Goal: Task Accomplishment & Management: Use online tool/utility

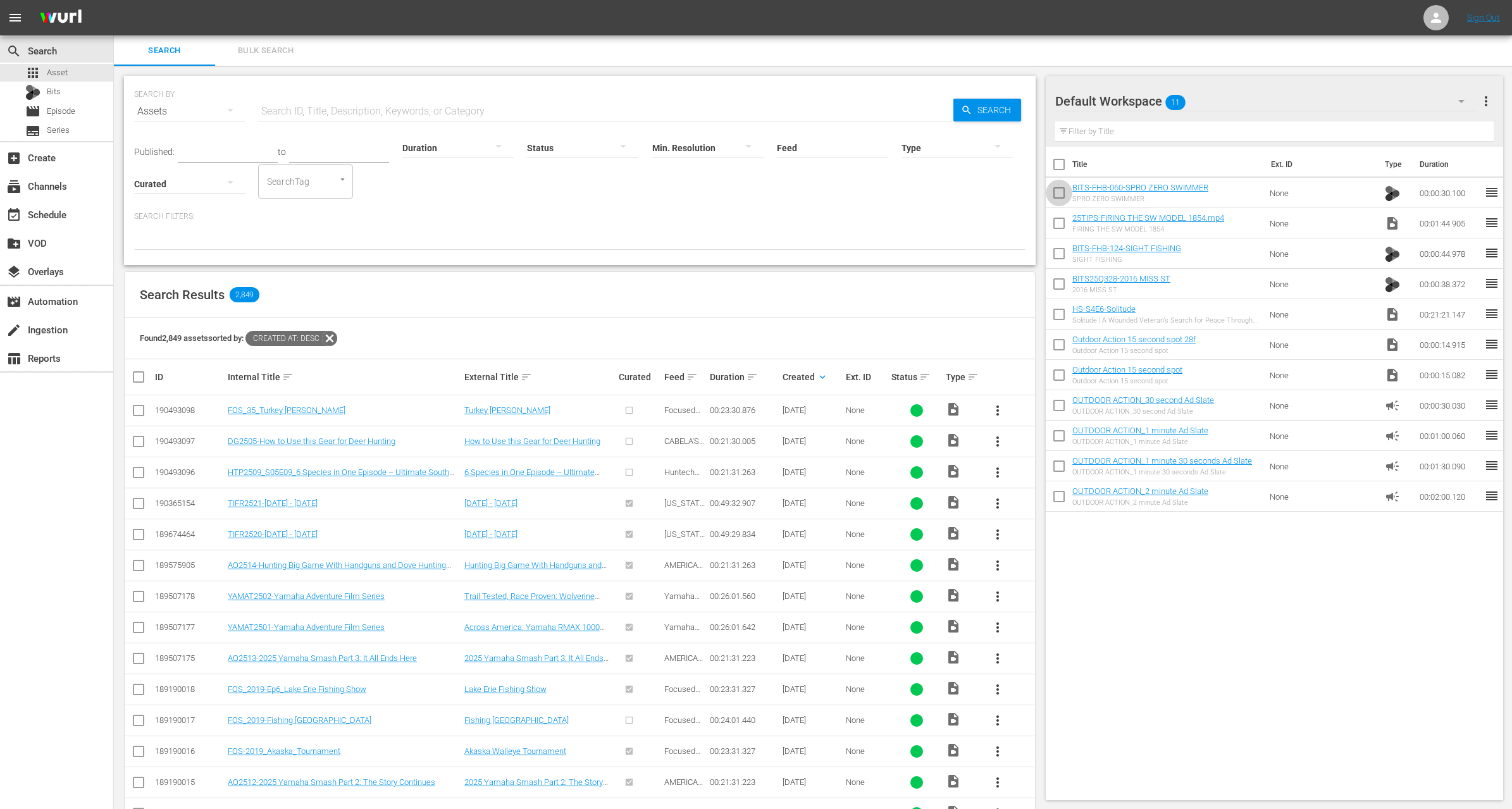
click at [1059, 193] on input "checkbox" at bounding box center [1059, 195] width 27 height 27
checkbox input "true"
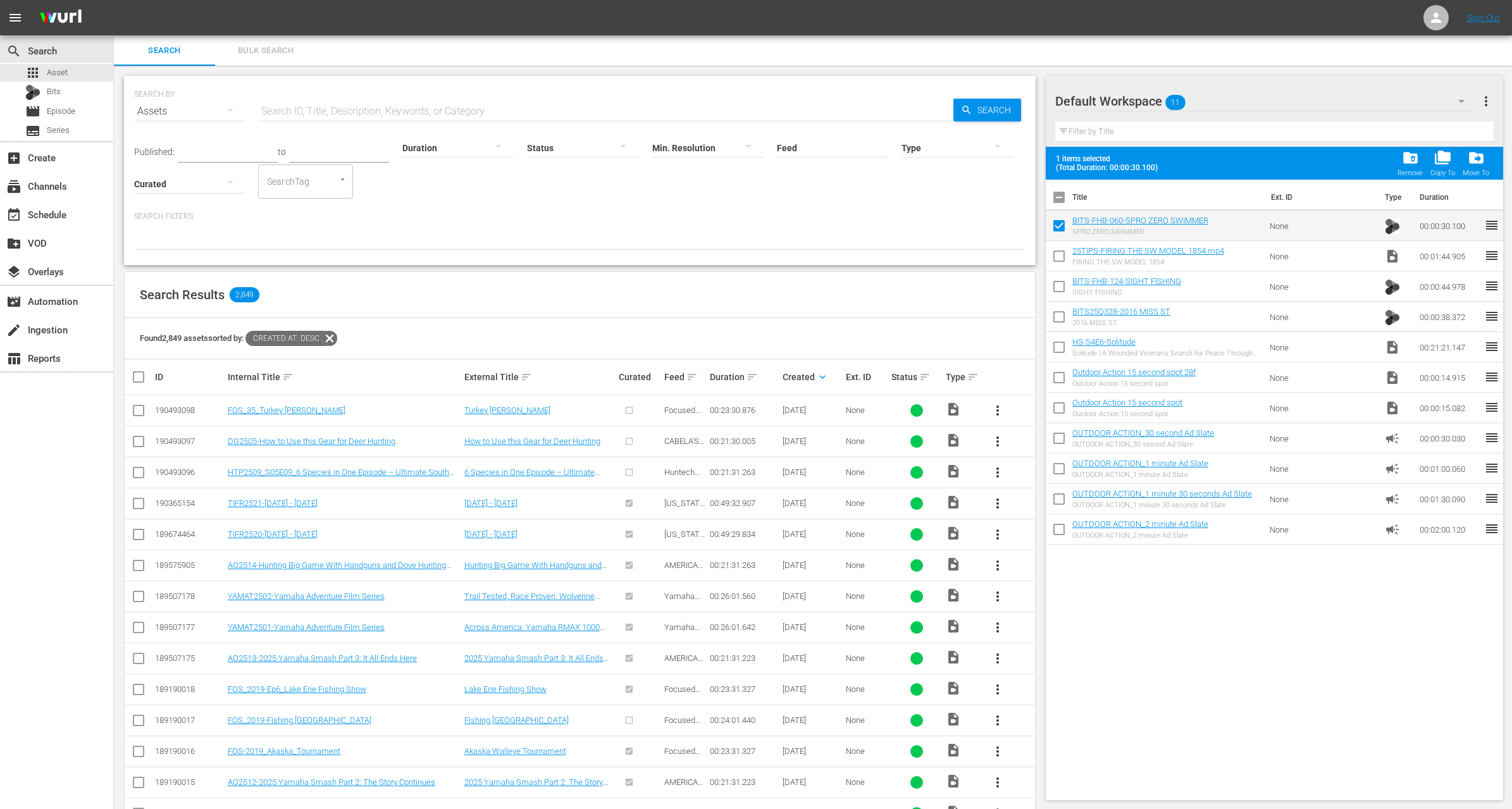
click at [1063, 261] on input "checkbox" at bounding box center [1059, 258] width 27 height 27
checkbox input "true"
click at [1058, 297] on input "checkbox" at bounding box center [1059, 289] width 27 height 27
checkbox input "true"
click at [1056, 321] on input "checkbox" at bounding box center [1059, 319] width 27 height 27
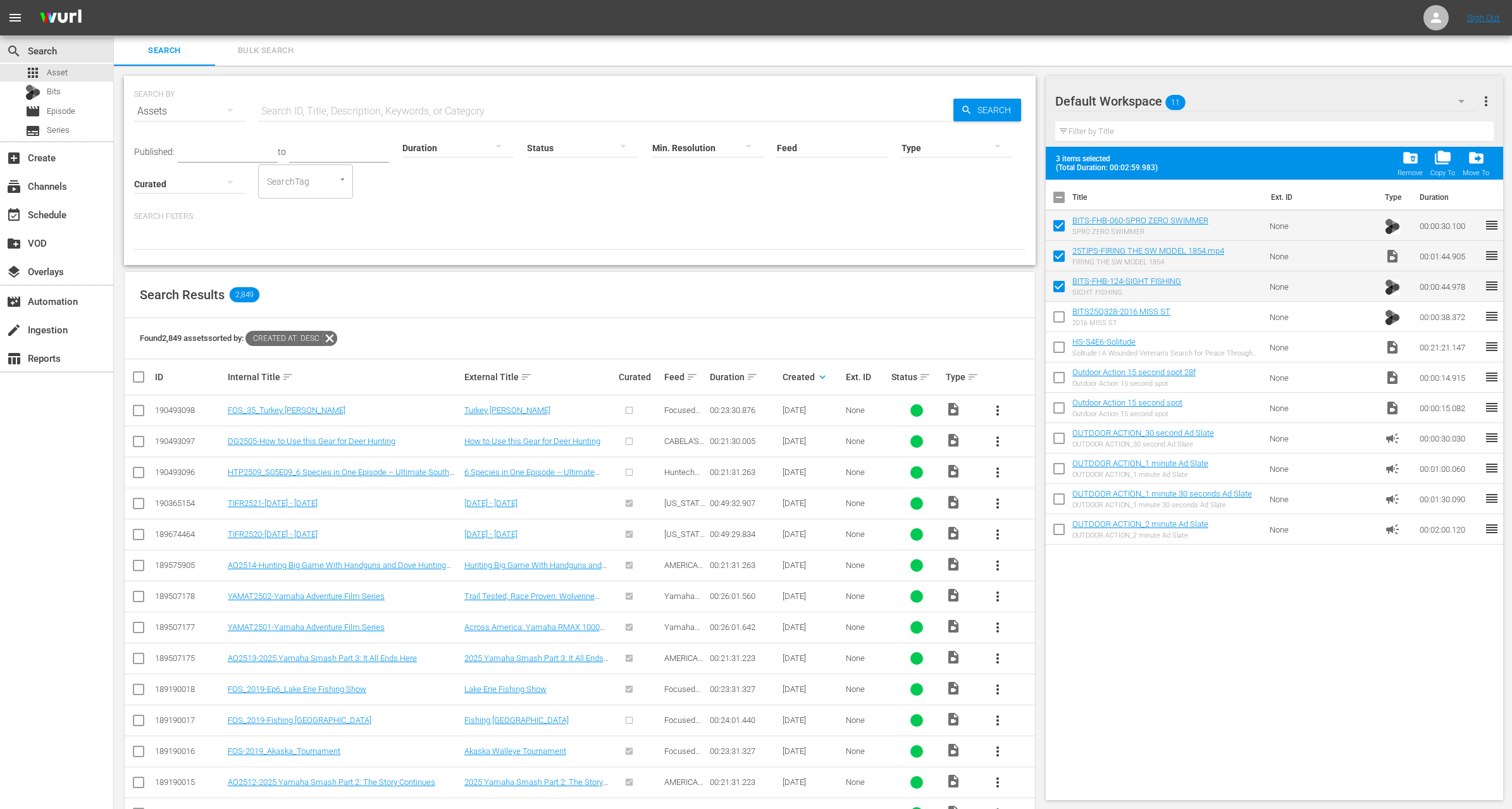
checkbox input "true"
click at [1057, 351] on input "checkbox" at bounding box center [1059, 350] width 27 height 27
checkbox input "true"
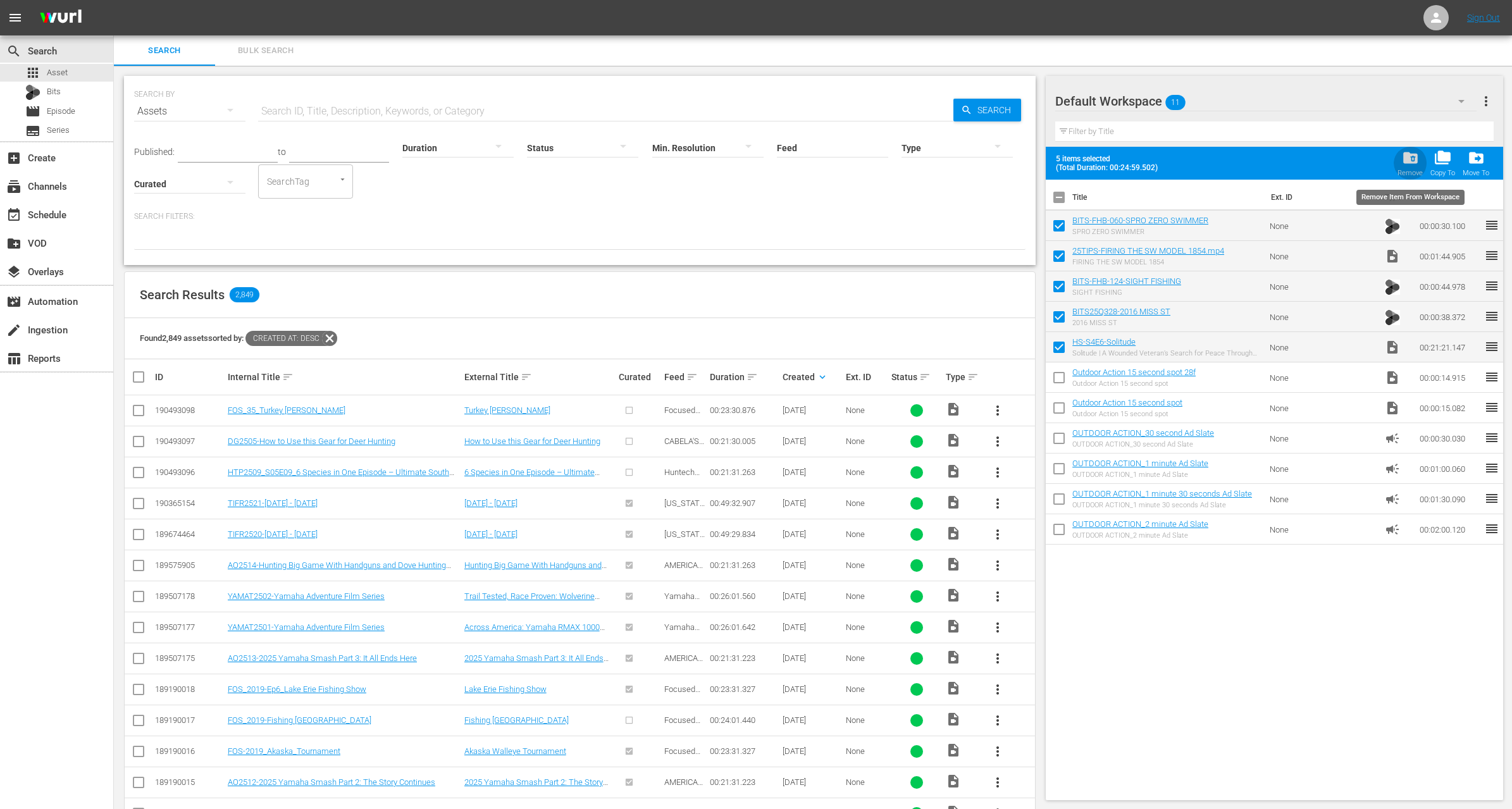
click at [1409, 153] on span "folder_delete" at bounding box center [1410, 158] width 17 height 17
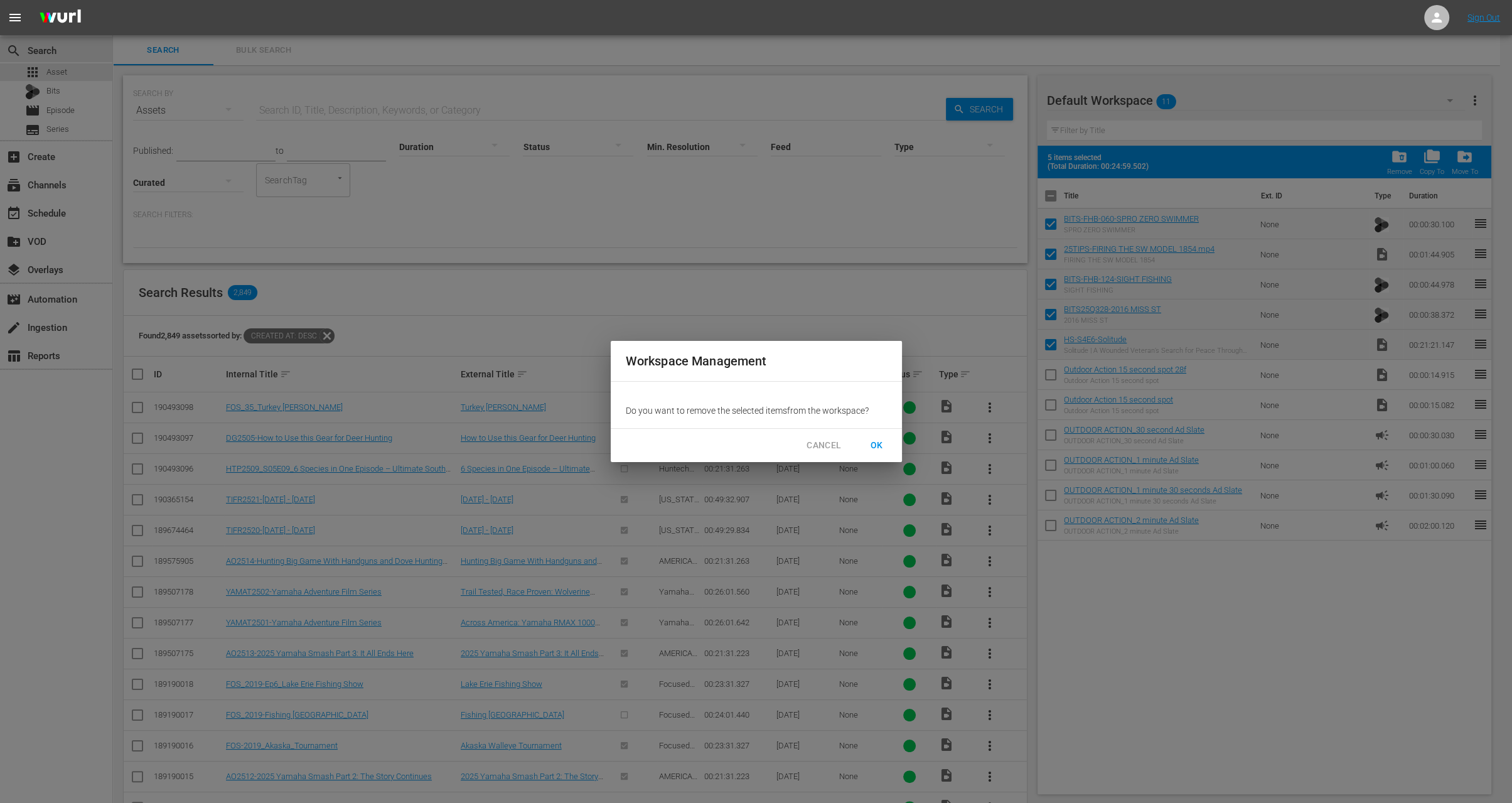
click at [879, 446] on span "OK" at bounding box center [877, 445] width 20 height 16
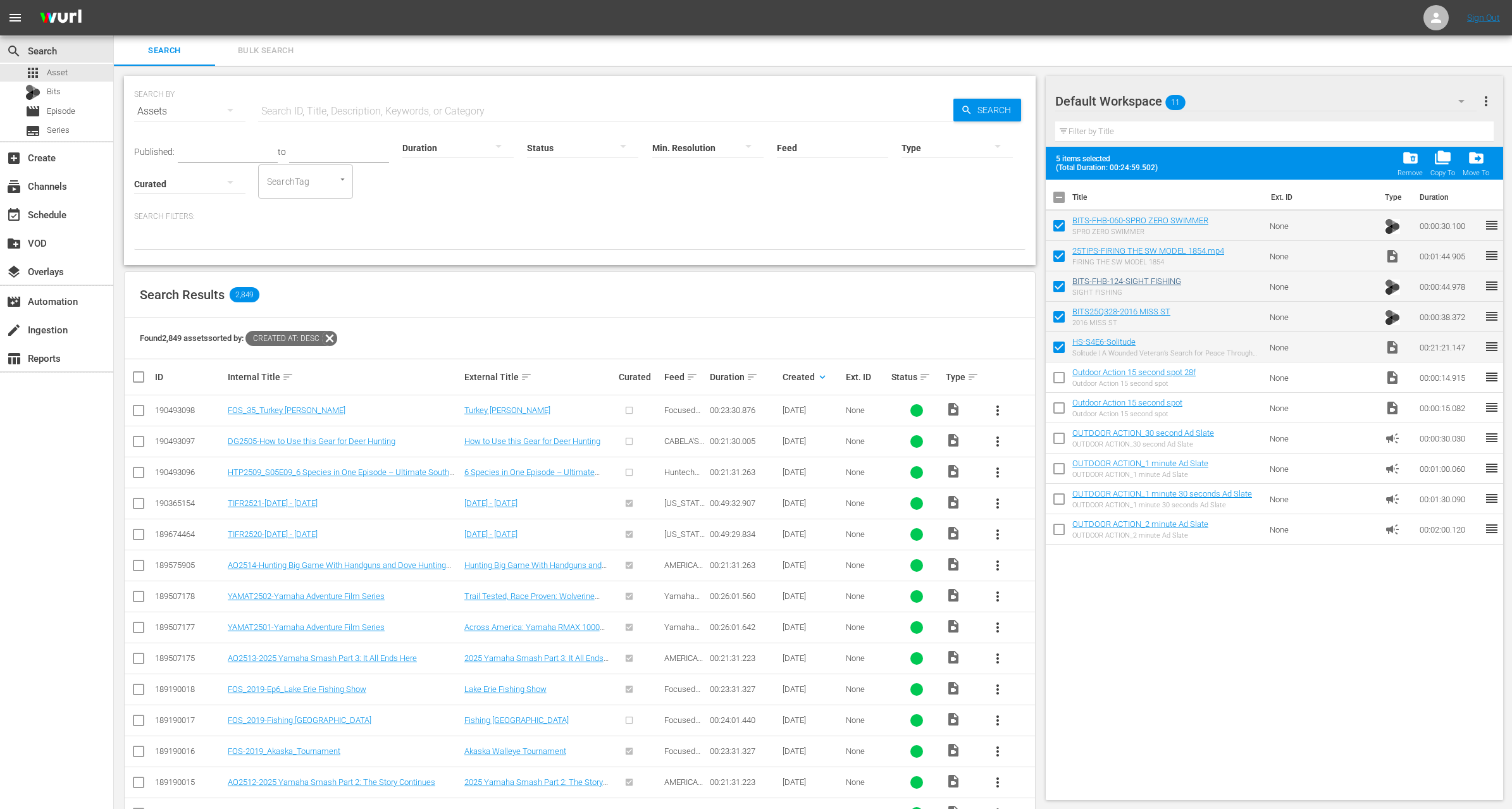
checkbox input "false"
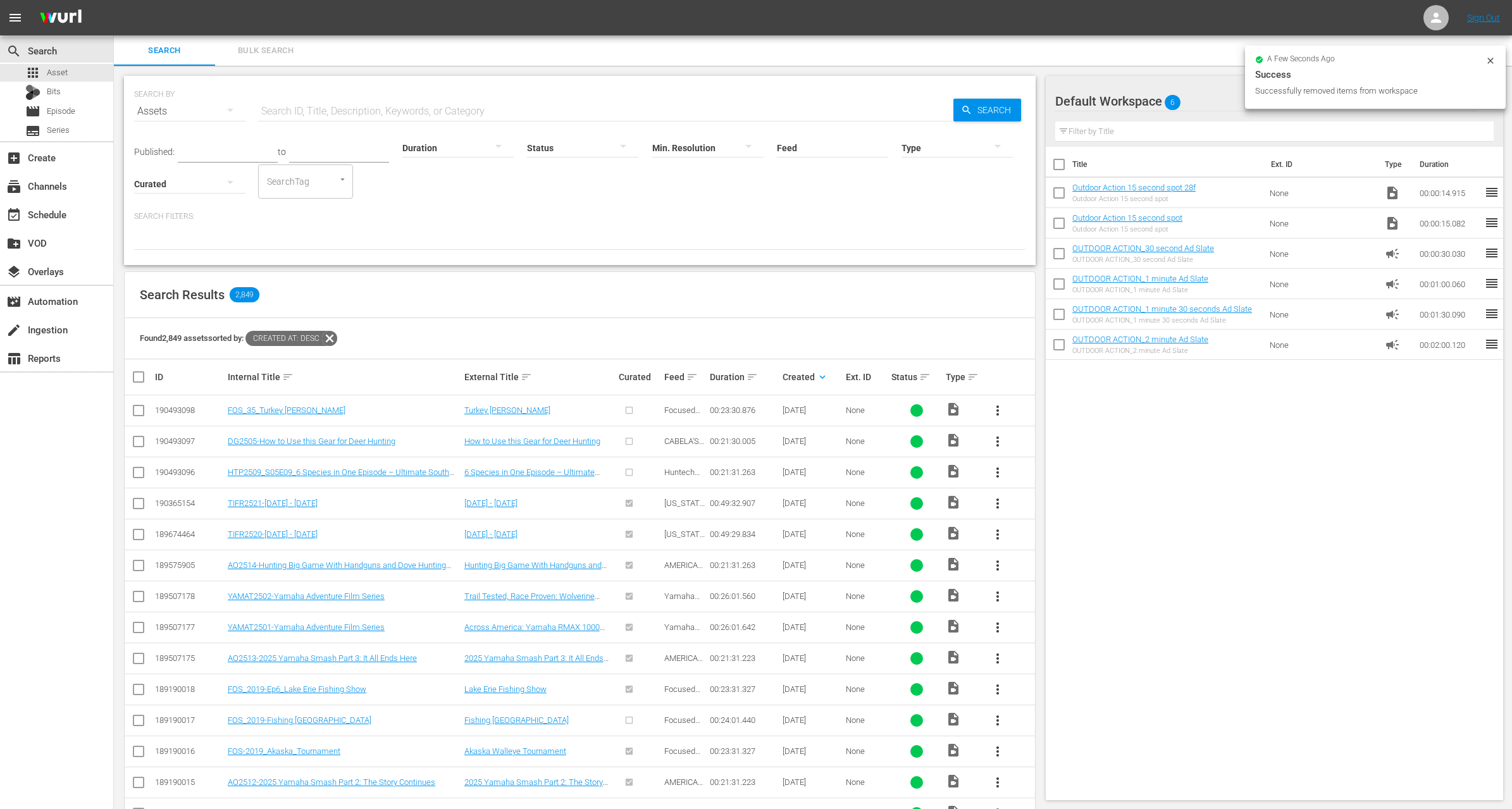
click at [996, 411] on span "more_vert" at bounding box center [998, 410] width 15 height 15
click at [1026, 439] on div "Workspace" at bounding box center [1066, 445] width 86 height 30
click at [420, 146] on div at bounding box center [458, 147] width 111 height 36
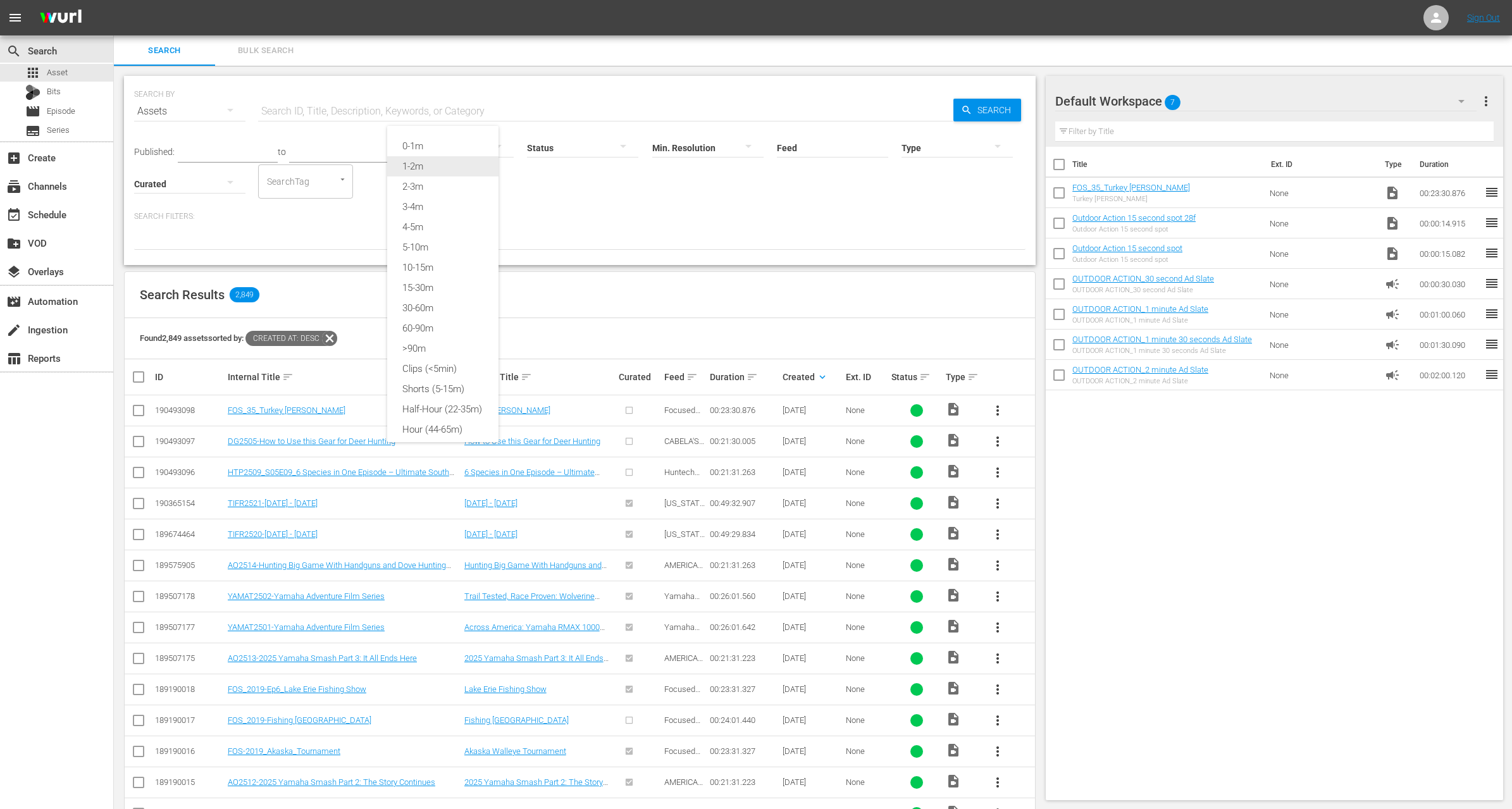
click at [421, 166] on div "1-2m" at bounding box center [443, 166] width 111 height 20
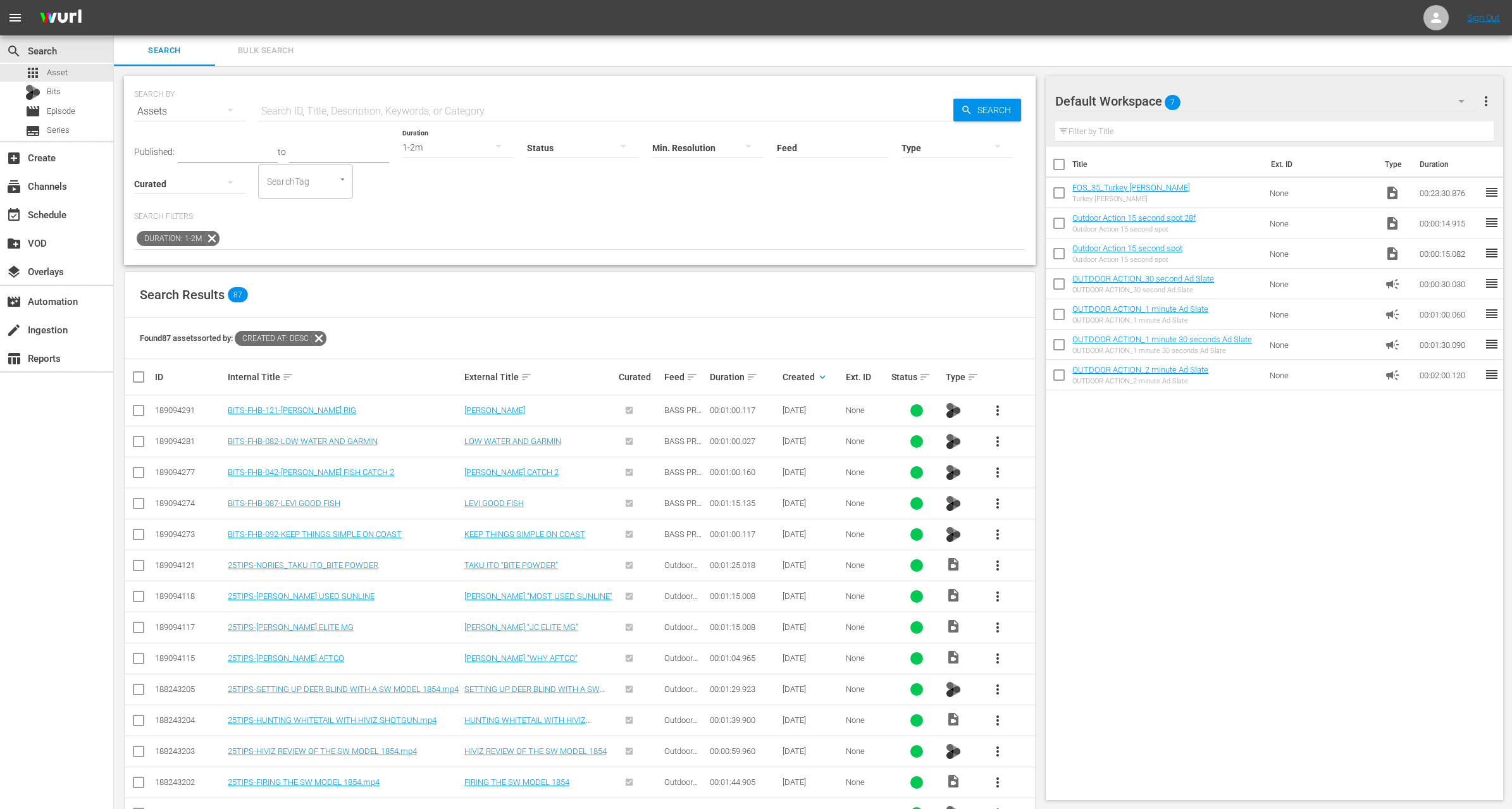
click at [237, 147] on input "text" at bounding box center [228, 153] width 100 height 19
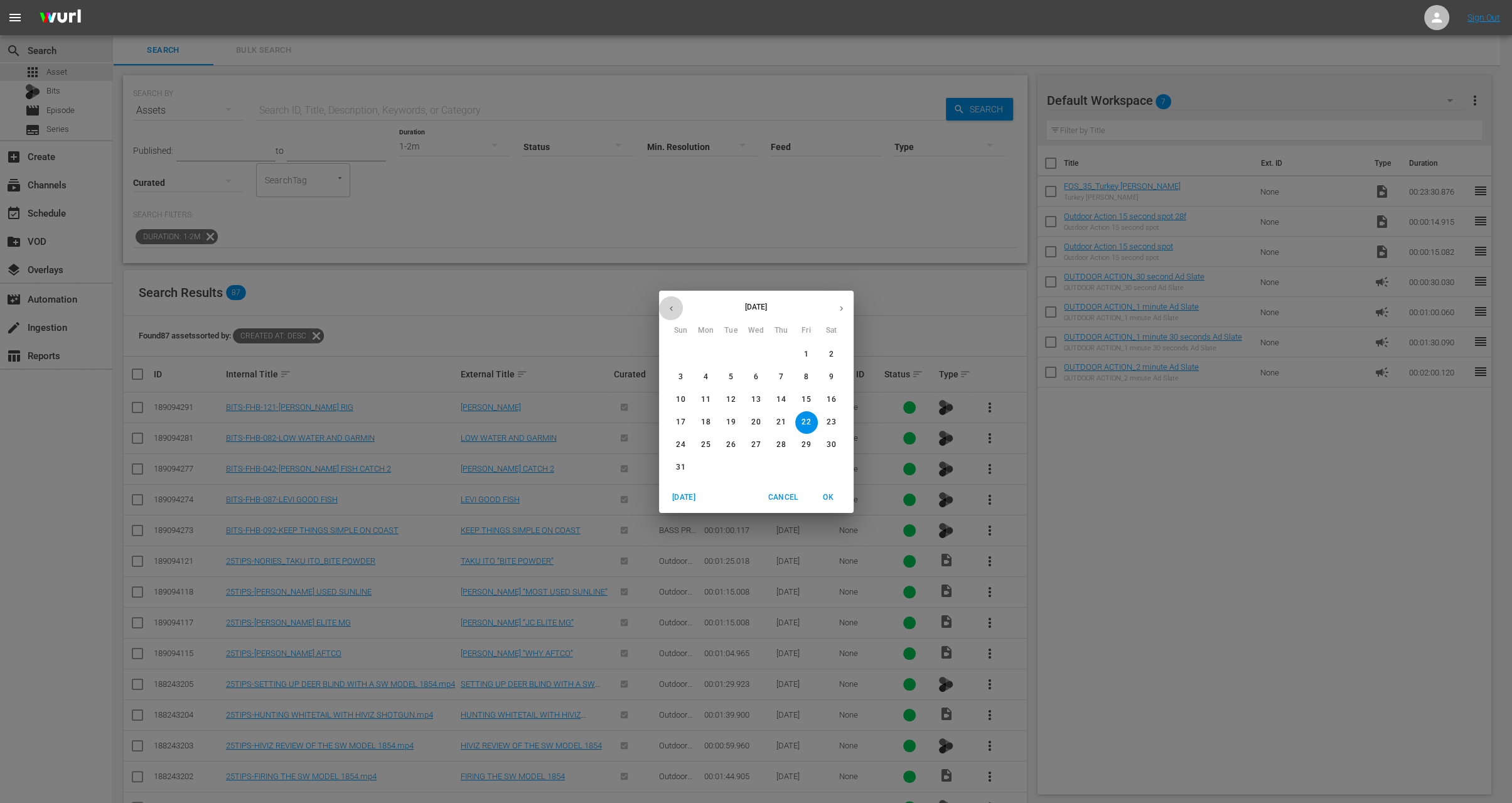
click at [665, 305] on button "button" at bounding box center [671, 308] width 24 height 24
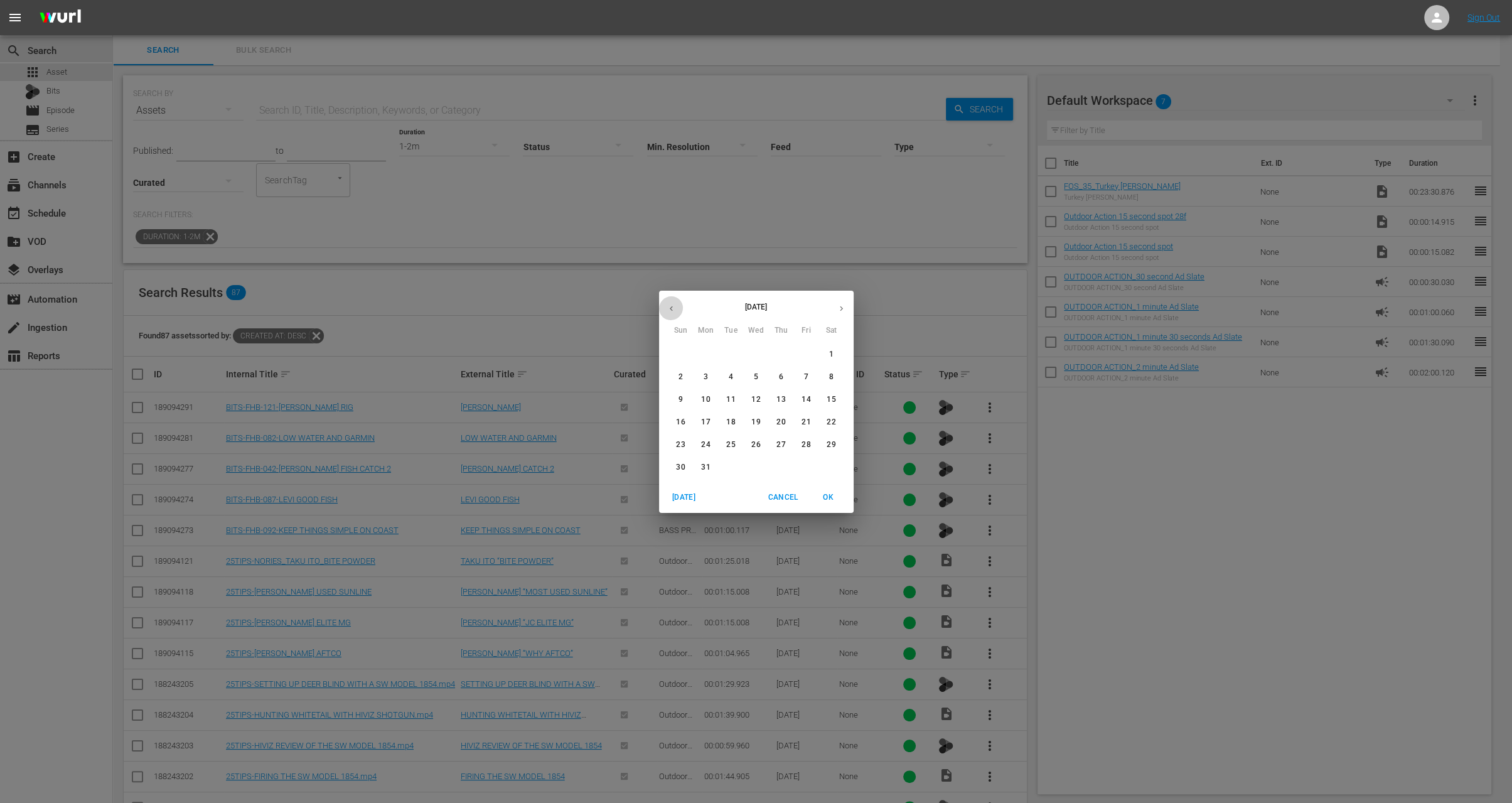
click at [665, 305] on button "button" at bounding box center [671, 308] width 24 height 24
click at [681, 353] on p "1" at bounding box center [681, 354] width 4 height 10
type input "[DATE]"
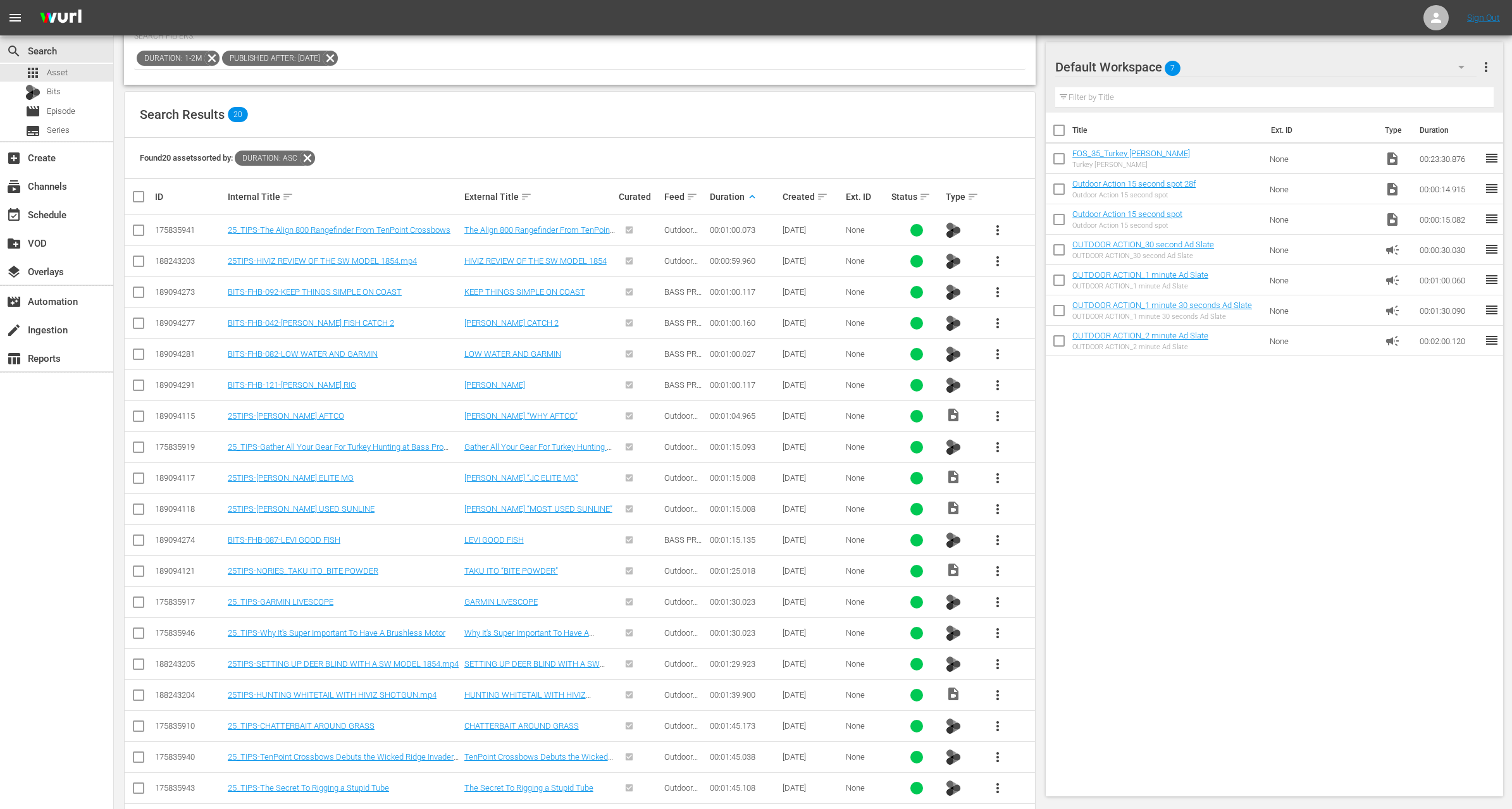
scroll to position [223, 0]
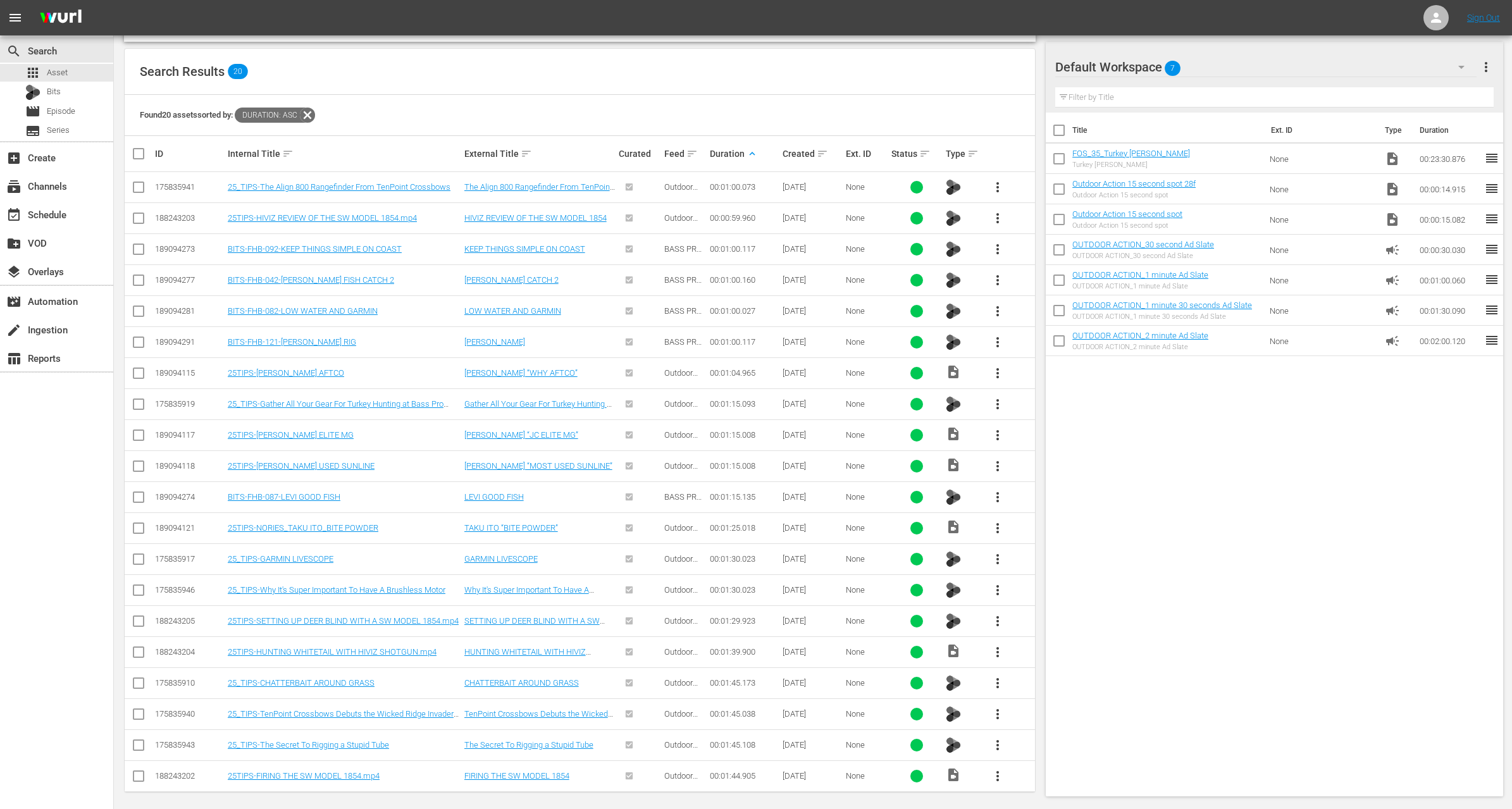
click at [995, 554] on span "more_vert" at bounding box center [998, 559] width 15 height 15
click at [994, 614] on span "more_vert" at bounding box center [998, 621] width 15 height 15
click at [1026, 651] on div "Workspace" at bounding box center [1066, 651] width 86 height 30
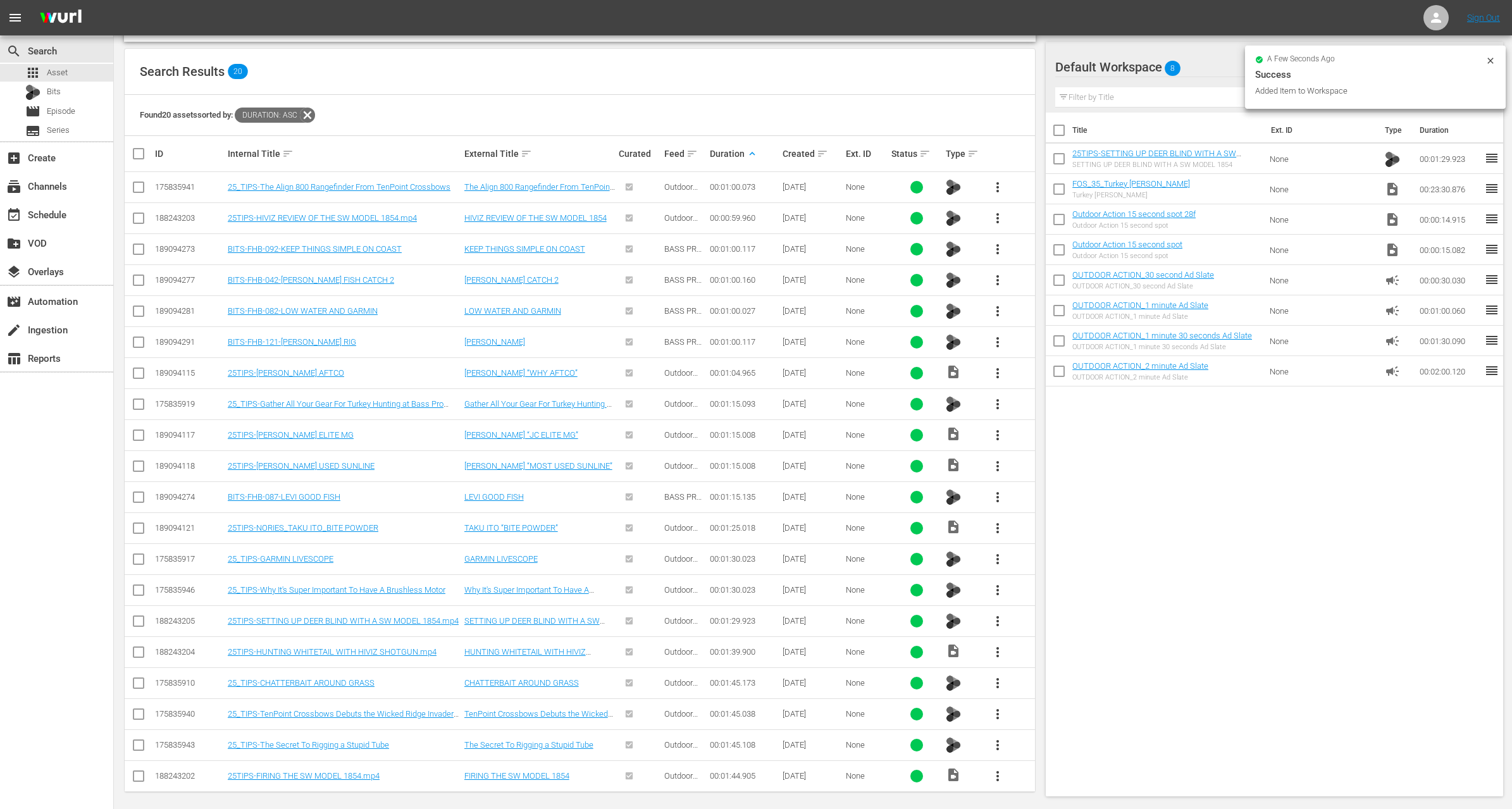
click at [1057, 189] on input "checkbox" at bounding box center [1059, 192] width 27 height 27
checkbox input "true"
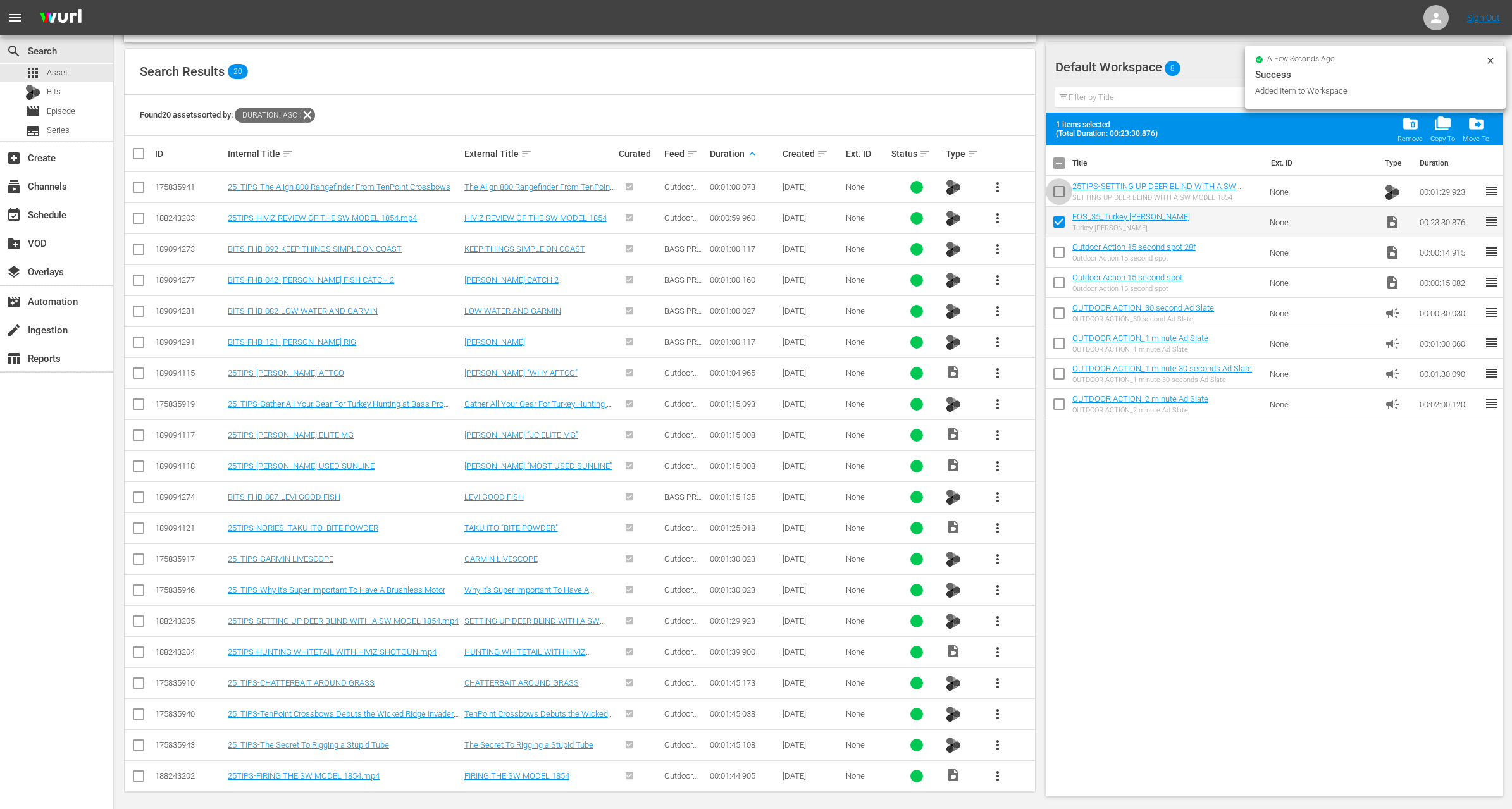
click at [1057, 189] on input "checkbox" at bounding box center [1059, 194] width 27 height 27
checkbox input "true"
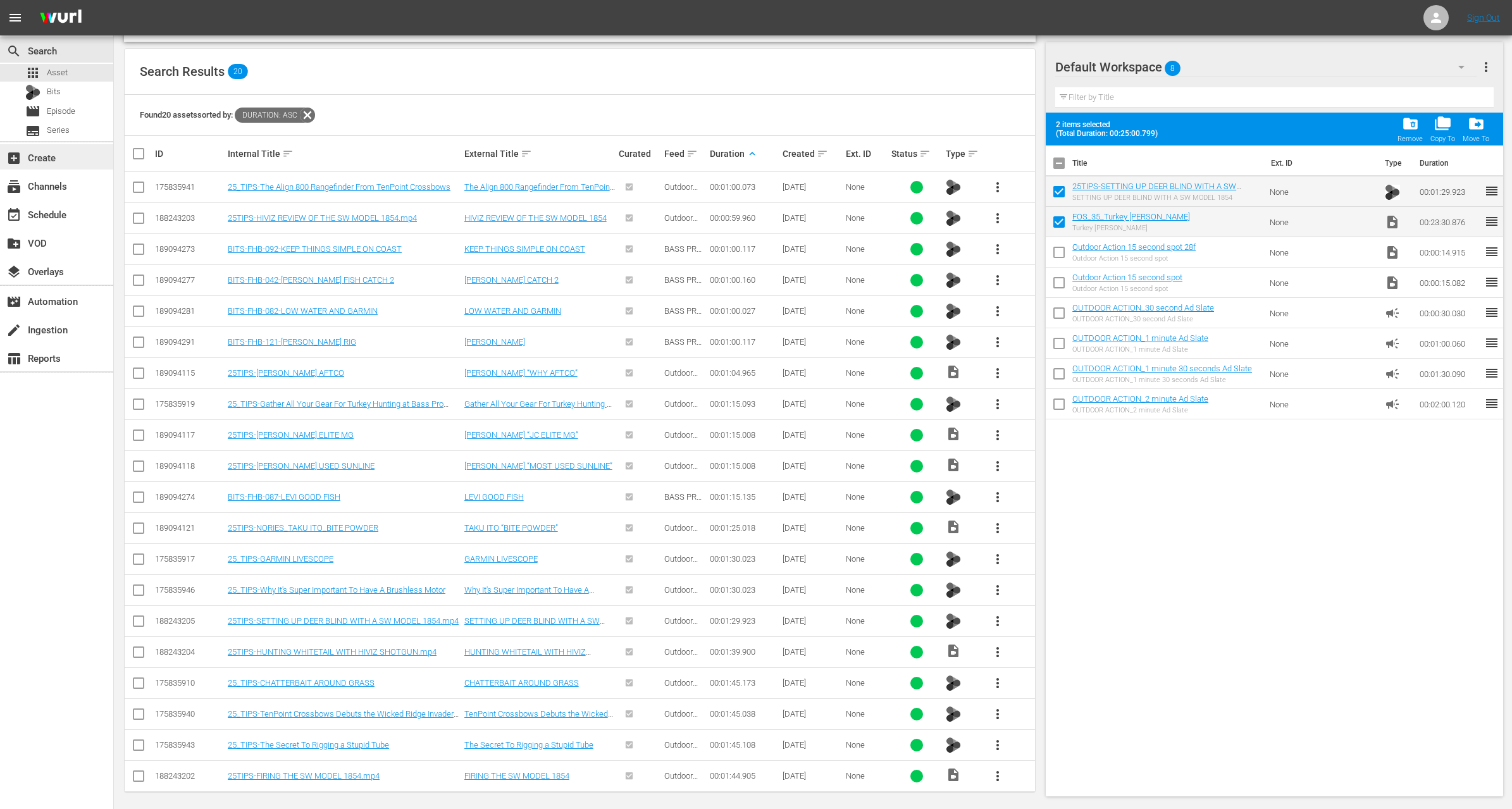
click at [65, 155] on div "add_box Create" at bounding box center [35, 155] width 71 height 11
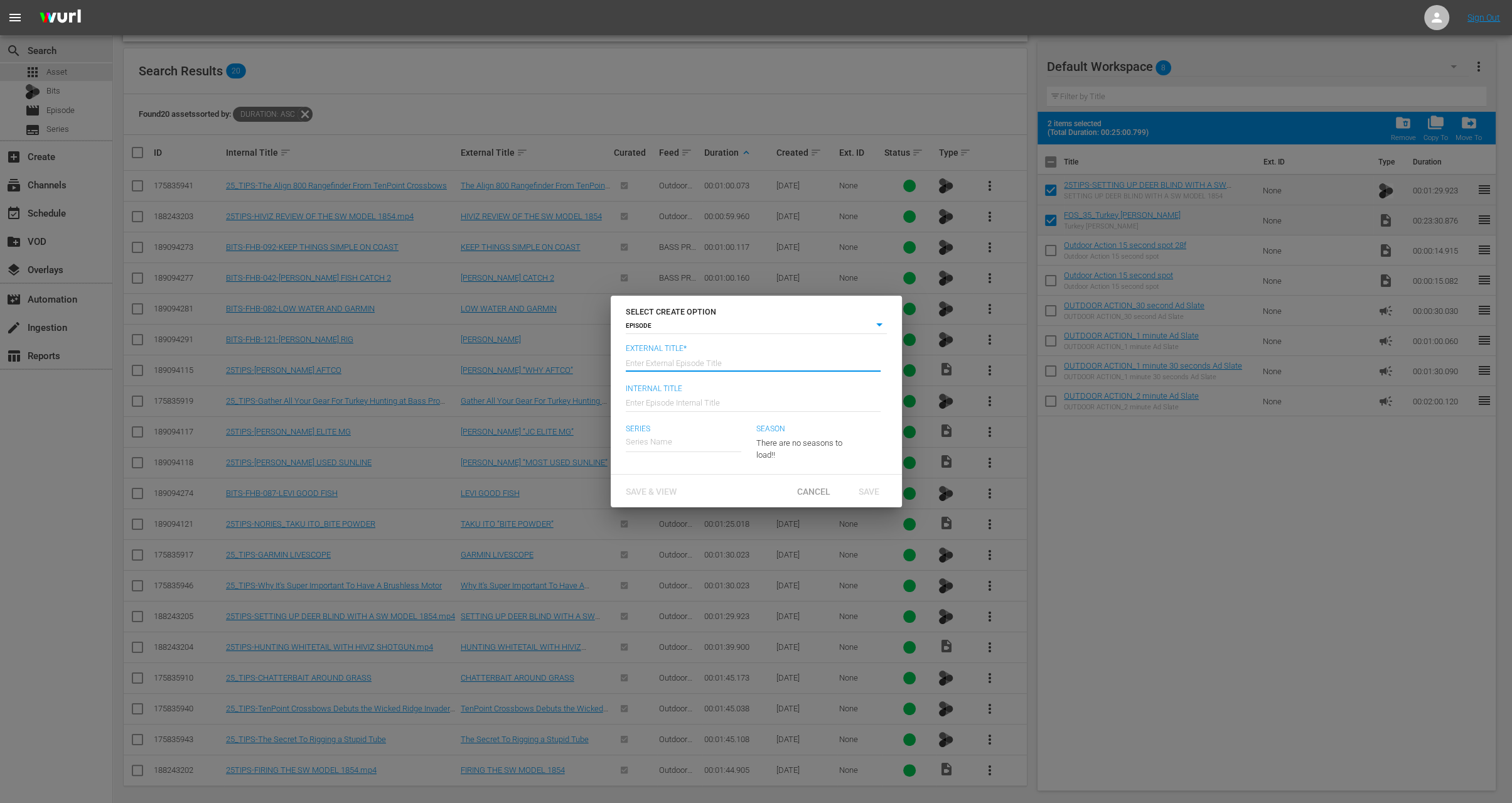
click at [681, 358] on input "text" at bounding box center [753, 361] width 255 height 30
type input "Focused Outdoors - [GEOGRAPHIC_DATA] [PERSON_NAME]"
type input "Wk35-FOS"
click at [709, 507] on div "Focused Outdoor Promotions" at bounding box center [690, 507] width 108 height 30
type input "Focused Outdoor Promotions"
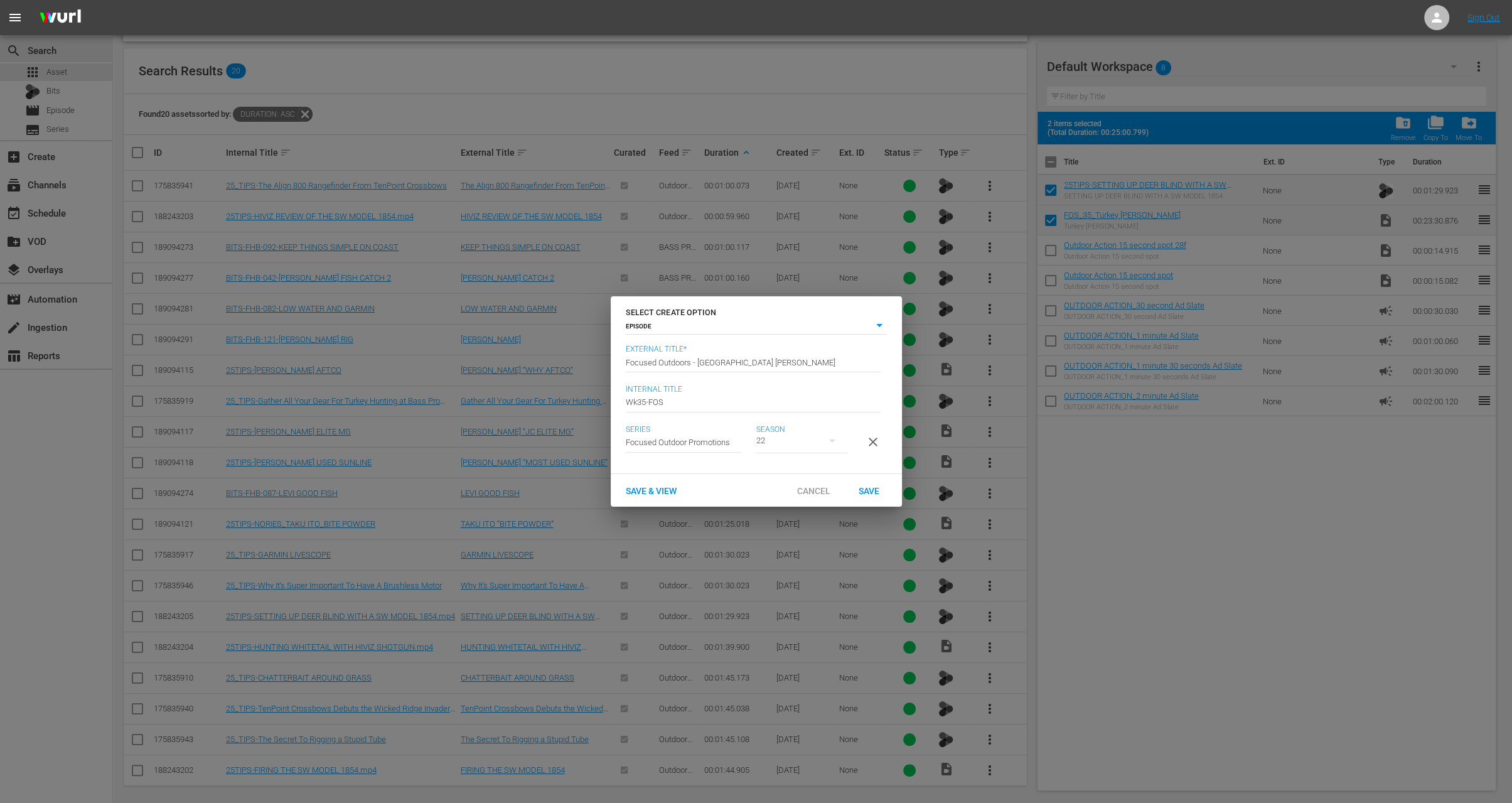
click at [821, 441] on button "button" at bounding box center [832, 440] width 30 height 30
click at [796, 481] on span "19" at bounding box center [786, 487] width 60 height 20
click at [871, 502] on div "Save" at bounding box center [869, 490] width 55 height 23
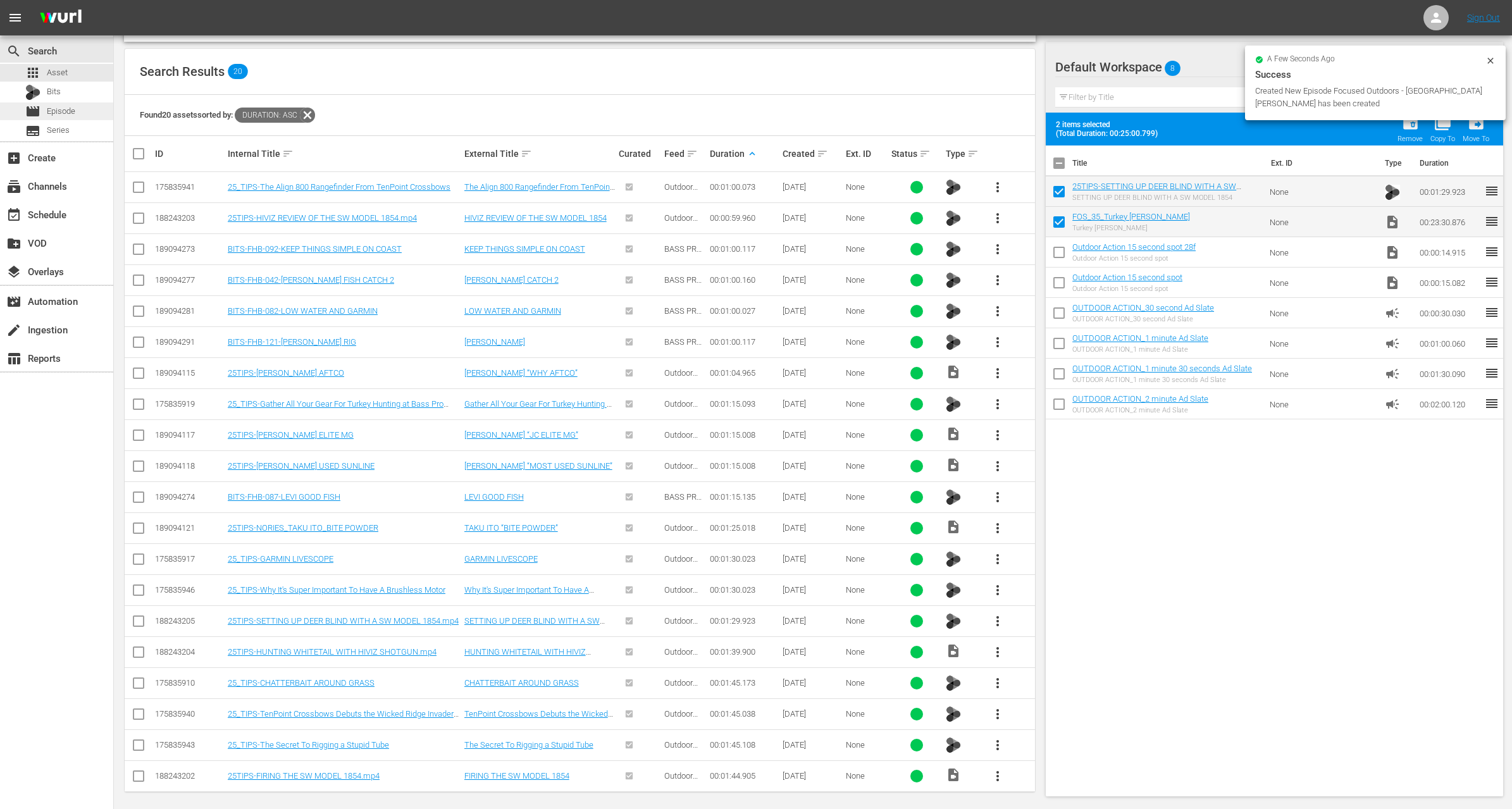
click at [76, 106] on div "movie Episode" at bounding box center [57, 111] width 114 height 18
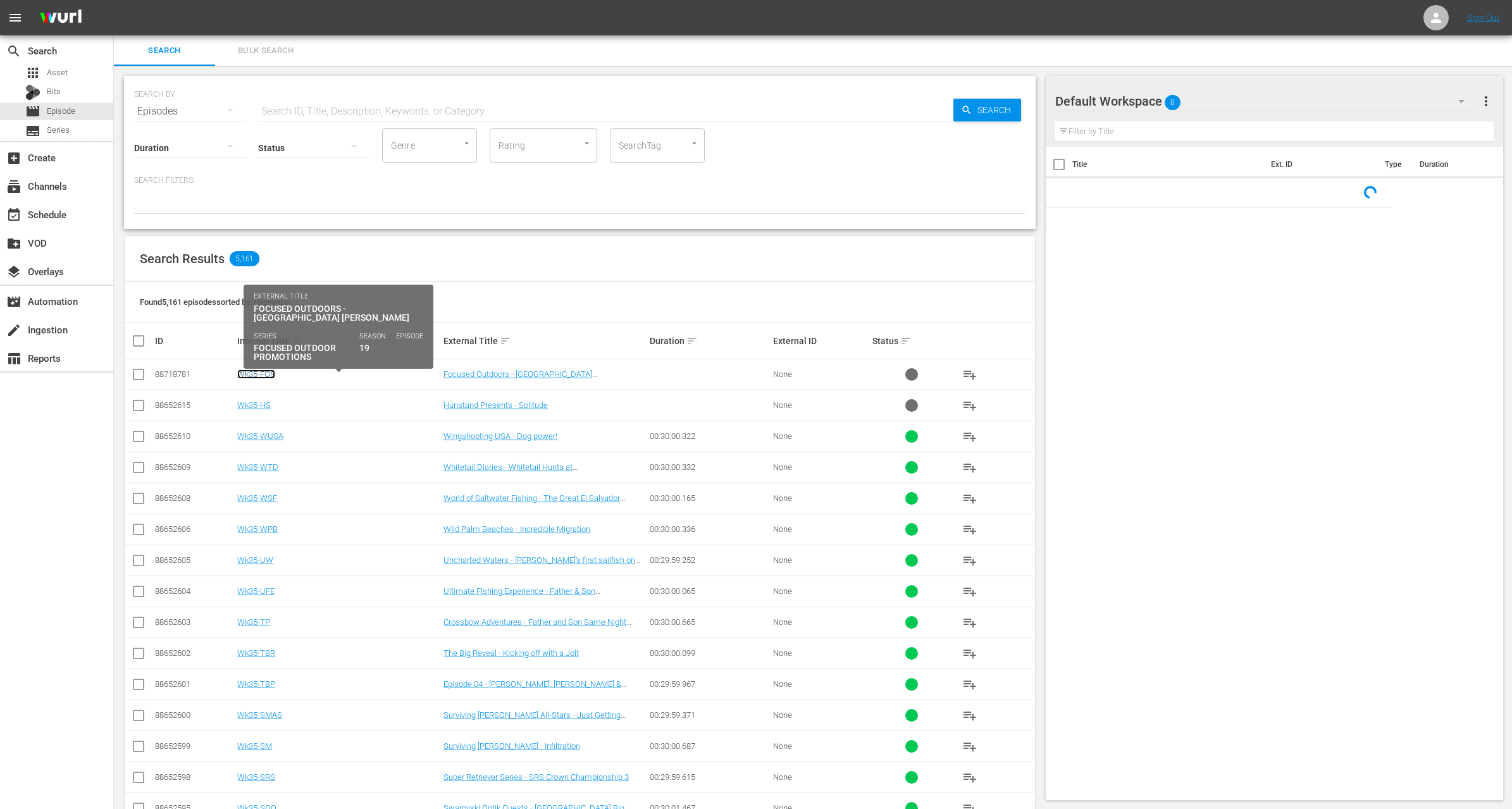
click at [267, 375] on link "Wk35-FOS" at bounding box center [256, 374] width 38 height 10
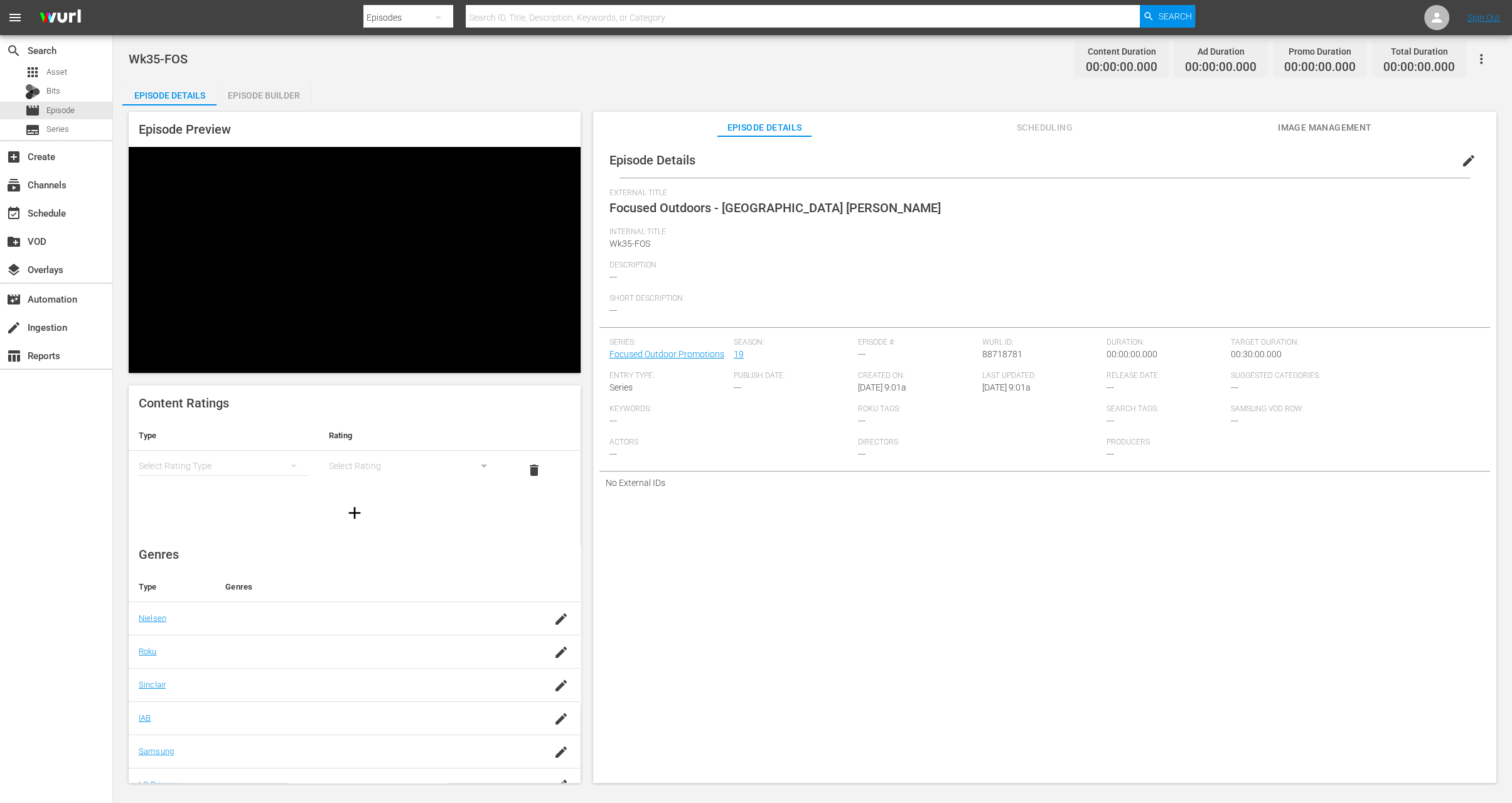
click at [261, 91] on div "Episode Builder" at bounding box center [263, 95] width 94 height 30
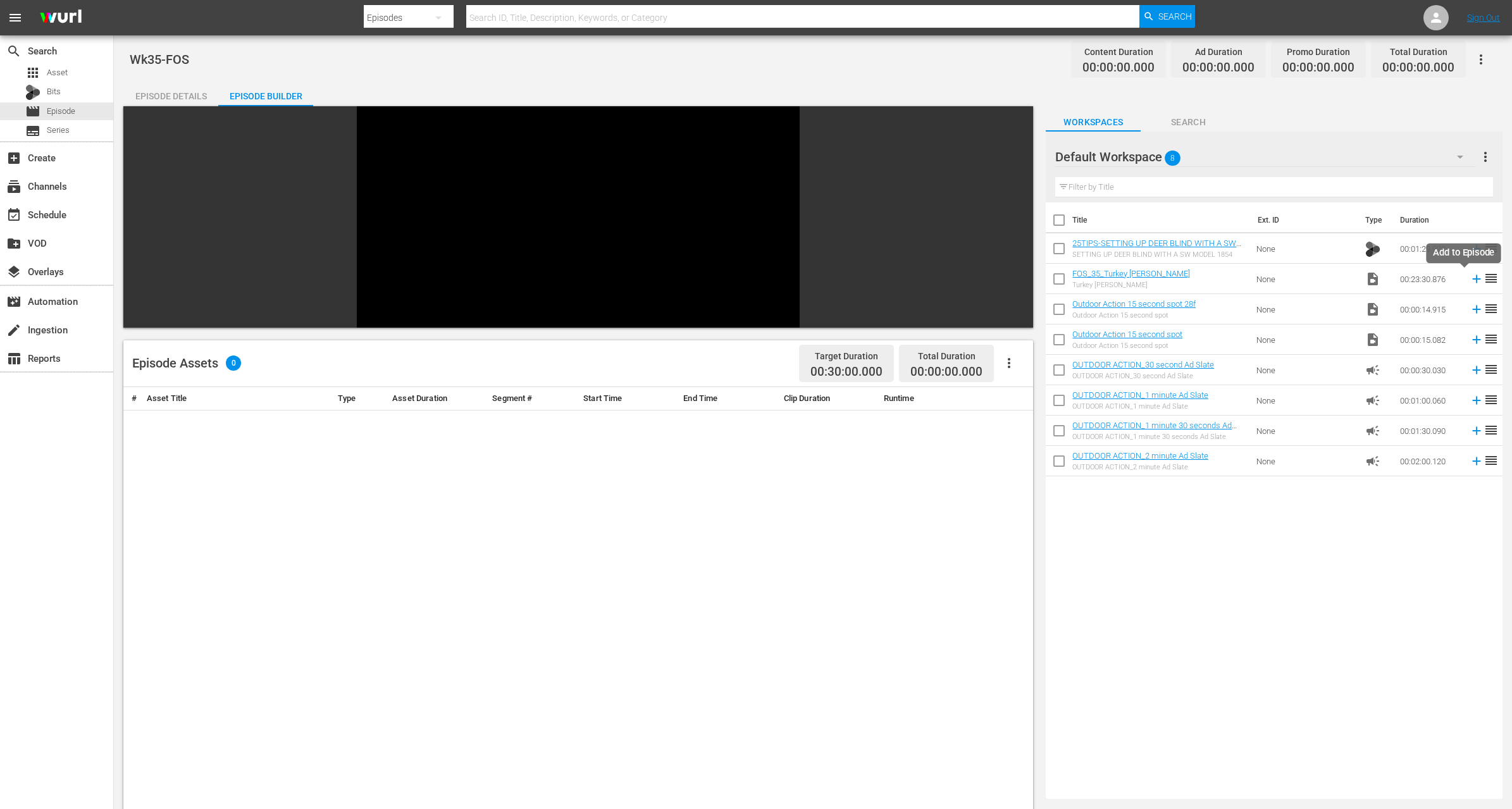
click at [1473, 277] on icon at bounding box center [1477, 279] width 8 height 8
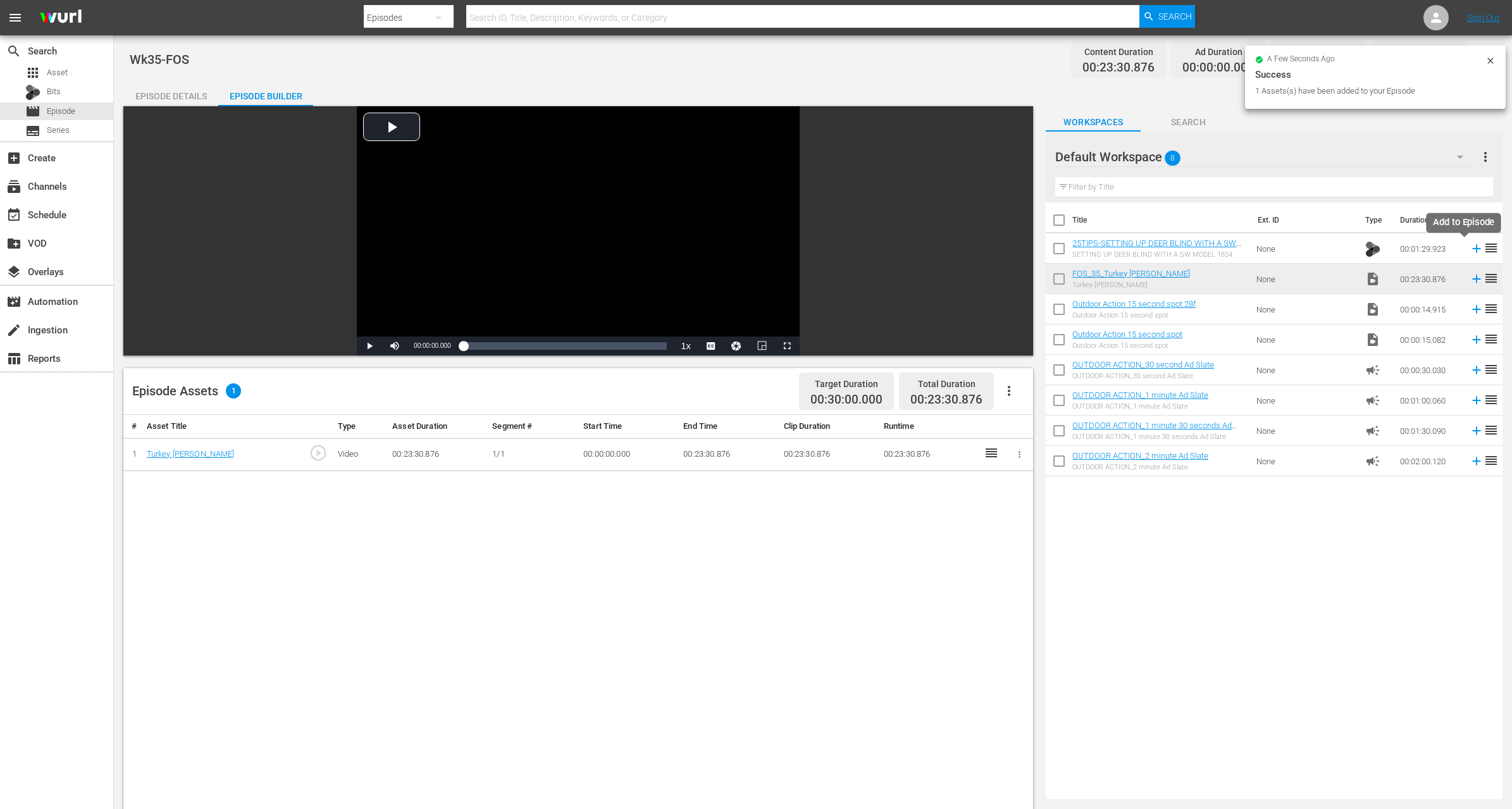
click at [1473, 248] on icon at bounding box center [1477, 249] width 8 height 8
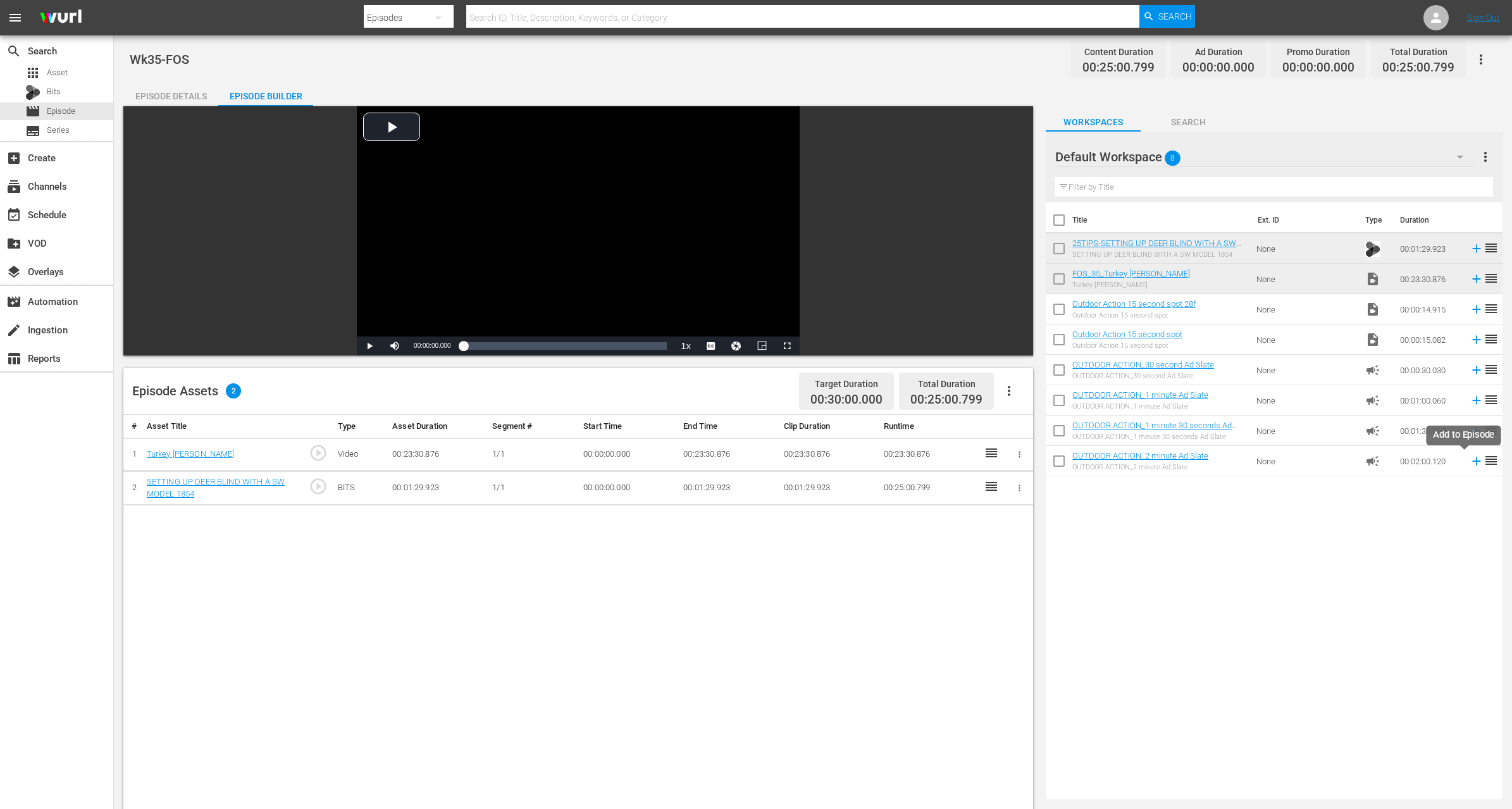
click at [1470, 462] on icon at bounding box center [1477, 461] width 14 height 14
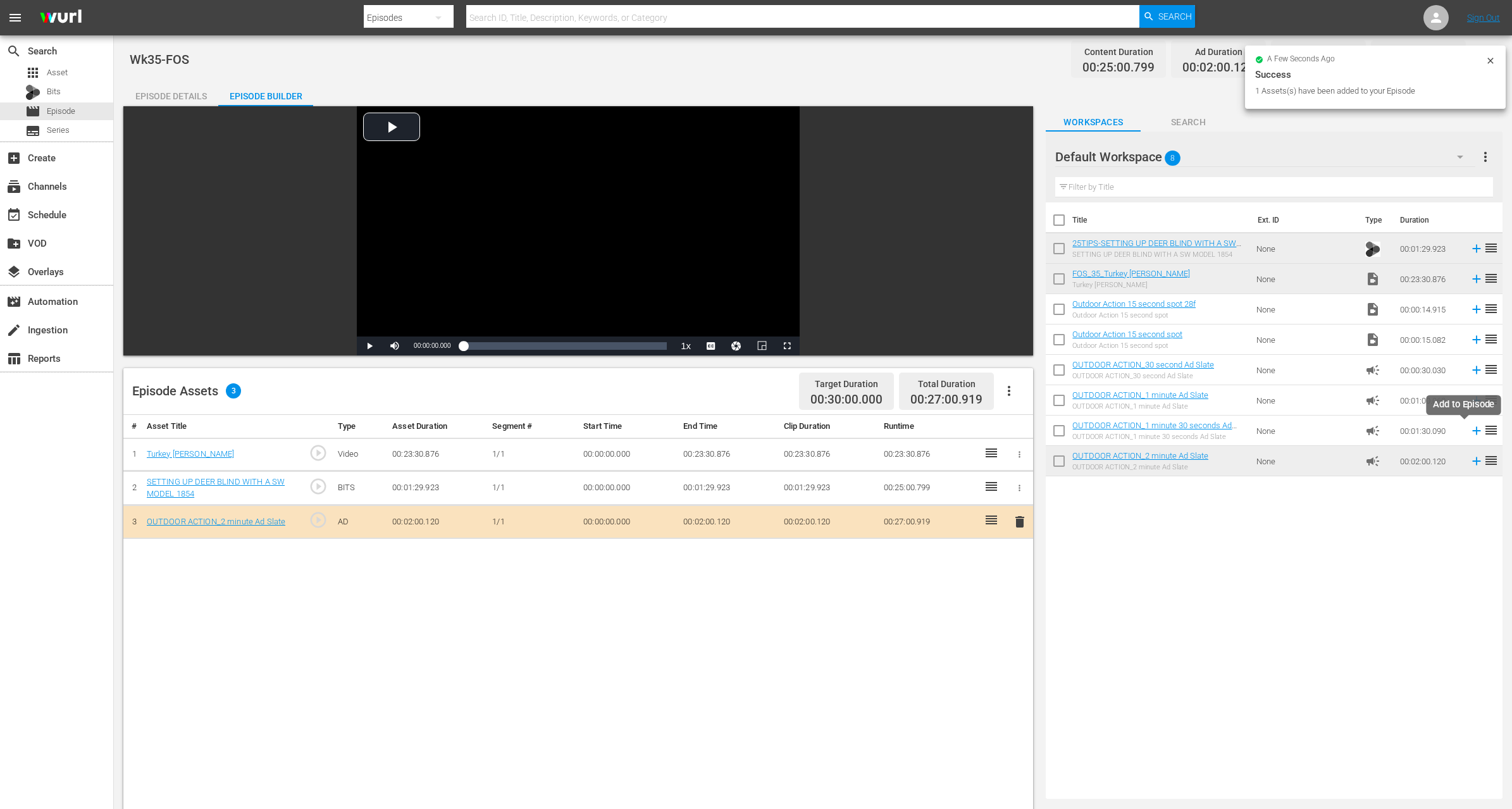
click at [1470, 431] on icon at bounding box center [1477, 431] width 14 height 14
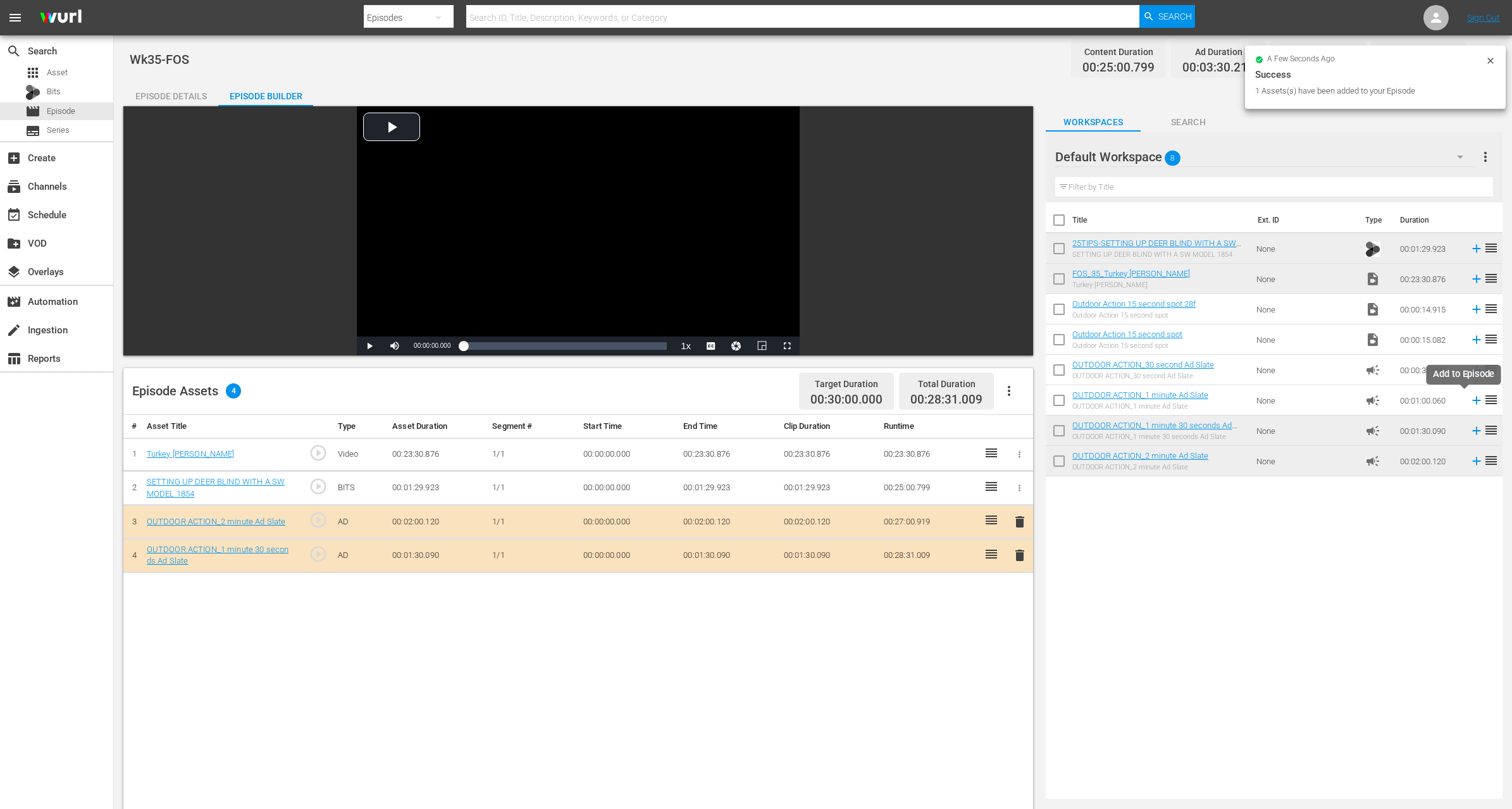
click at [1470, 399] on icon at bounding box center [1477, 401] width 14 height 14
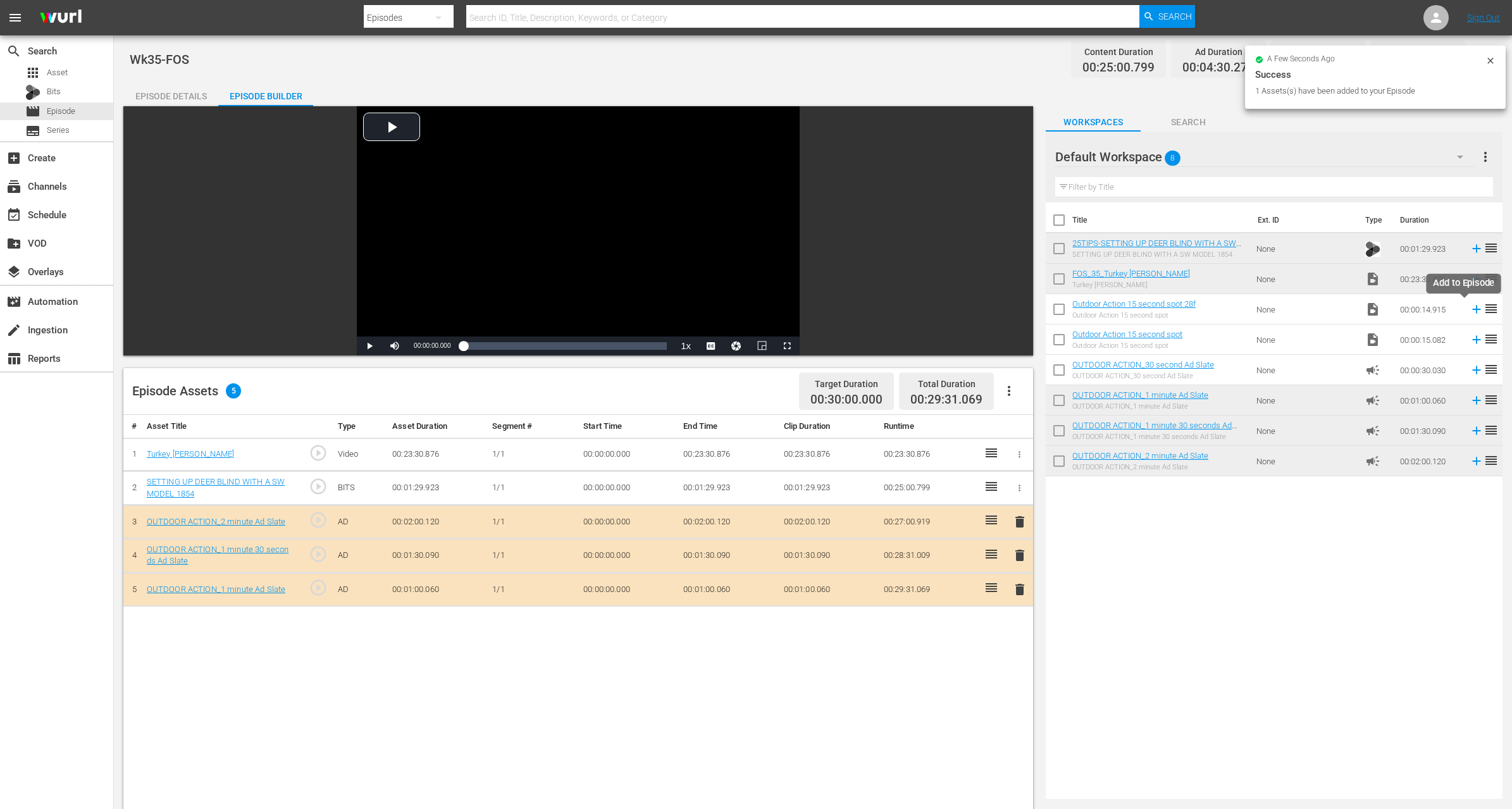
click at [1470, 307] on icon at bounding box center [1477, 310] width 14 height 14
click at [1470, 305] on icon at bounding box center [1477, 310] width 14 height 14
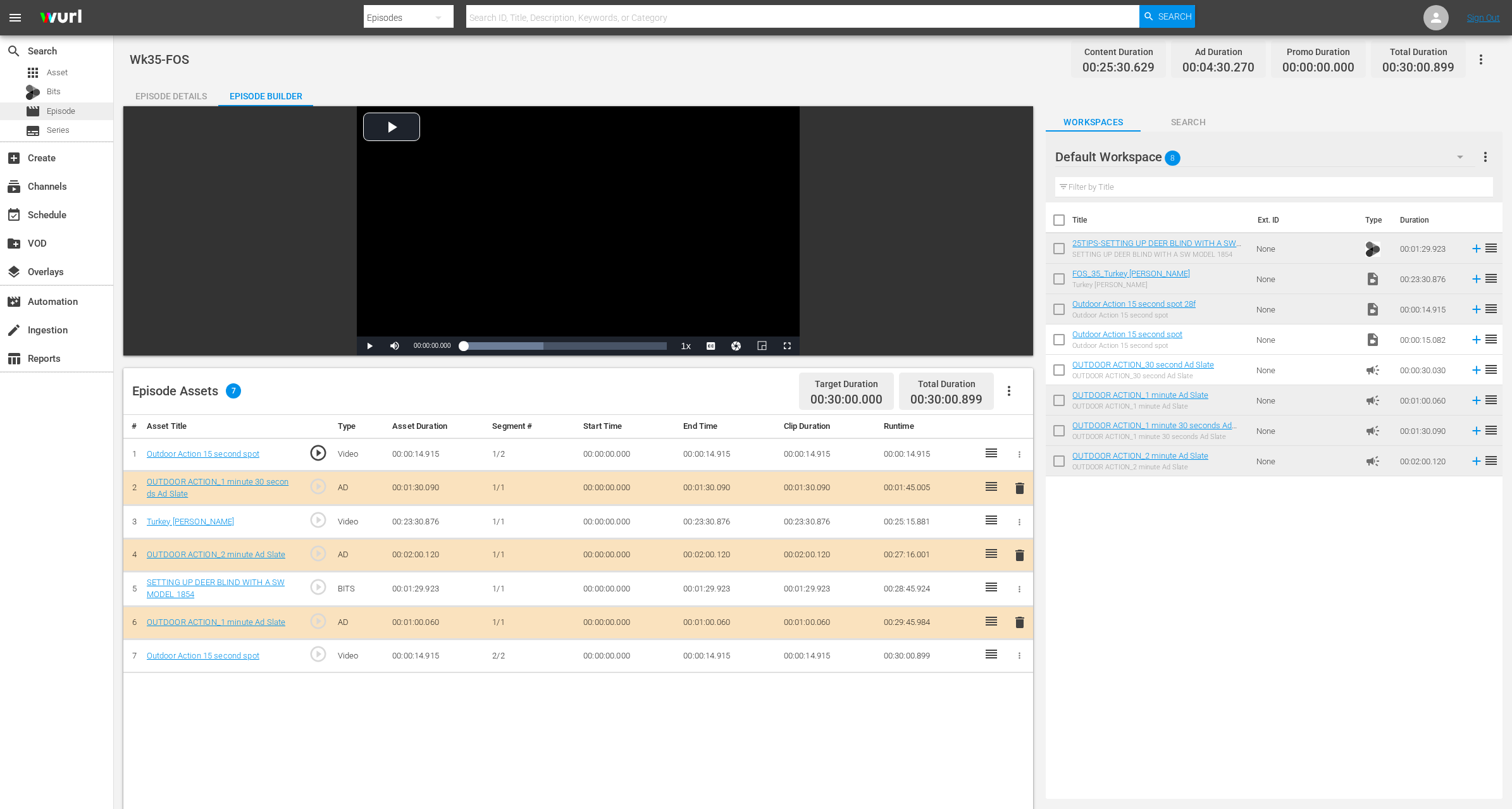
click at [73, 114] on span "Episode" at bounding box center [61, 111] width 29 height 13
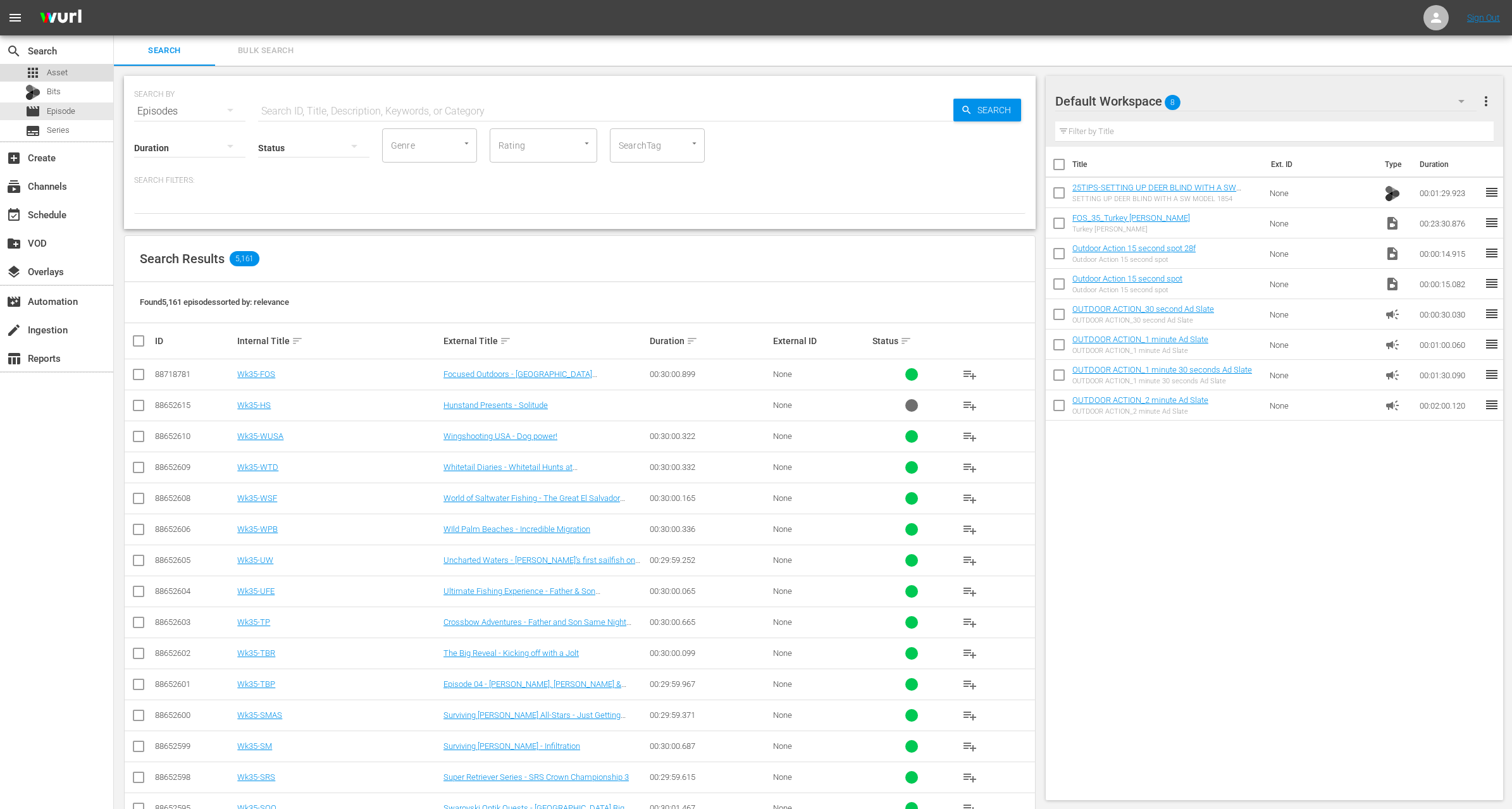
click at [88, 73] on div "apps Asset" at bounding box center [57, 72] width 114 height 18
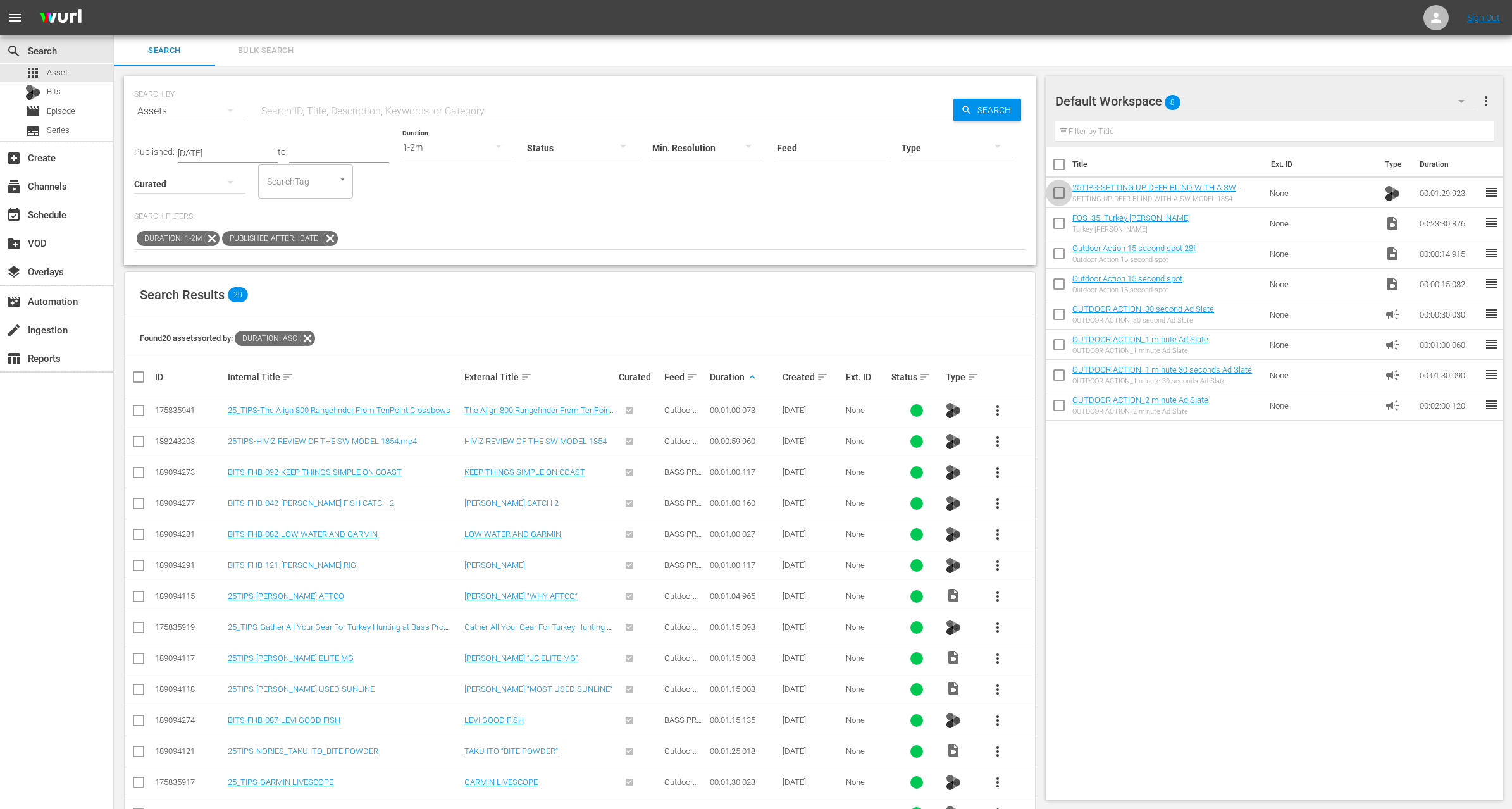
click at [1060, 189] on input "checkbox" at bounding box center [1059, 195] width 27 height 27
checkbox input "true"
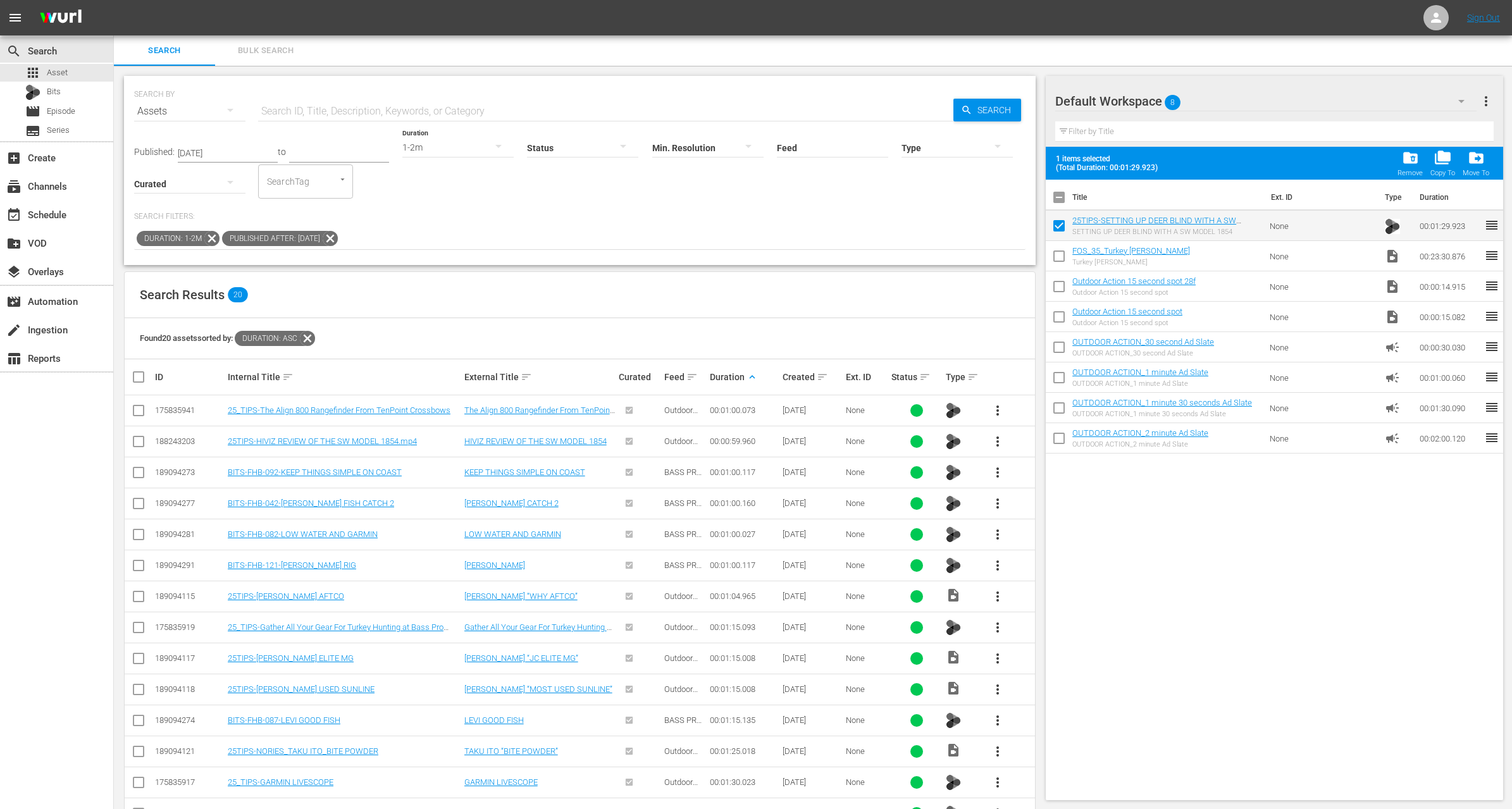
click at [1064, 254] on input "checkbox" at bounding box center [1059, 258] width 27 height 27
checkbox input "true"
click at [1406, 161] on span "folder_delete" at bounding box center [1410, 158] width 17 height 17
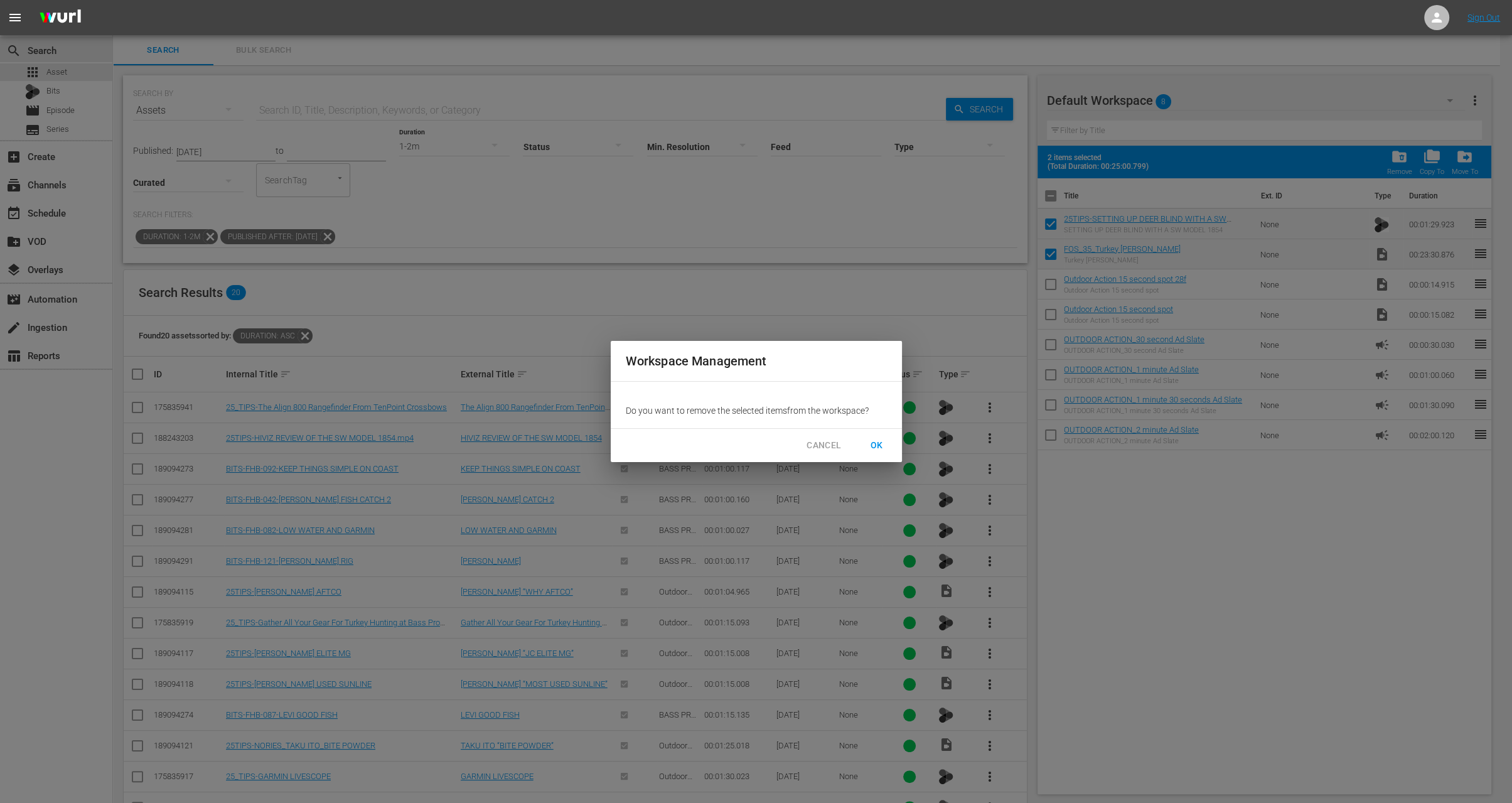
click at [888, 437] on button "OK" at bounding box center [877, 445] width 40 height 23
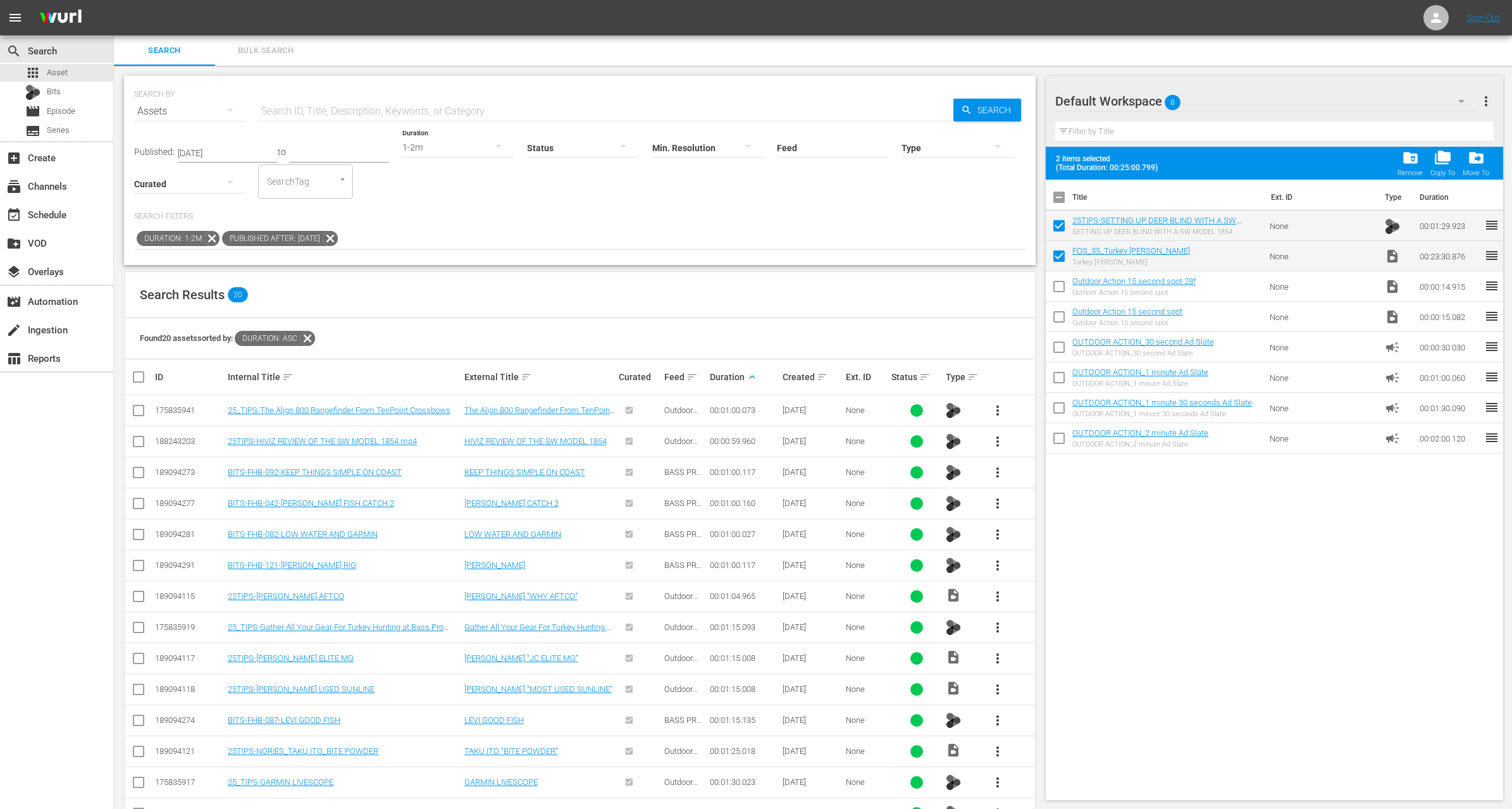
checkbox input "false"
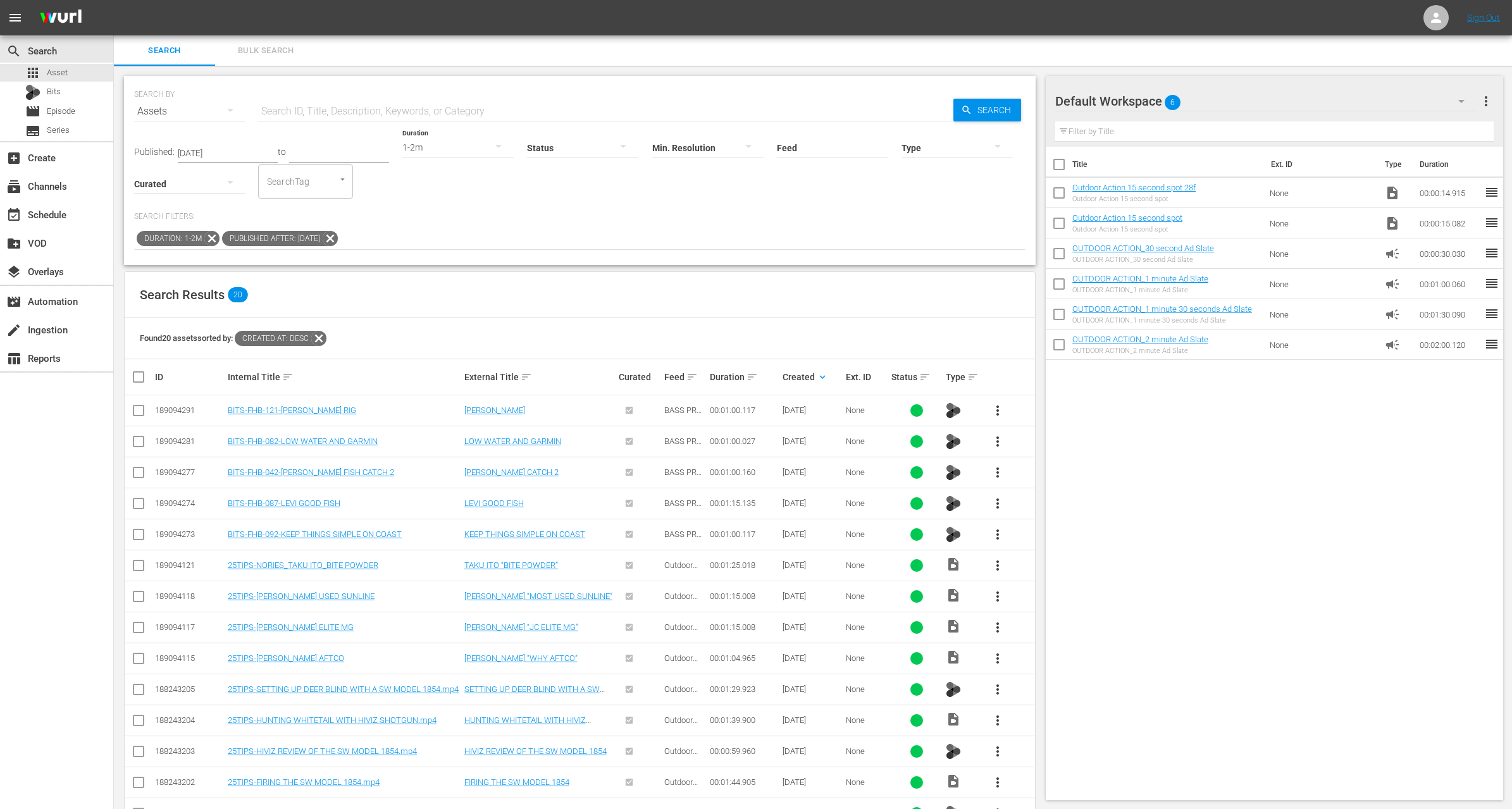
click at [338, 236] on icon at bounding box center [330, 238] width 16 height 16
click at [209, 242] on icon at bounding box center [212, 238] width 16 height 16
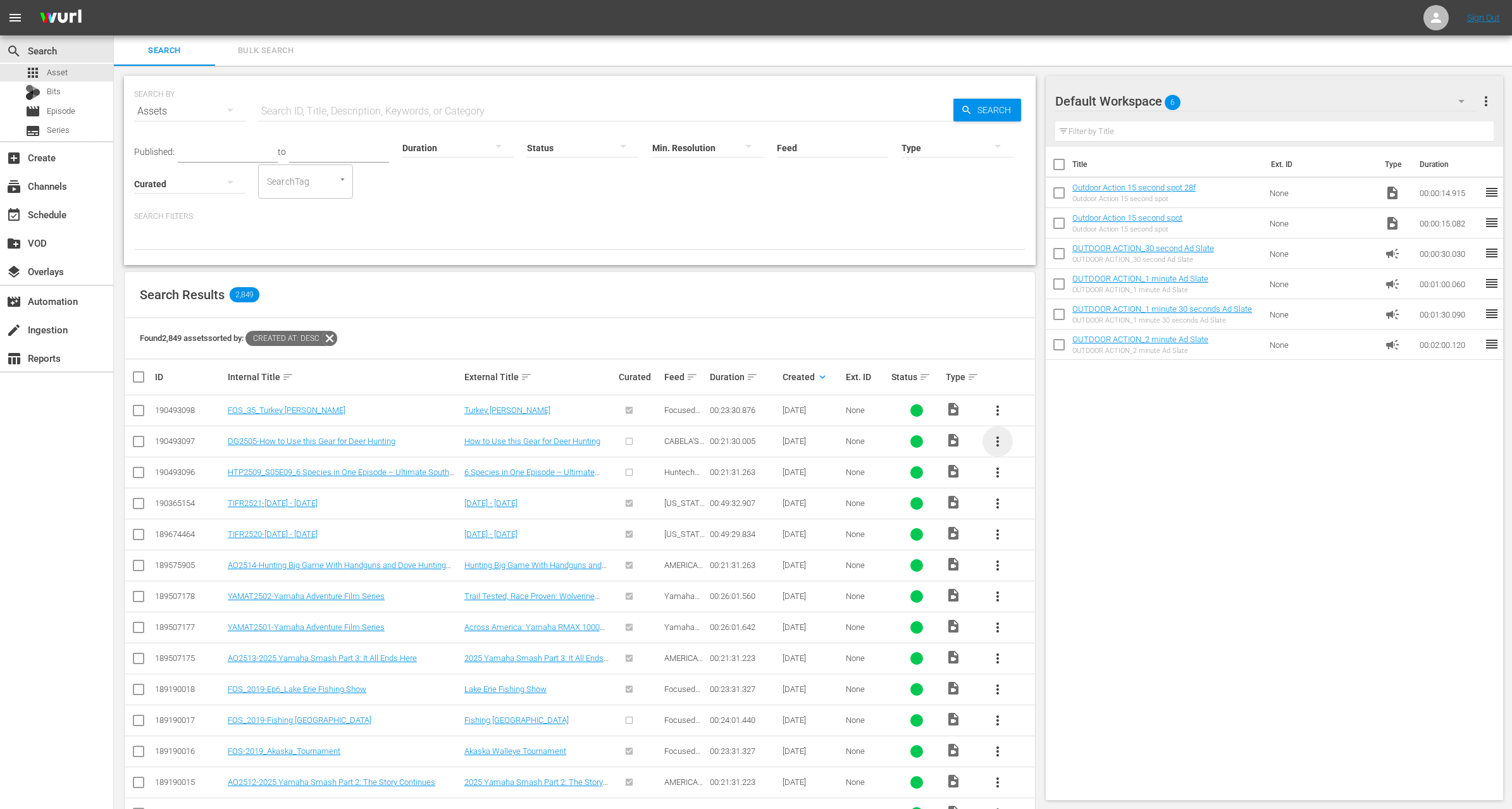
click at [990, 439] on span "more_vert" at bounding box center [998, 441] width 15 height 15
click at [1032, 476] on div "Workspace" at bounding box center [1066, 475] width 86 height 30
click at [334, 342] on icon at bounding box center [329, 338] width 16 height 16
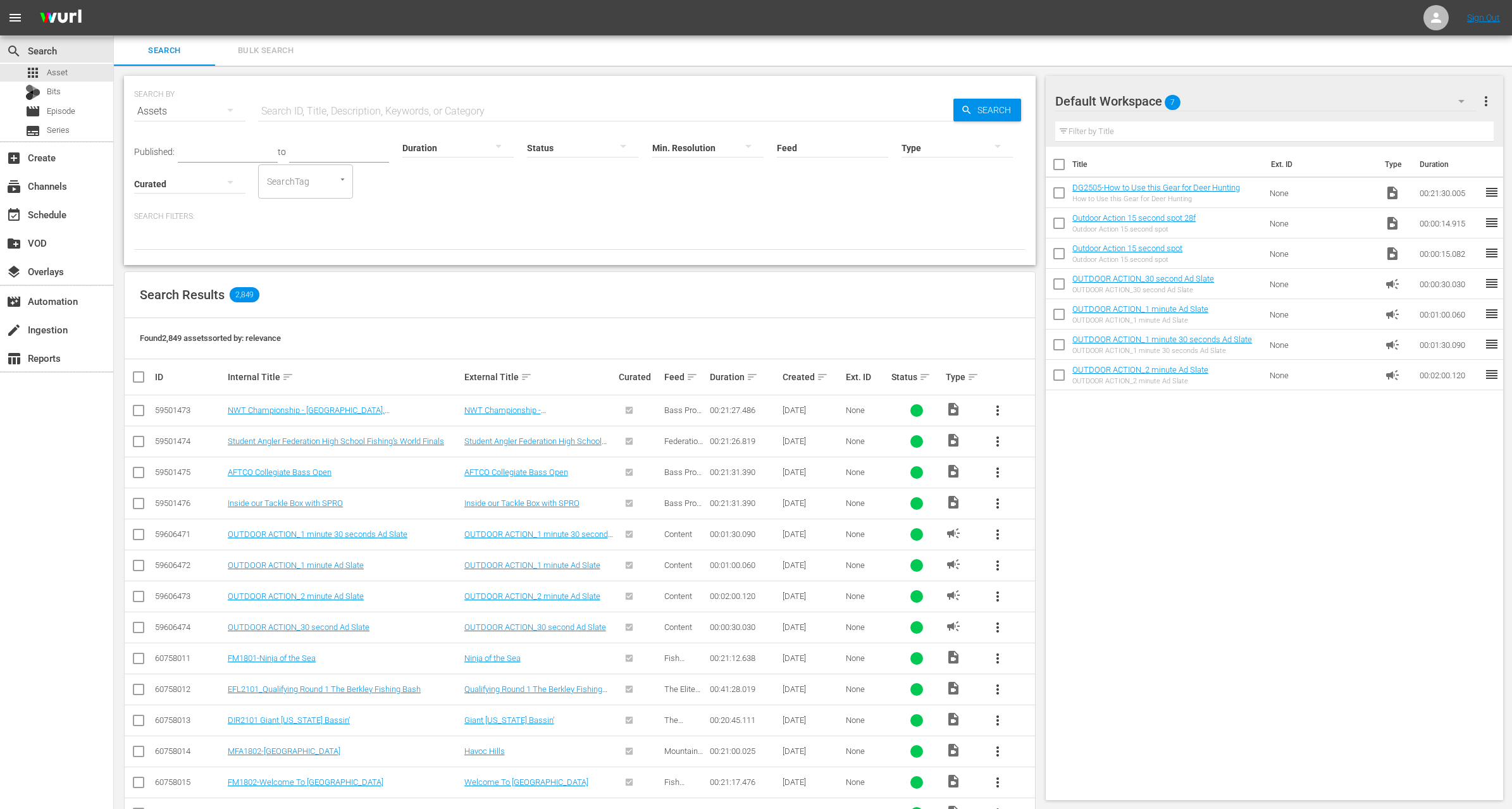
click at [225, 148] on input "text" at bounding box center [228, 153] width 100 height 19
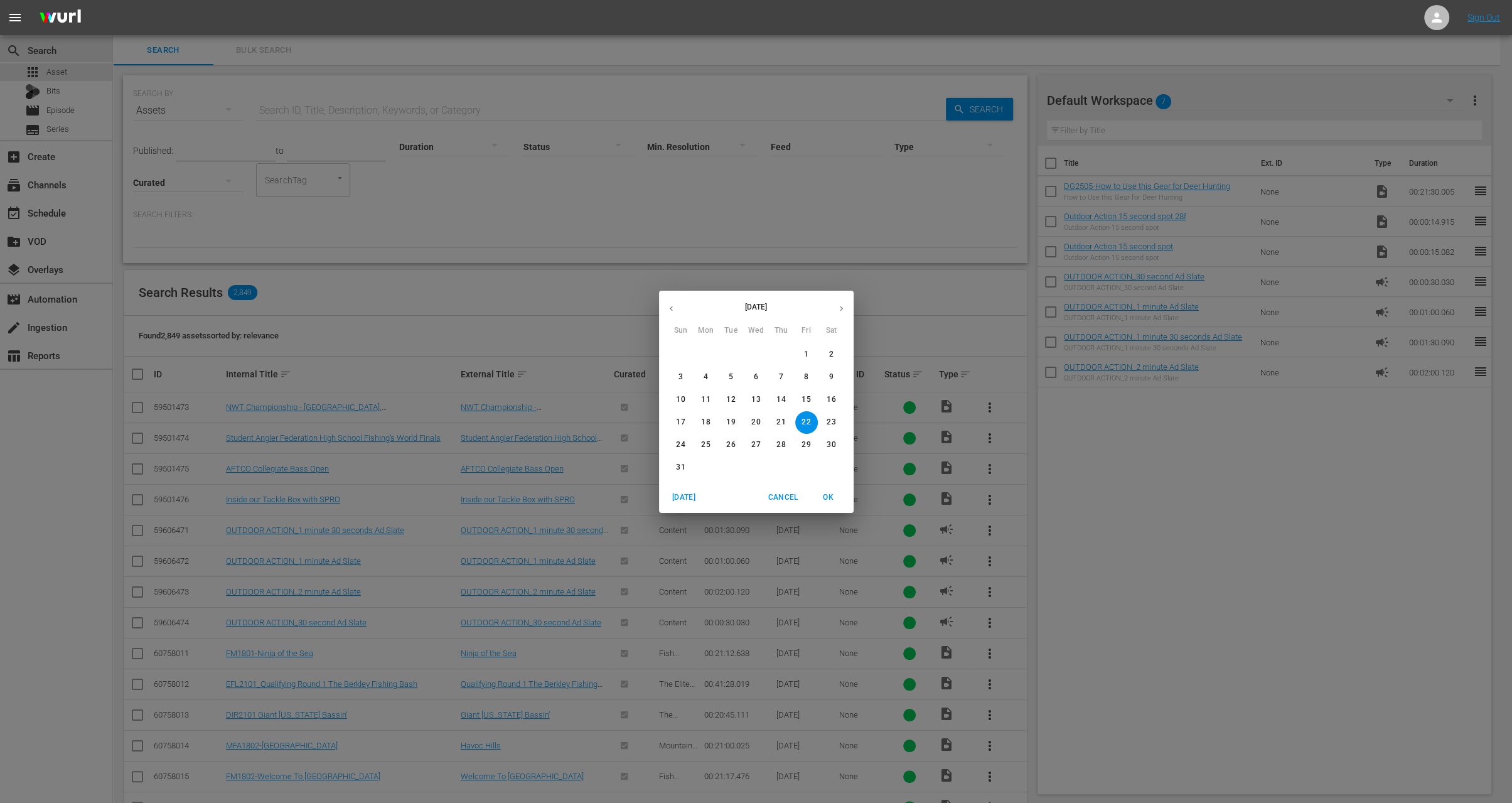
click at [675, 312] on icon "button" at bounding box center [672, 309] width 10 height 10
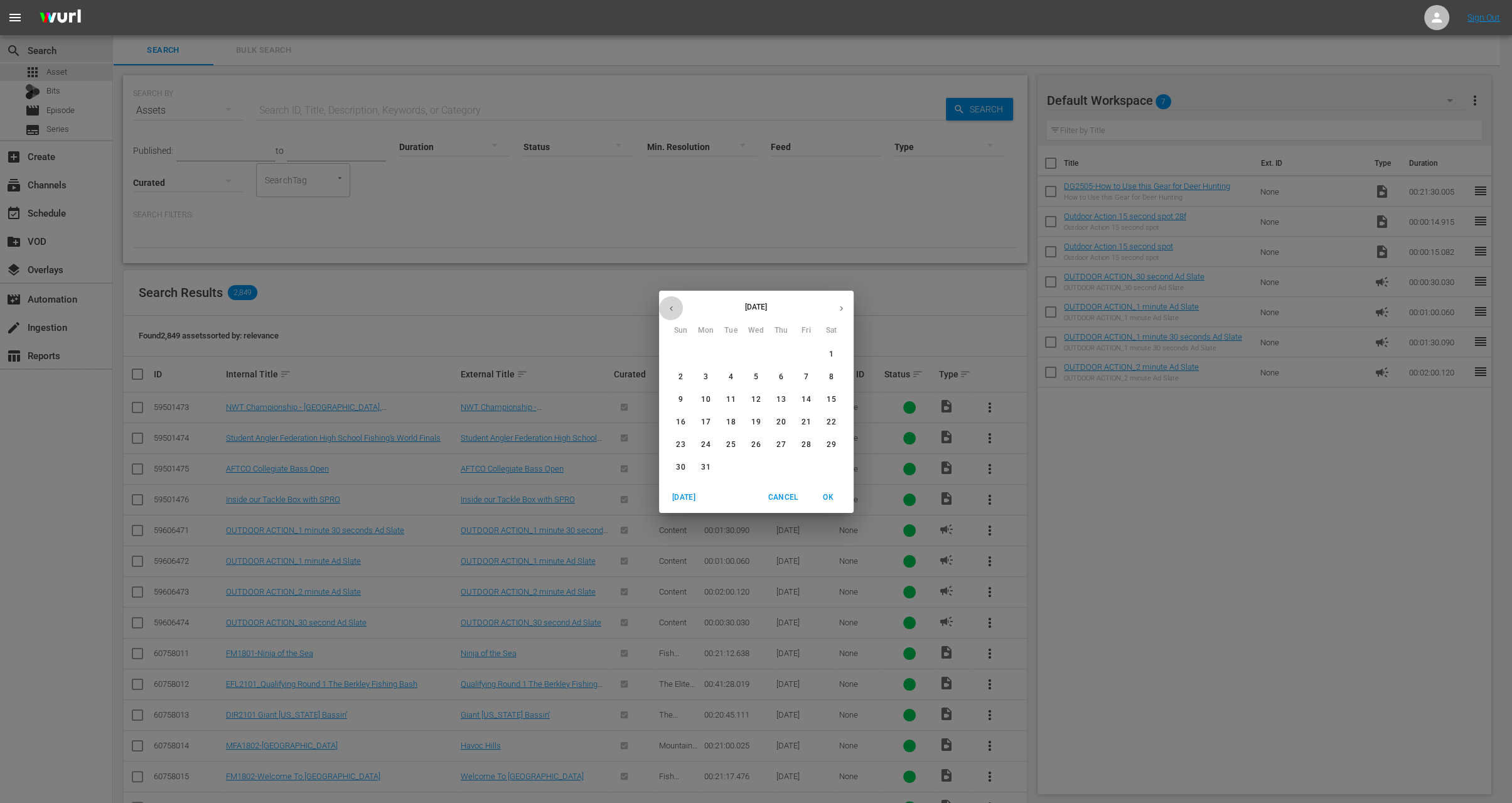
click at [675, 312] on icon "button" at bounding box center [672, 309] width 10 height 10
click at [682, 349] on p "1" at bounding box center [681, 354] width 4 height 10
type input "[DATE]"
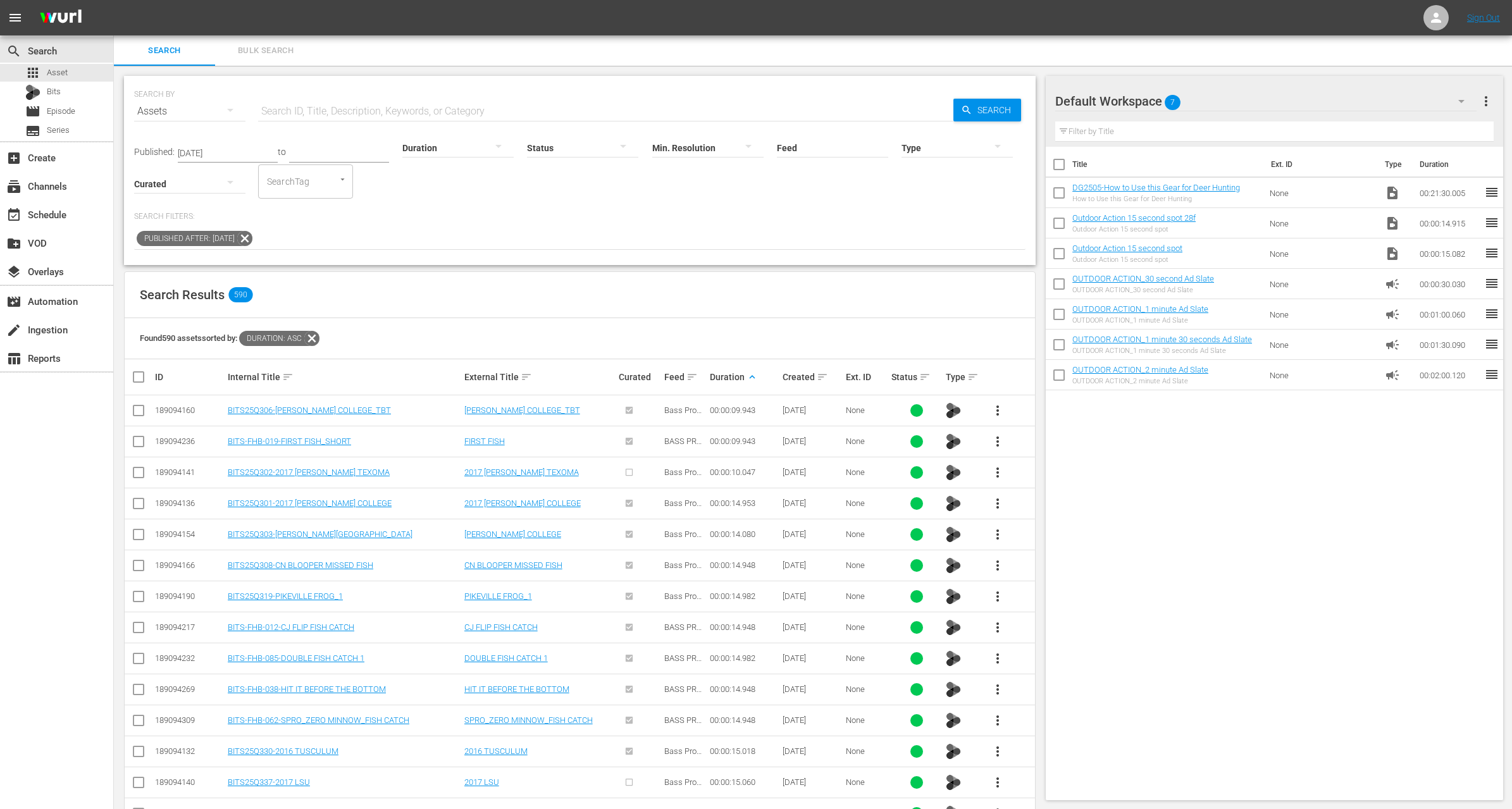
click at [432, 147] on div at bounding box center [458, 147] width 111 height 36
click at [437, 212] on div "3-4m" at bounding box center [443, 207] width 111 height 20
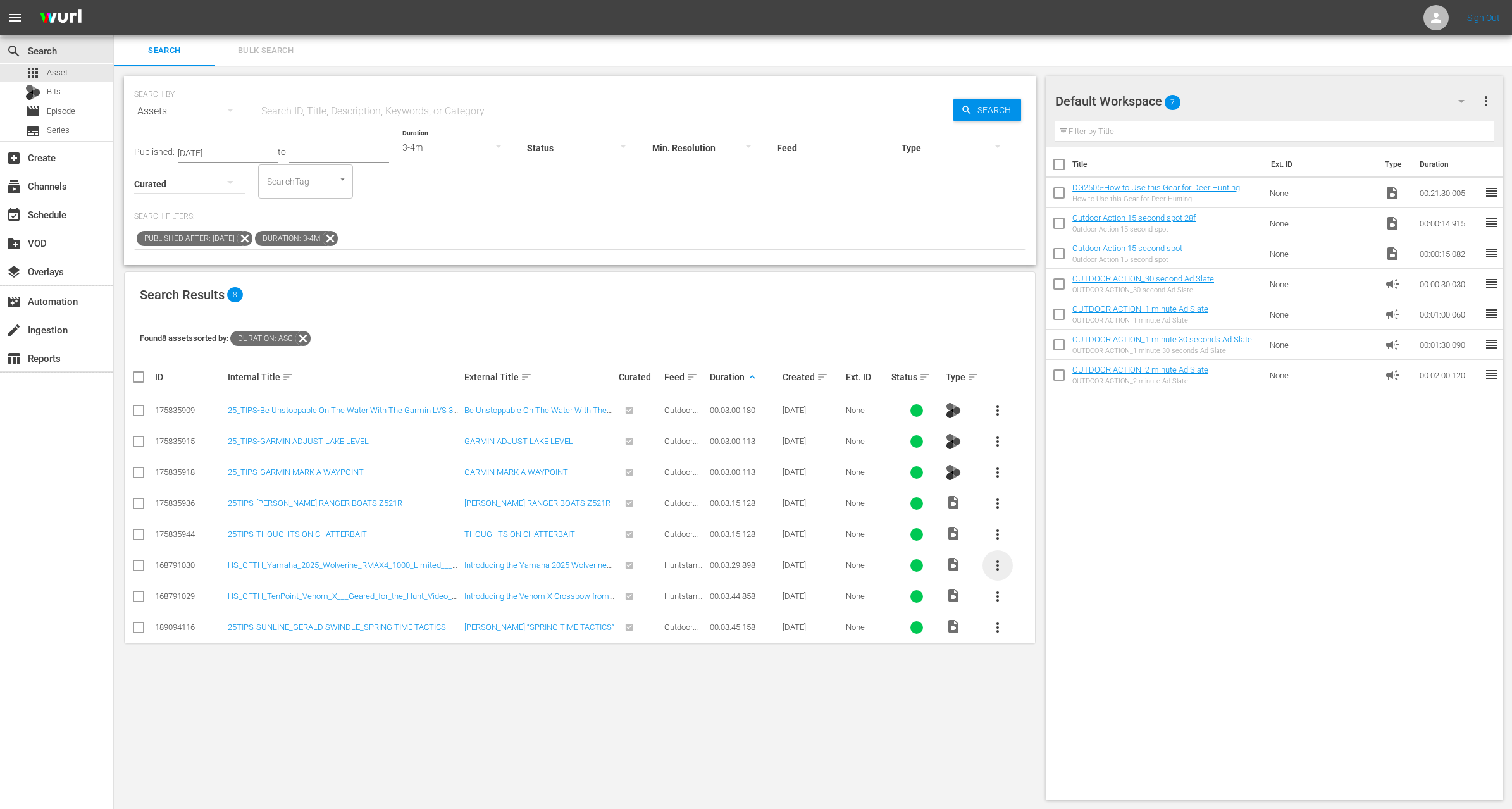
click at [997, 565] on span "more_vert" at bounding box center [998, 565] width 15 height 15
click at [1029, 590] on div "Workspace" at bounding box center [1066, 599] width 86 height 30
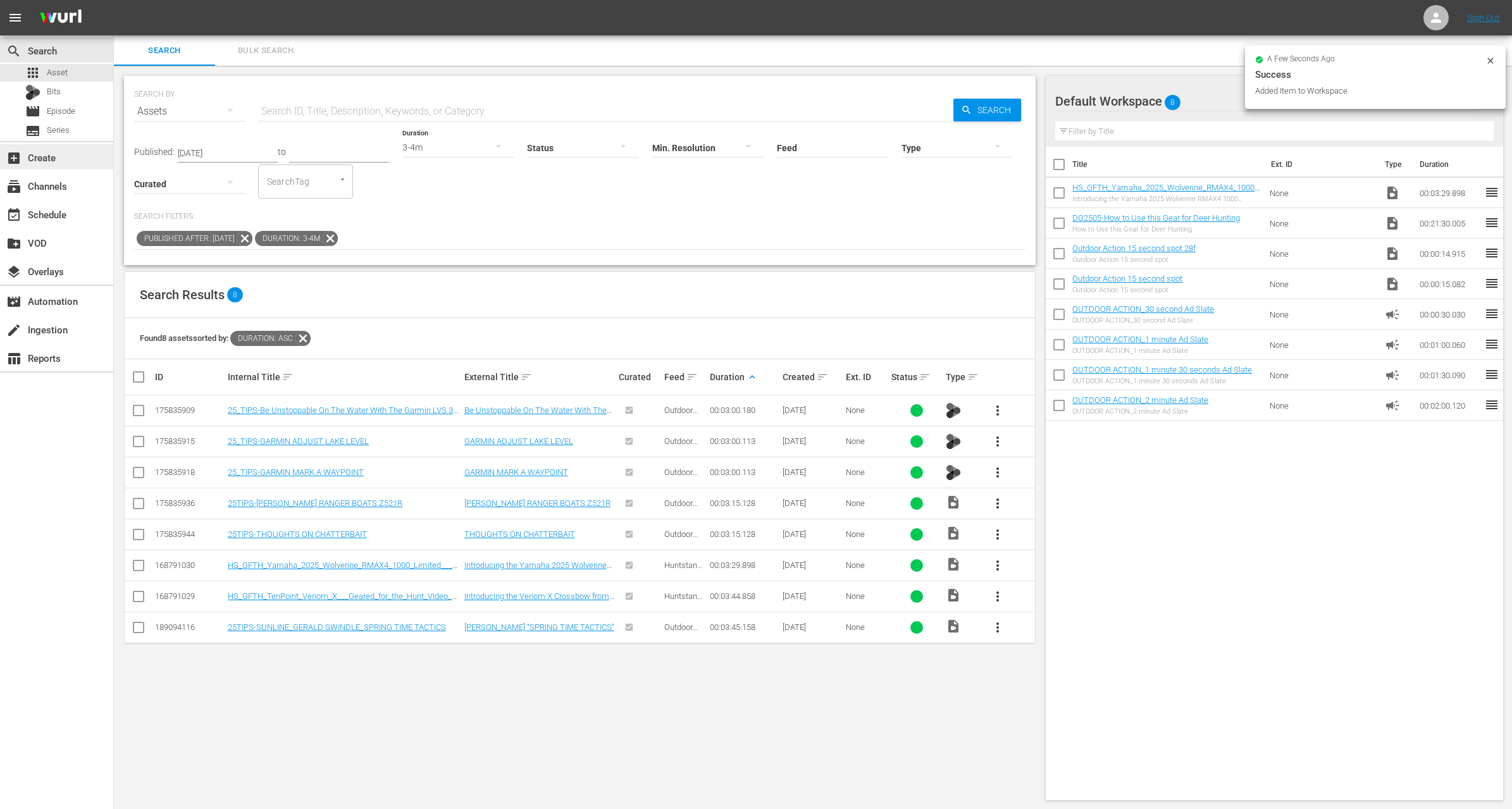
click at [62, 162] on div "add_box Create" at bounding box center [57, 157] width 114 height 25
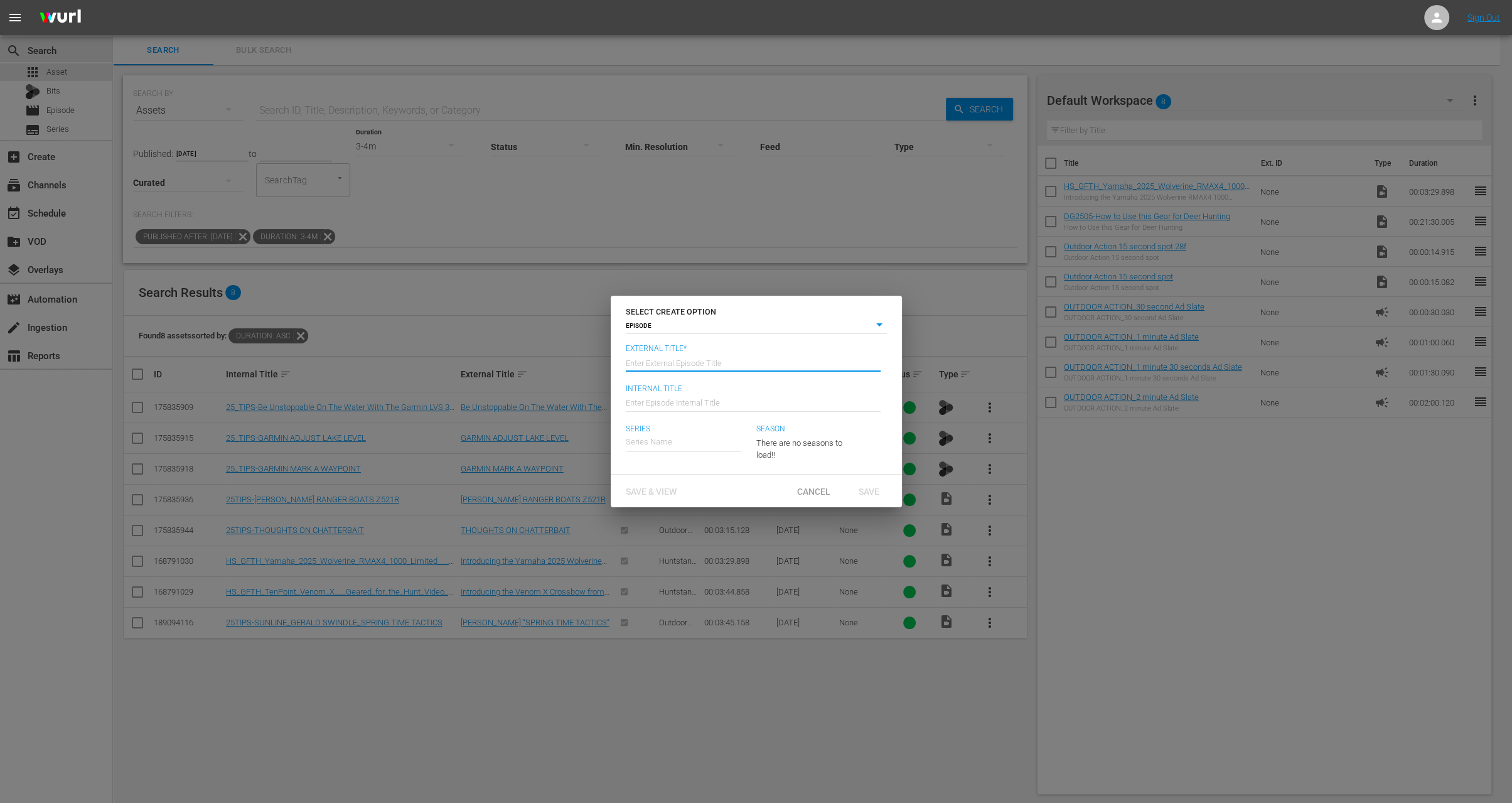
click at [674, 364] on input "text" at bounding box center [753, 361] width 255 height 30
type input "W"
type input "Deer Gear - How To Use this Gear for Deer Hunting"
type input "Wk35-DG"
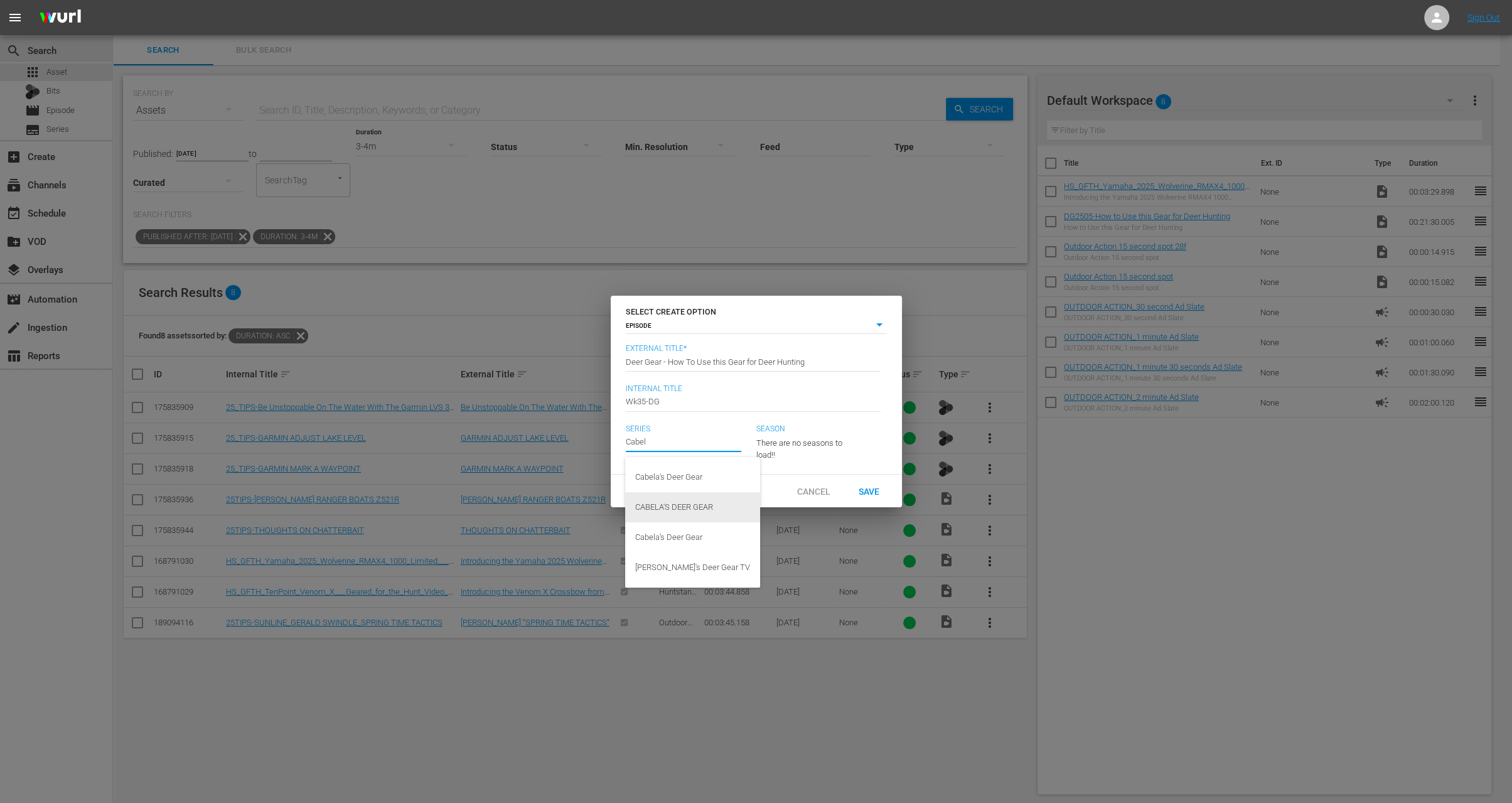
click at [691, 501] on div "CABELA'S DEER GEAR" at bounding box center [692, 507] width 115 height 30
type input "CABELA'S DEER GEAR"
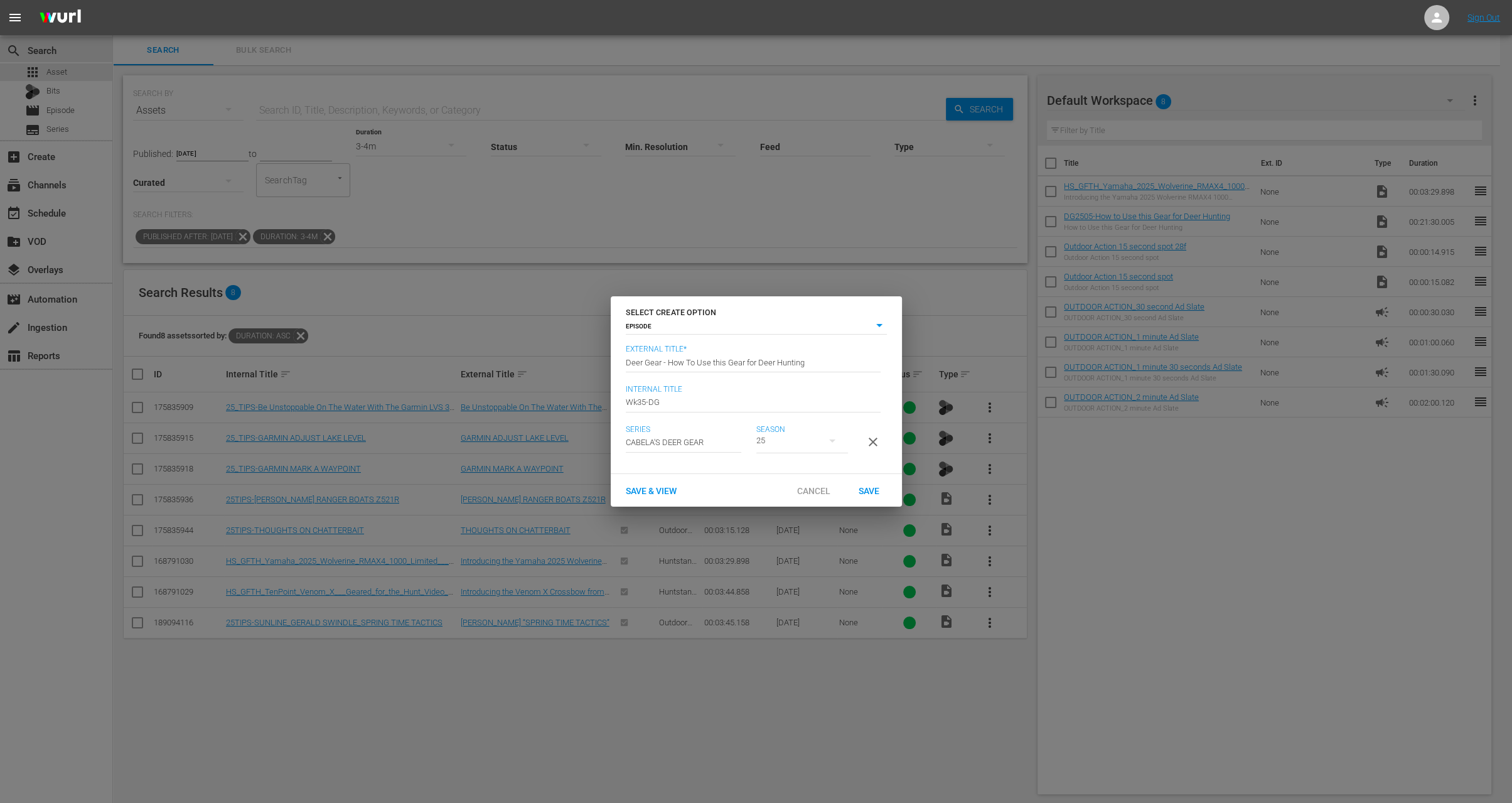
click at [877, 494] on span "Save" at bounding box center [869, 491] width 41 height 10
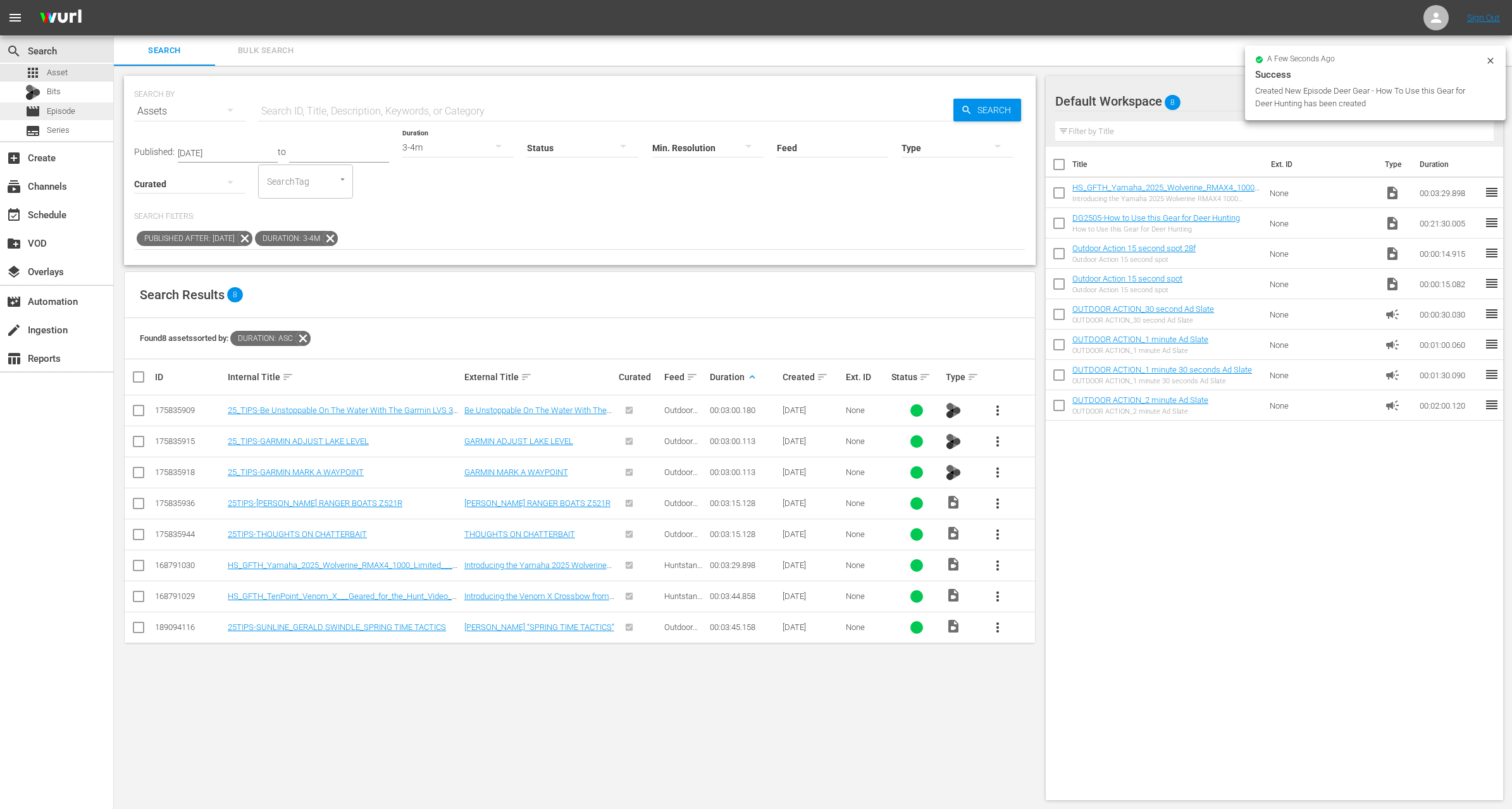
click at [63, 109] on span "Episode" at bounding box center [61, 111] width 29 height 13
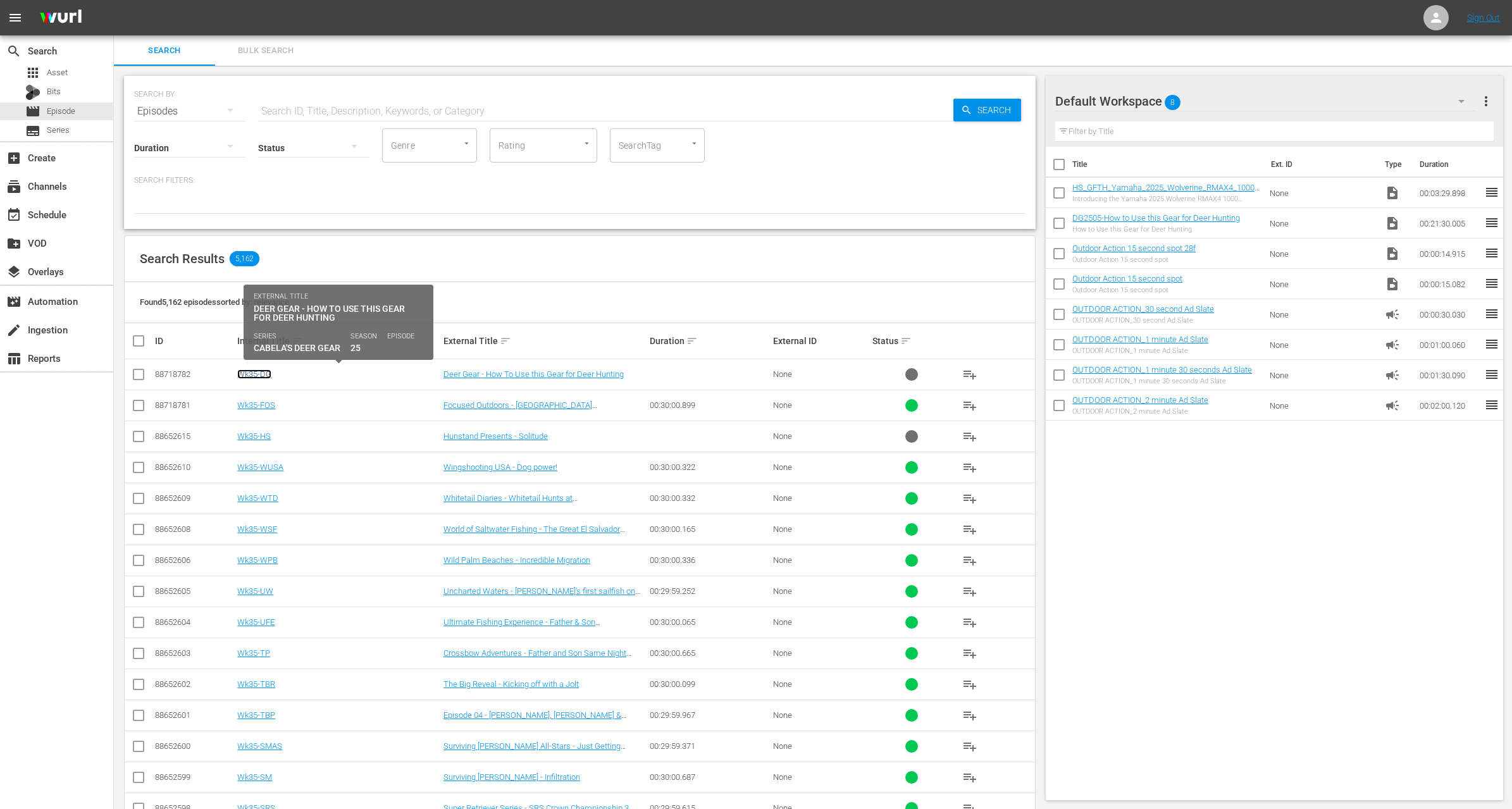
click at [257, 375] on link "Wk35-DG" at bounding box center [254, 374] width 34 height 10
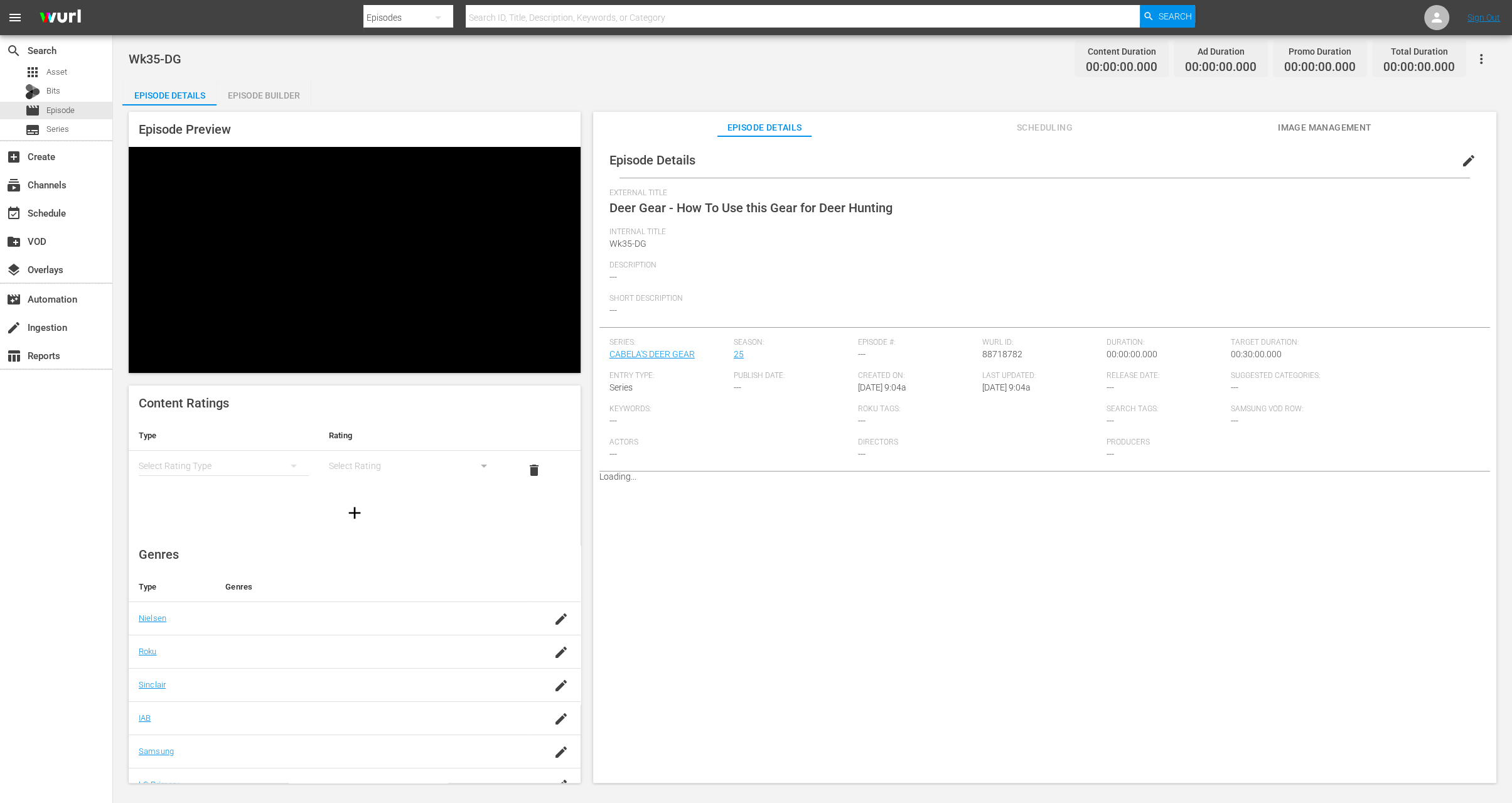
click at [266, 95] on div "Episode Builder" at bounding box center [263, 95] width 94 height 30
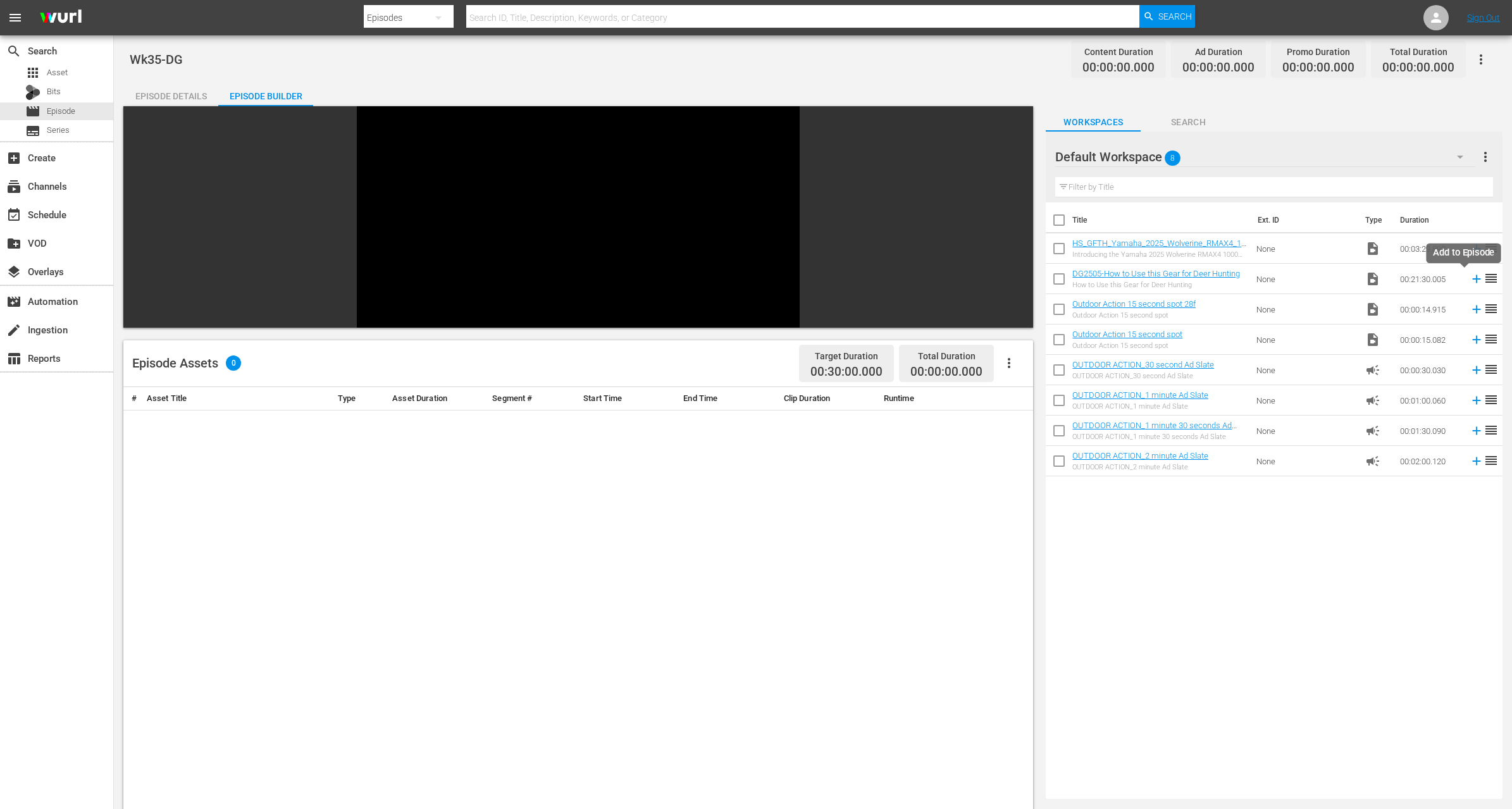
click at [1473, 278] on icon at bounding box center [1477, 279] width 8 height 8
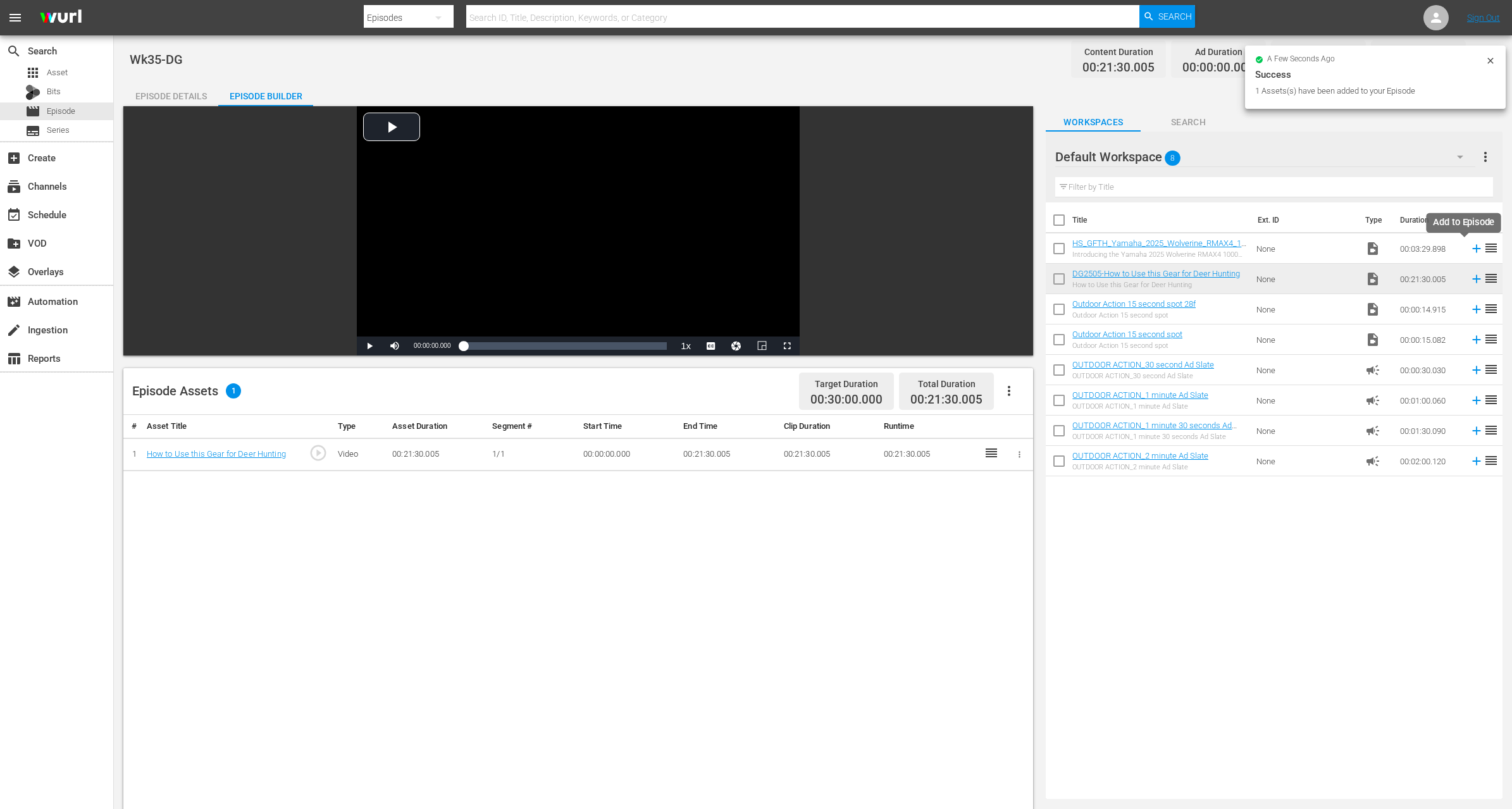
click at [1473, 248] on icon at bounding box center [1477, 249] width 8 height 8
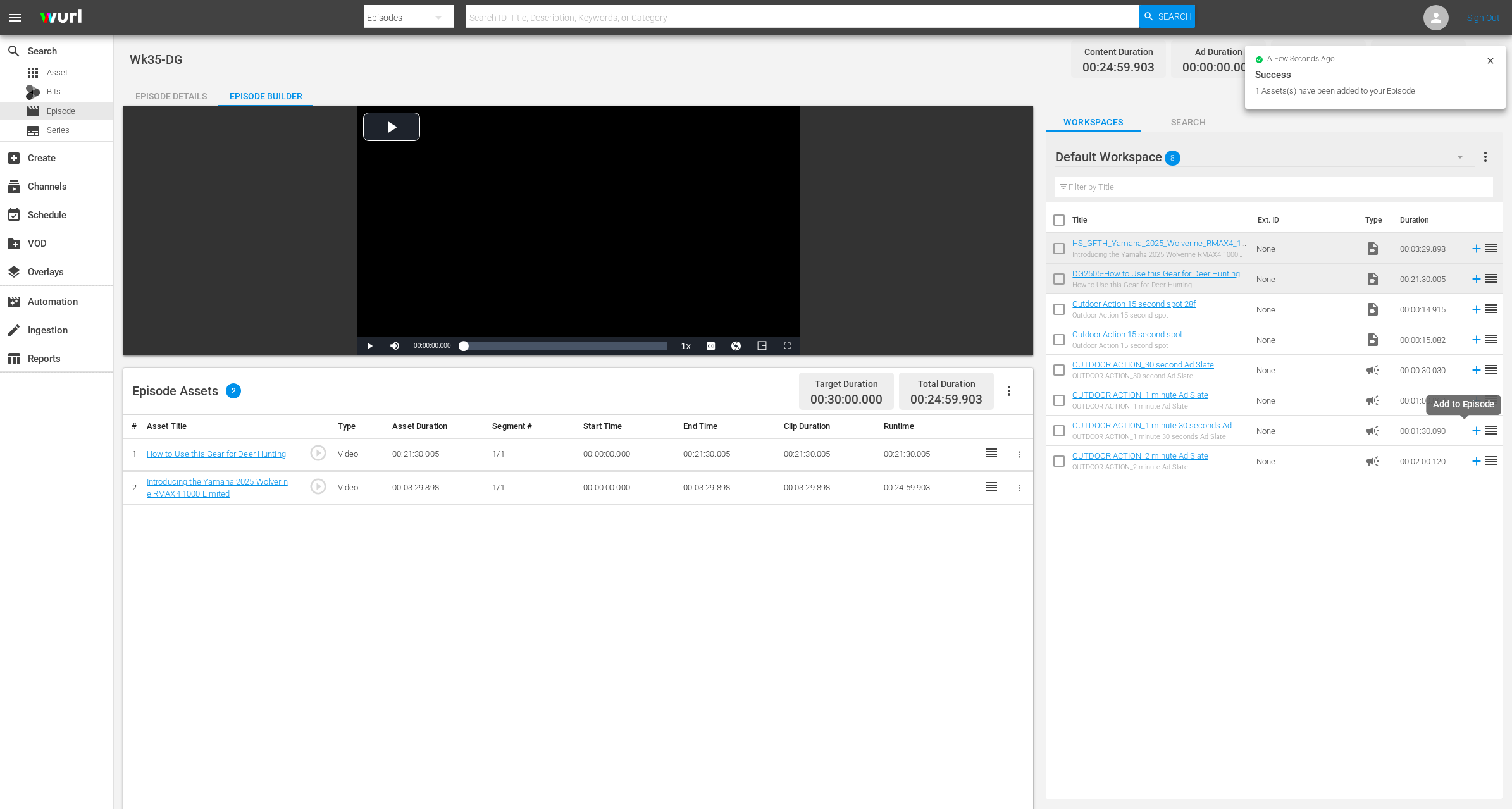
click at [1473, 431] on icon at bounding box center [1477, 431] width 8 height 8
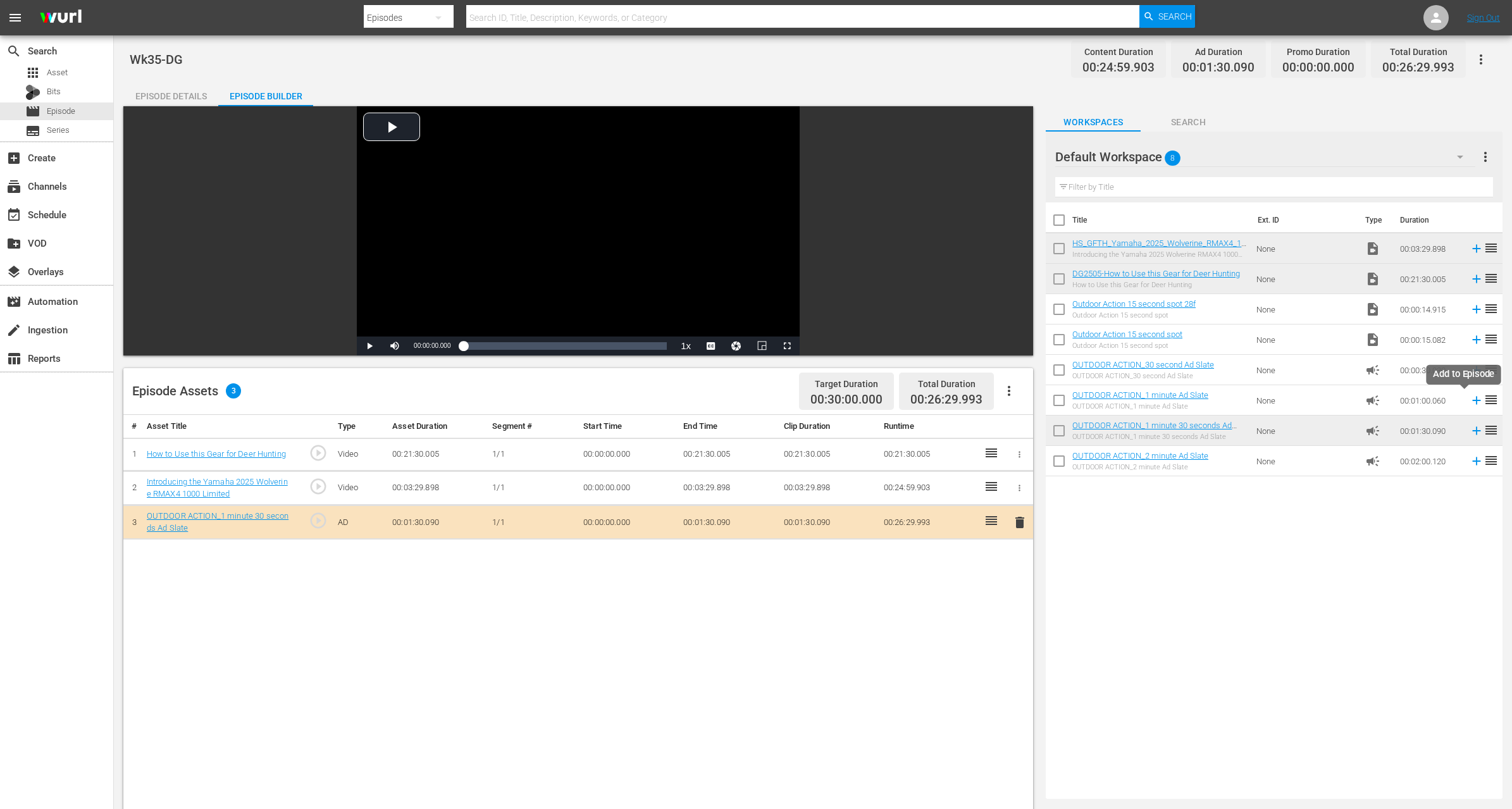
click at [1470, 401] on icon at bounding box center [1477, 401] width 14 height 14
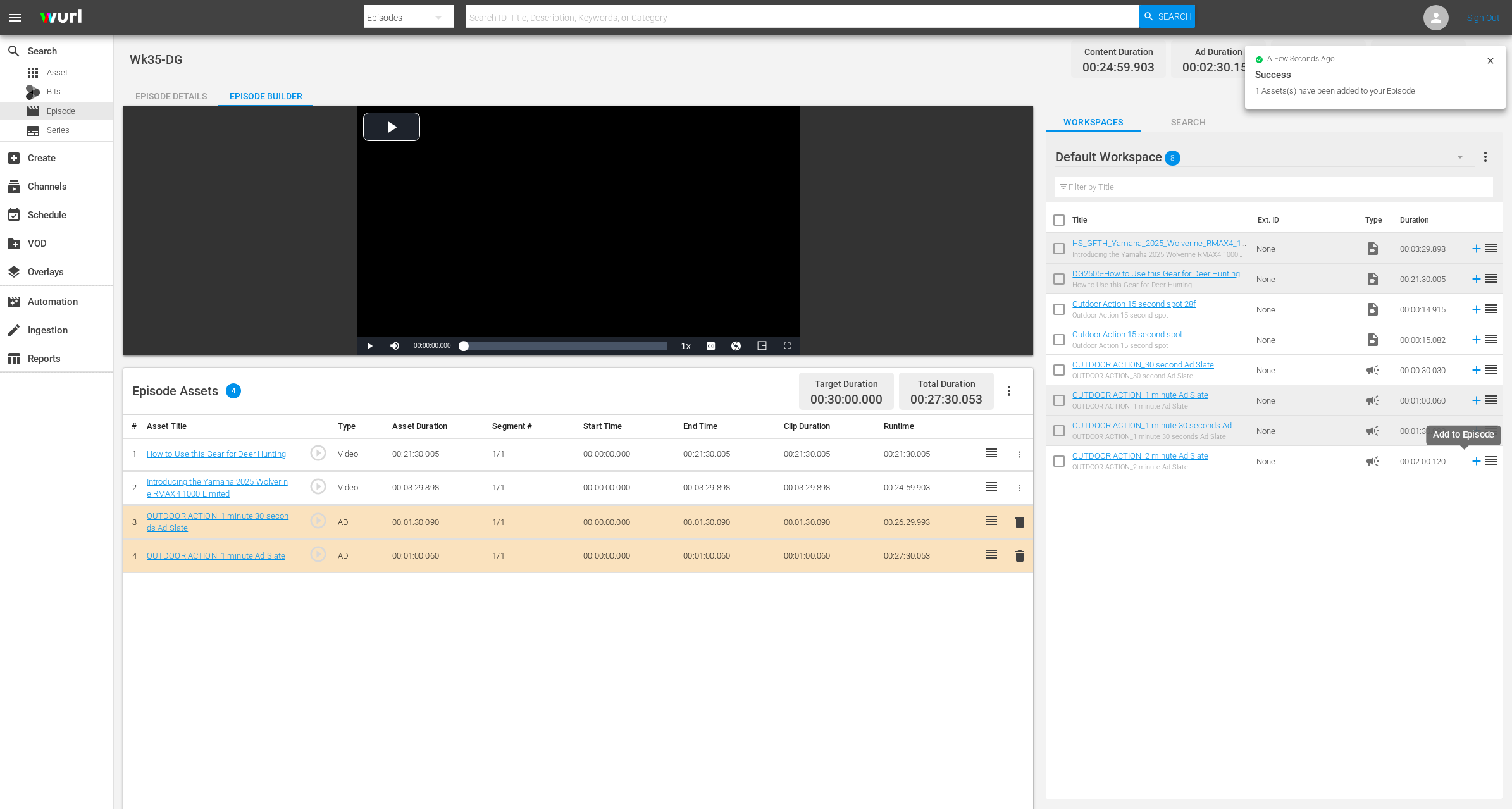
click at [1470, 462] on icon at bounding box center [1477, 461] width 14 height 14
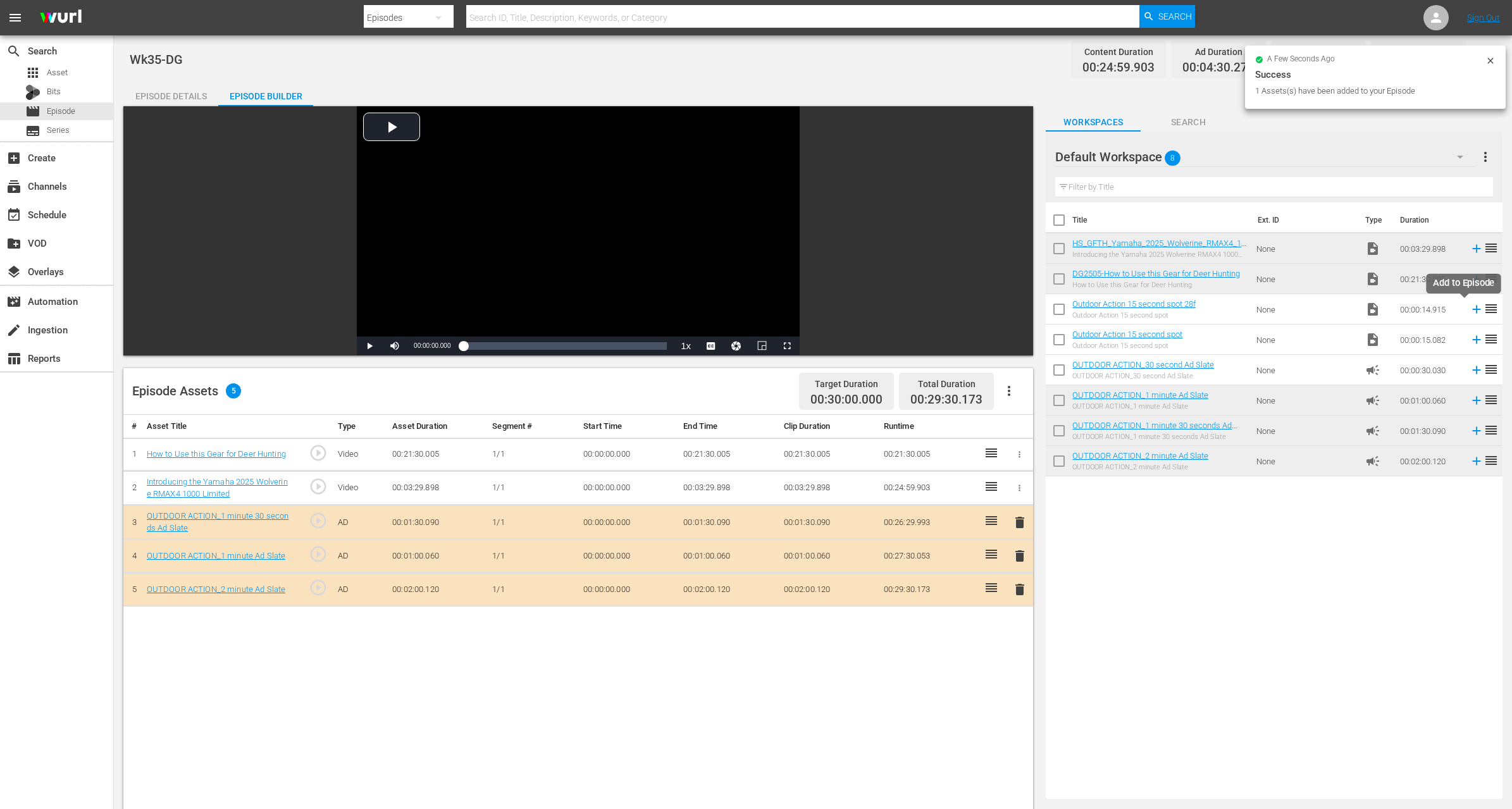
click at [1470, 307] on icon at bounding box center [1477, 310] width 14 height 14
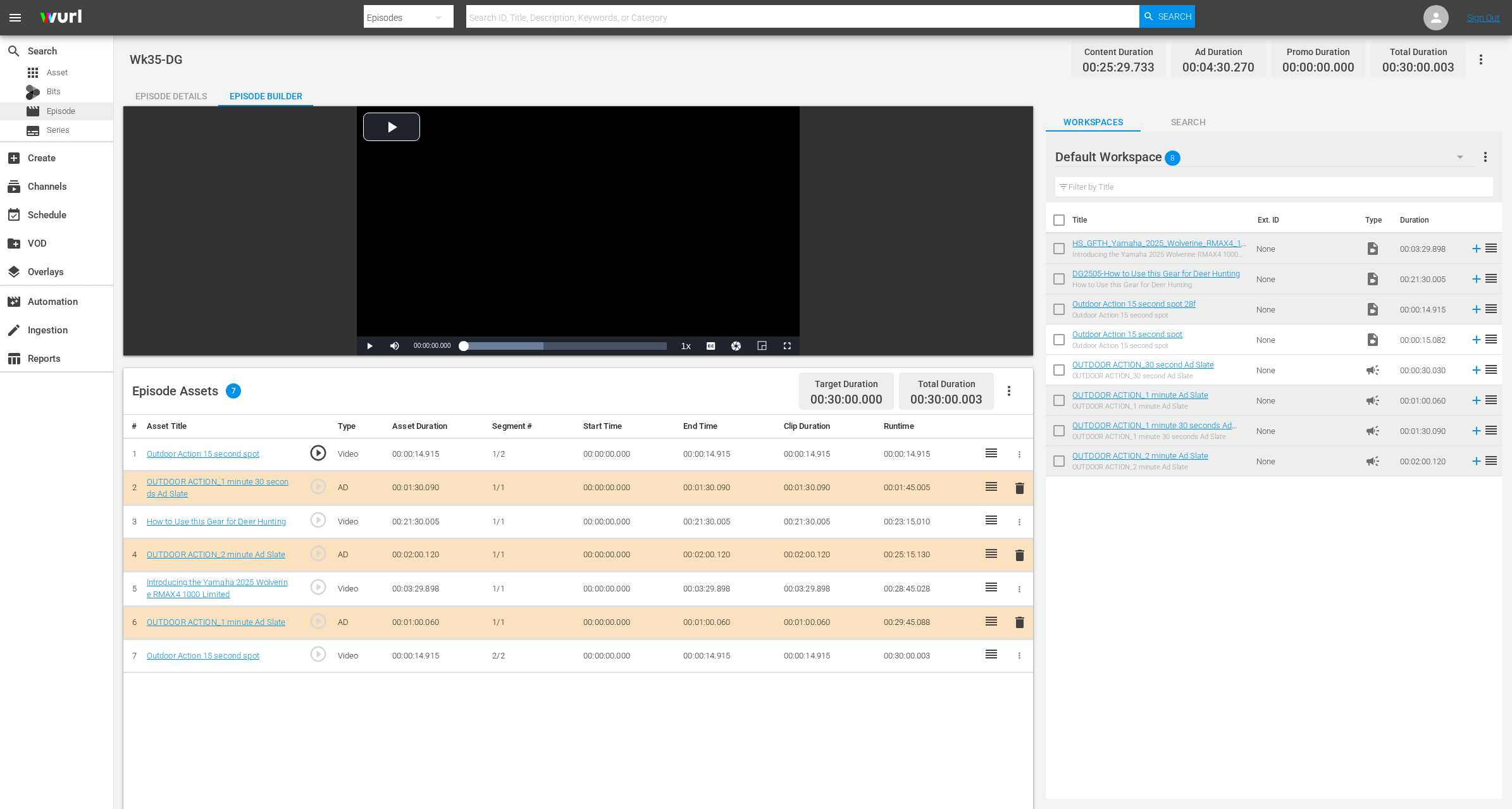
click at [67, 109] on span "Episode" at bounding box center [61, 111] width 29 height 13
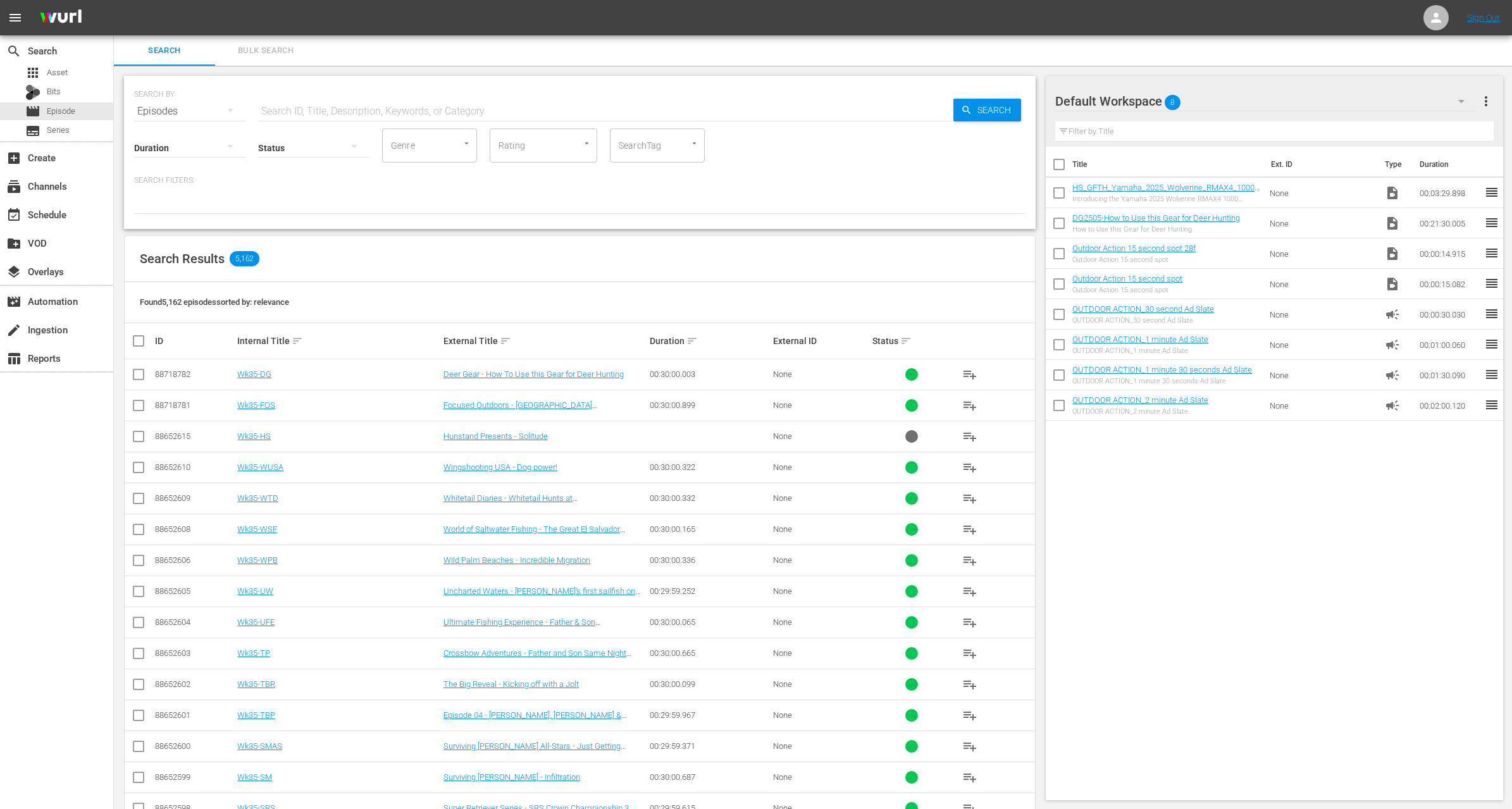
click at [1052, 228] on input "checkbox" at bounding box center [1059, 226] width 27 height 27
checkbox input "true"
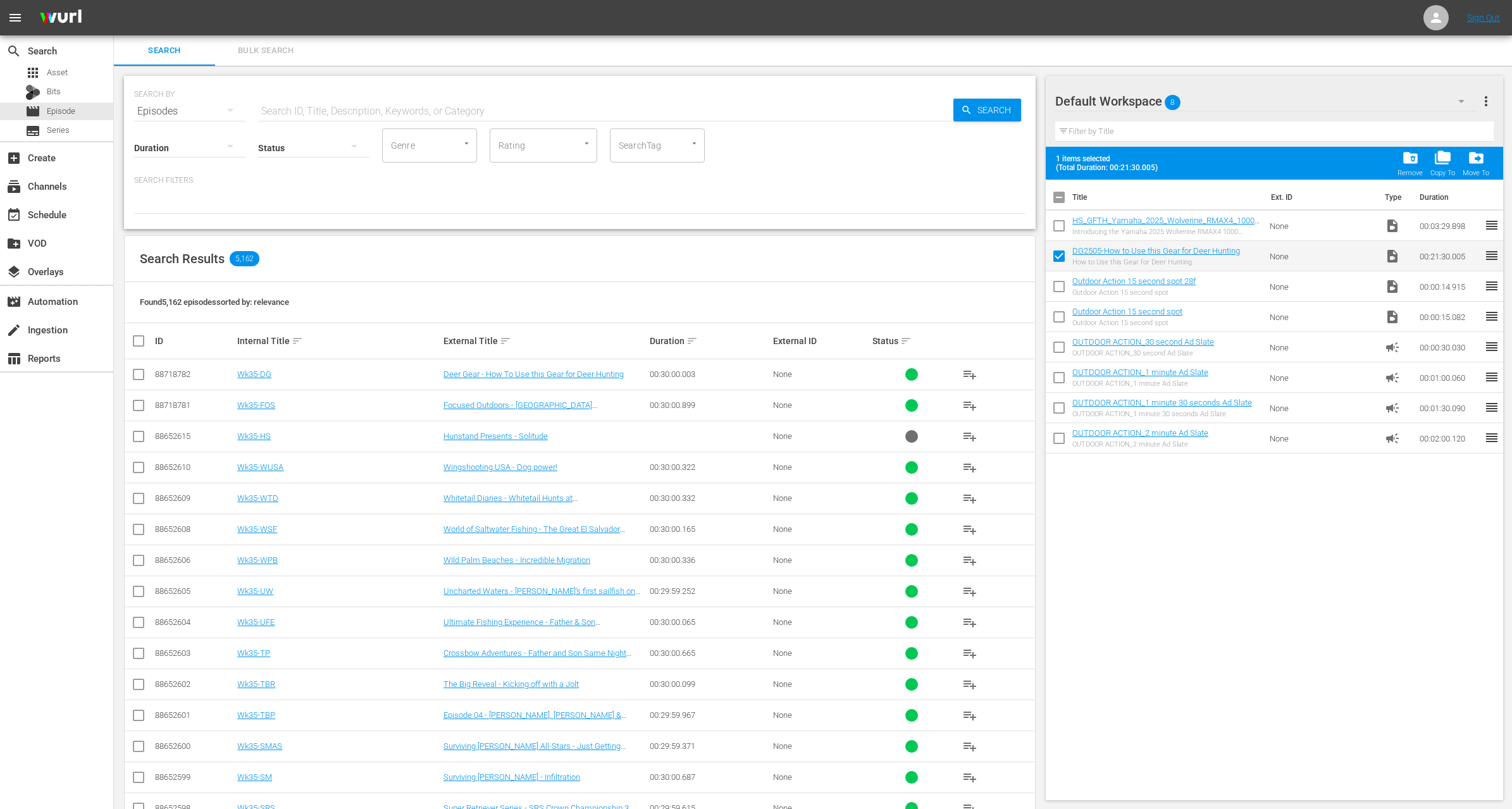
click at [1057, 225] on input "checkbox" at bounding box center [1059, 228] width 27 height 27
click at [1411, 155] on span "folder_delete" at bounding box center [1410, 158] width 17 height 17
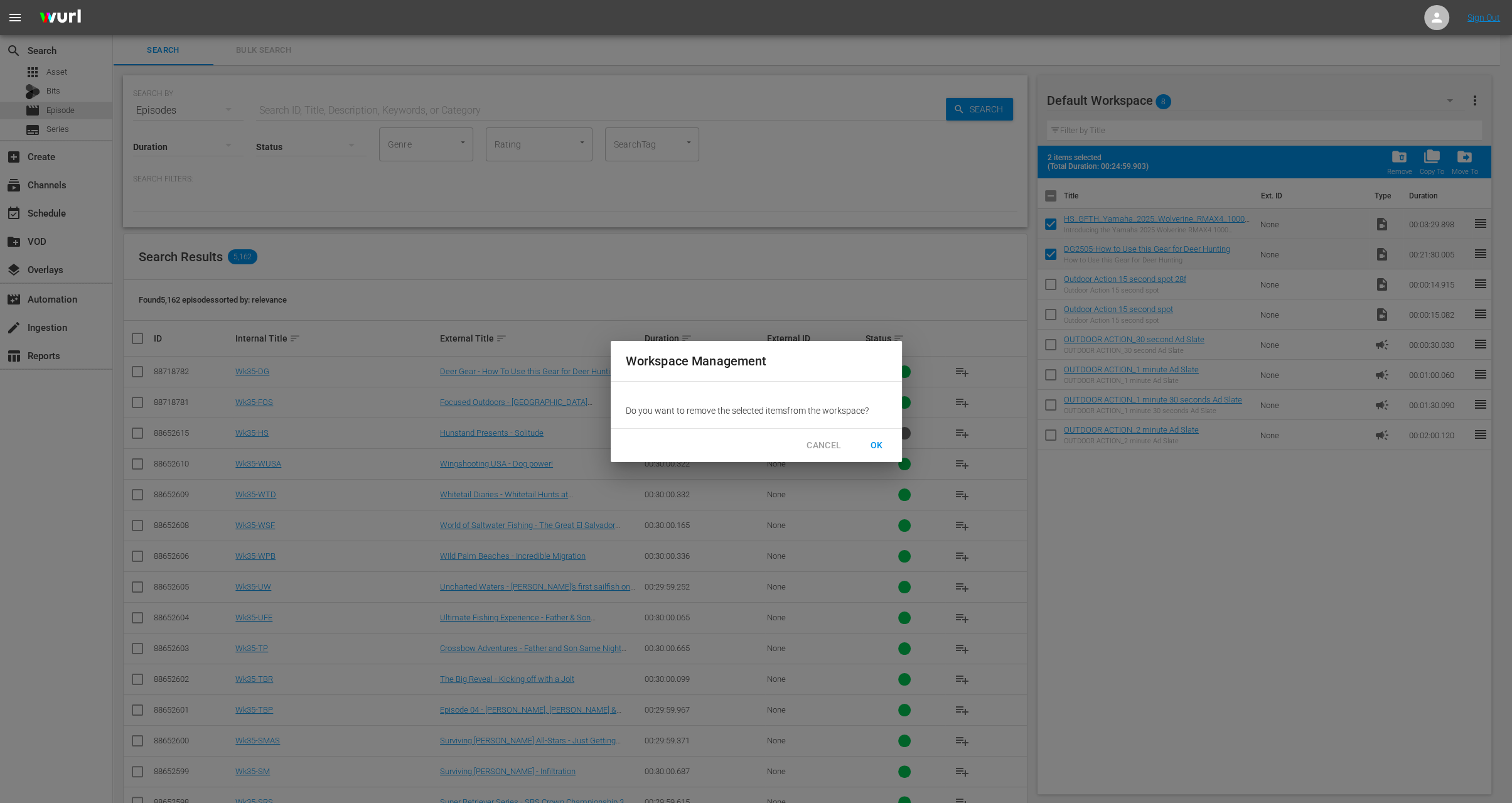
click at [874, 437] on span "OK" at bounding box center [877, 445] width 20 height 16
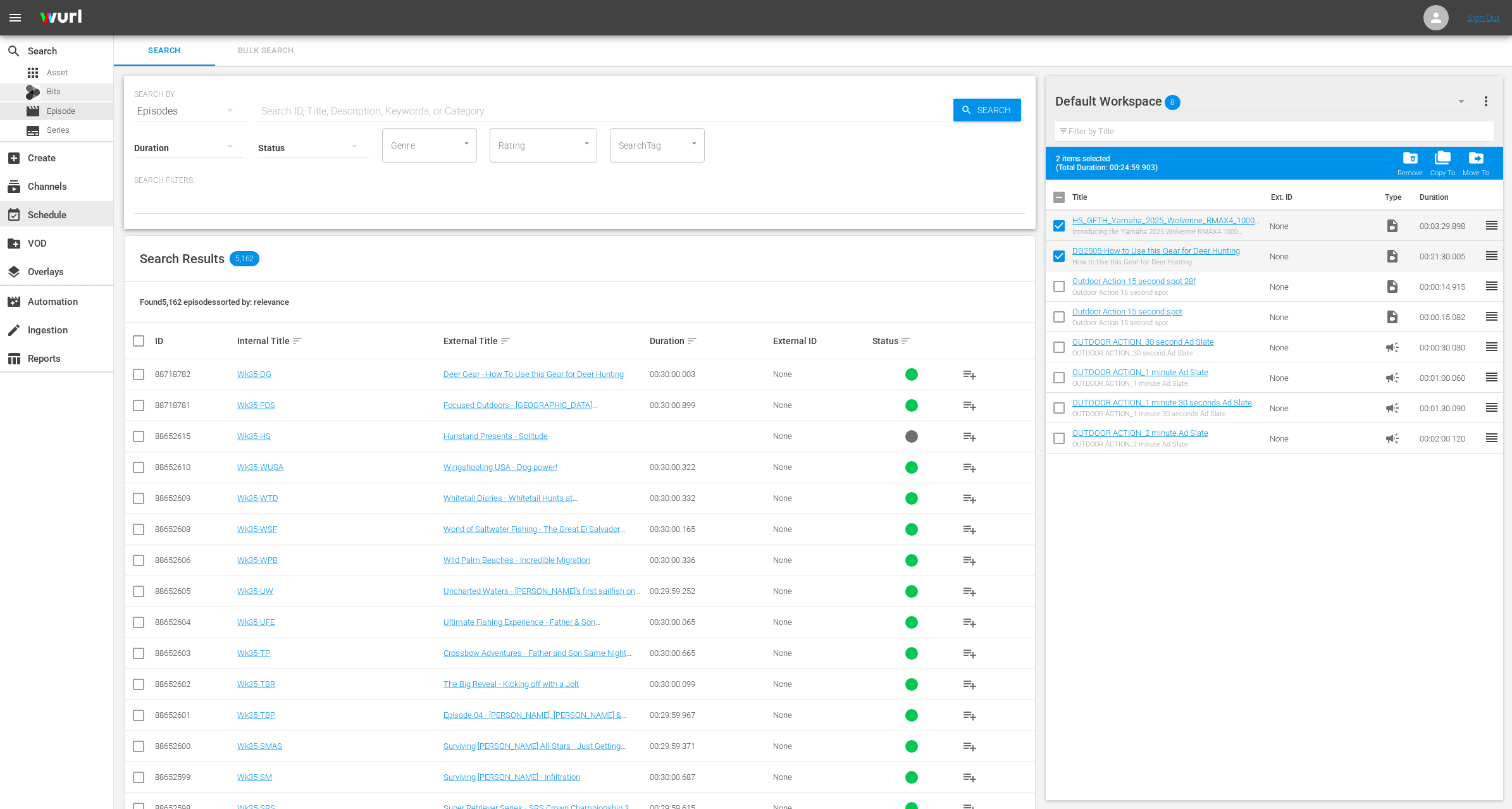
checkbox input "false"
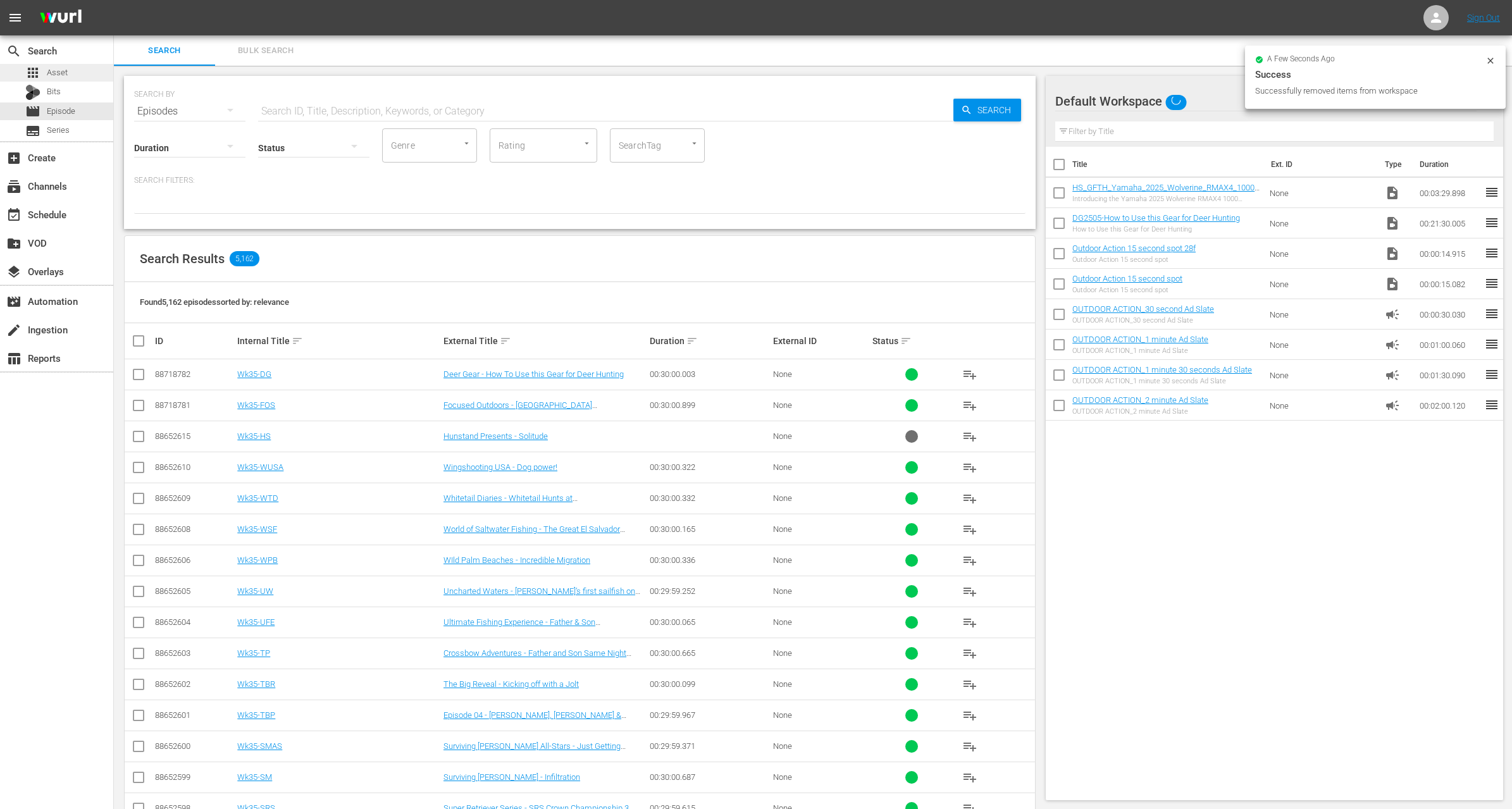
click at [69, 80] on div "apps Asset" at bounding box center [57, 72] width 114 height 18
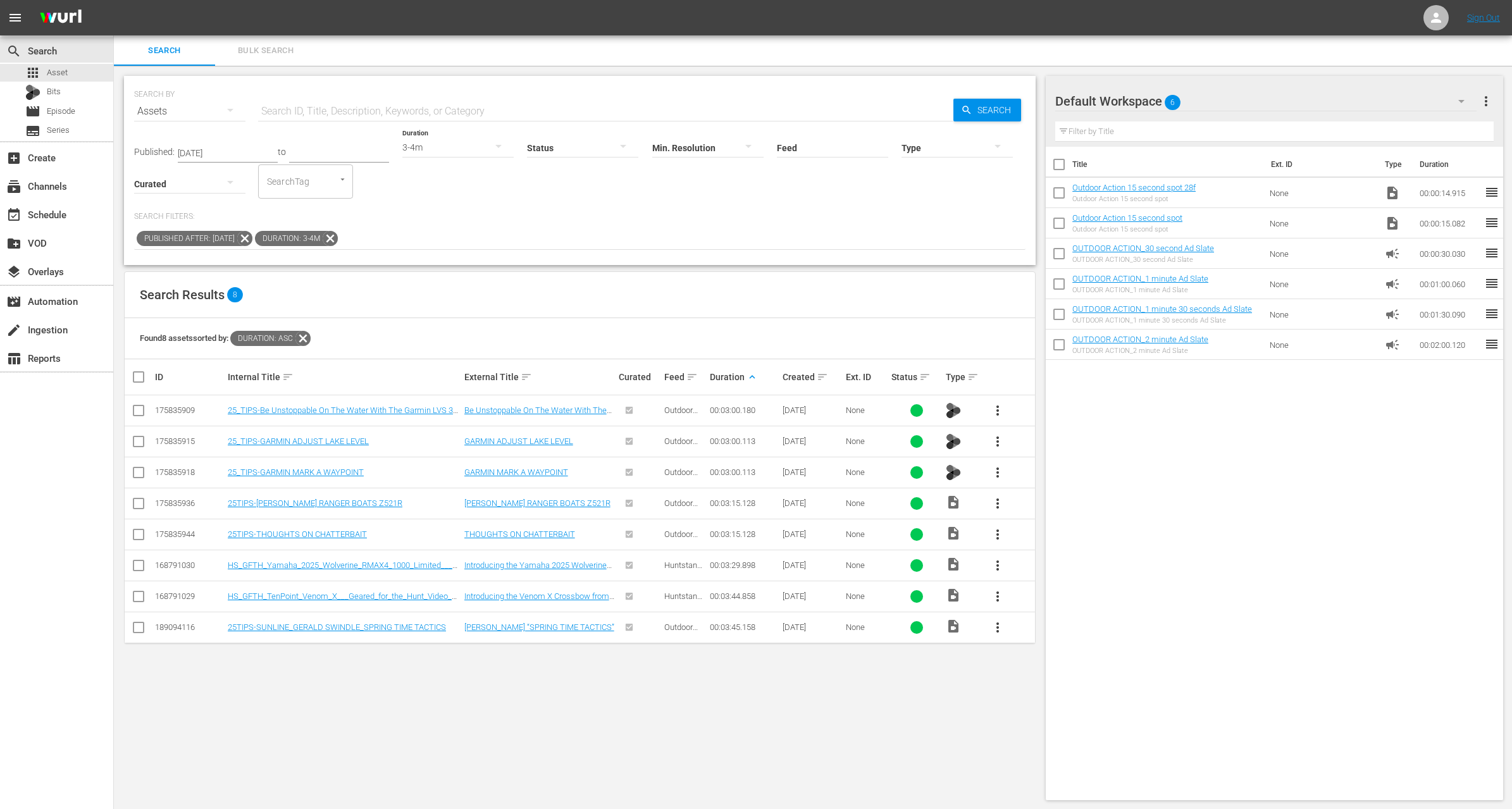
click at [323, 238] on span "Duration: 3-4m" at bounding box center [289, 239] width 68 height 15
click at [338, 238] on icon at bounding box center [330, 238] width 16 height 16
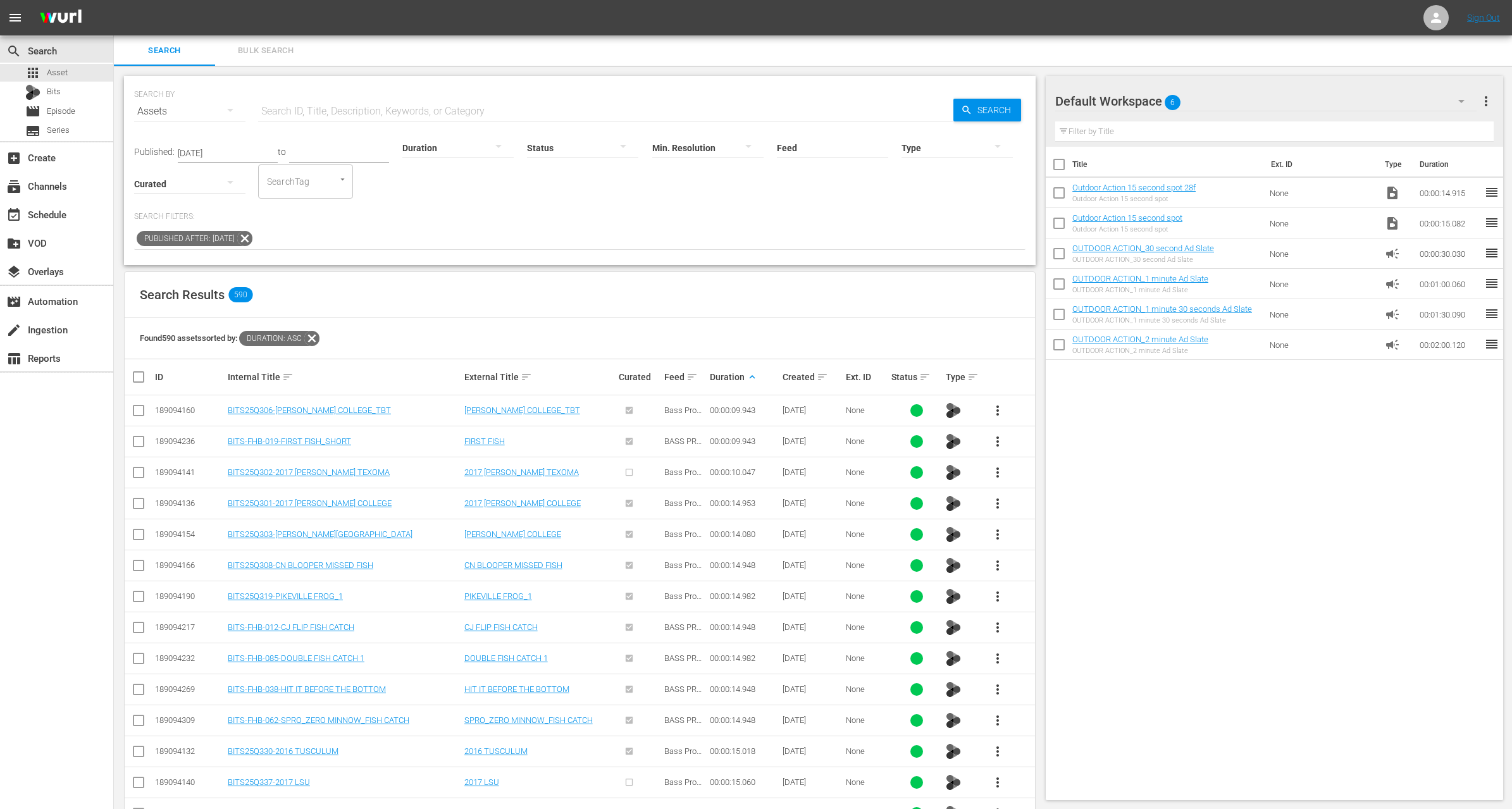
click at [252, 237] on icon at bounding box center [245, 239] width 15 height 15
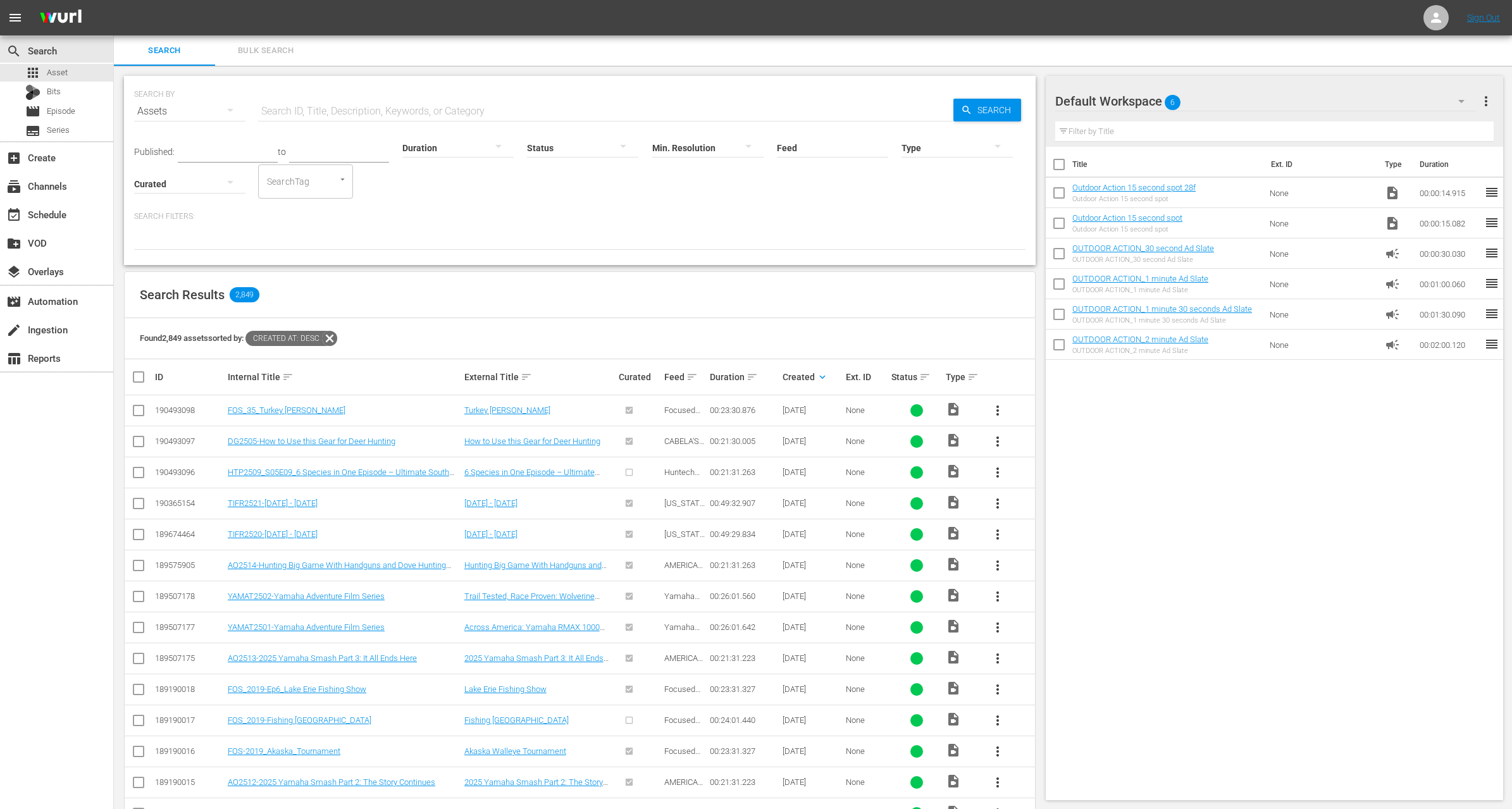
click at [998, 471] on span "more_vert" at bounding box center [998, 473] width 15 height 15
click at [1037, 506] on div "Workspace" at bounding box center [1066, 506] width 86 height 30
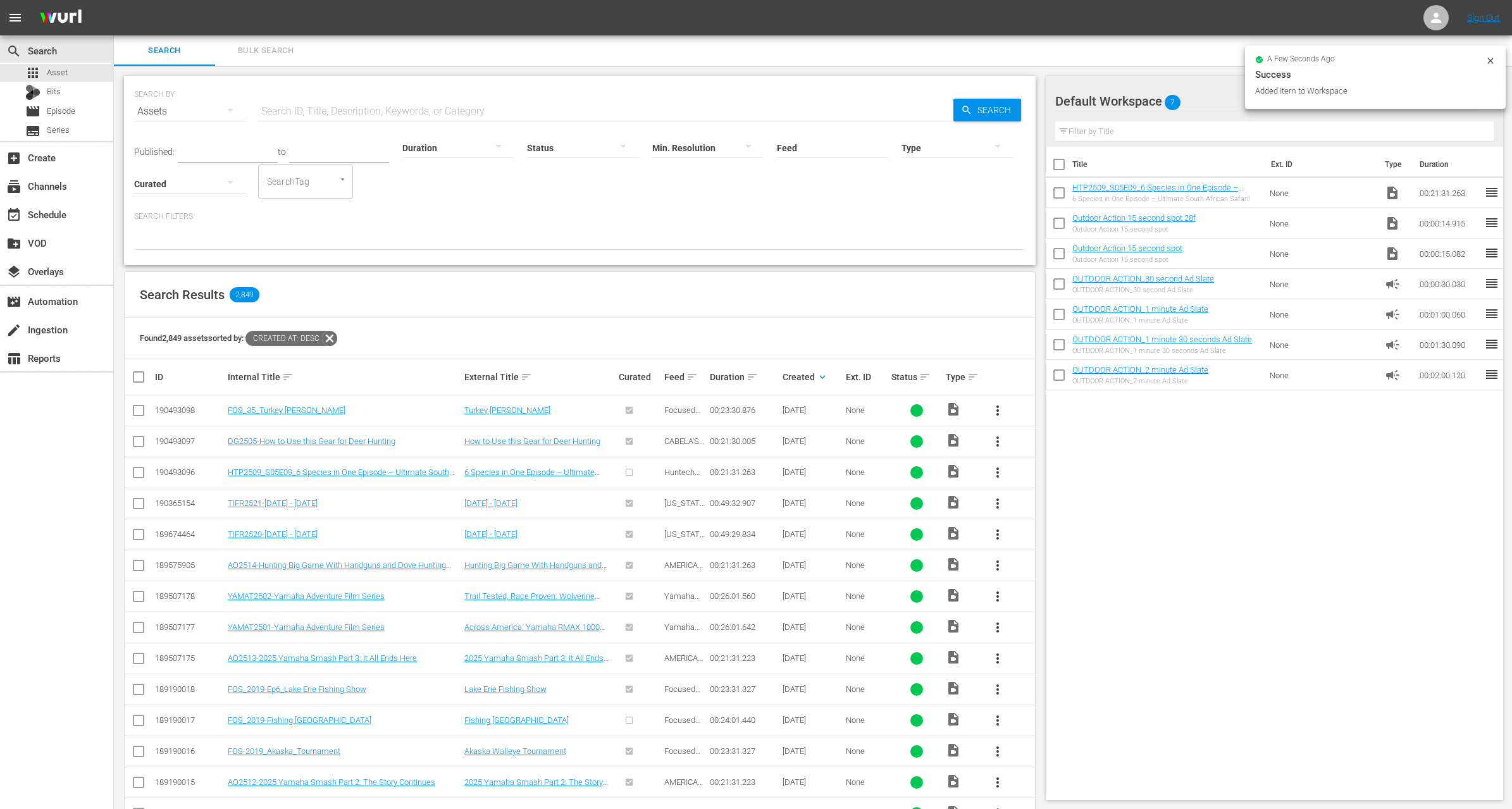
click at [245, 152] on input "text" at bounding box center [228, 153] width 100 height 19
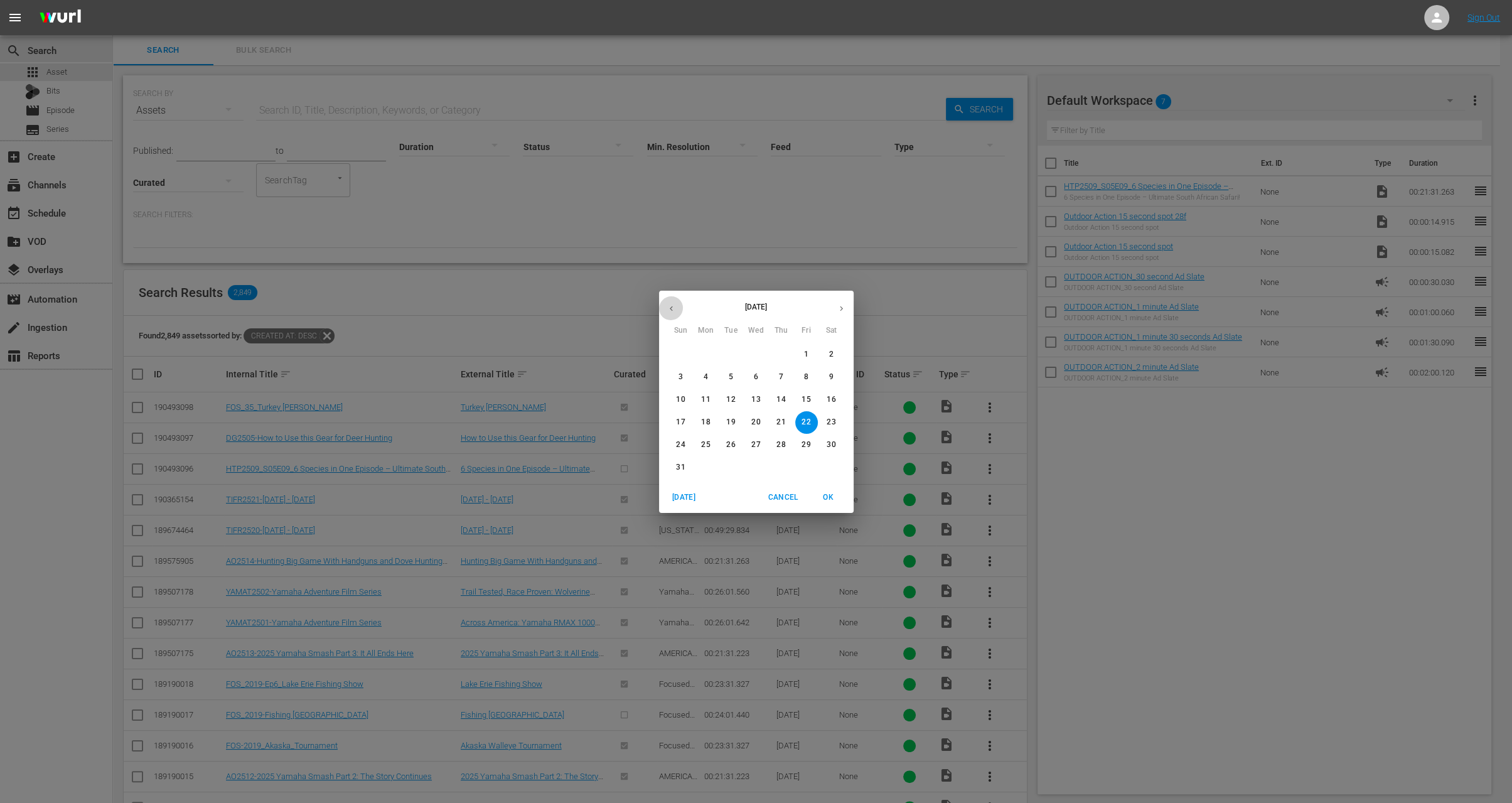
click at [676, 300] on button "button" at bounding box center [671, 308] width 24 height 24
click at [735, 355] on span "1" at bounding box center [731, 354] width 23 height 10
type input "[DATE]"
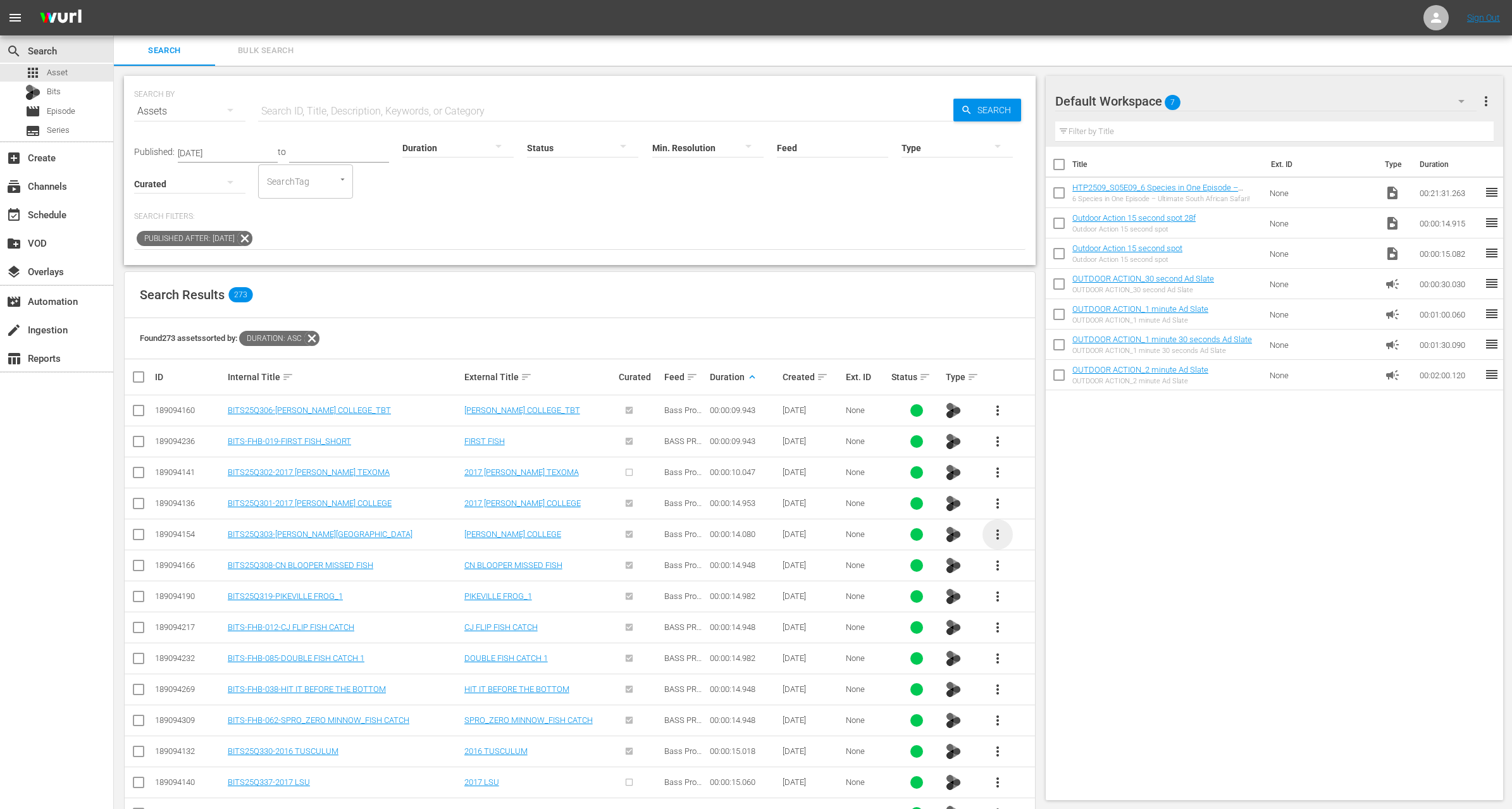
click at [1001, 530] on span "more_vert" at bounding box center [998, 534] width 15 height 15
click at [1037, 565] on div "Workspace" at bounding box center [1066, 567] width 86 height 30
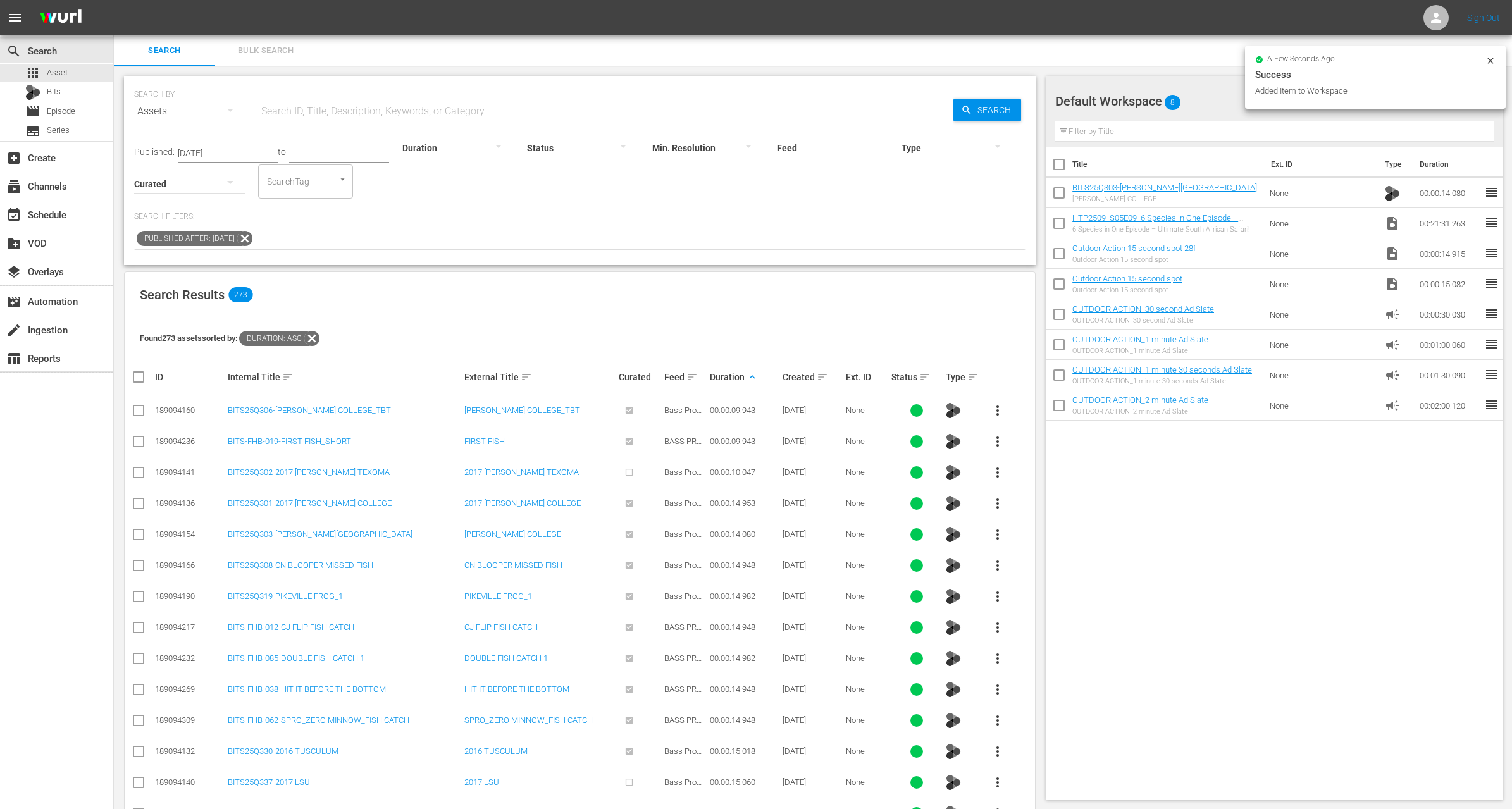
click at [1063, 225] on input "checkbox" at bounding box center [1059, 226] width 27 height 27
checkbox input "true"
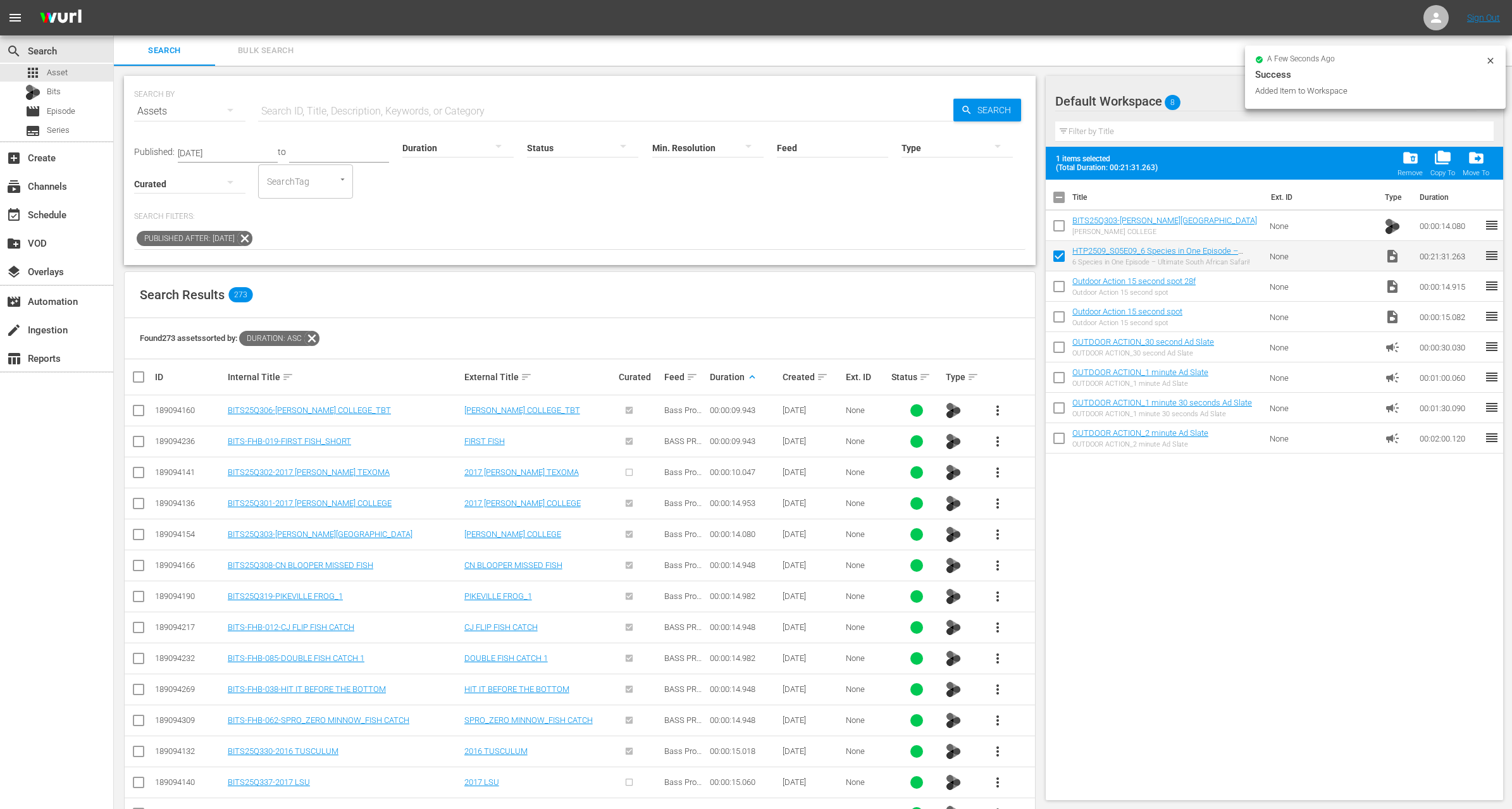
click at [1063, 225] on input "checkbox" at bounding box center [1059, 228] width 27 height 27
checkbox input "true"
click at [996, 781] on span "more_vert" at bounding box center [998, 782] width 15 height 15
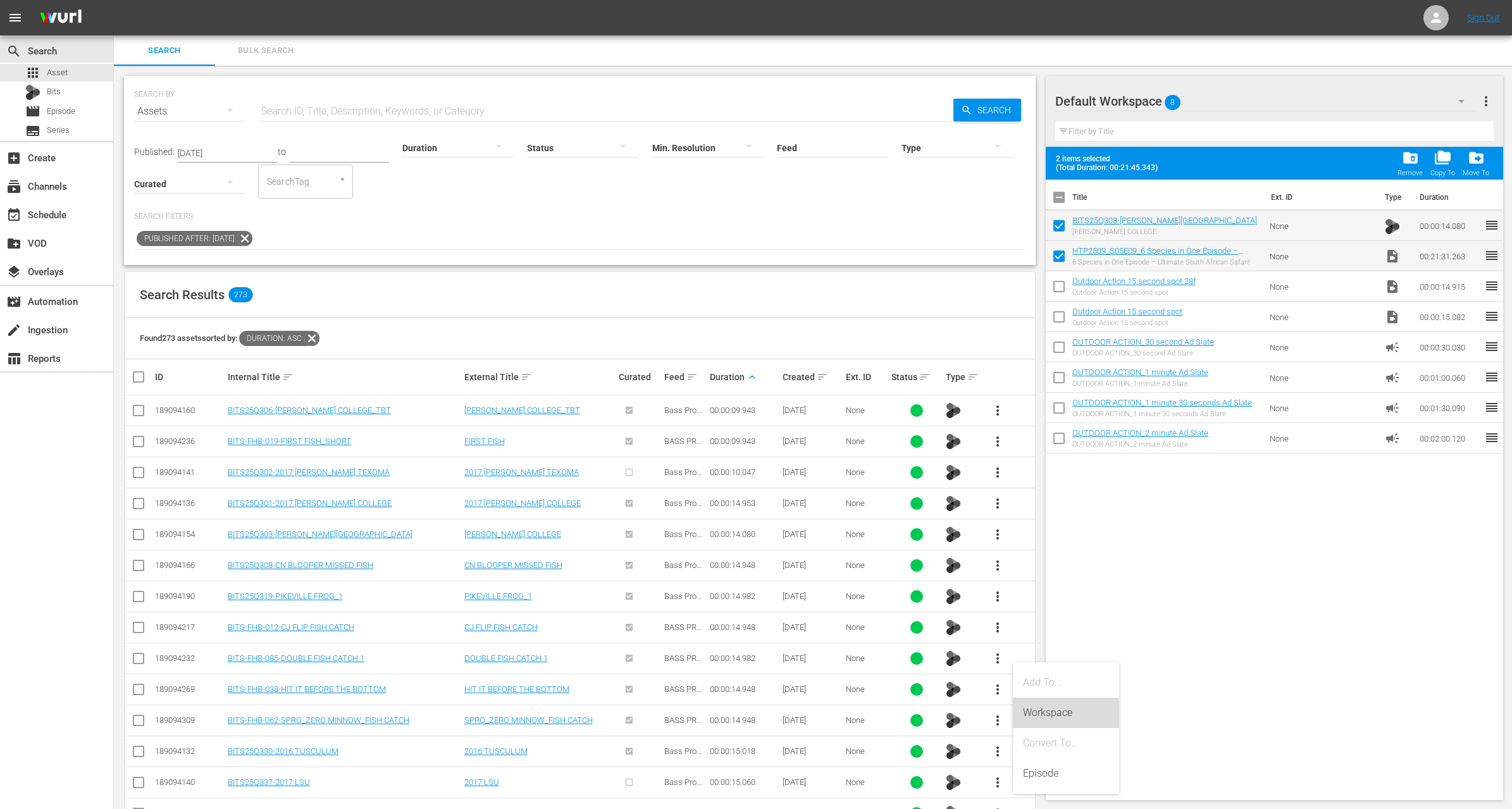
click at [1043, 705] on div "Workspace" at bounding box center [1066, 712] width 86 height 30
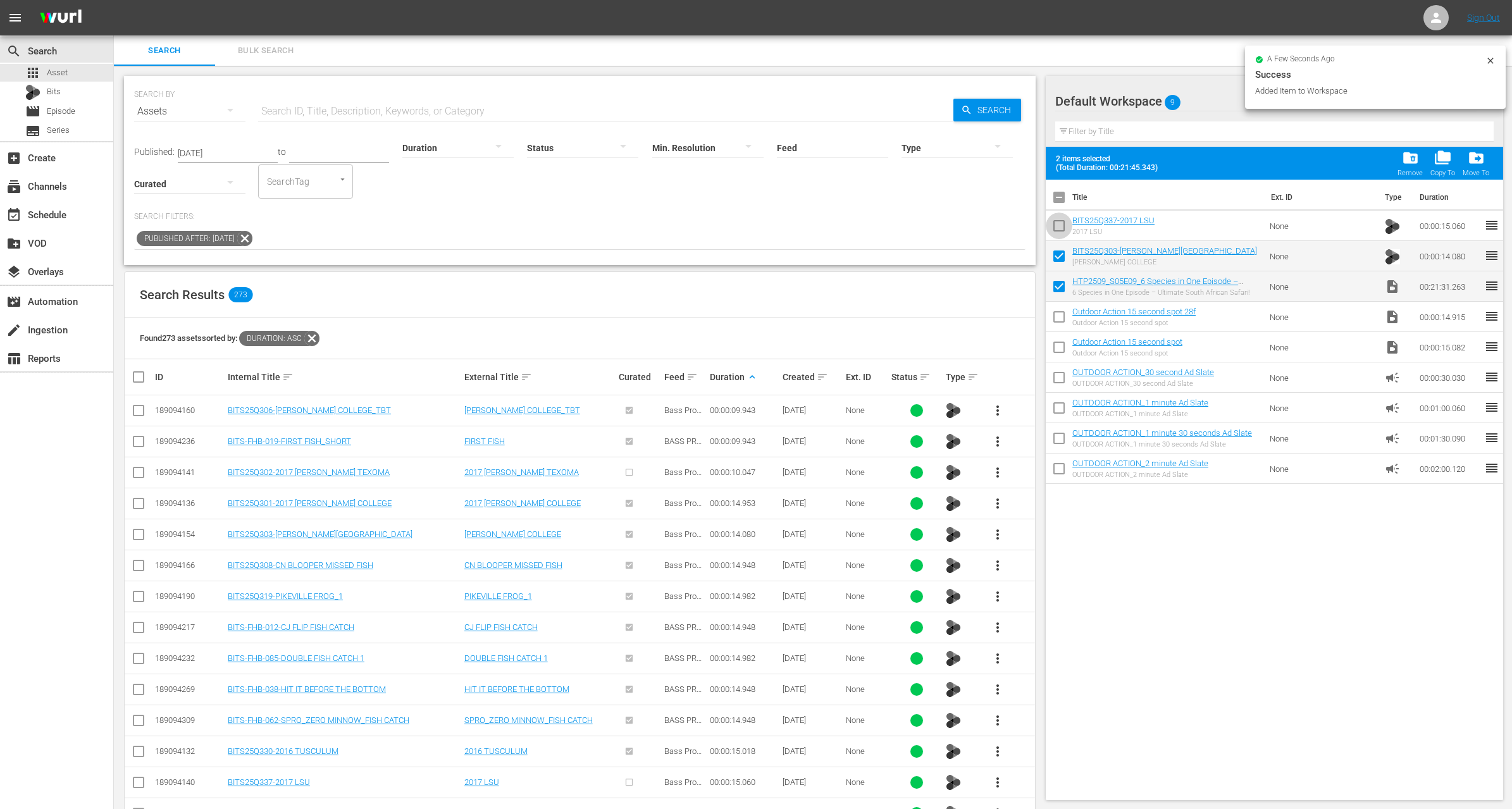
click at [1061, 222] on input "checkbox" at bounding box center [1059, 228] width 27 height 27
checkbox input "true"
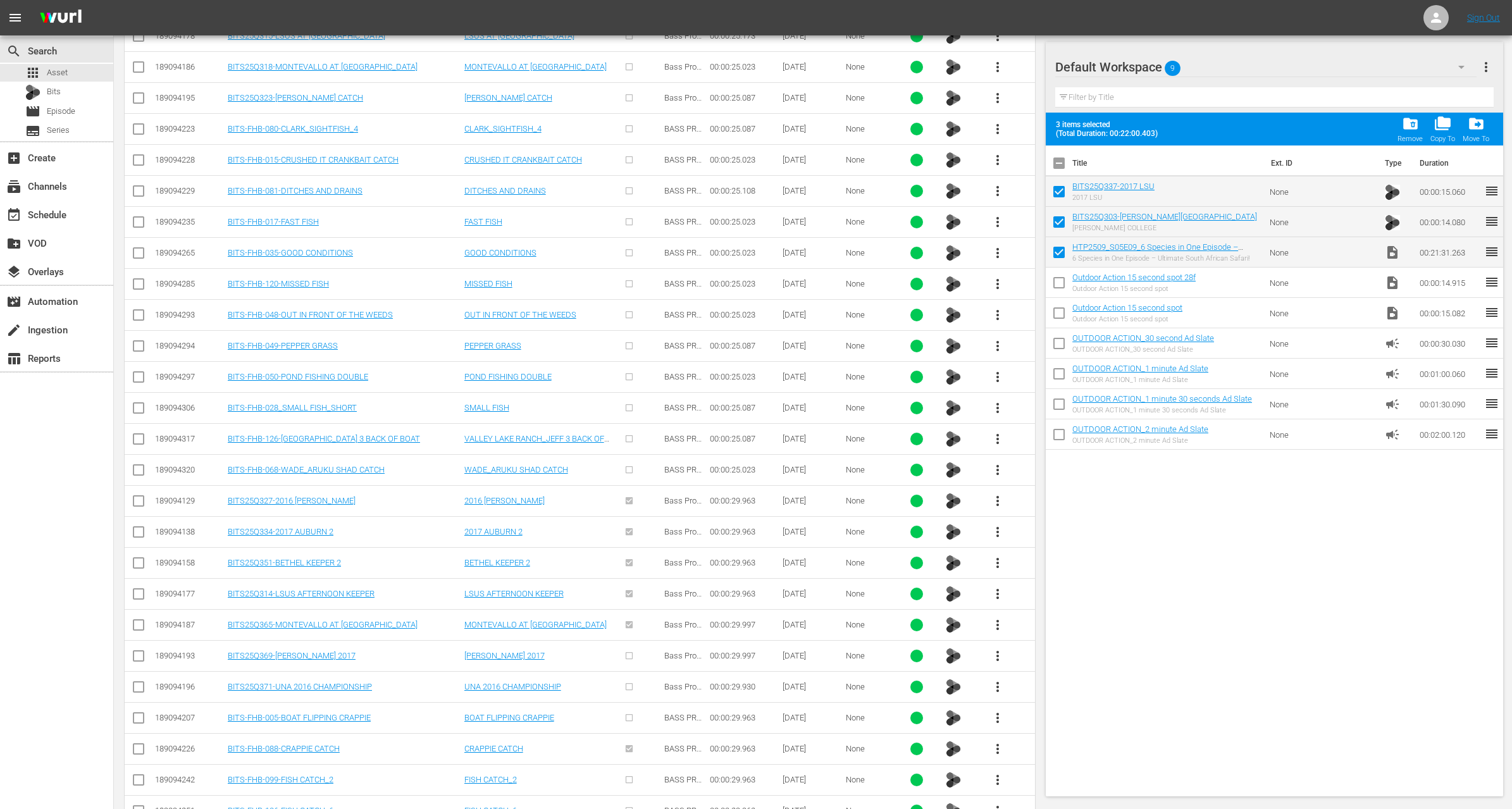
scroll to position [1917, 0]
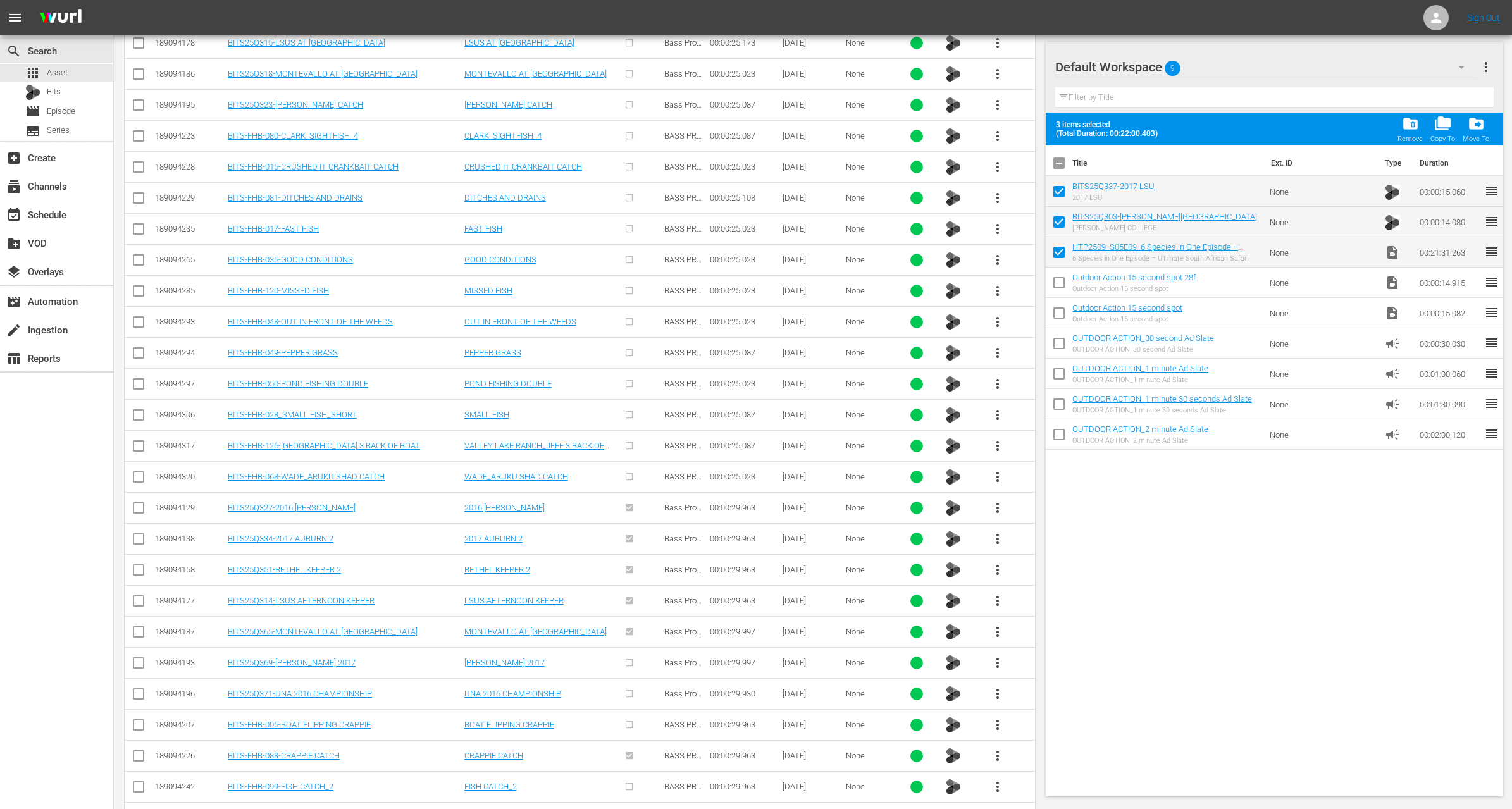
click at [998, 656] on span "more_vert" at bounding box center [998, 663] width 15 height 15
click at [1032, 682] on div "Workspace" at bounding box center [1066, 680] width 86 height 30
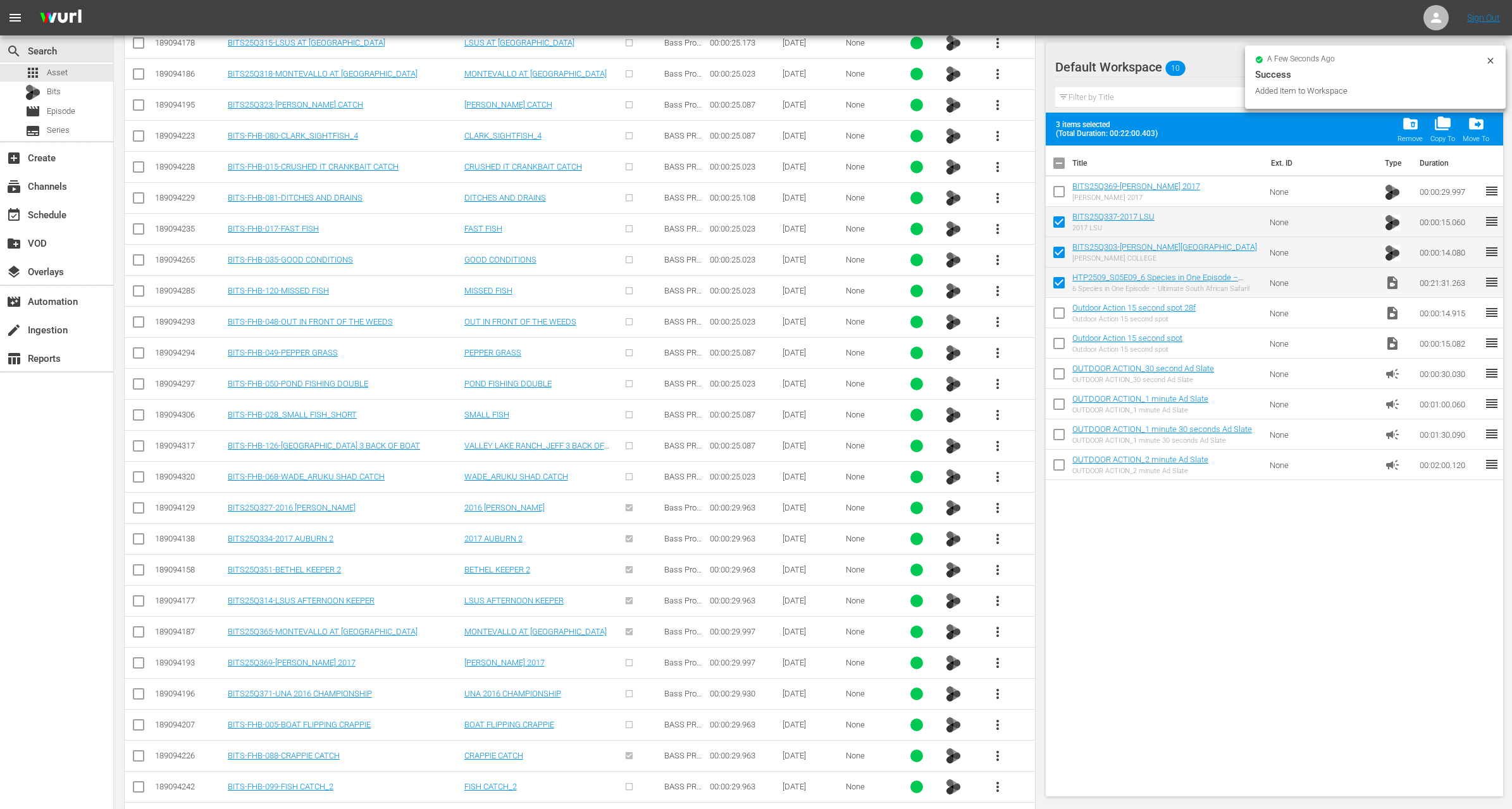
click at [1063, 193] on input "checkbox" at bounding box center [1059, 194] width 27 height 27
checkbox input "true"
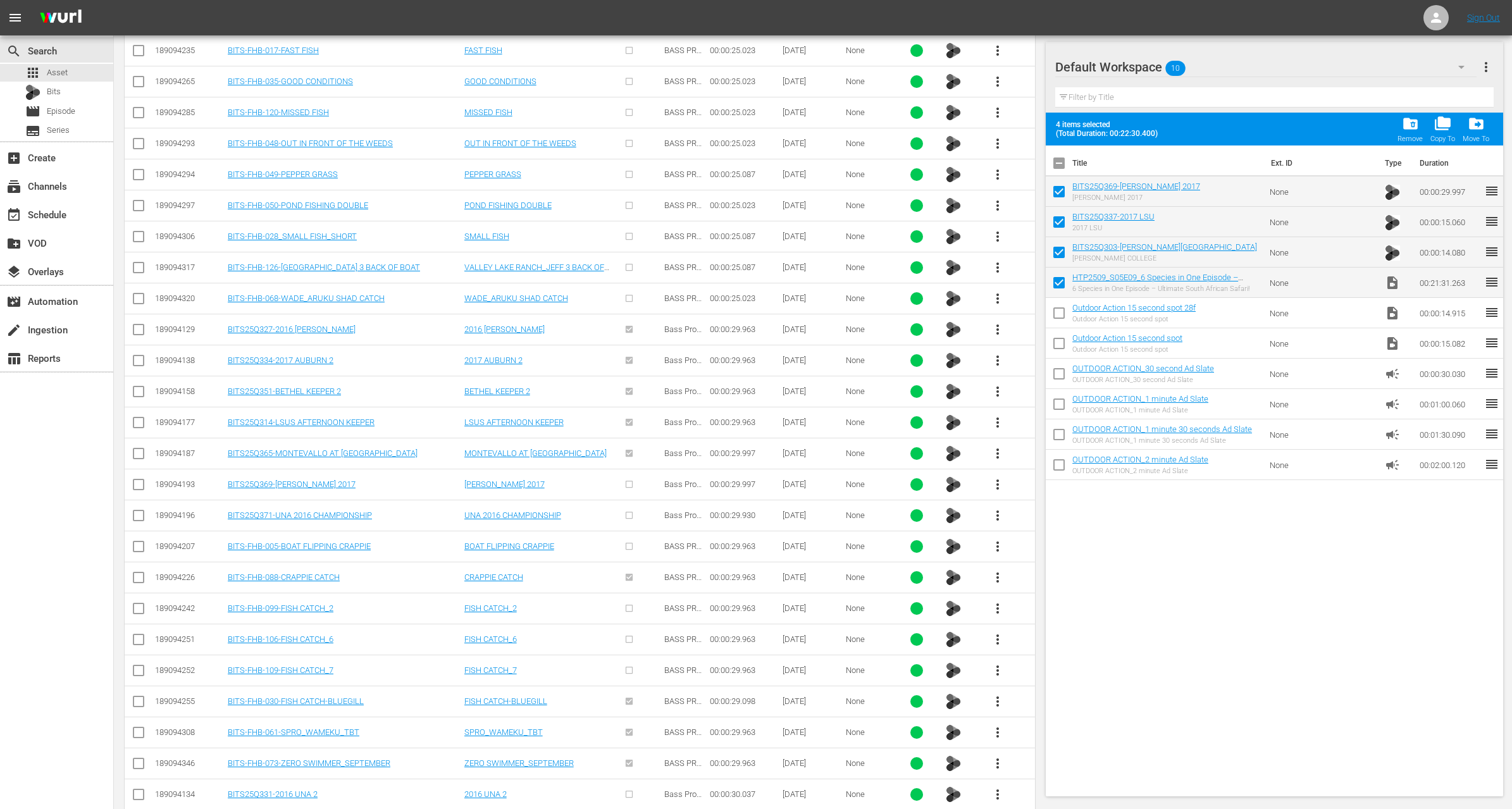
scroll to position [2101, 0]
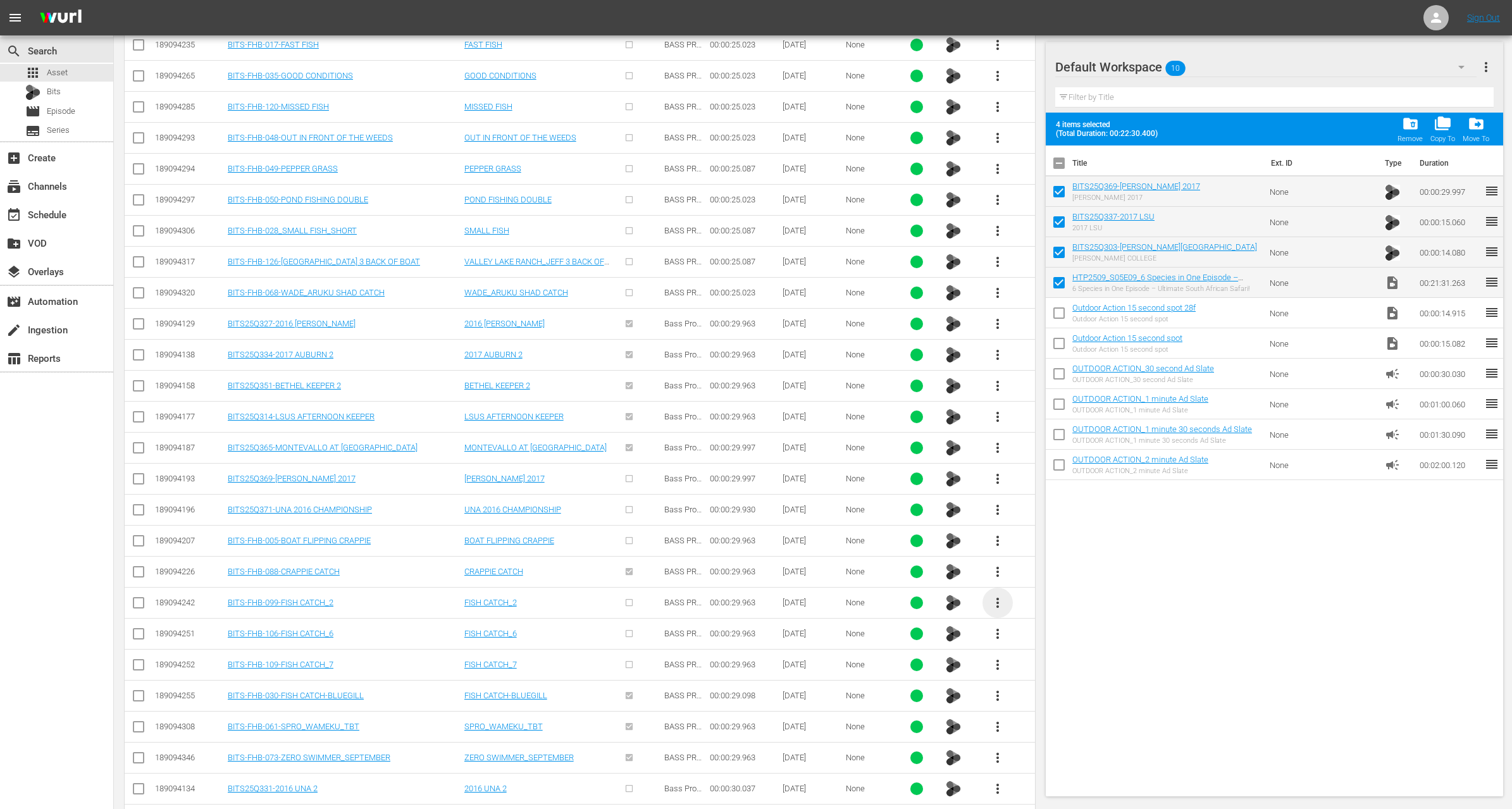
click at [994, 595] on span "more_vert" at bounding box center [998, 603] width 15 height 15
click at [1045, 615] on div "Workspace" at bounding box center [1066, 618] width 86 height 30
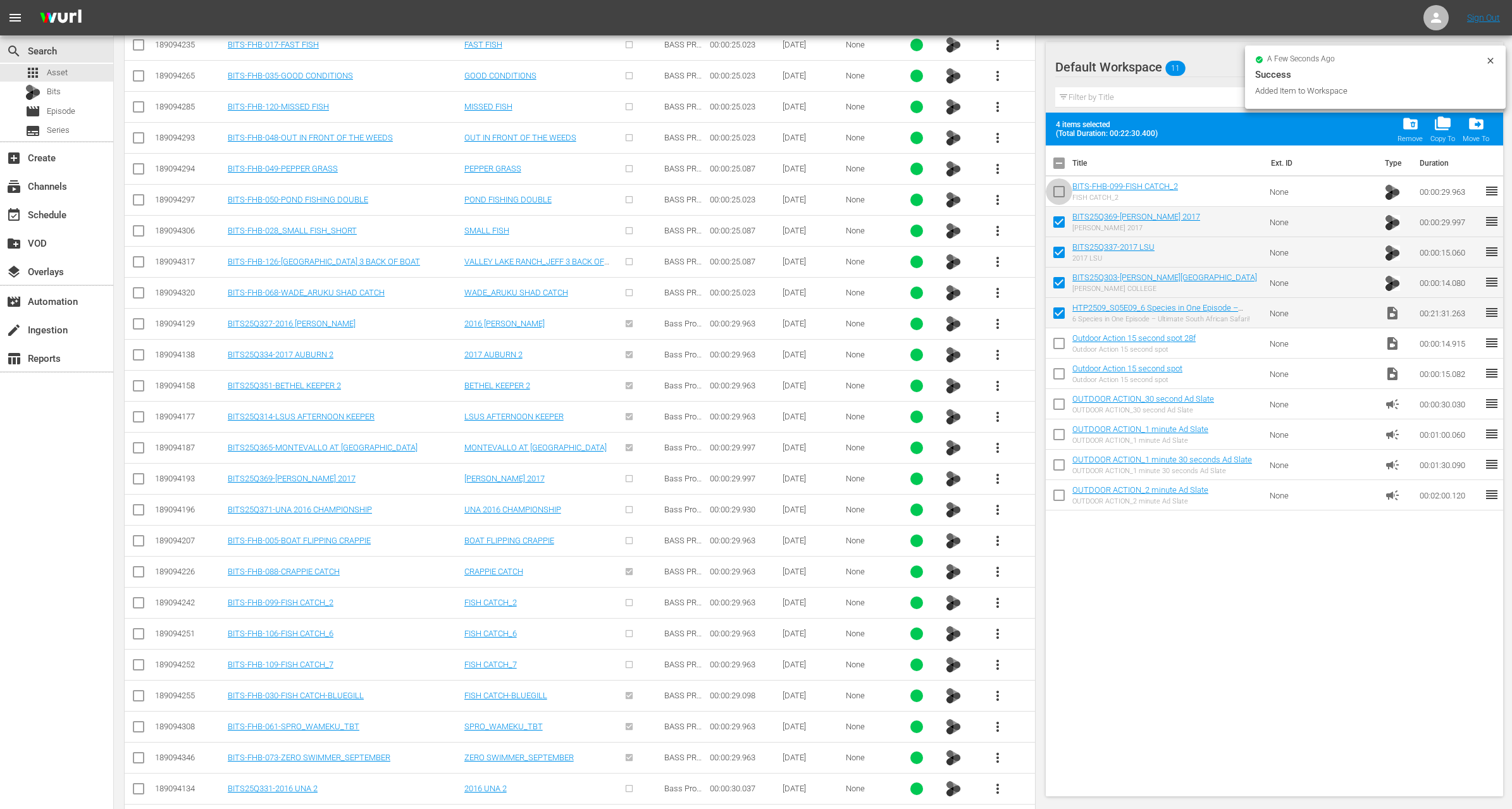
click at [1059, 186] on input "checkbox" at bounding box center [1059, 194] width 27 height 27
checkbox input "true"
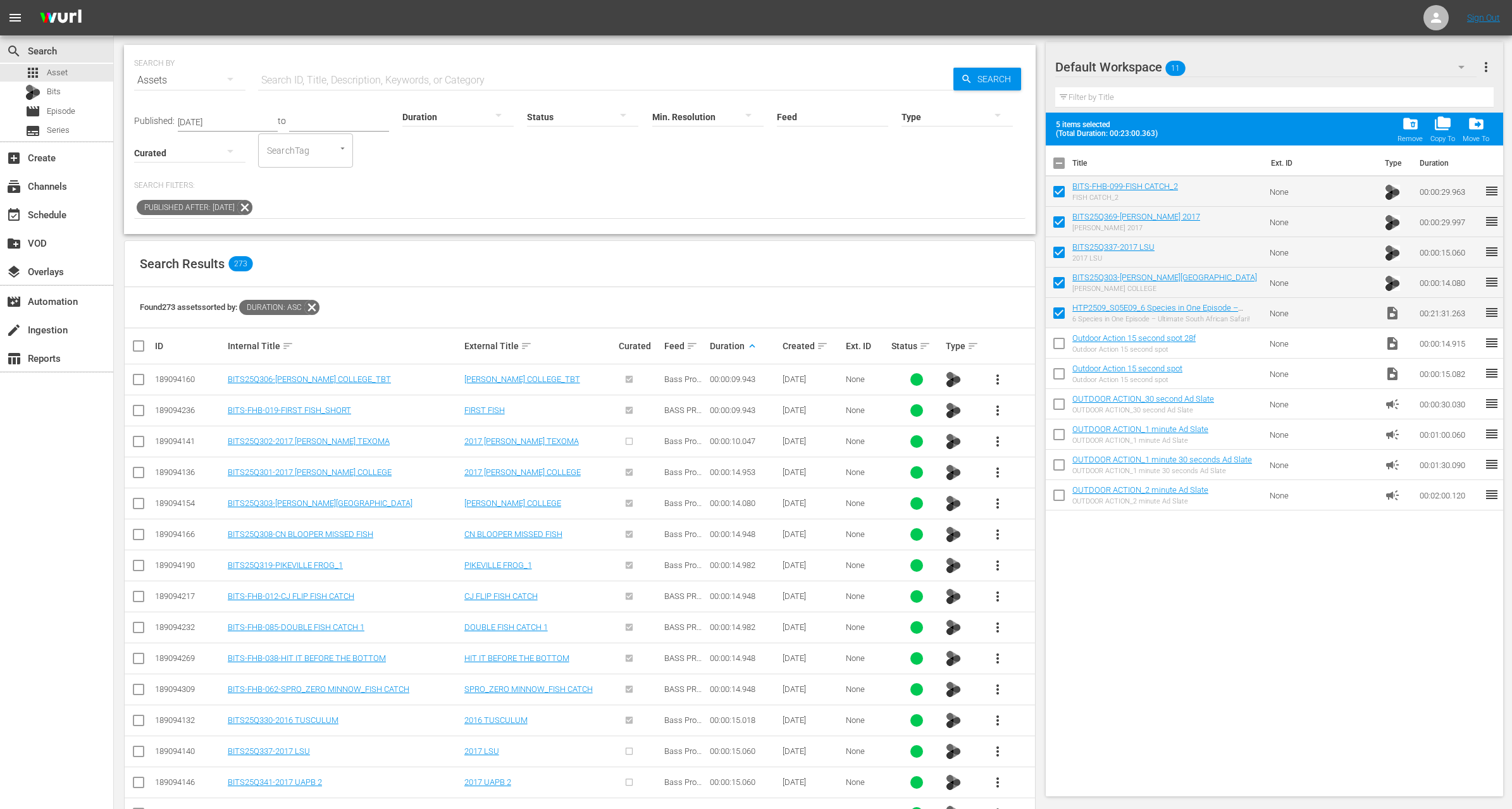
scroll to position [28, 0]
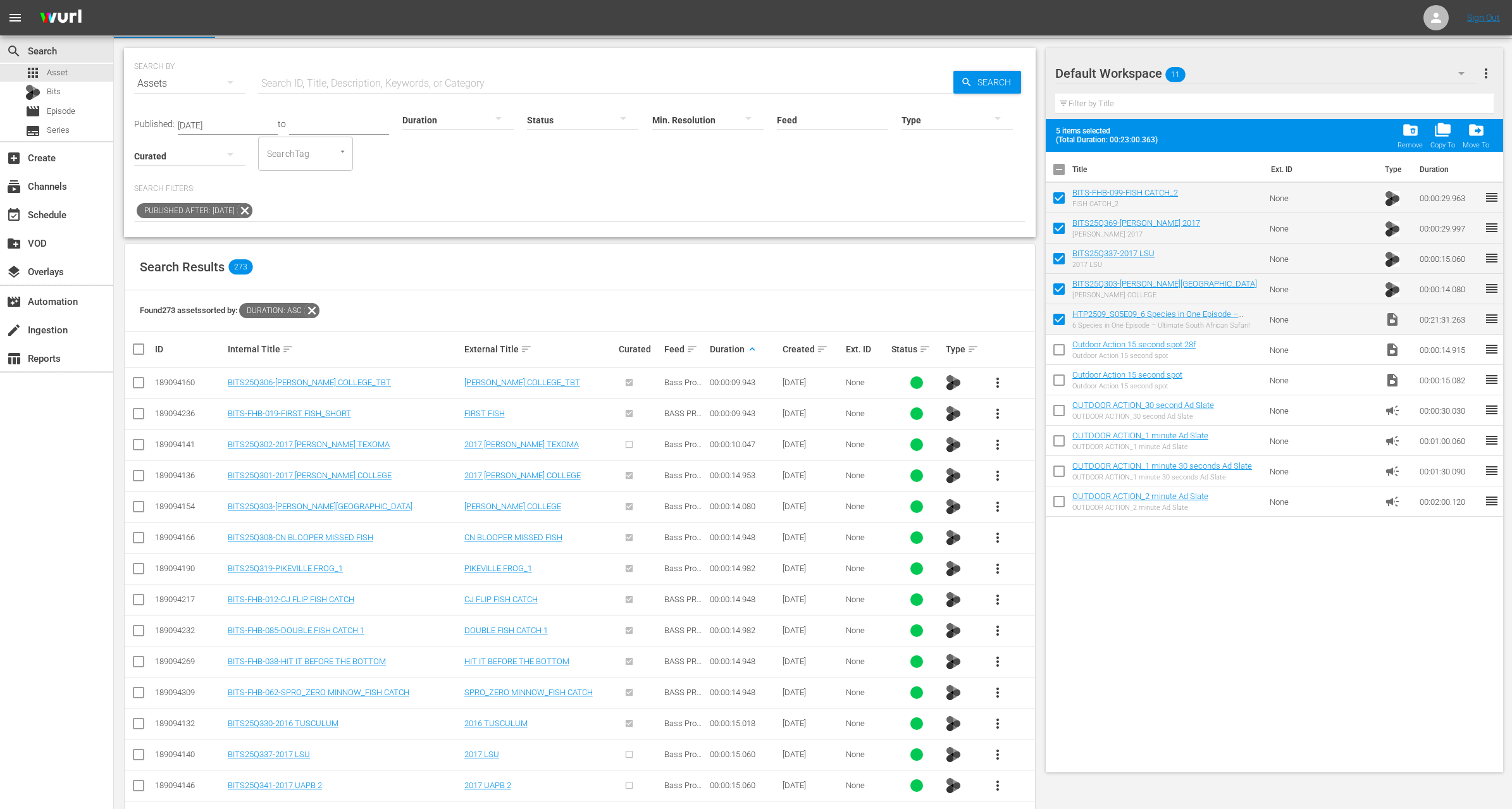
click at [432, 116] on div at bounding box center [458, 119] width 111 height 36
click at [442, 152] on div "2-3m" at bounding box center [443, 158] width 111 height 20
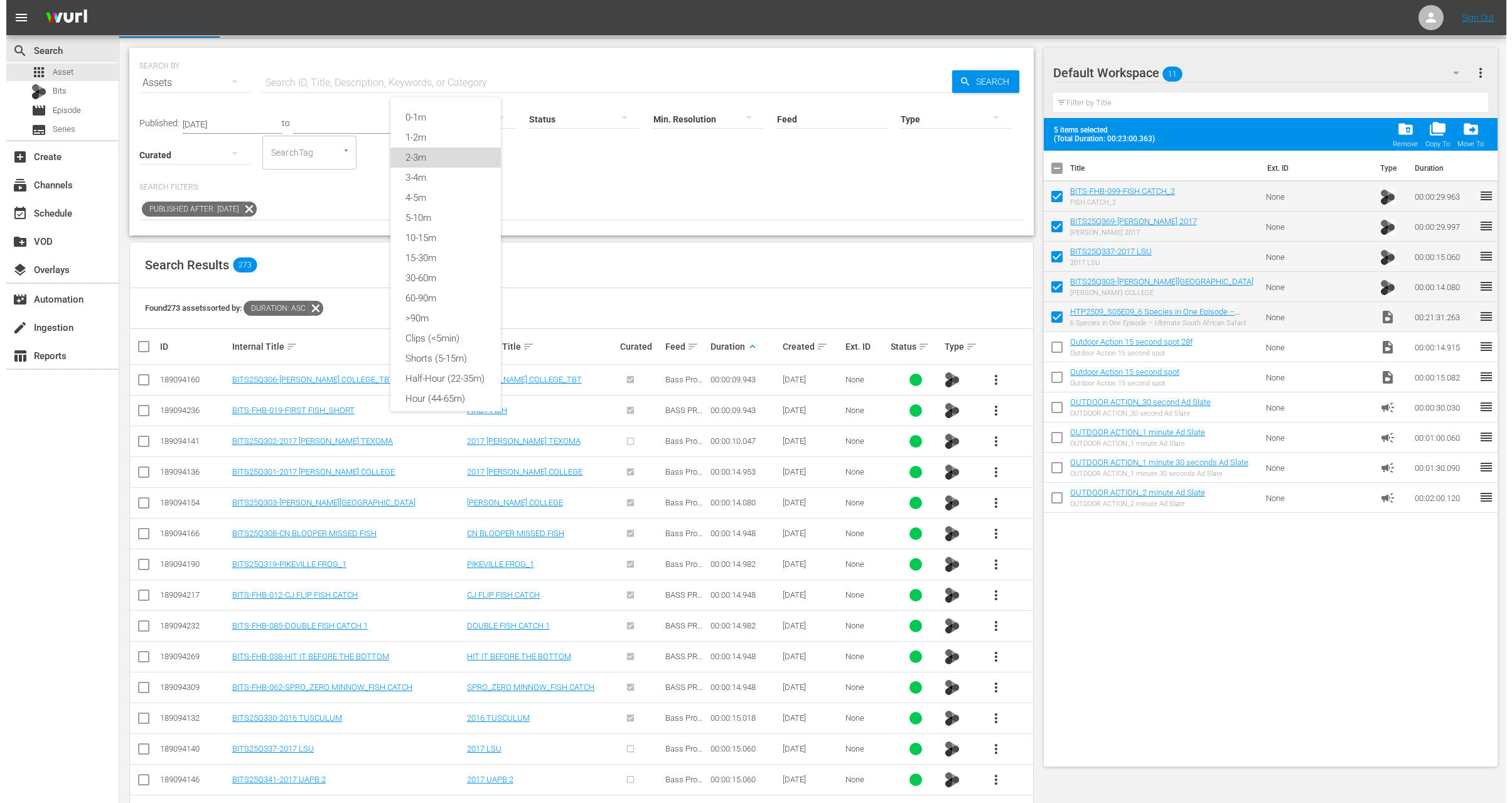
scroll to position [1, 0]
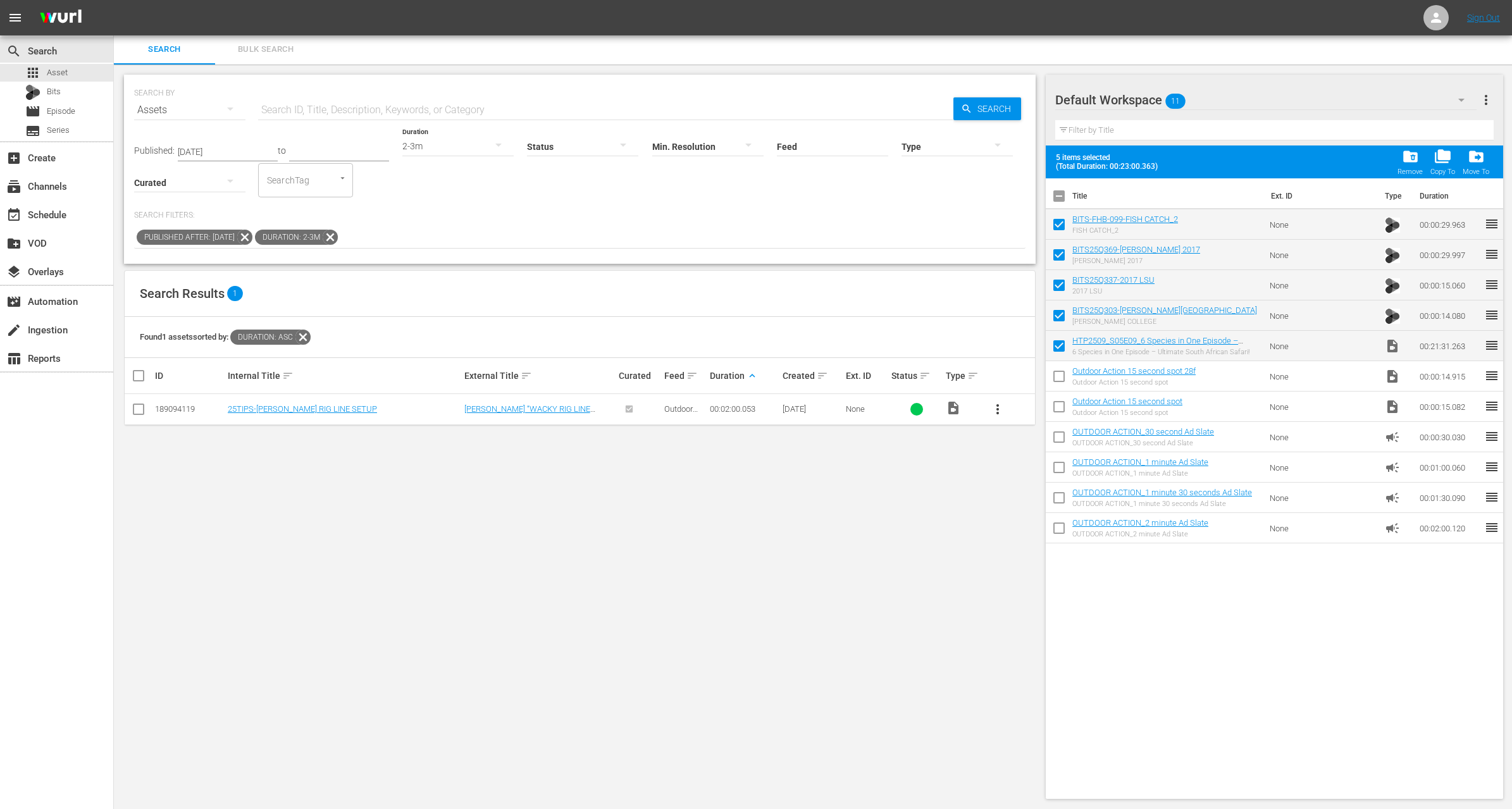
click at [997, 409] on span "more_vert" at bounding box center [998, 409] width 15 height 15
click at [1041, 447] on div "Workspace" at bounding box center [1066, 443] width 86 height 30
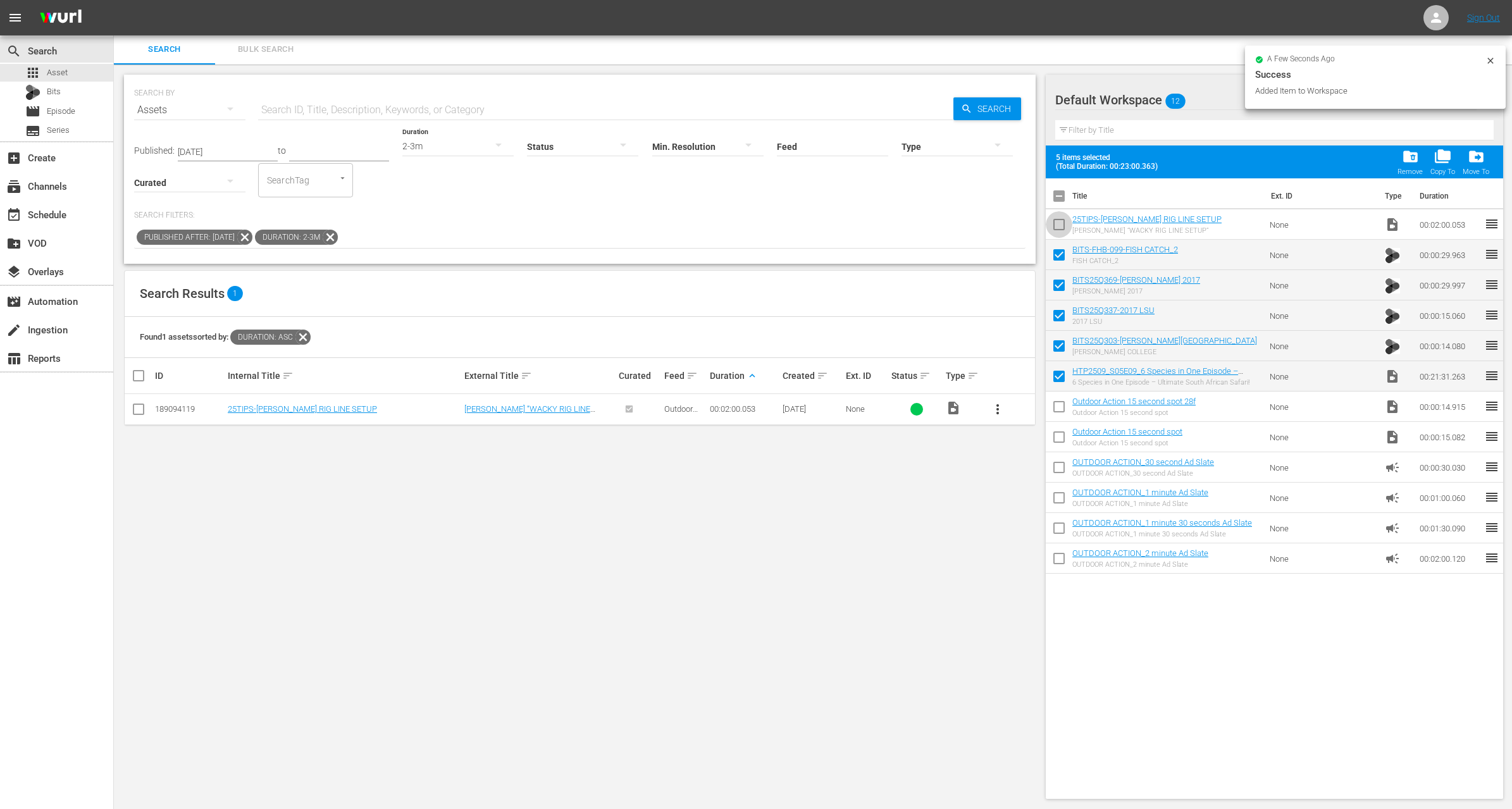
click at [1062, 225] on input "checkbox" at bounding box center [1059, 227] width 27 height 27
checkbox input "true"
click at [47, 158] on div "add_box Create" at bounding box center [35, 155] width 71 height 11
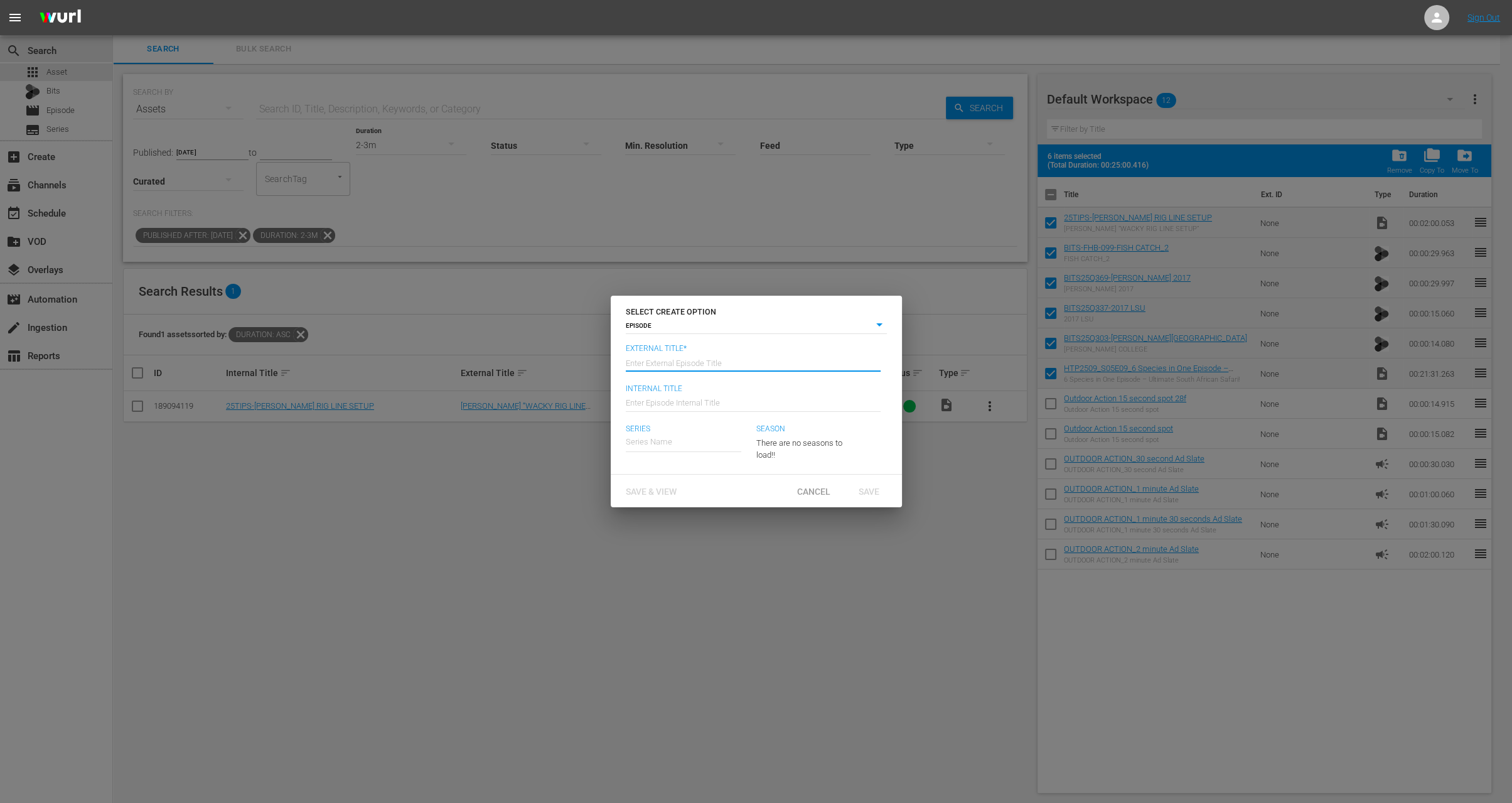
click at [676, 357] on input "text" at bounding box center [753, 361] width 255 height 30
paste input "[PERSON_NAME]’s guests introduce a brand new laser technology that will take yo…"
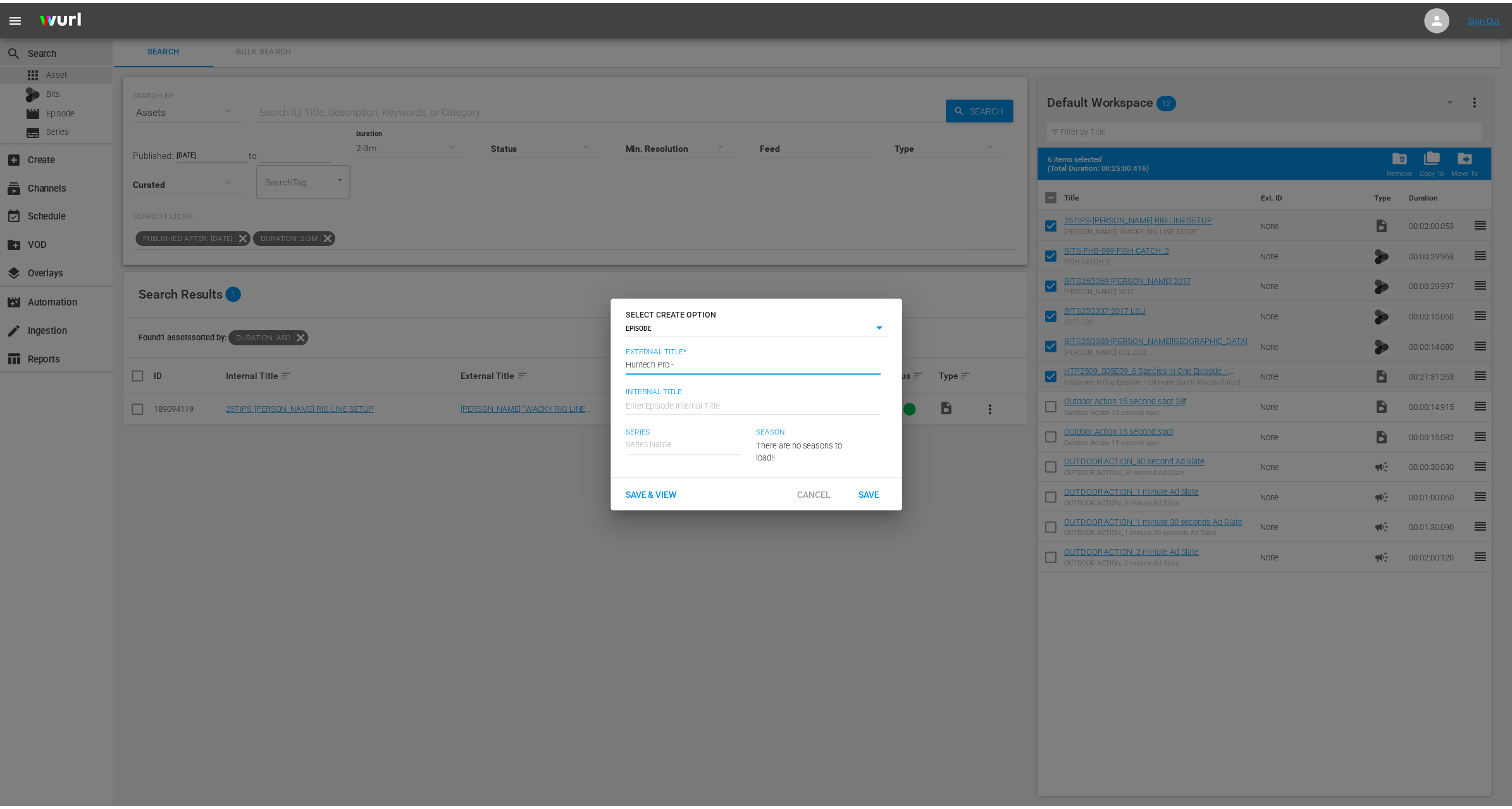
scroll to position [0, 0]
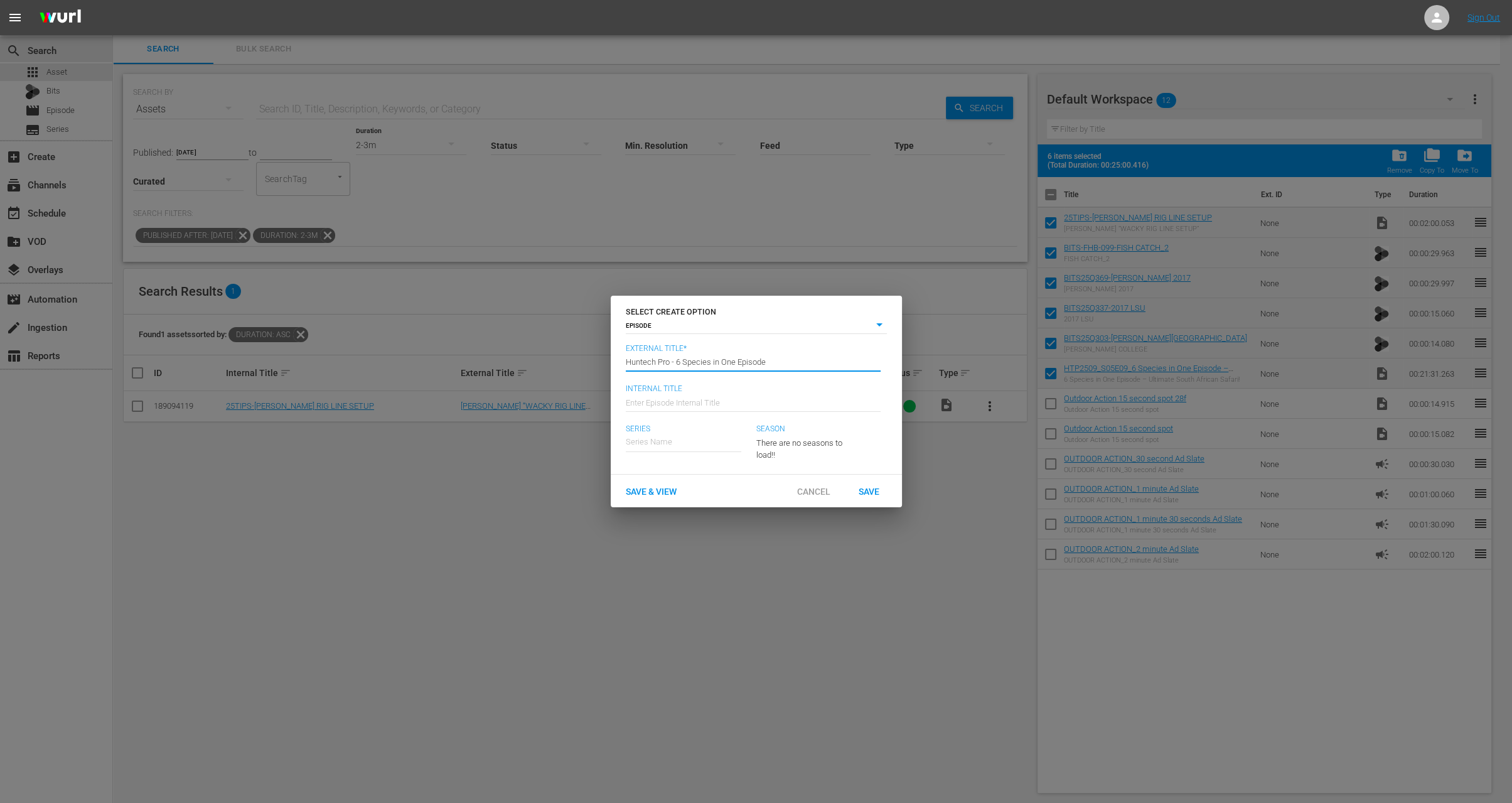
type input "Huntech Pro - 6 Species in One Episode"
type input "Wk35-HTP"
click at [664, 480] on div "Huntech Pro" at bounding box center [657, 477] width 44 height 30
type input "Huntech Pro"
click at [863, 496] on span "Save" at bounding box center [869, 491] width 41 height 10
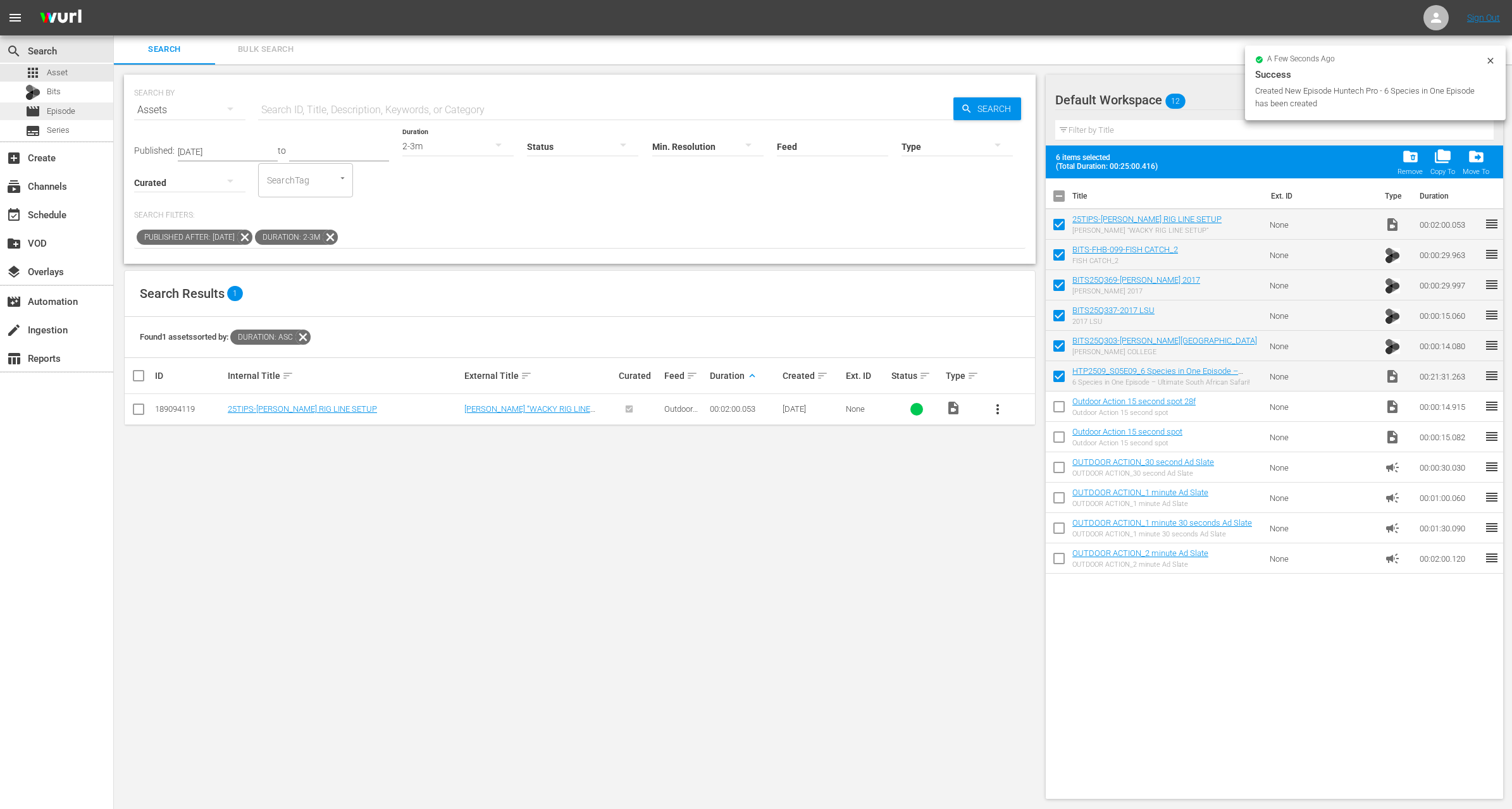
click at [83, 108] on div "movie Episode" at bounding box center [57, 111] width 114 height 18
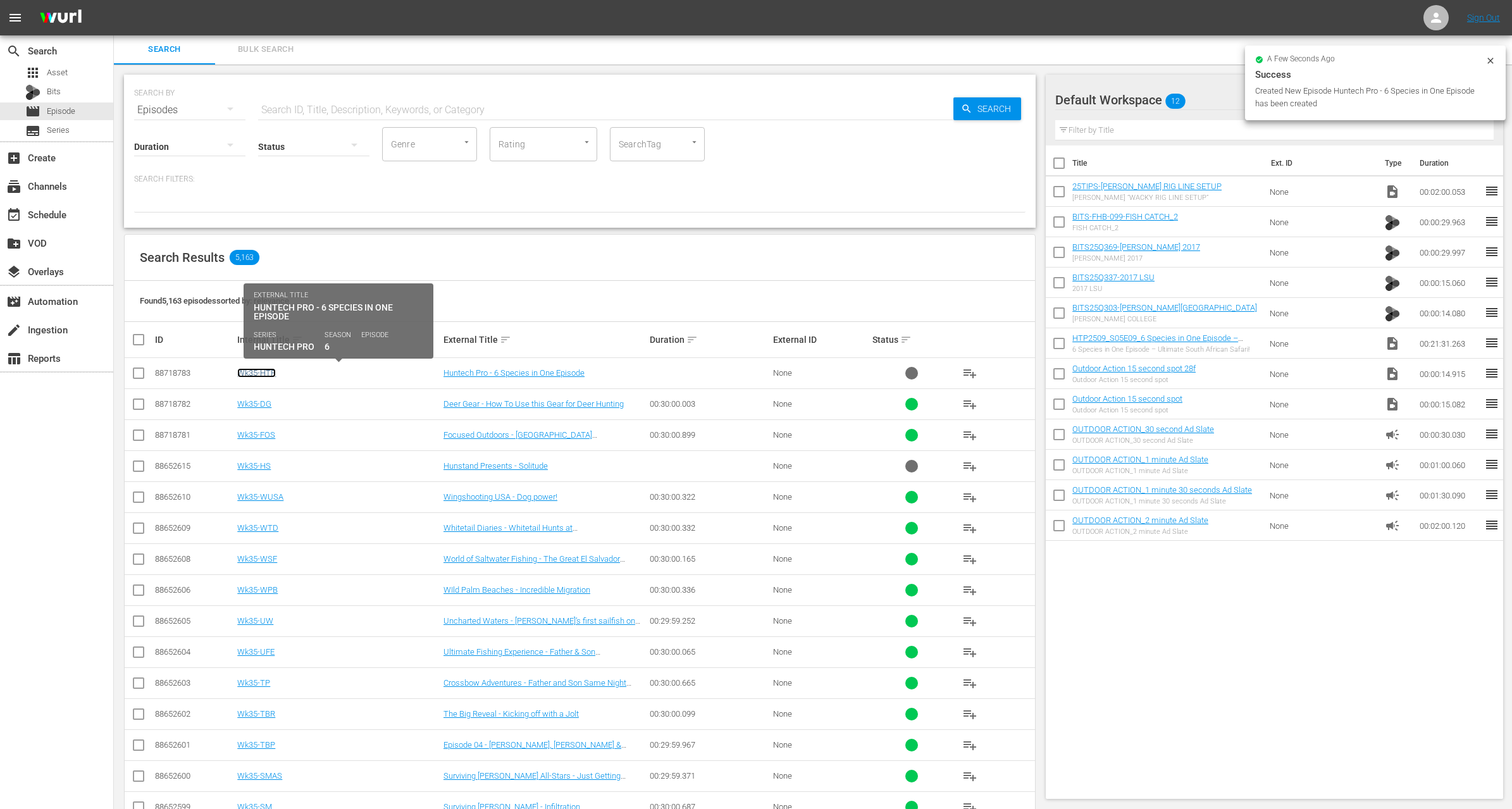
click at [263, 373] on link "Wk35-HTP" at bounding box center [256, 373] width 39 height 10
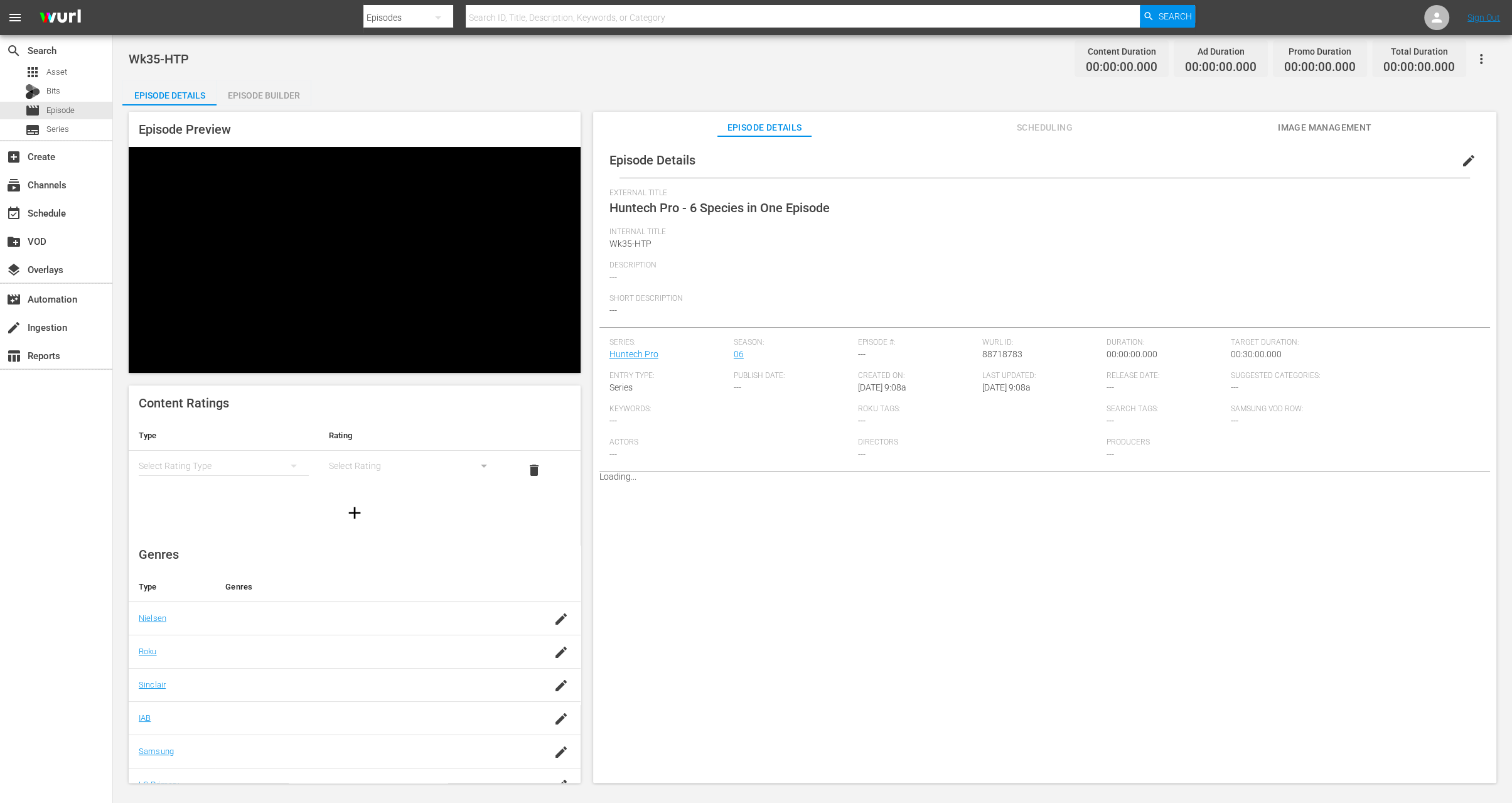
click at [275, 96] on div "Episode Builder" at bounding box center [263, 95] width 94 height 30
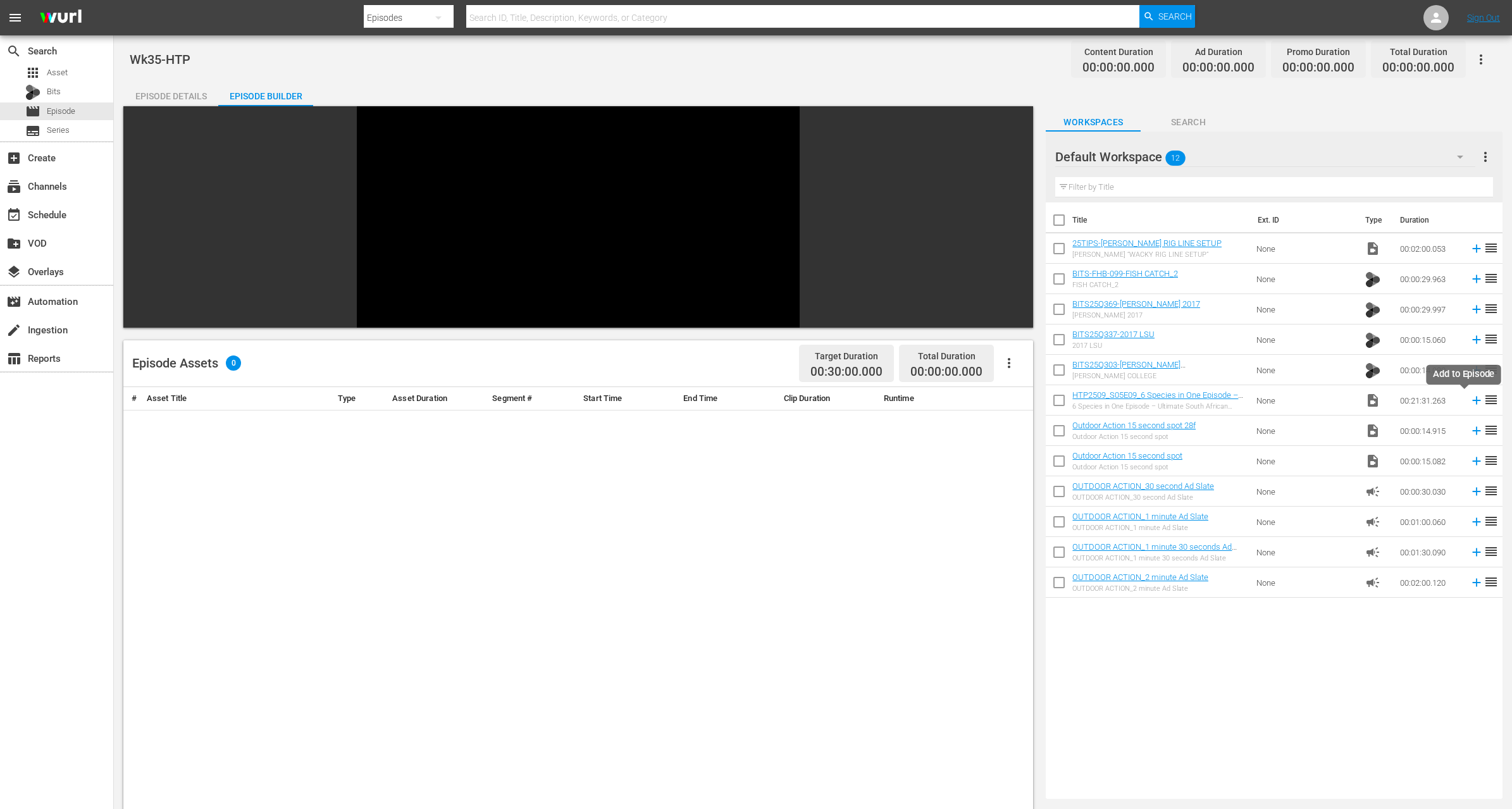
click at [1470, 403] on icon at bounding box center [1477, 401] width 14 height 14
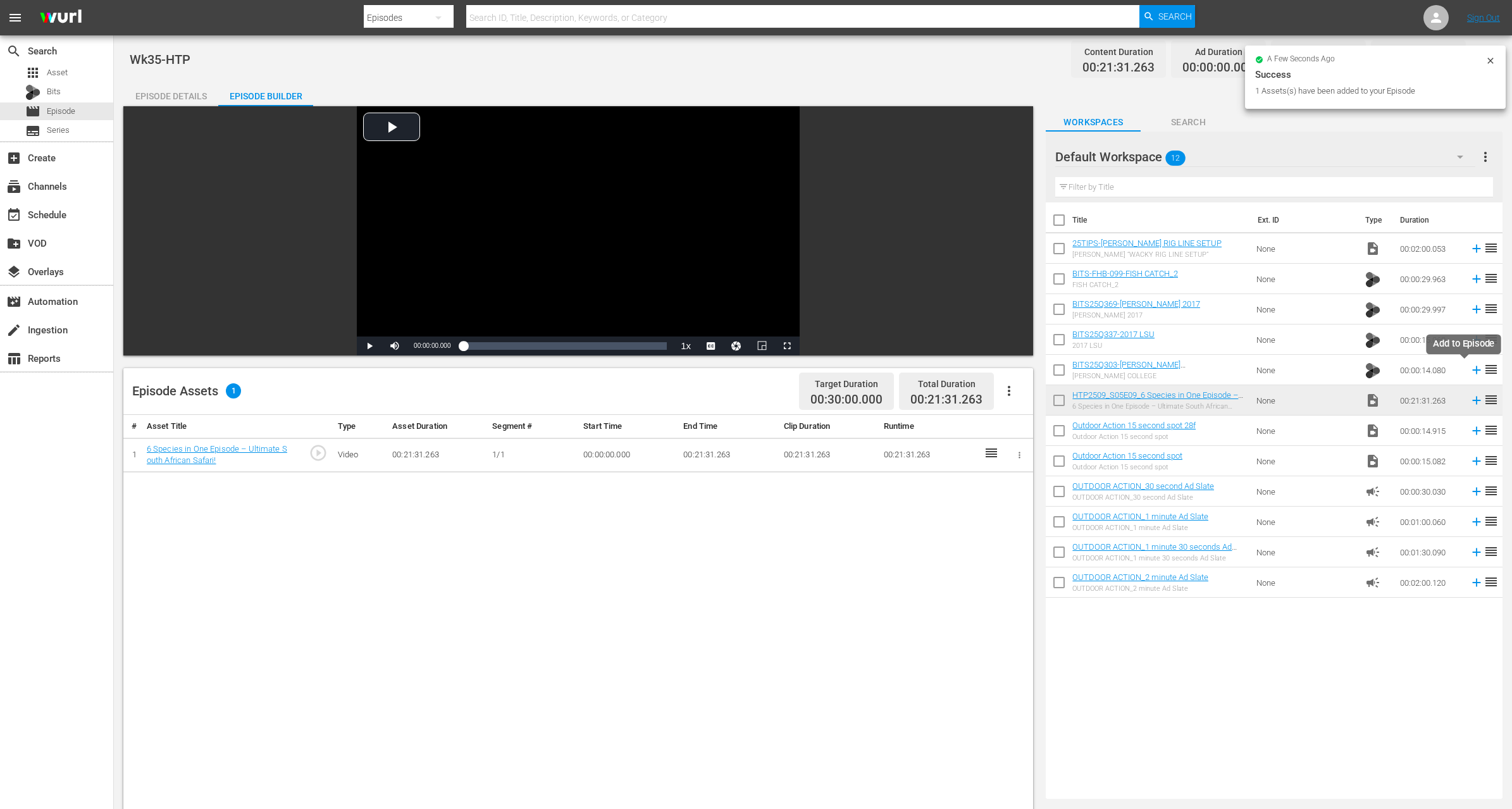
click at [1473, 369] on icon at bounding box center [1477, 371] width 8 height 8
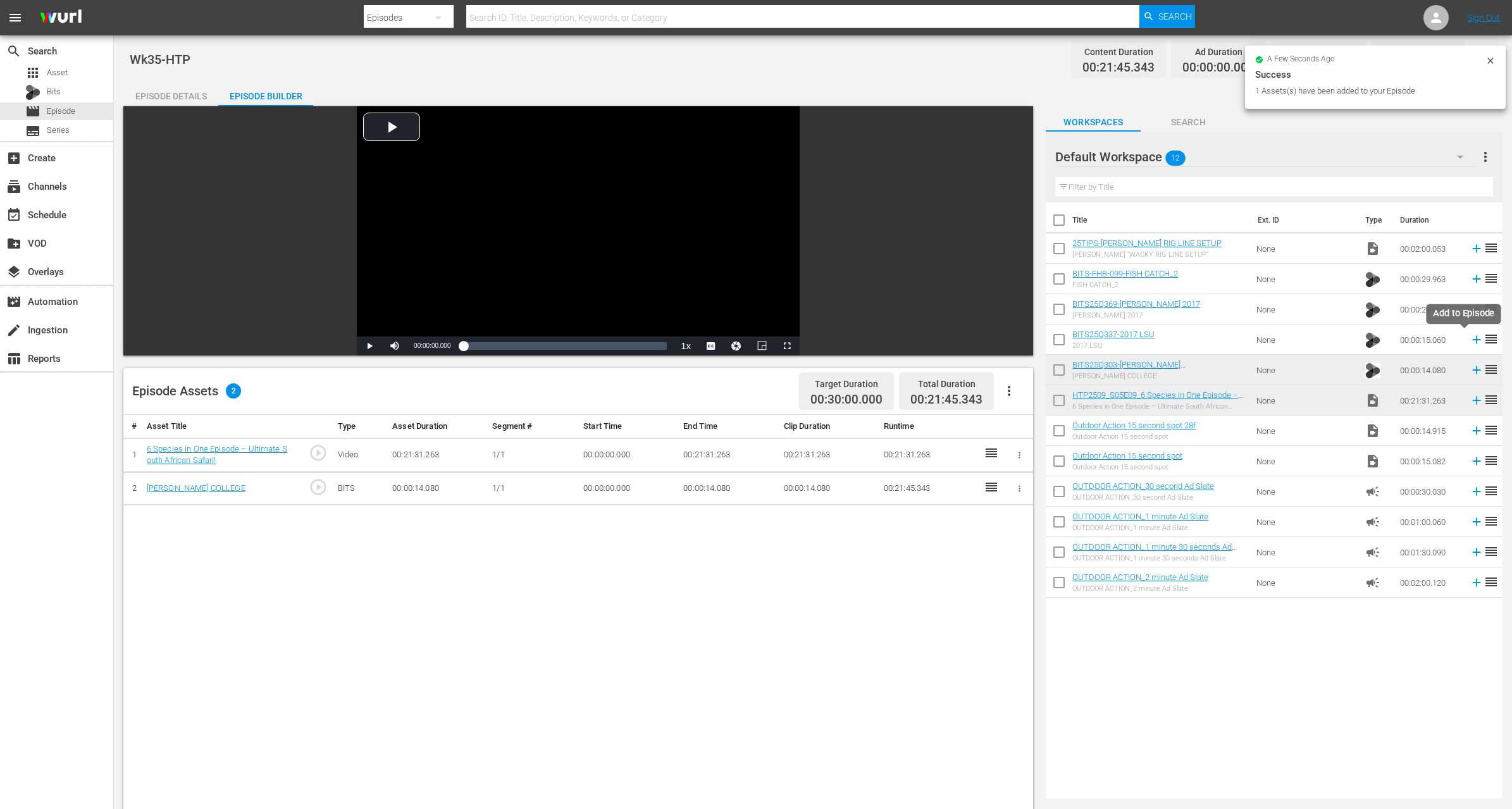
click at [1473, 338] on icon at bounding box center [1477, 340] width 8 height 8
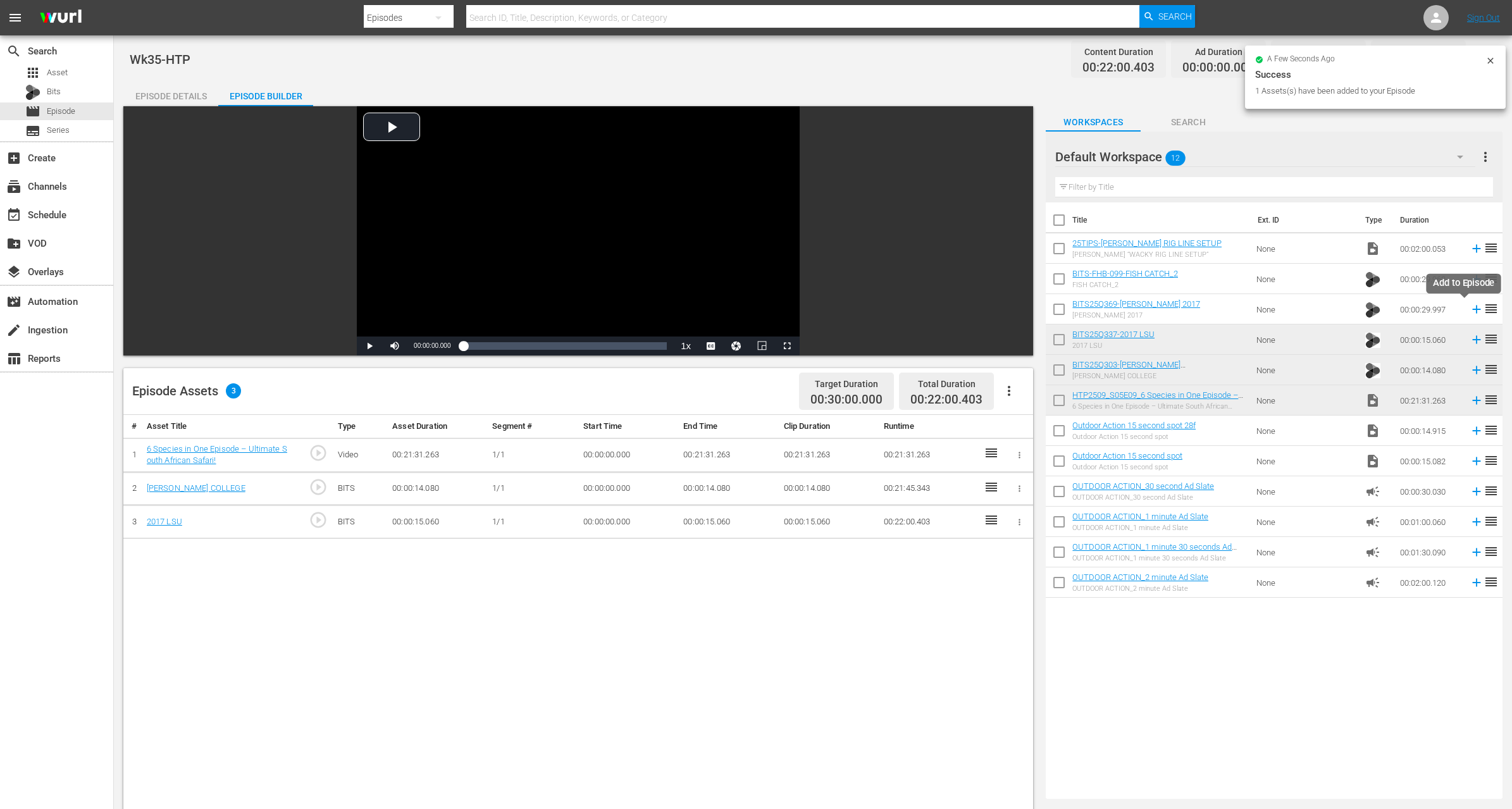
click at [1473, 307] on icon at bounding box center [1477, 310] width 8 height 8
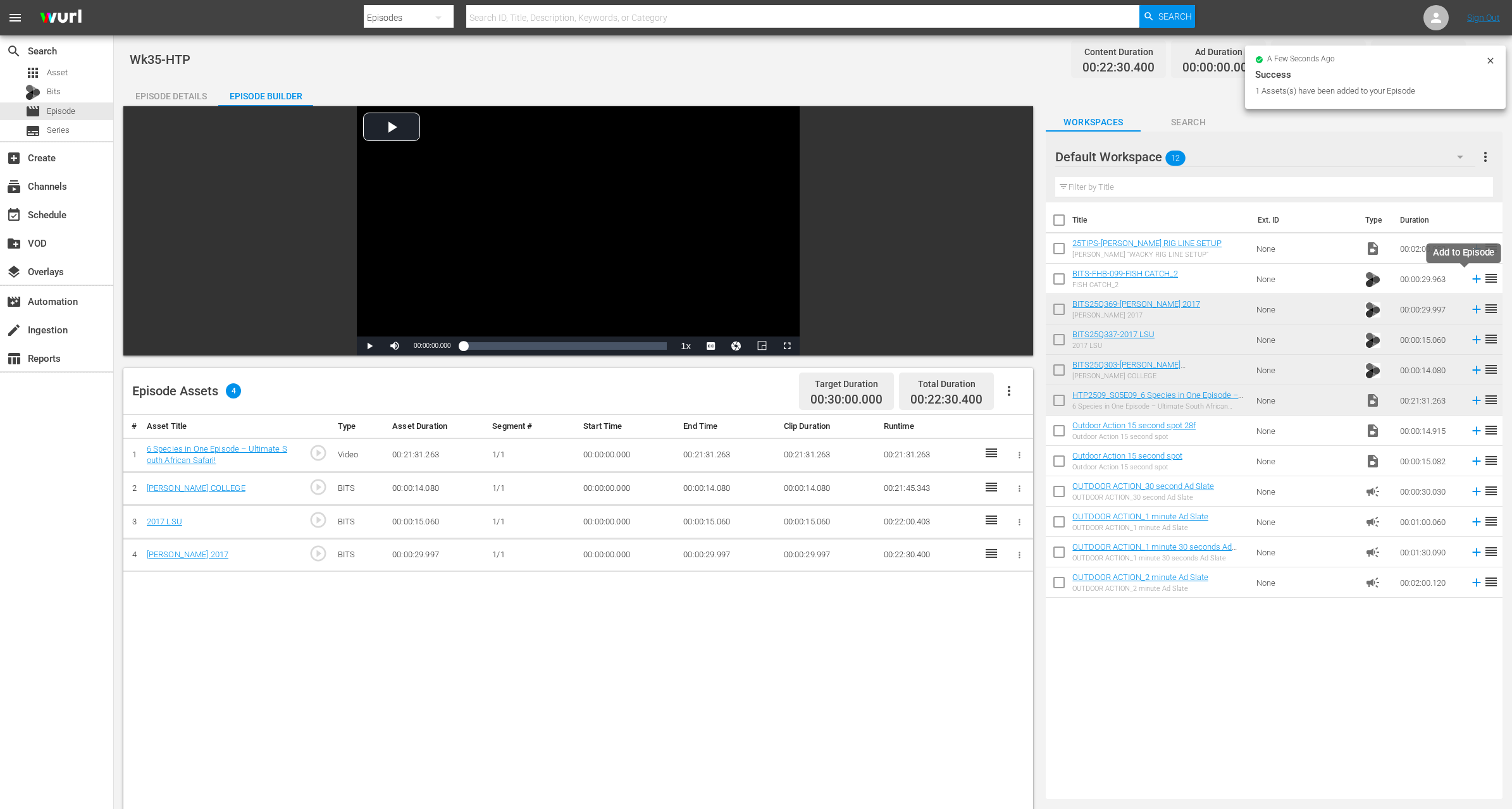
click at [1470, 279] on icon at bounding box center [1477, 279] width 14 height 14
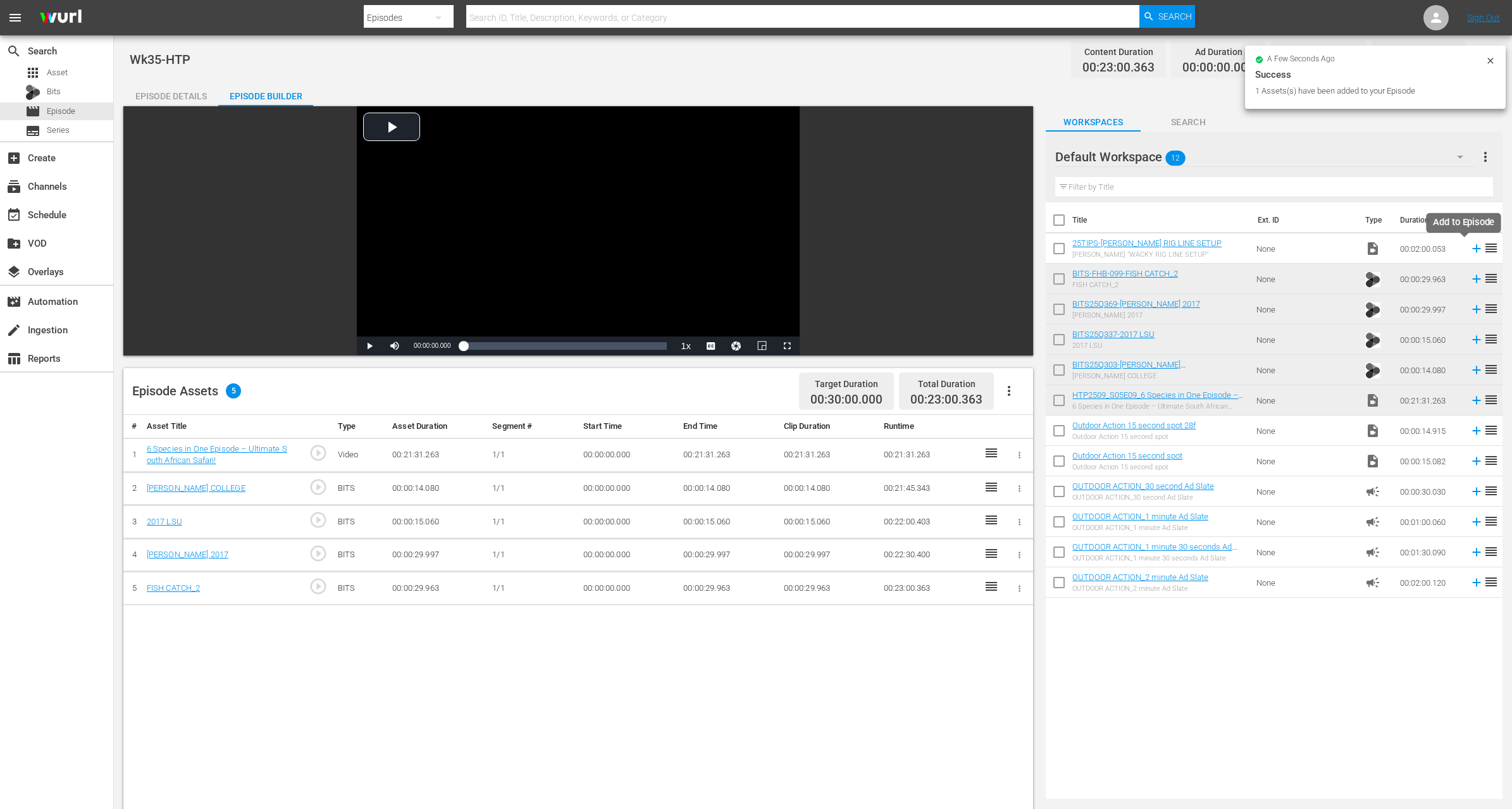
click at [1473, 246] on icon at bounding box center [1477, 249] width 8 height 8
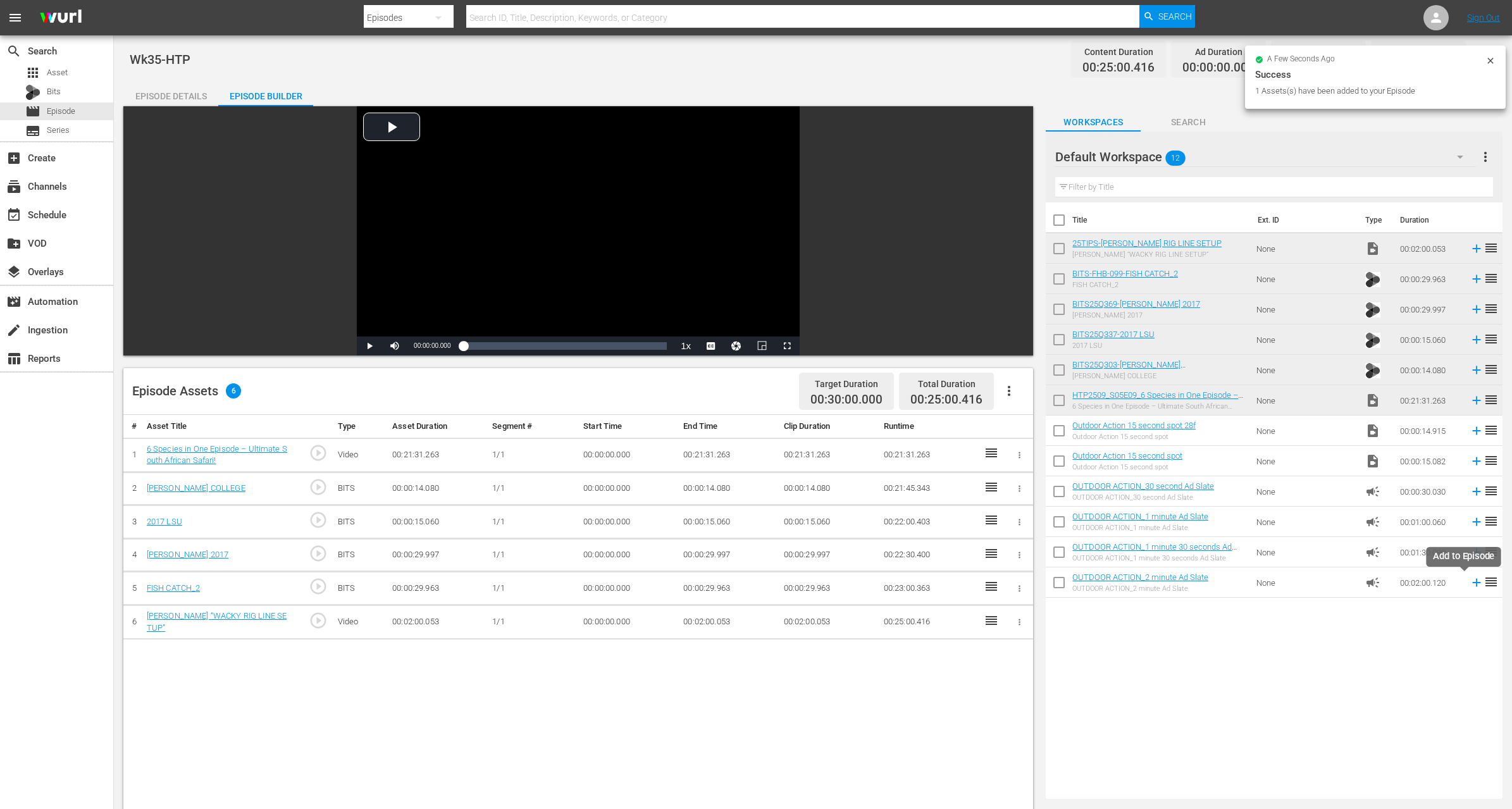
click at [1471, 583] on icon at bounding box center [1477, 583] width 14 height 14
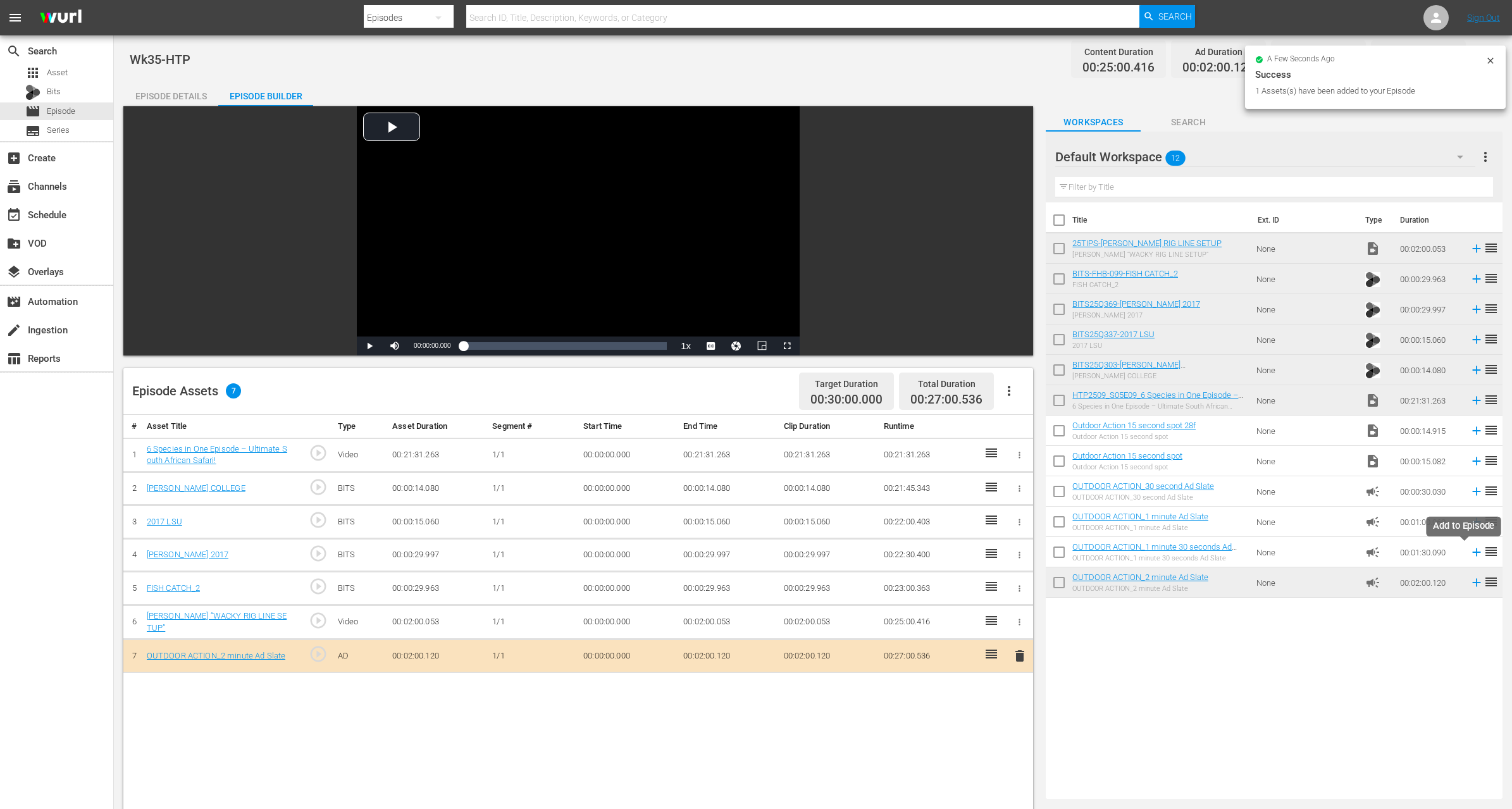
click at [1473, 551] on icon at bounding box center [1477, 553] width 8 height 8
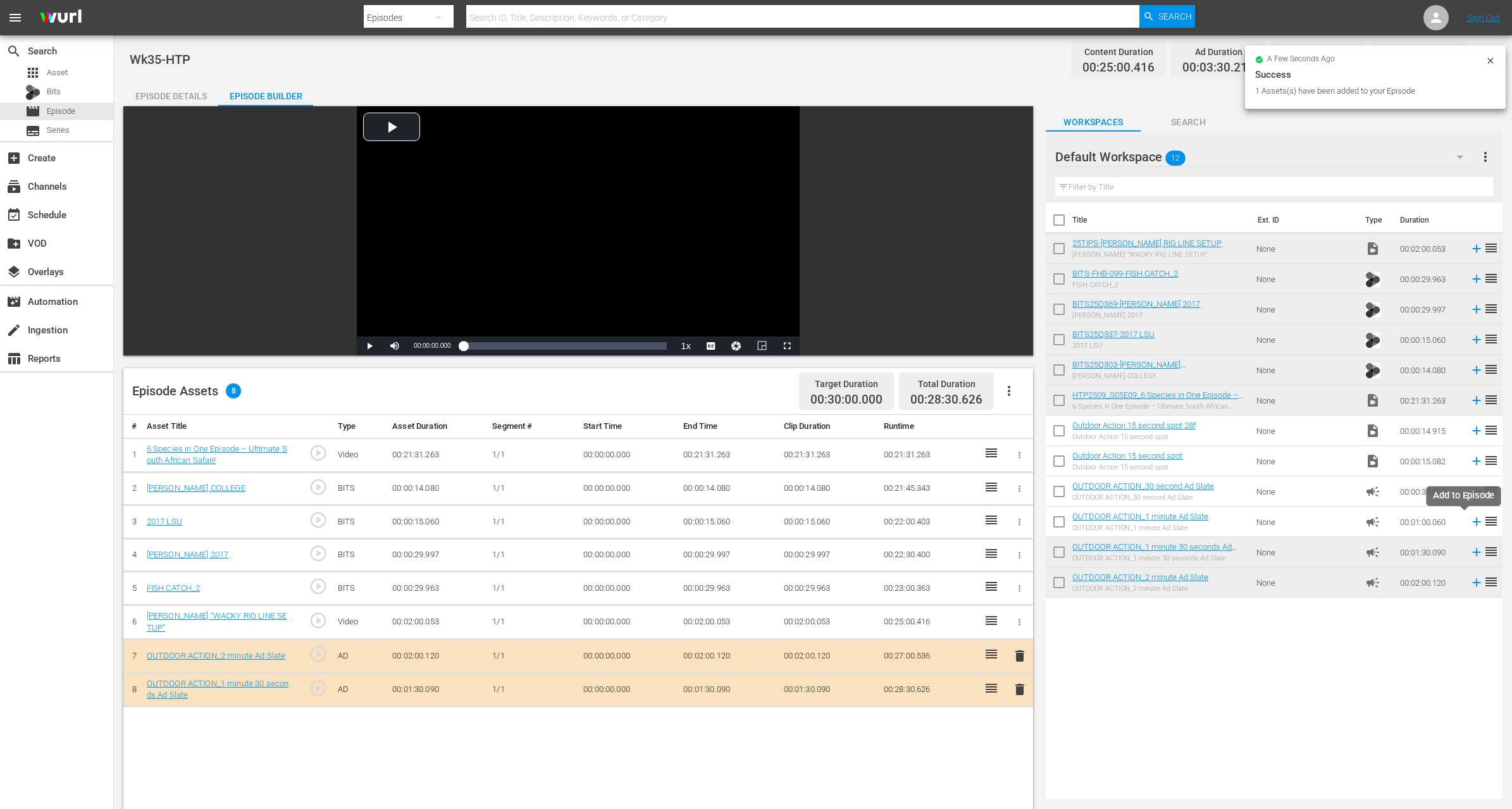
click at [1470, 522] on icon at bounding box center [1477, 522] width 14 height 14
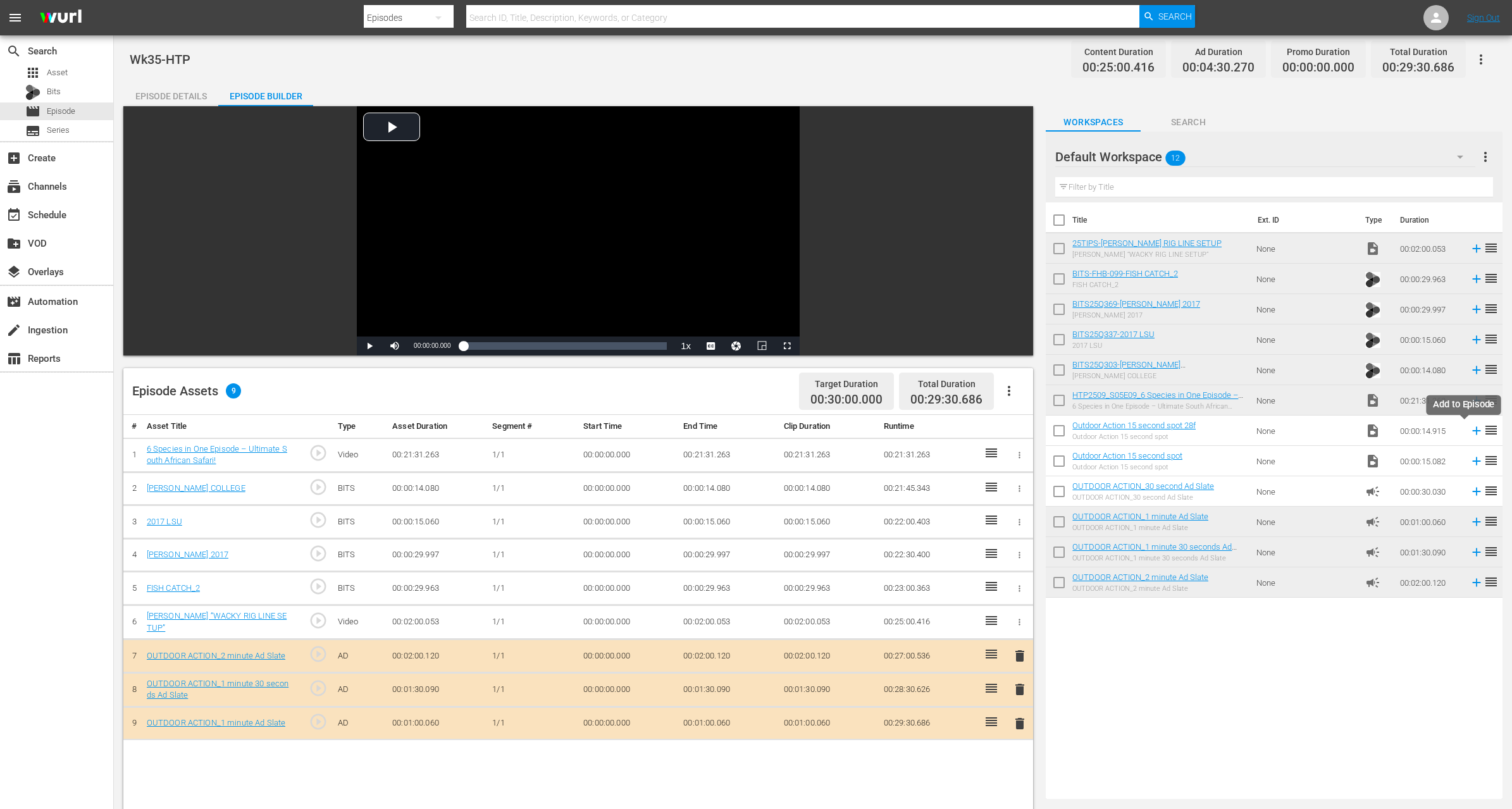
click at [1470, 429] on icon at bounding box center [1477, 431] width 14 height 14
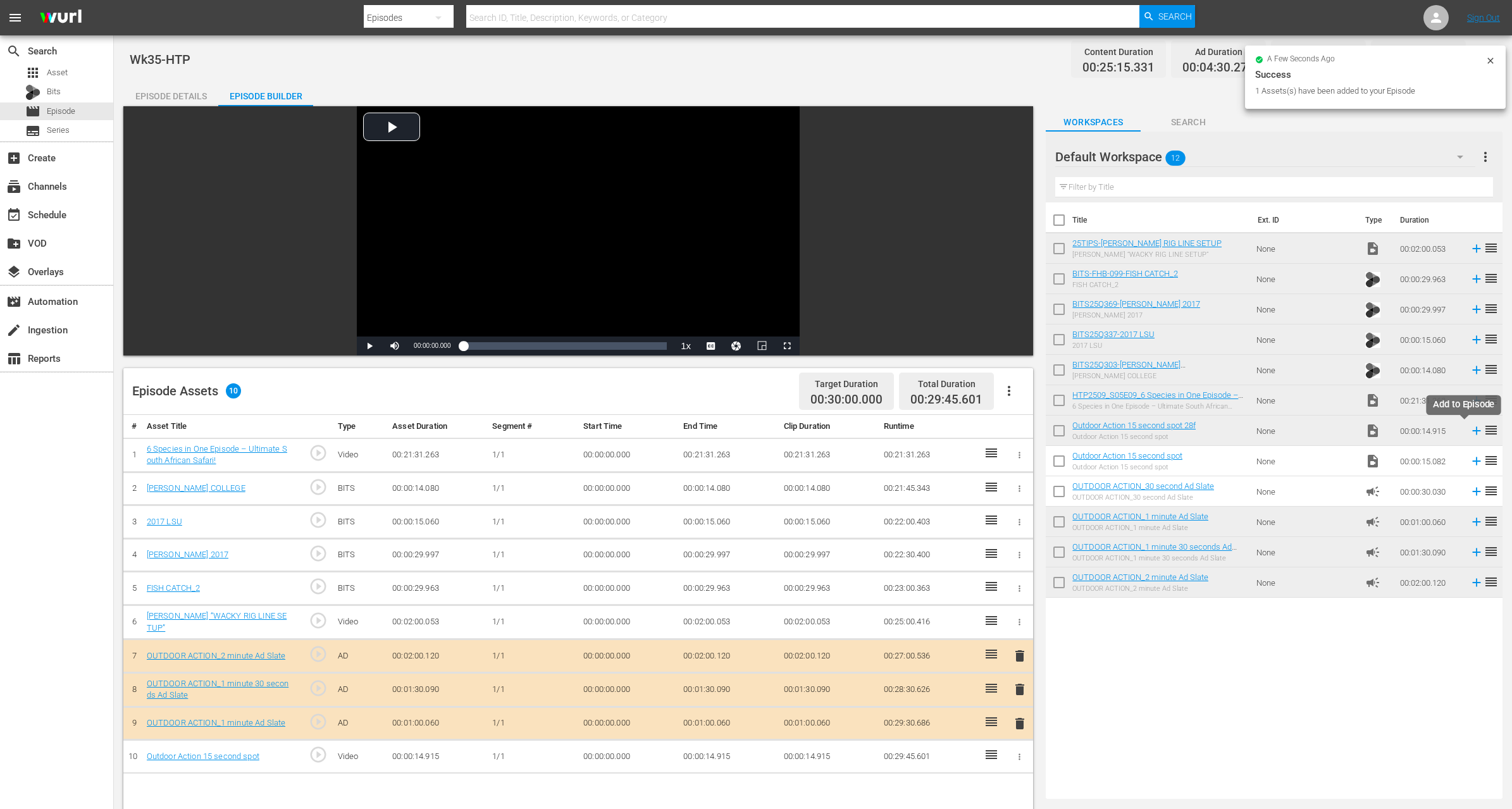
click at [1470, 429] on icon at bounding box center [1477, 431] width 14 height 14
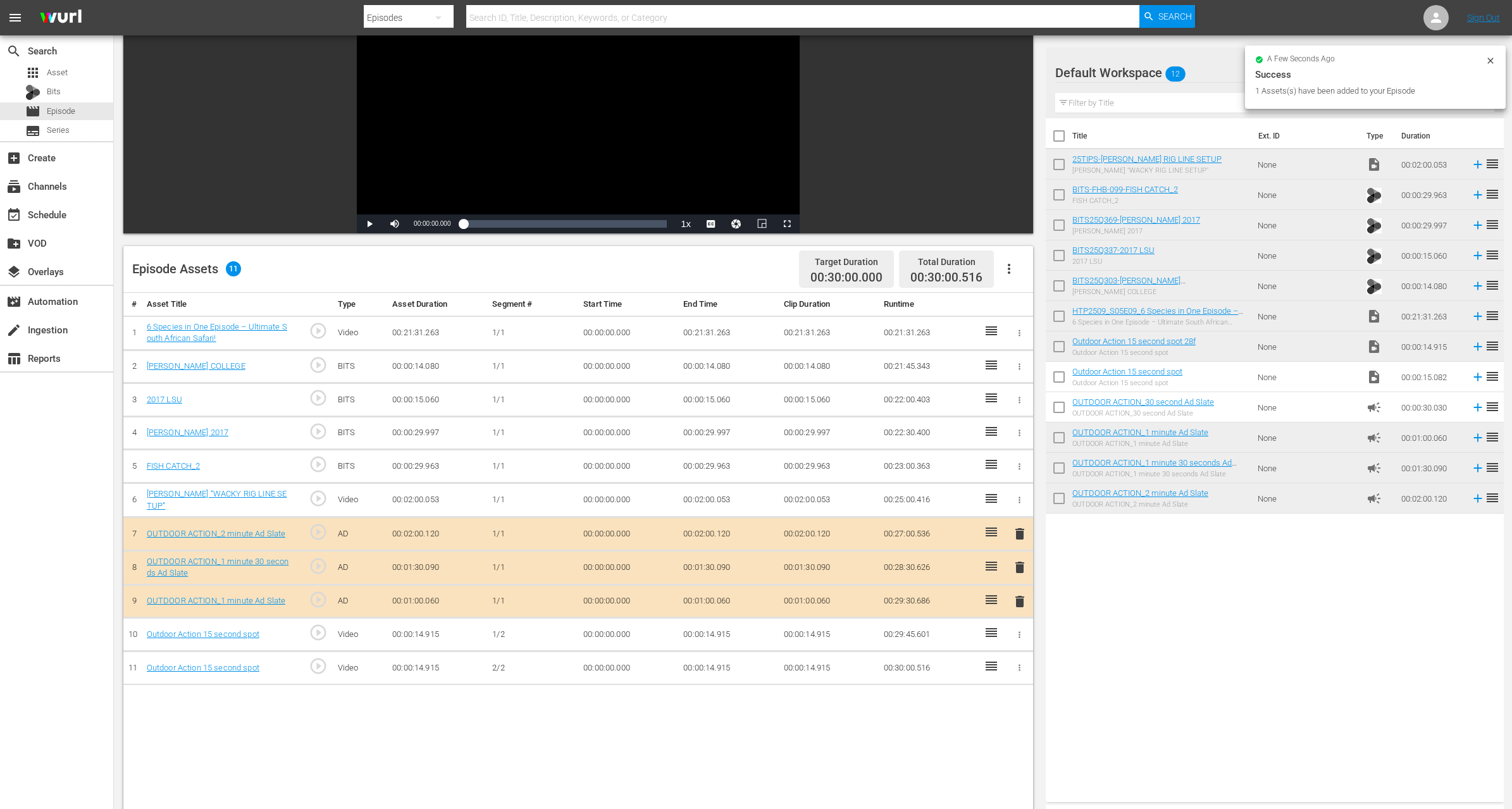
scroll to position [127, 0]
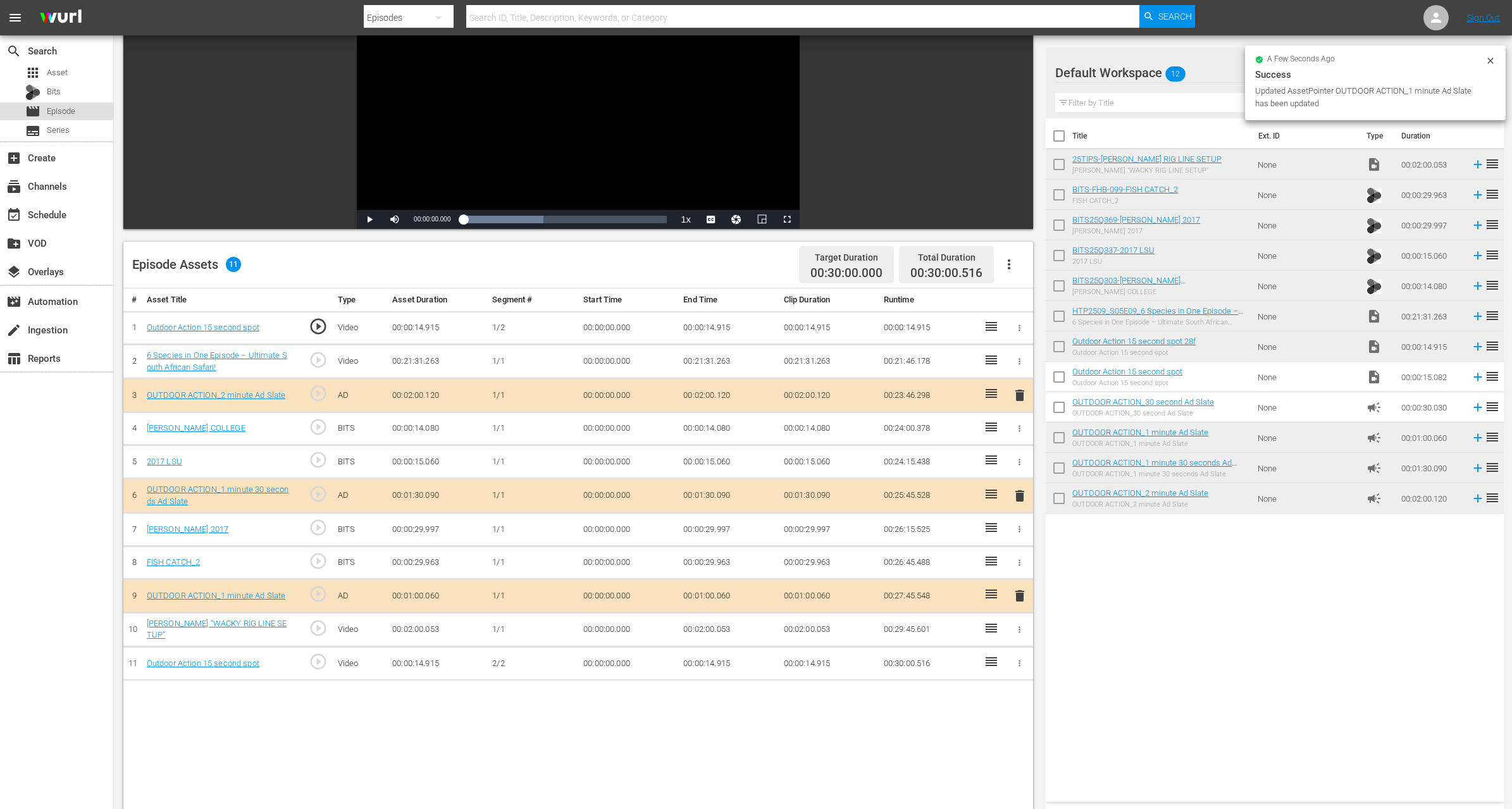
click at [78, 112] on div "movie Episode" at bounding box center [57, 111] width 114 height 18
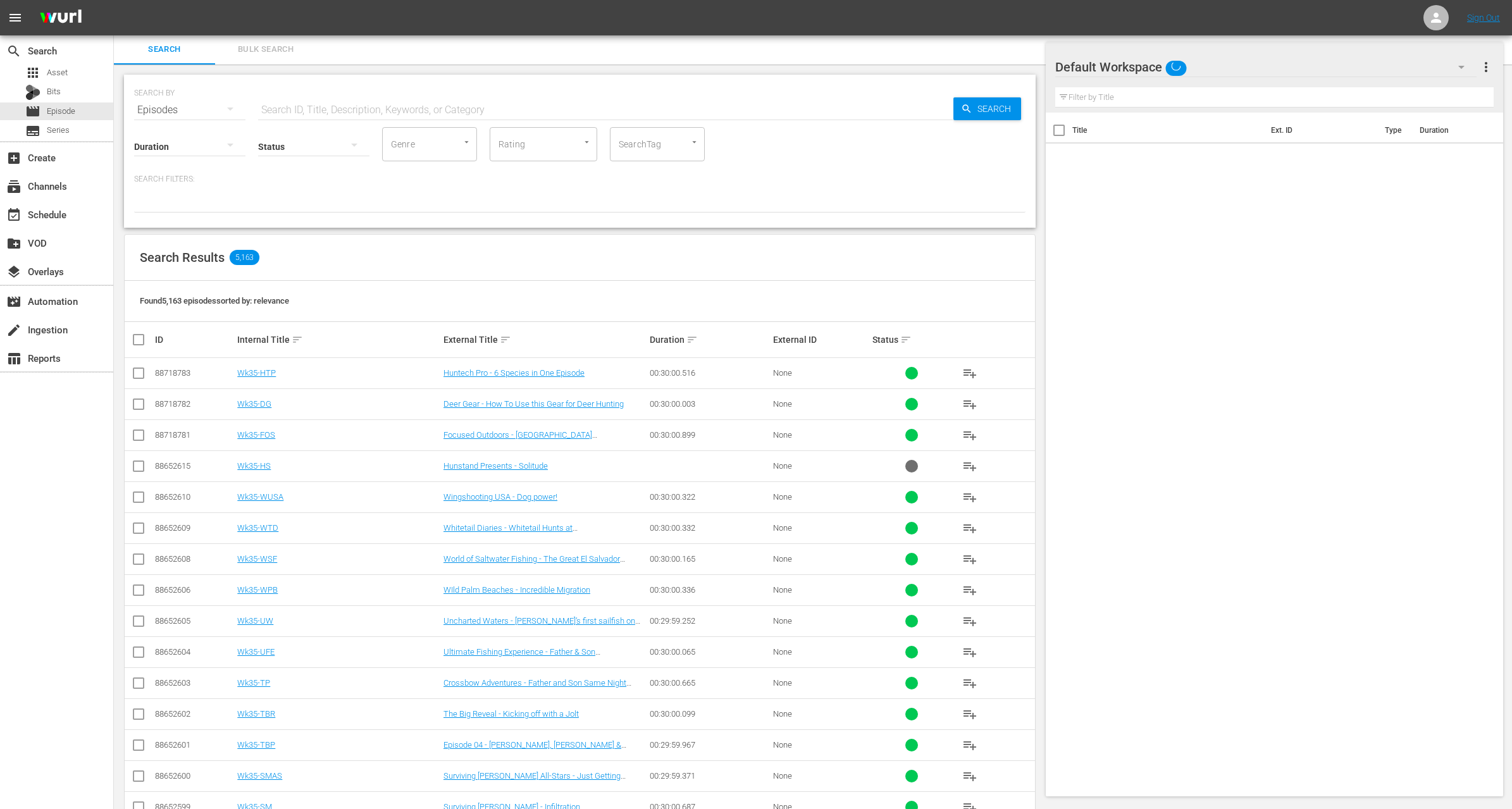
scroll to position [127, 0]
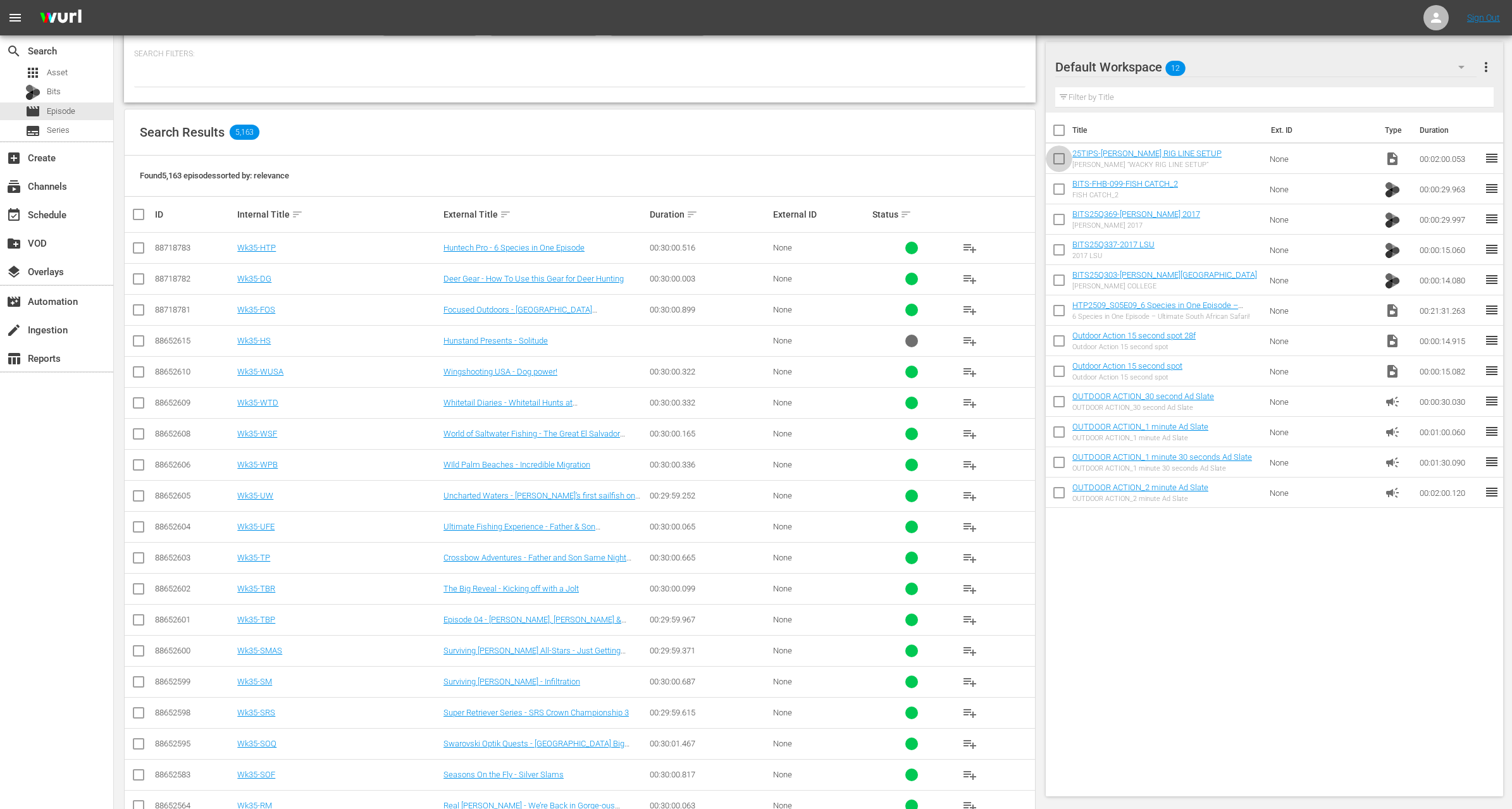
click at [1060, 165] on input "checkbox" at bounding box center [1059, 161] width 27 height 27
checkbox input "true"
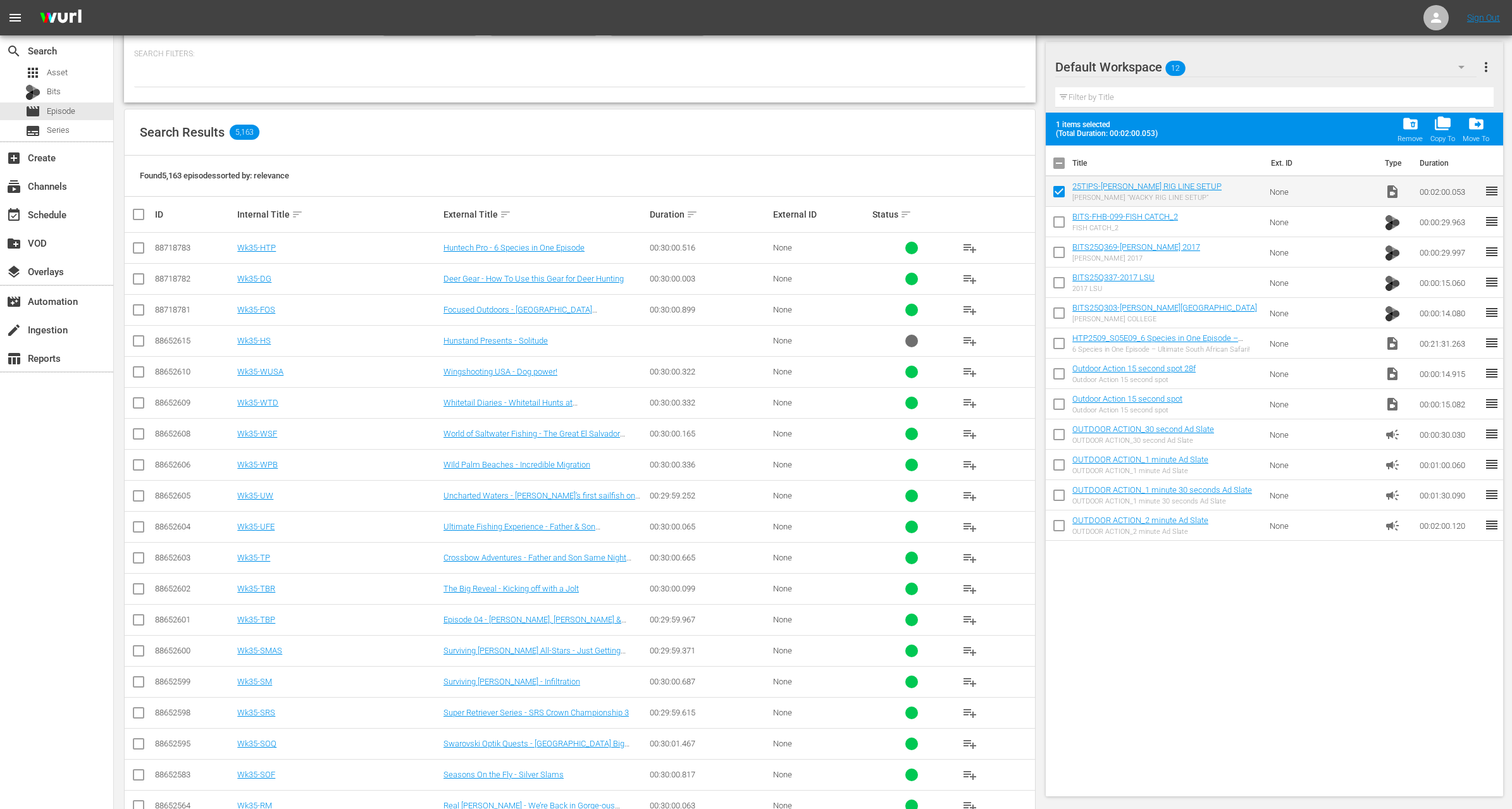
click at [1061, 224] on input "checkbox" at bounding box center [1059, 225] width 27 height 27
checkbox input "true"
click at [1059, 260] on input "checkbox" at bounding box center [1059, 255] width 27 height 27
checkbox input "true"
click at [1055, 288] on input "checkbox" at bounding box center [1059, 285] width 27 height 27
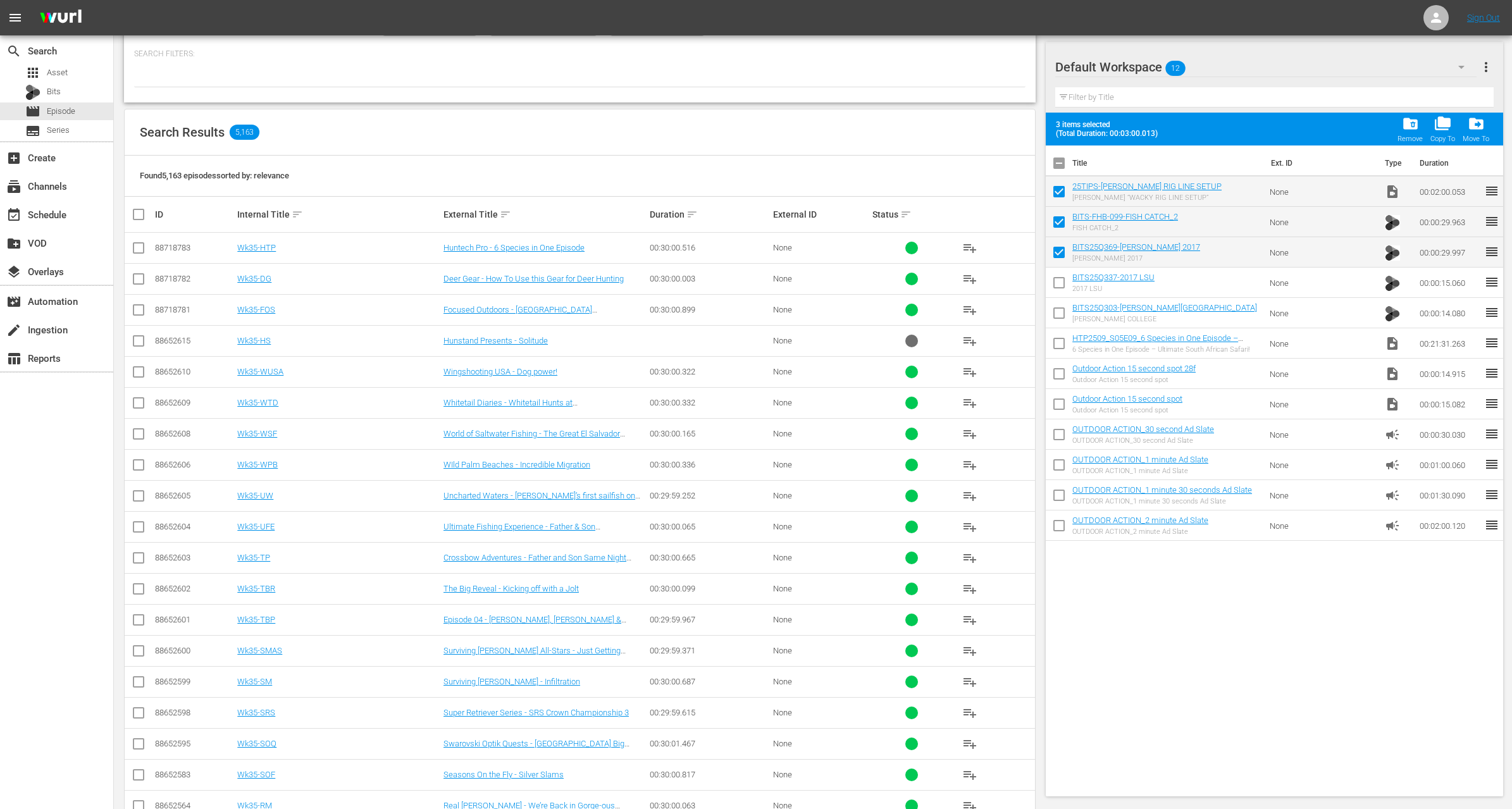
checkbox input "true"
click at [1055, 315] on input "checkbox" at bounding box center [1059, 316] width 27 height 27
checkbox input "true"
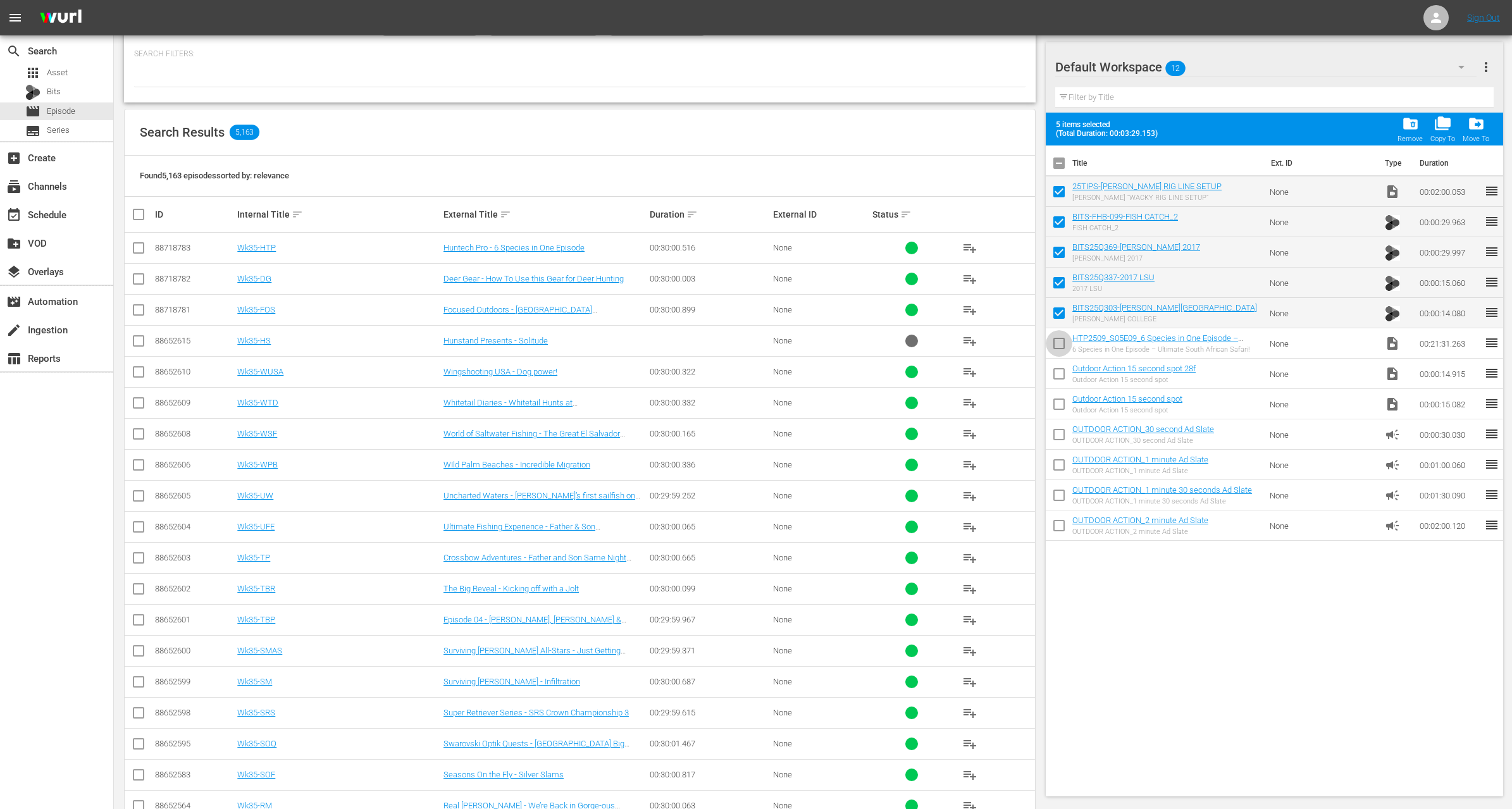
click at [1056, 343] on input "checkbox" at bounding box center [1059, 346] width 27 height 27
checkbox input "true"
click at [1409, 124] on span "folder_delete" at bounding box center [1410, 123] width 17 height 17
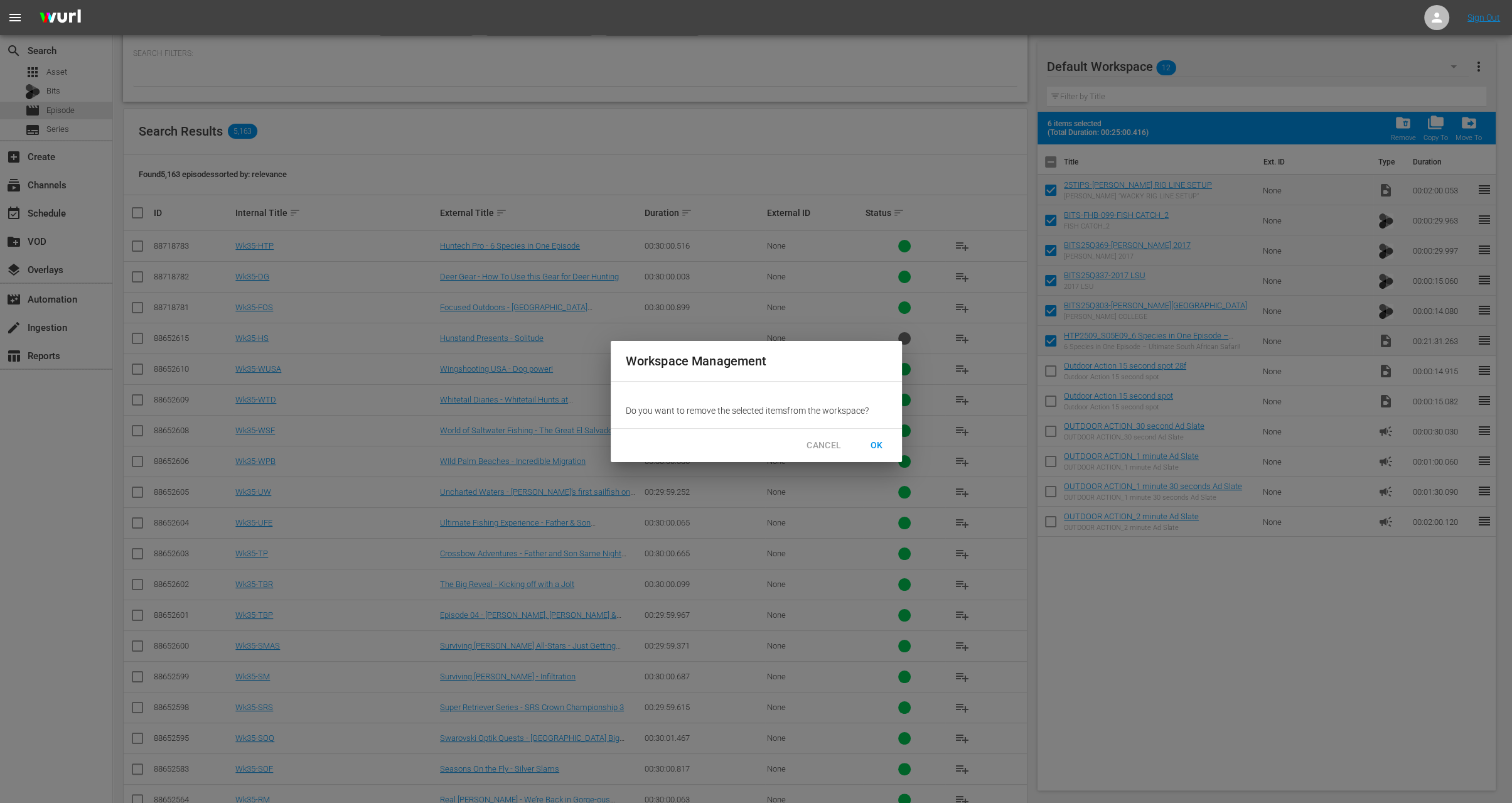
click at [881, 440] on span "OK" at bounding box center [877, 445] width 20 height 16
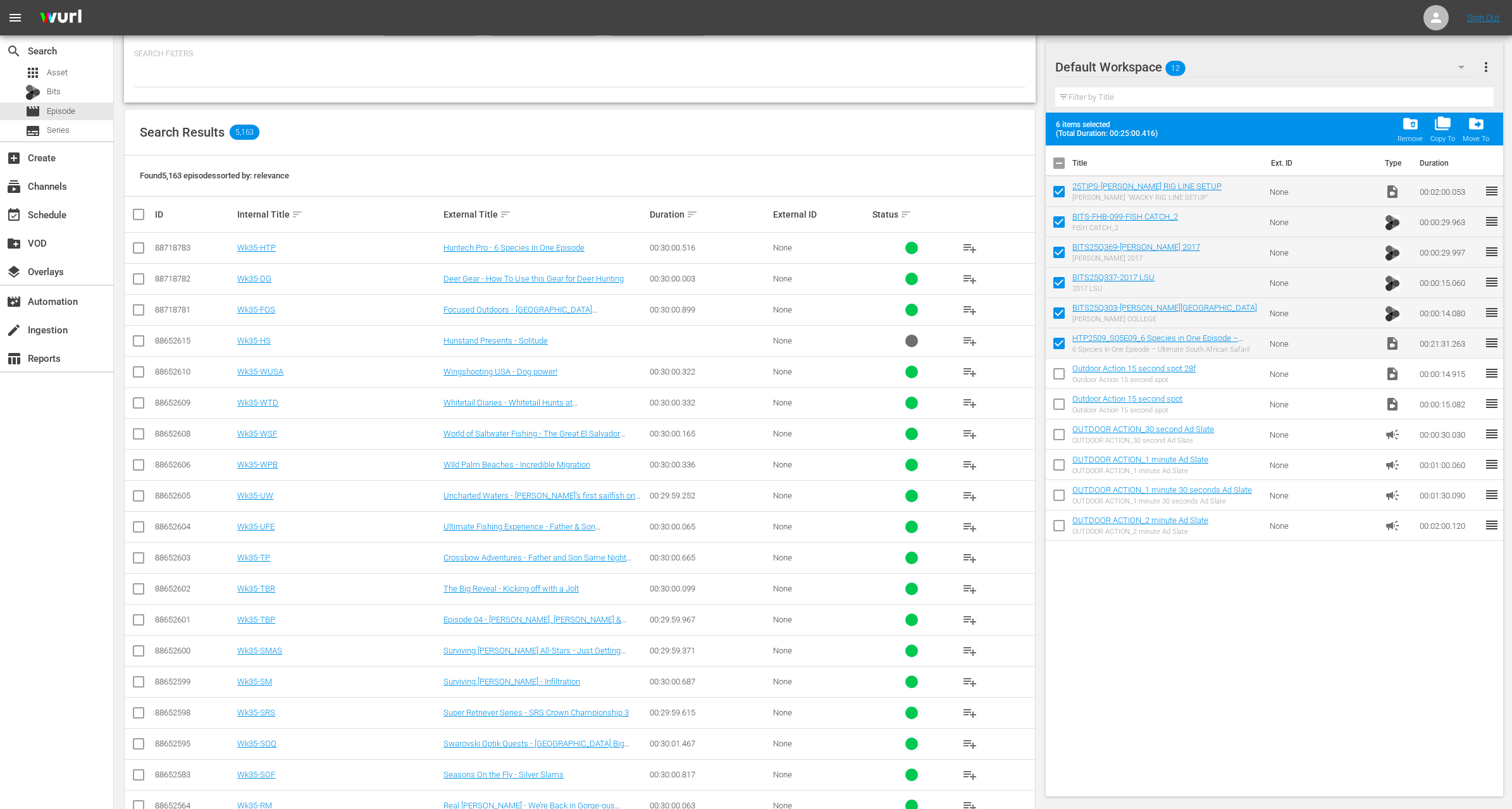
checkbox input "false"
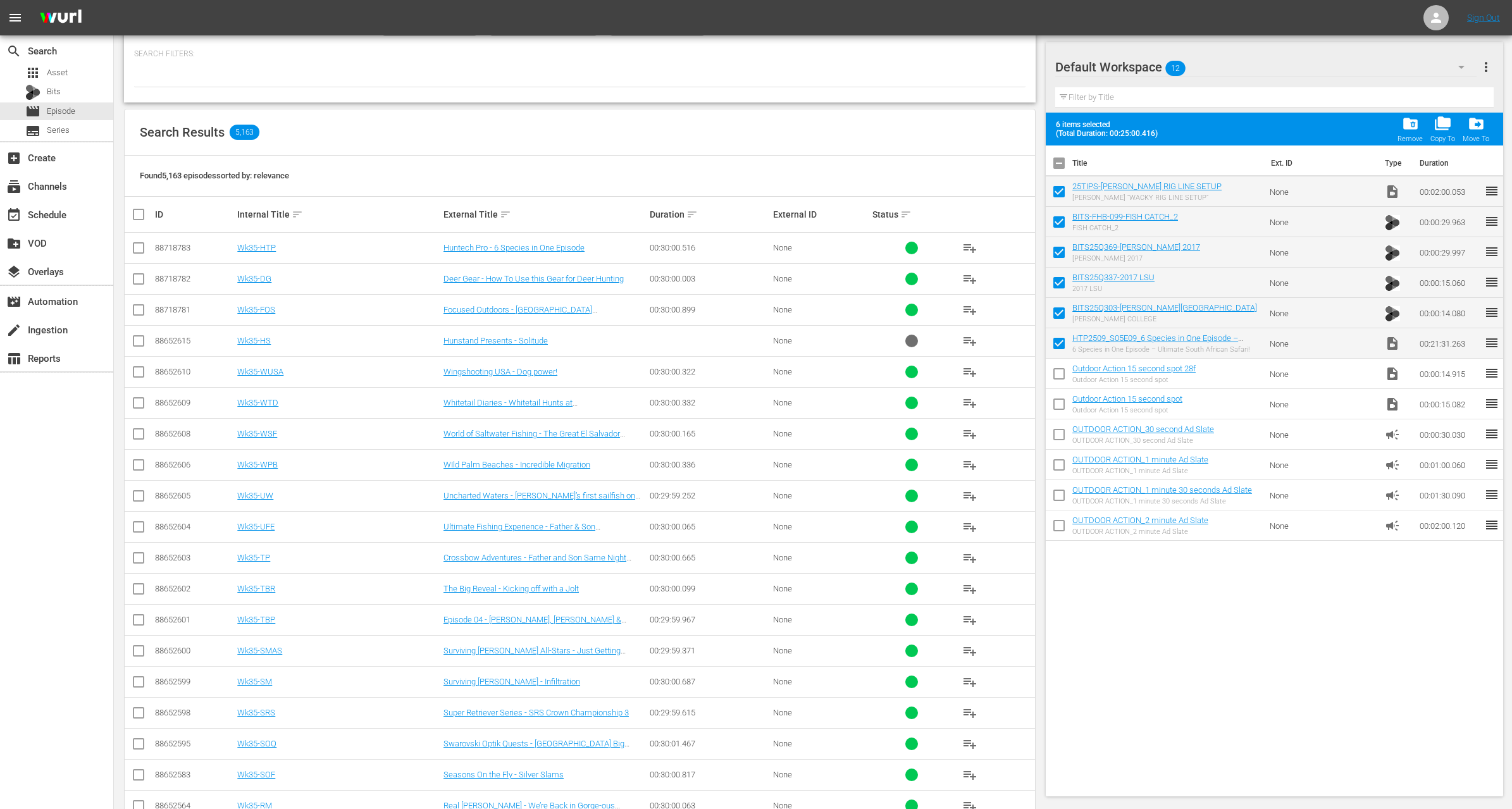
checkbox input "false"
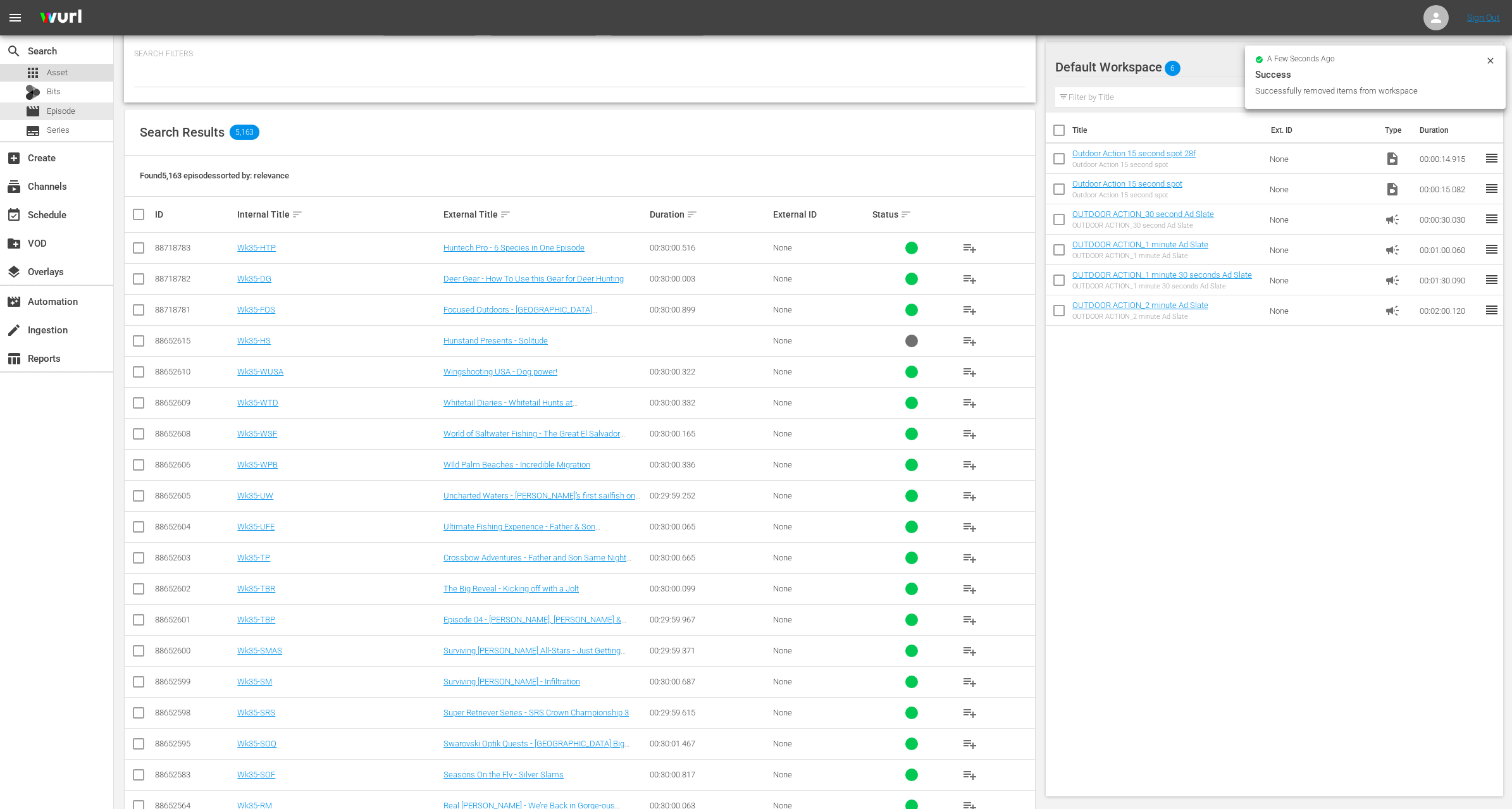
click at [62, 67] on span "Asset" at bounding box center [57, 73] width 21 height 13
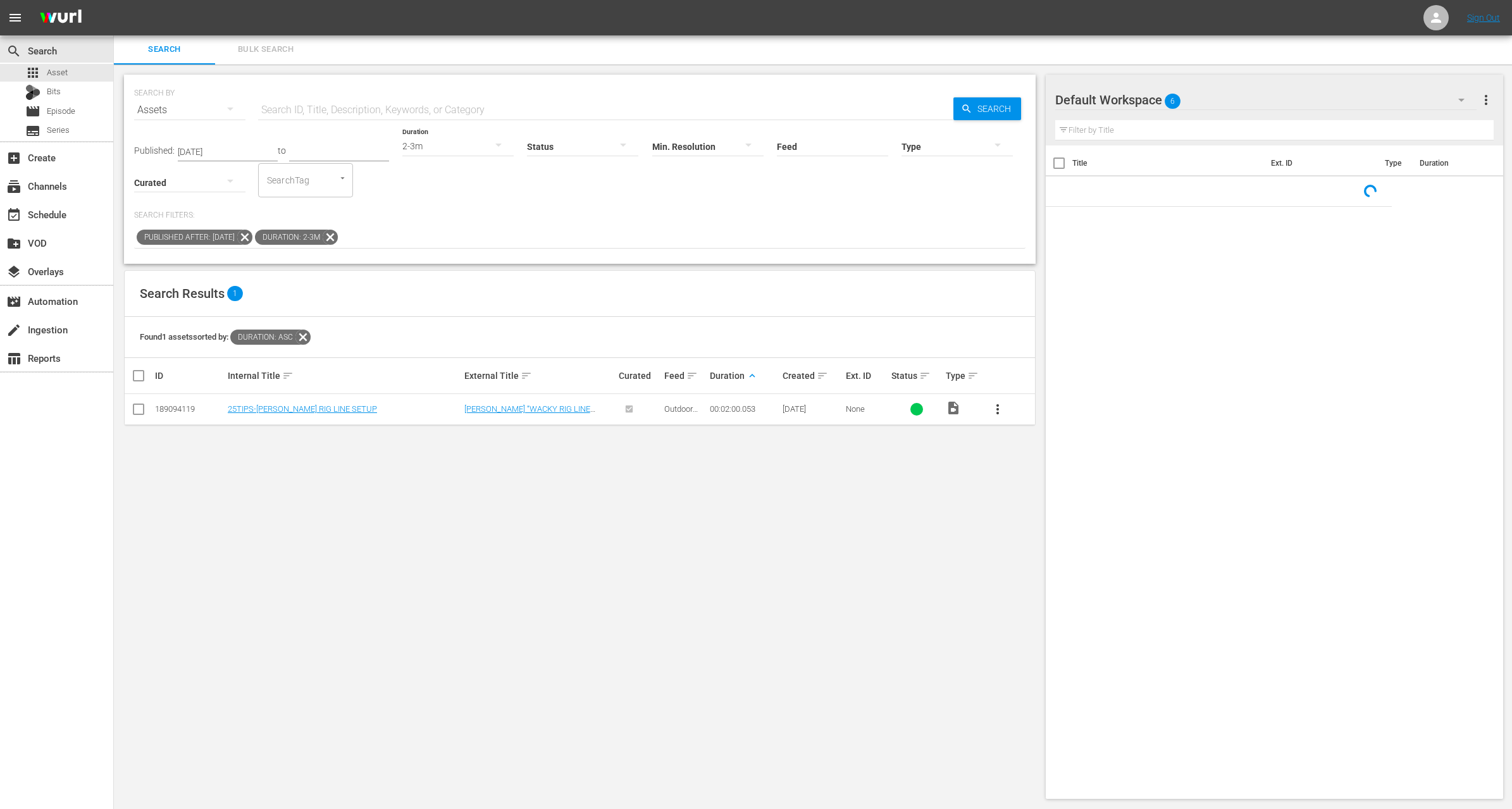
click at [338, 238] on icon at bounding box center [331, 237] width 15 height 15
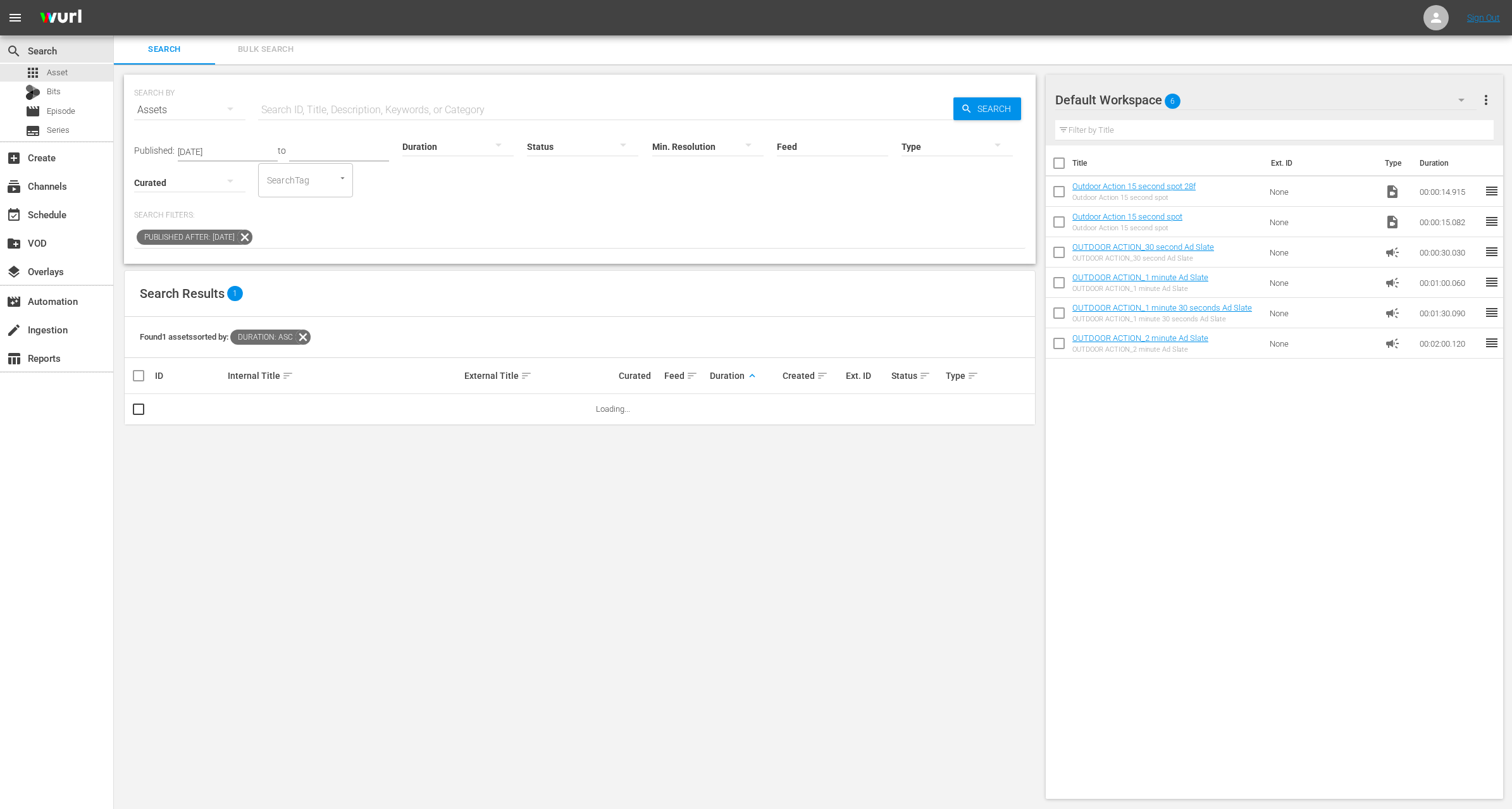
click at [357, 108] on input "text" at bounding box center [605, 109] width 695 height 30
type input "Solitude"
click at [420, 193] on div "Published: [DATE] to Duration Status Min. Resolution Feed Feed Title Type Curat…" at bounding box center [579, 161] width 891 height 72
click at [996, 407] on span "more_vert" at bounding box center [998, 409] width 15 height 15
click at [1029, 443] on div "Workspace" at bounding box center [1066, 443] width 86 height 30
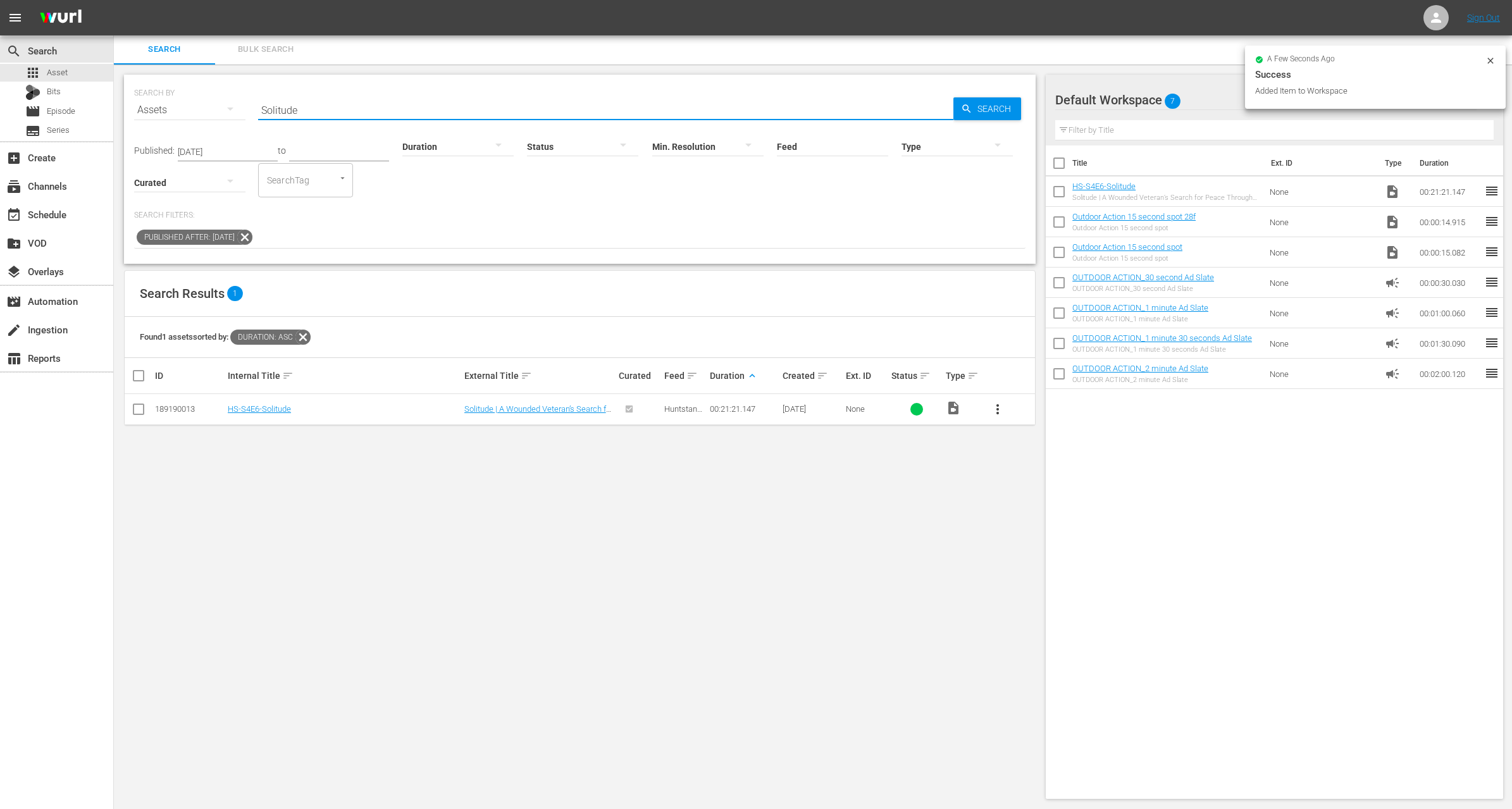
click at [526, 108] on input "Solitude" at bounding box center [605, 109] width 695 height 30
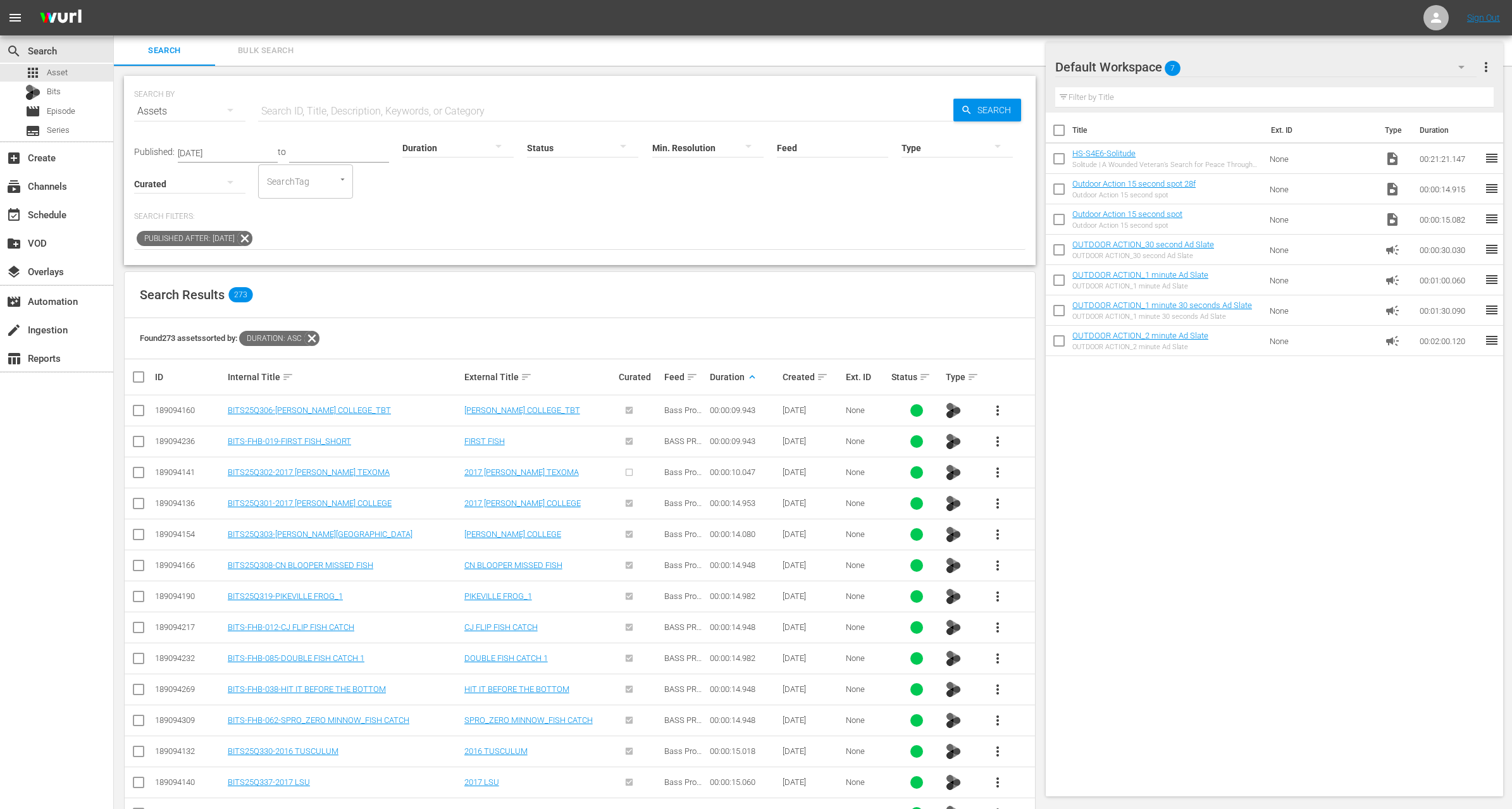
scroll to position [3972, 0]
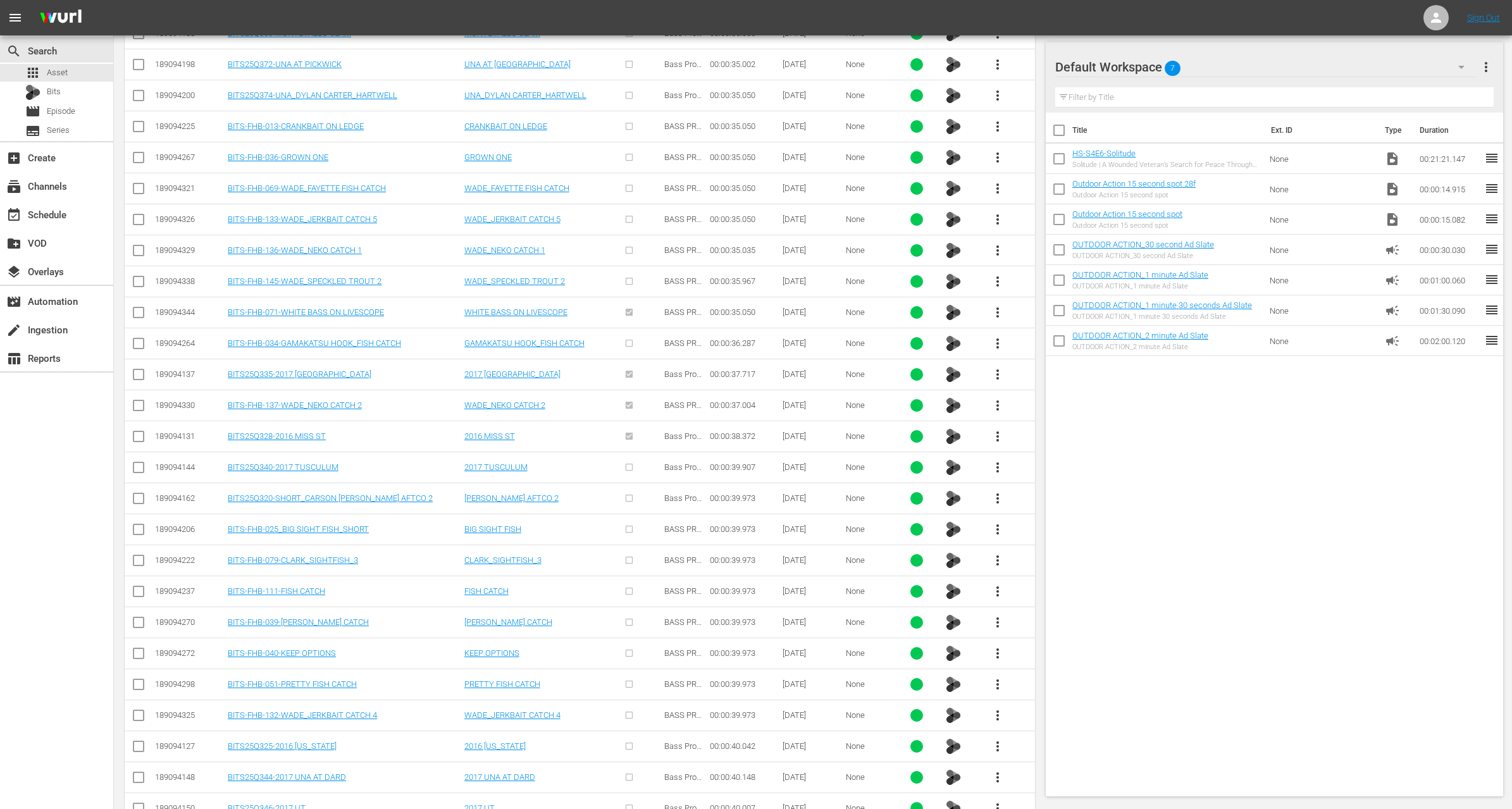
click at [998, 429] on span "more_vert" at bounding box center [998, 436] width 15 height 15
click at [1040, 434] on div "Workspace" at bounding box center [1066, 439] width 86 height 30
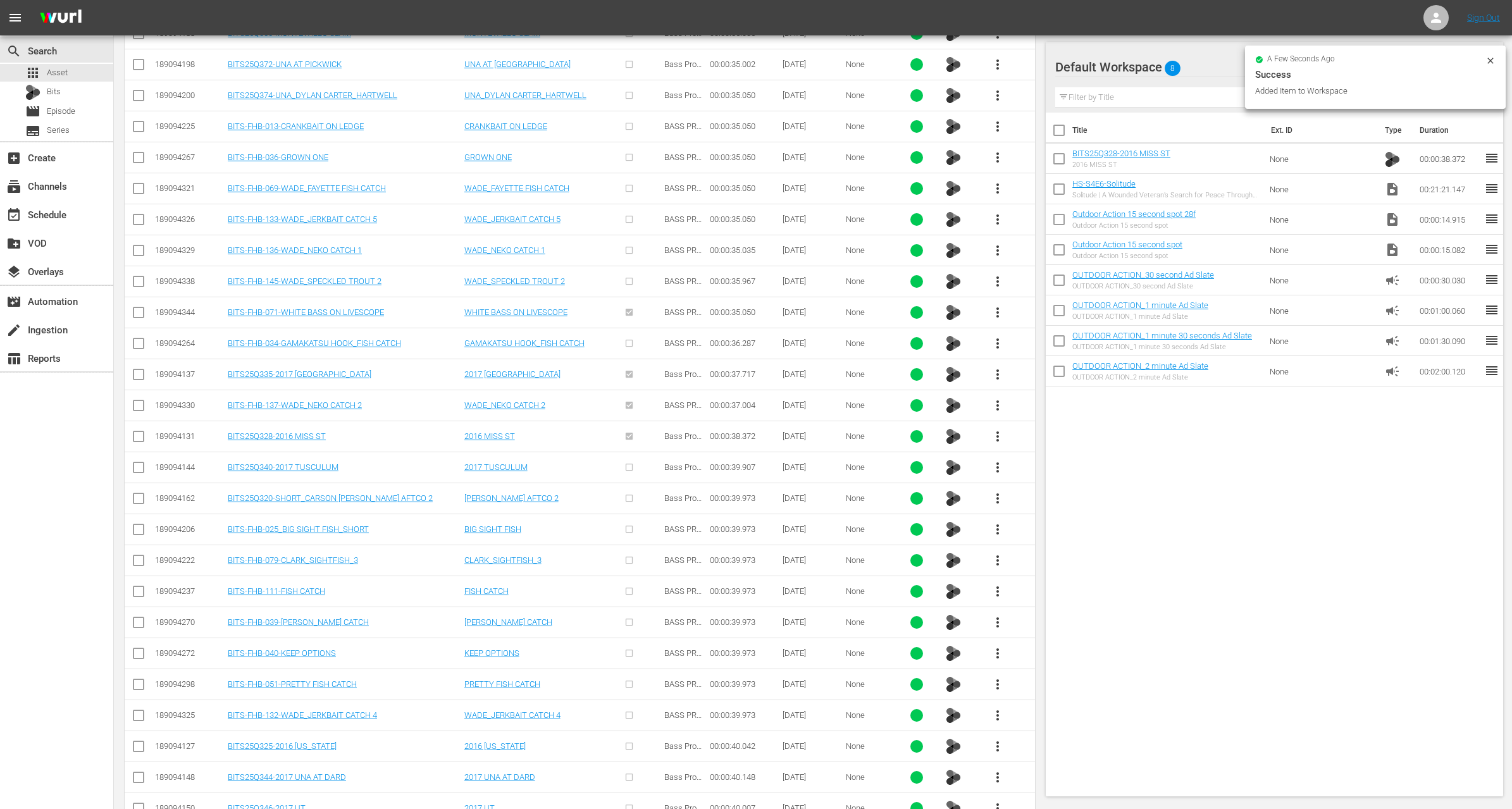
click at [1059, 194] on input "checkbox" at bounding box center [1059, 192] width 27 height 27
checkbox input "true"
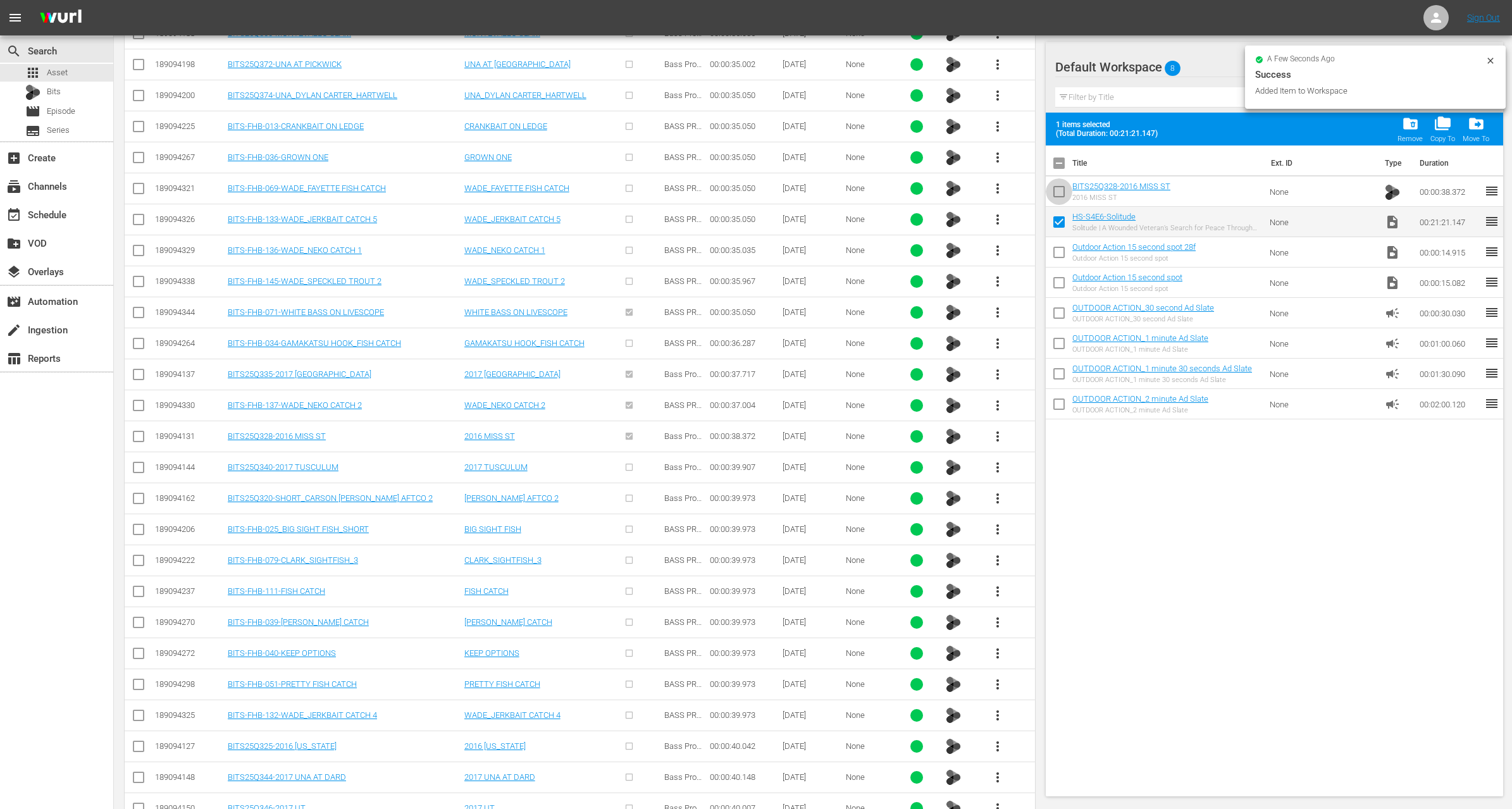
click at [1059, 194] on input "checkbox" at bounding box center [1059, 194] width 27 height 27
checkbox input "true"
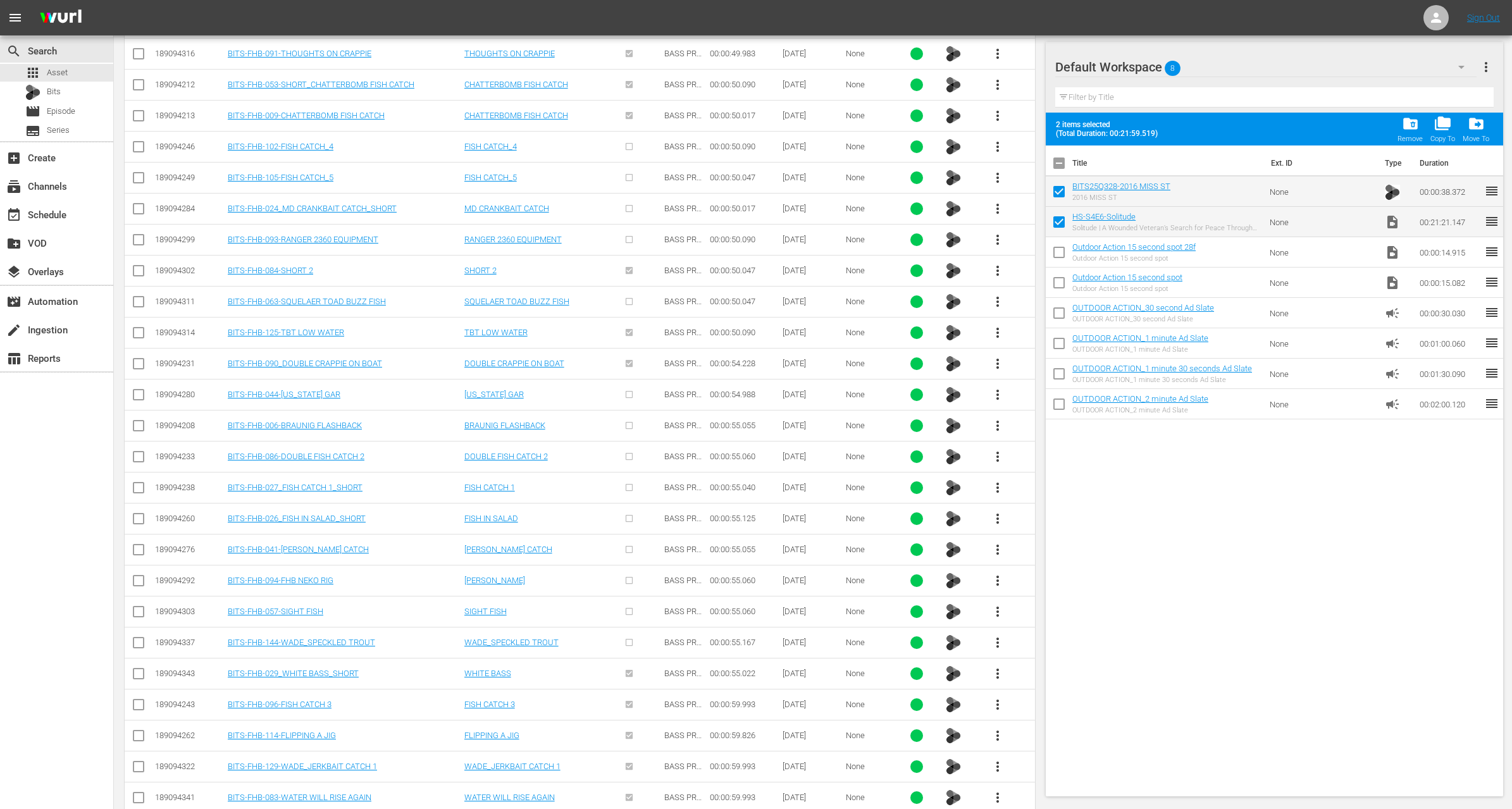
scroll to position [6264, 0]
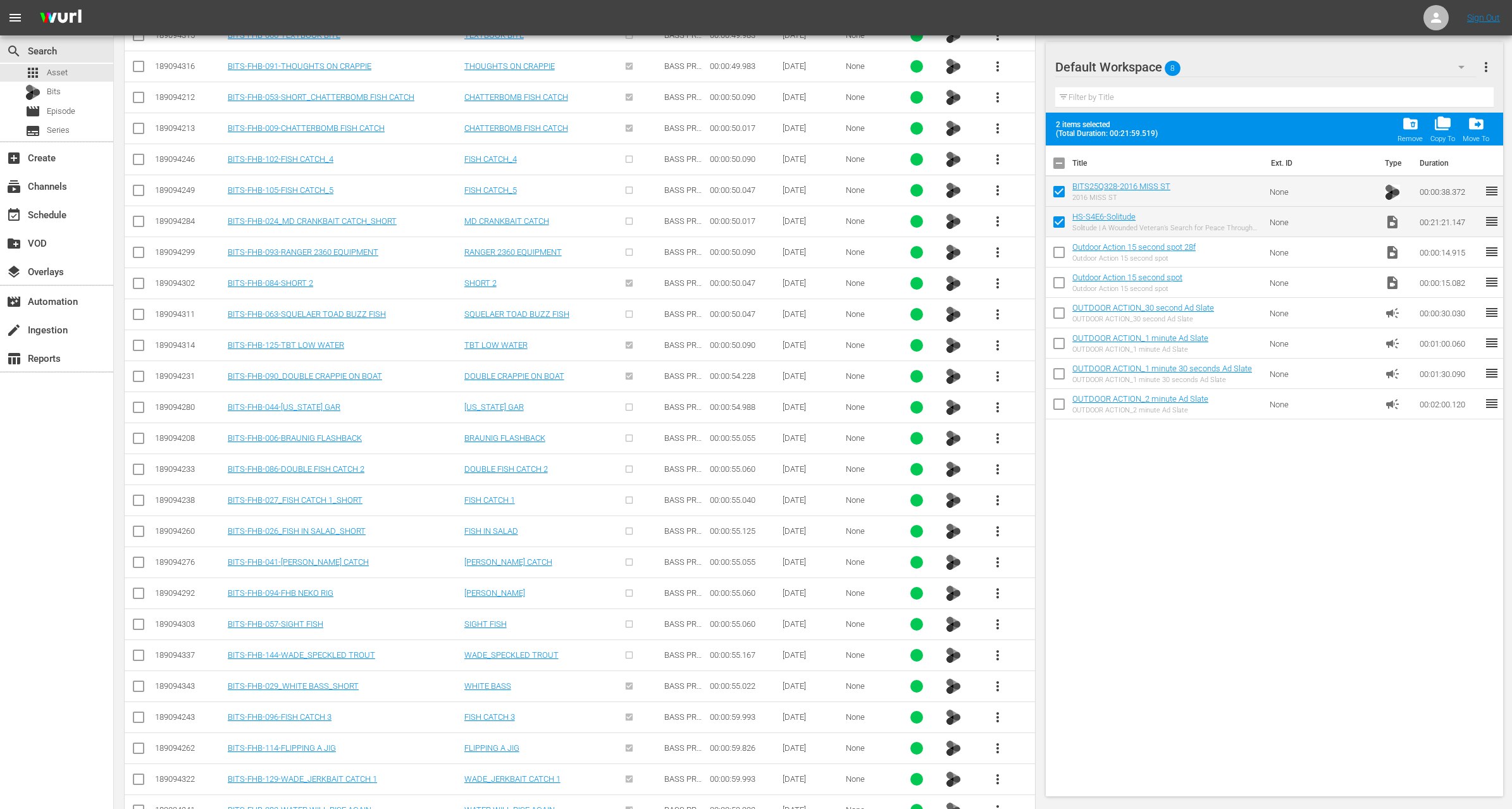
click at [989, 764] on button "more_vert" at bounding box center [997, 779] width 30 height 30
click at [1063, 663] on div "Workspace" at bounding box center [1066, 661] width 86 height 30
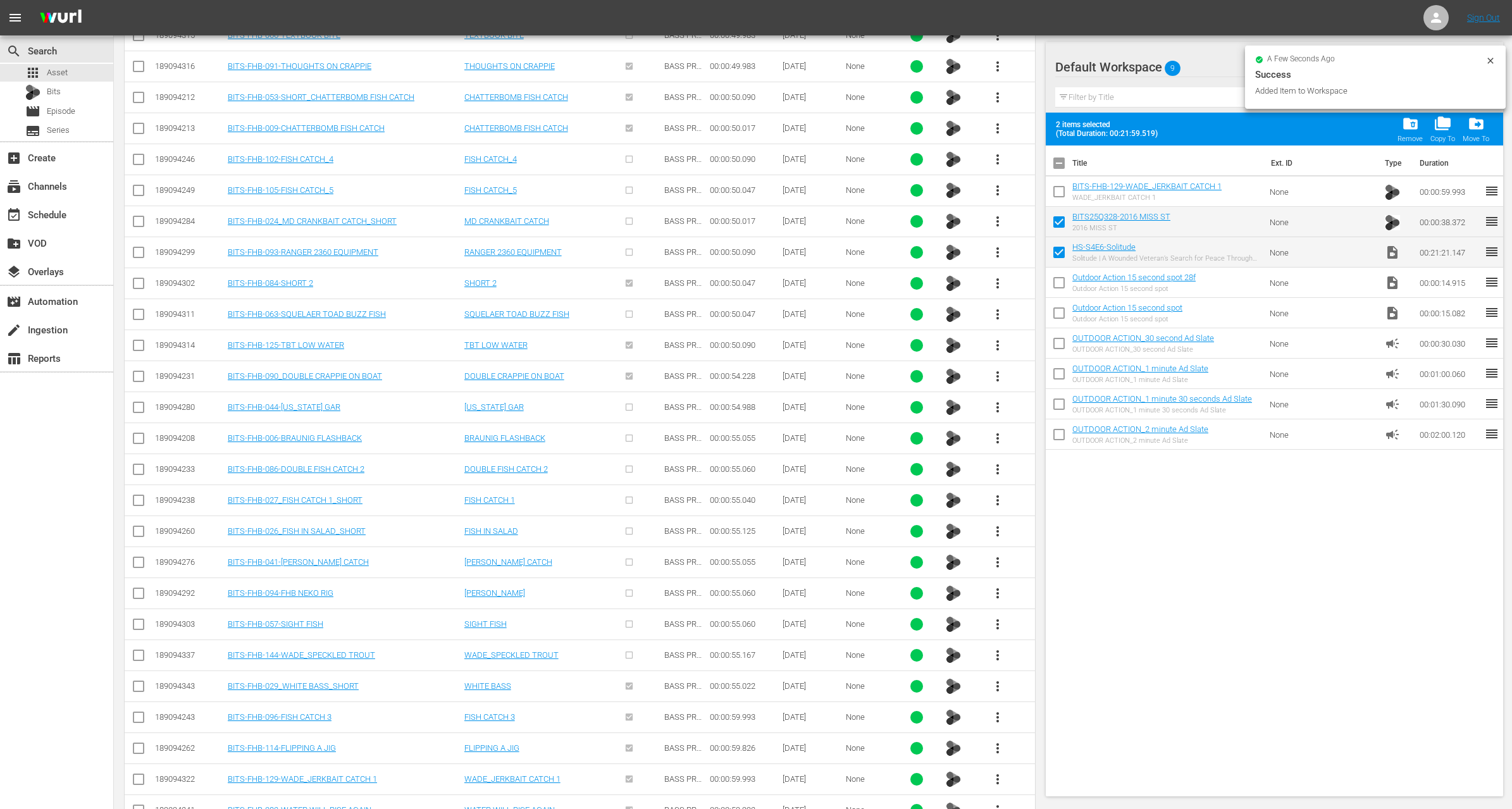
click at [1058, 193] on input "checkbox" at bounding box center [1059, 194] width 27 height 27
checkbox input "true"
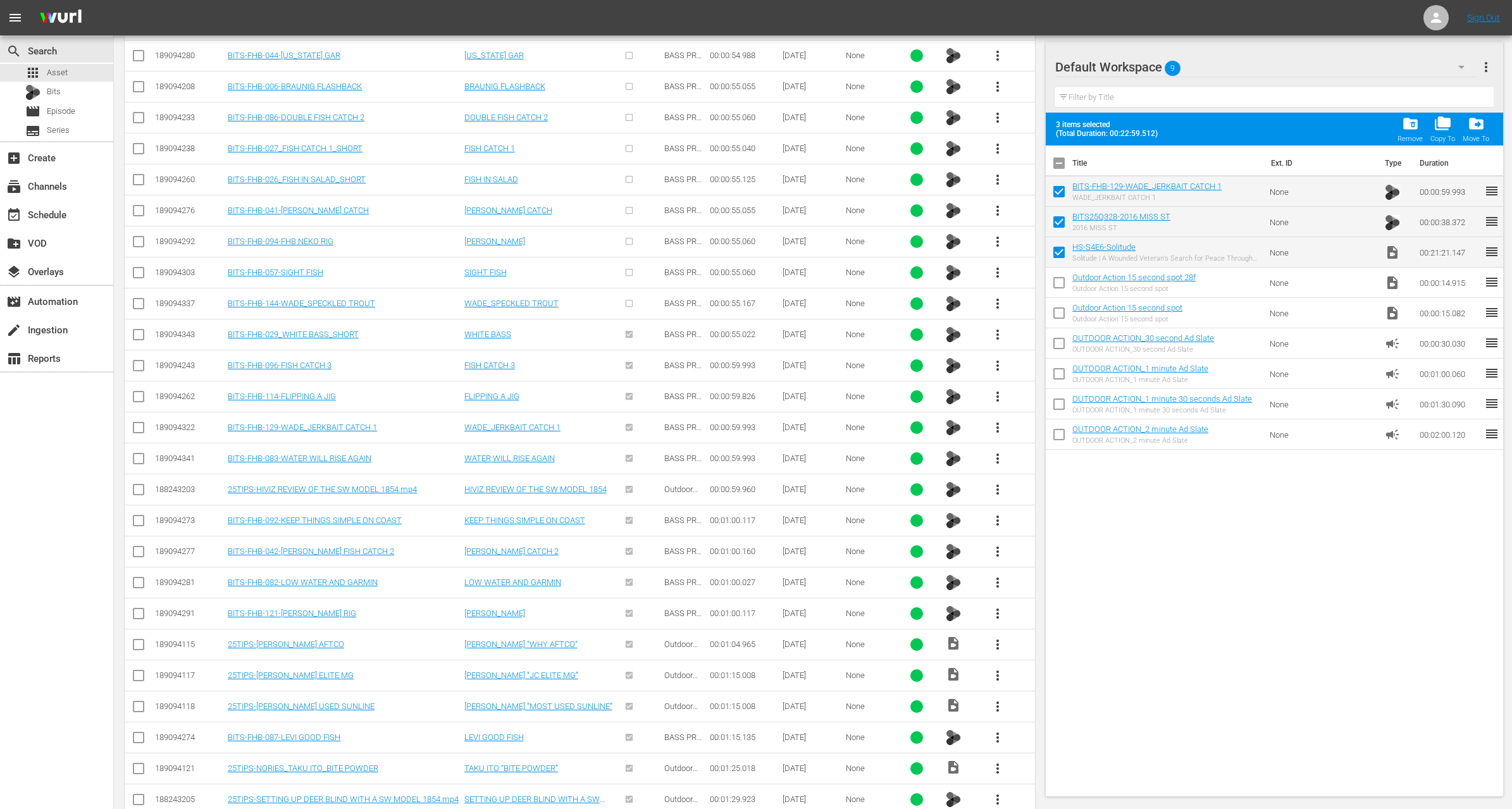
scroll to position [6404, 0]
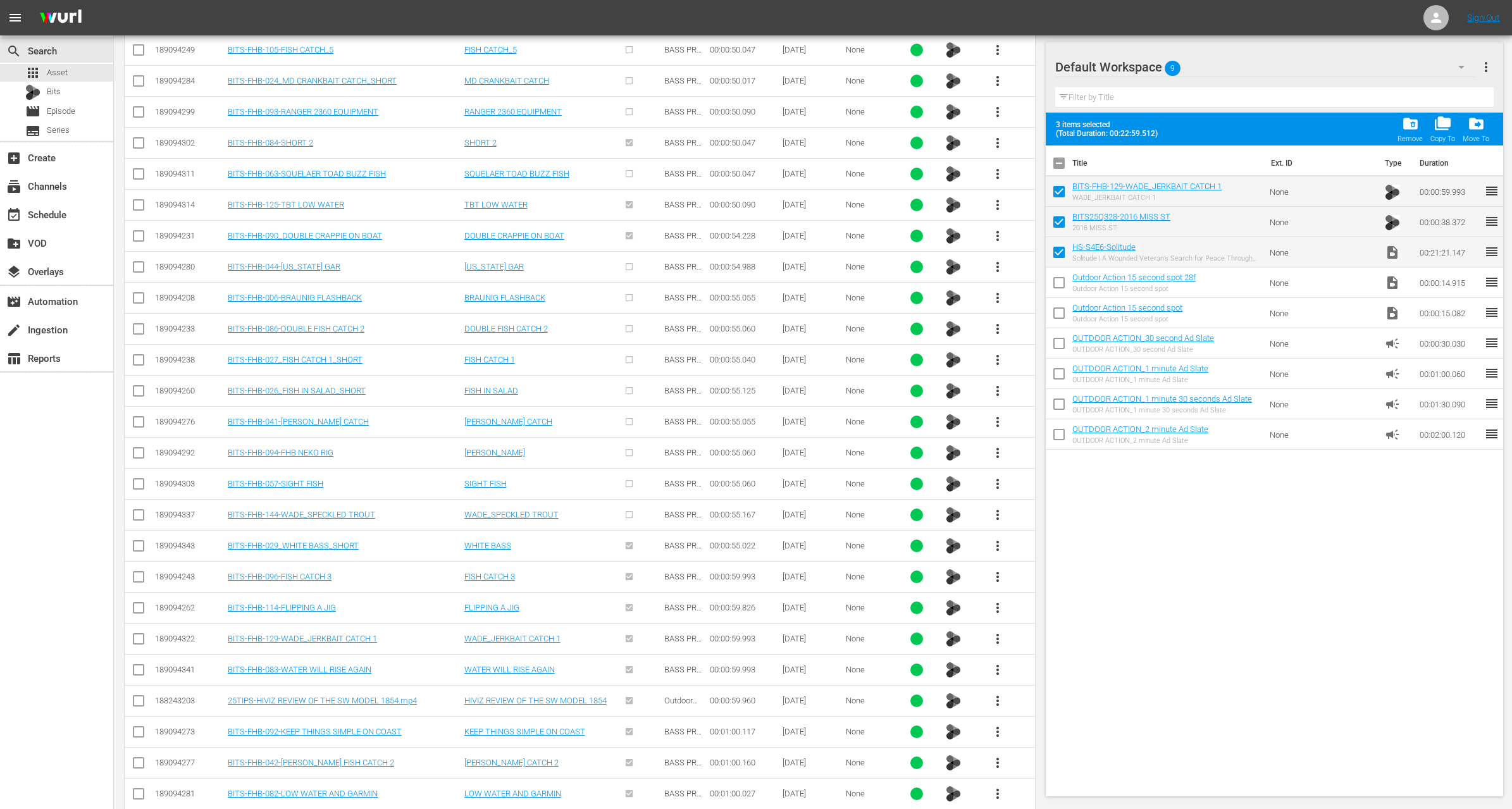
click at [998, 724] on span "more_vert" at bounding box center [998, 732] width 15 height 15
click at [1052, 711] on div "Workspace" at bounding box center [1066, 714] width 86 height 30
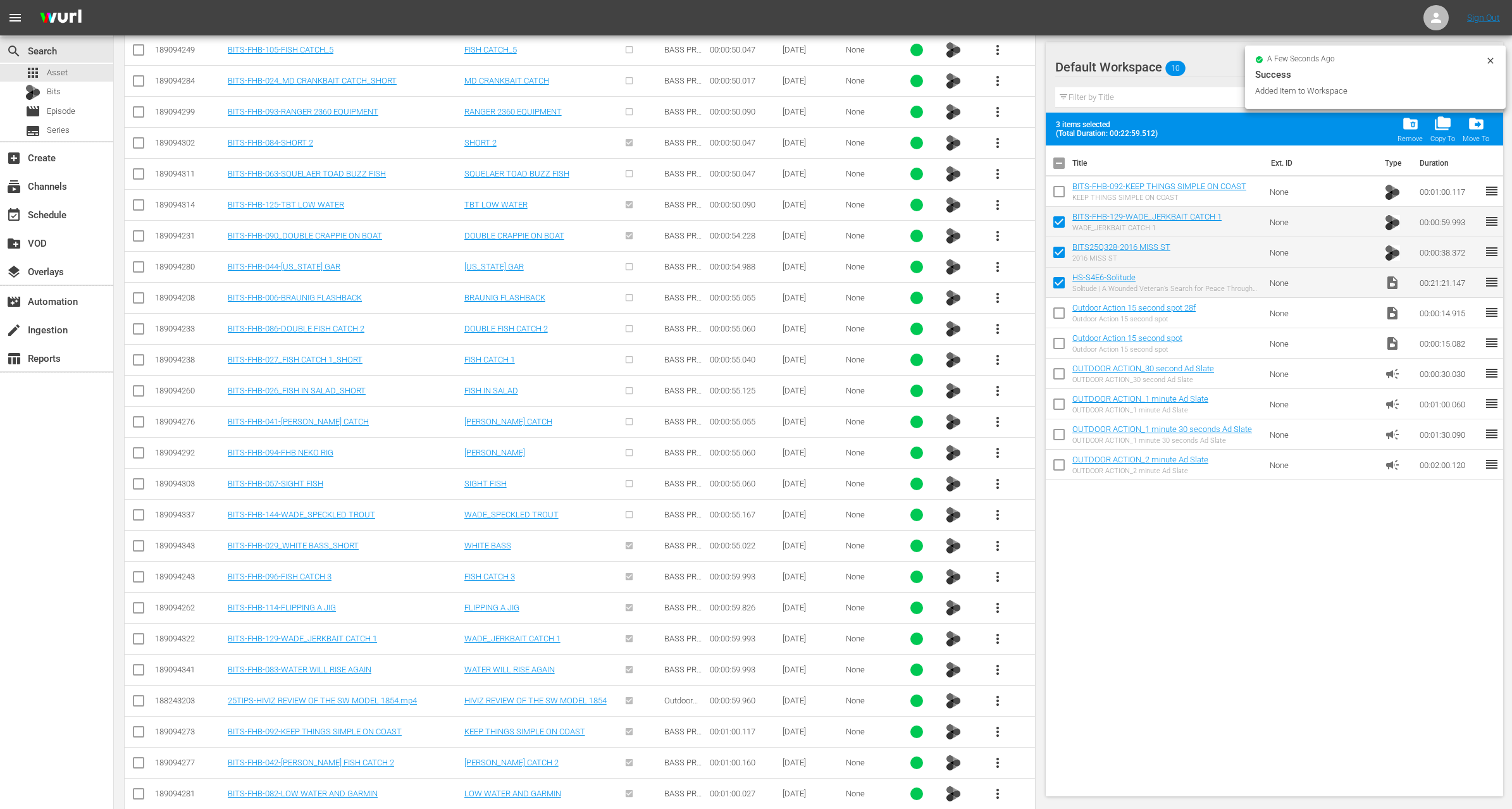
click at [1061, 188] on input "checkbox" at bounding box center [1059, 194] width 27 height 27
checkbox input "true"
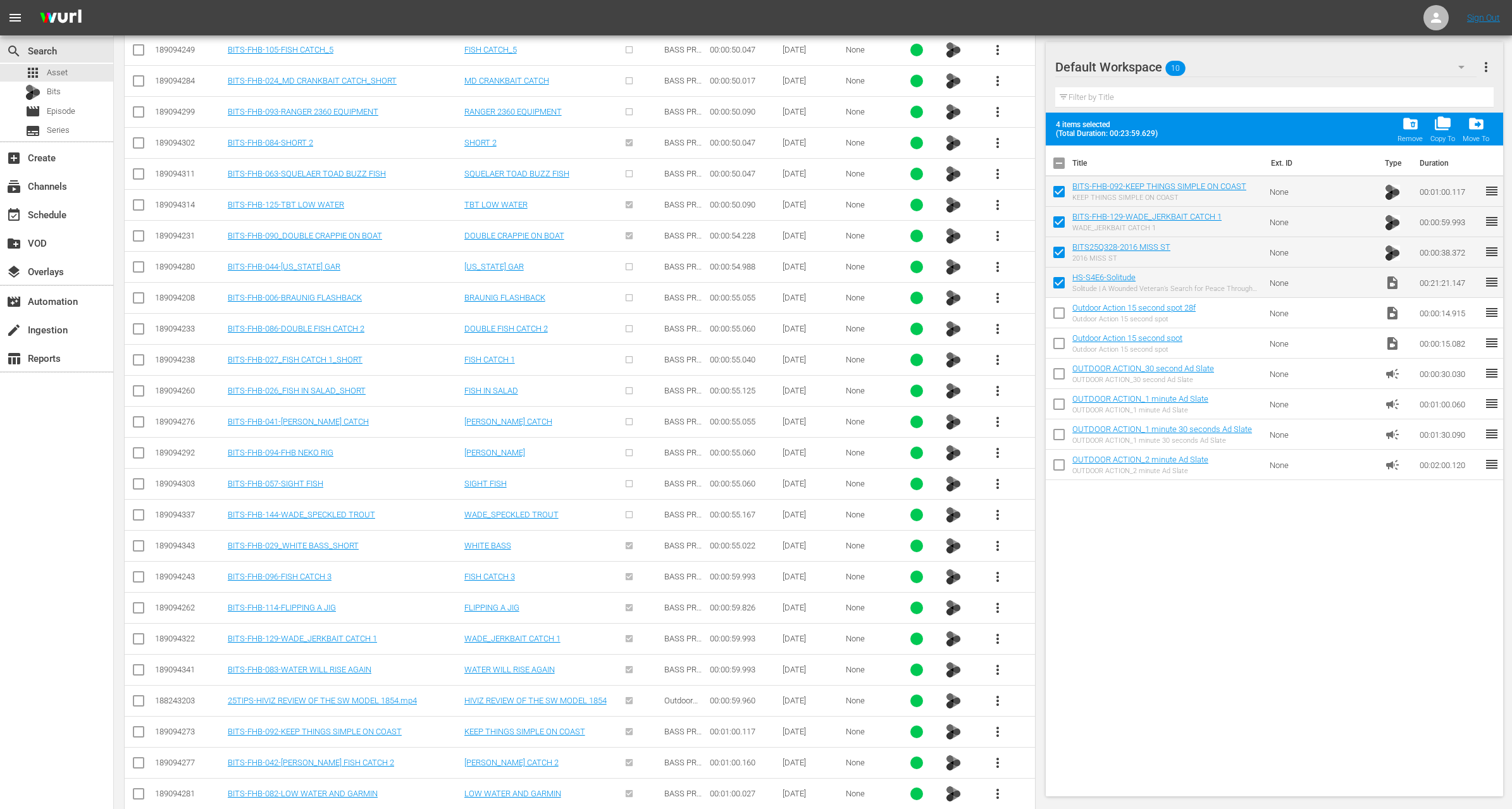
click at [995, 755] on span "more_vert" at bounding box center [998, 763] width 15 height 15
click at [1052, 647] on div "Workspace" at bounding box center [1066, 644] width 86 height 30
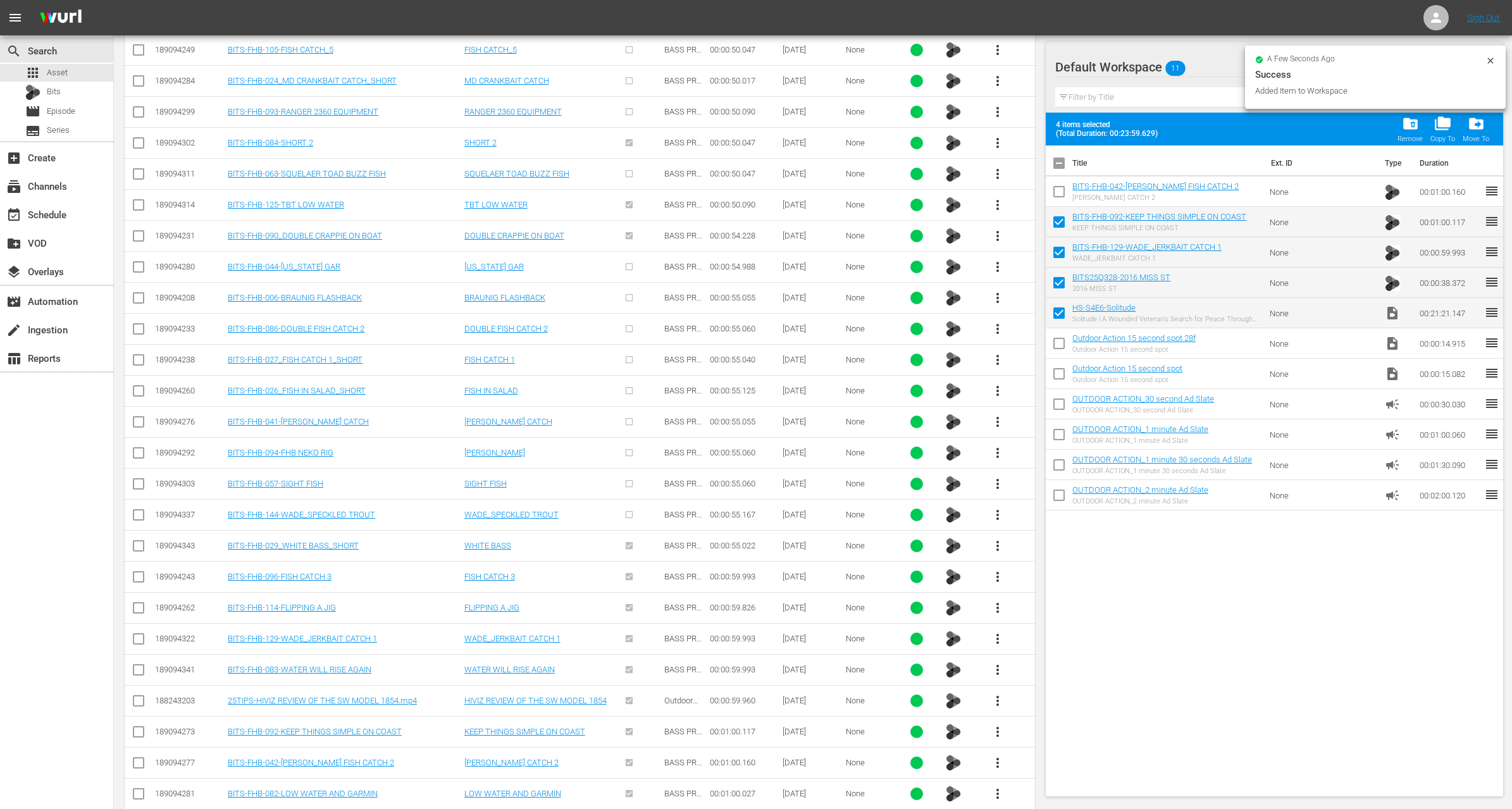
click at [1062, 193] on input "checkbox" at bounding box center [1059, 194] width 27 height 27
checkbox input "true"
click at [53, 158] on div "add_box Create" at bounding box center [35, 155] width 71 height 11
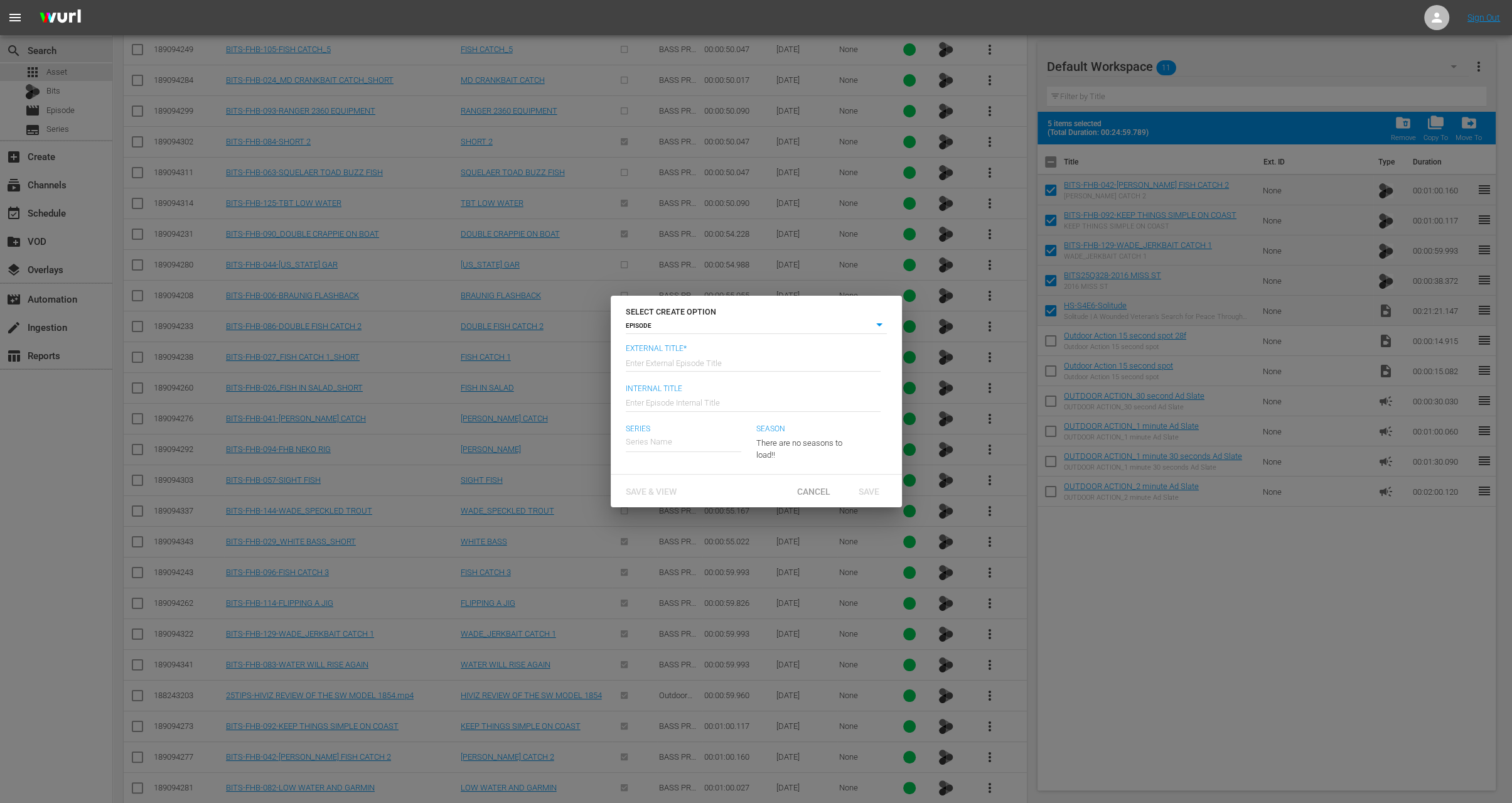
click at [650, 357] on input "text" at bounding box center [753, 361] width 255 height 30
type input "Huntstand"
click at [822, 487] on span "Cancel" at bounding box center [813, 492] width 54 height 10
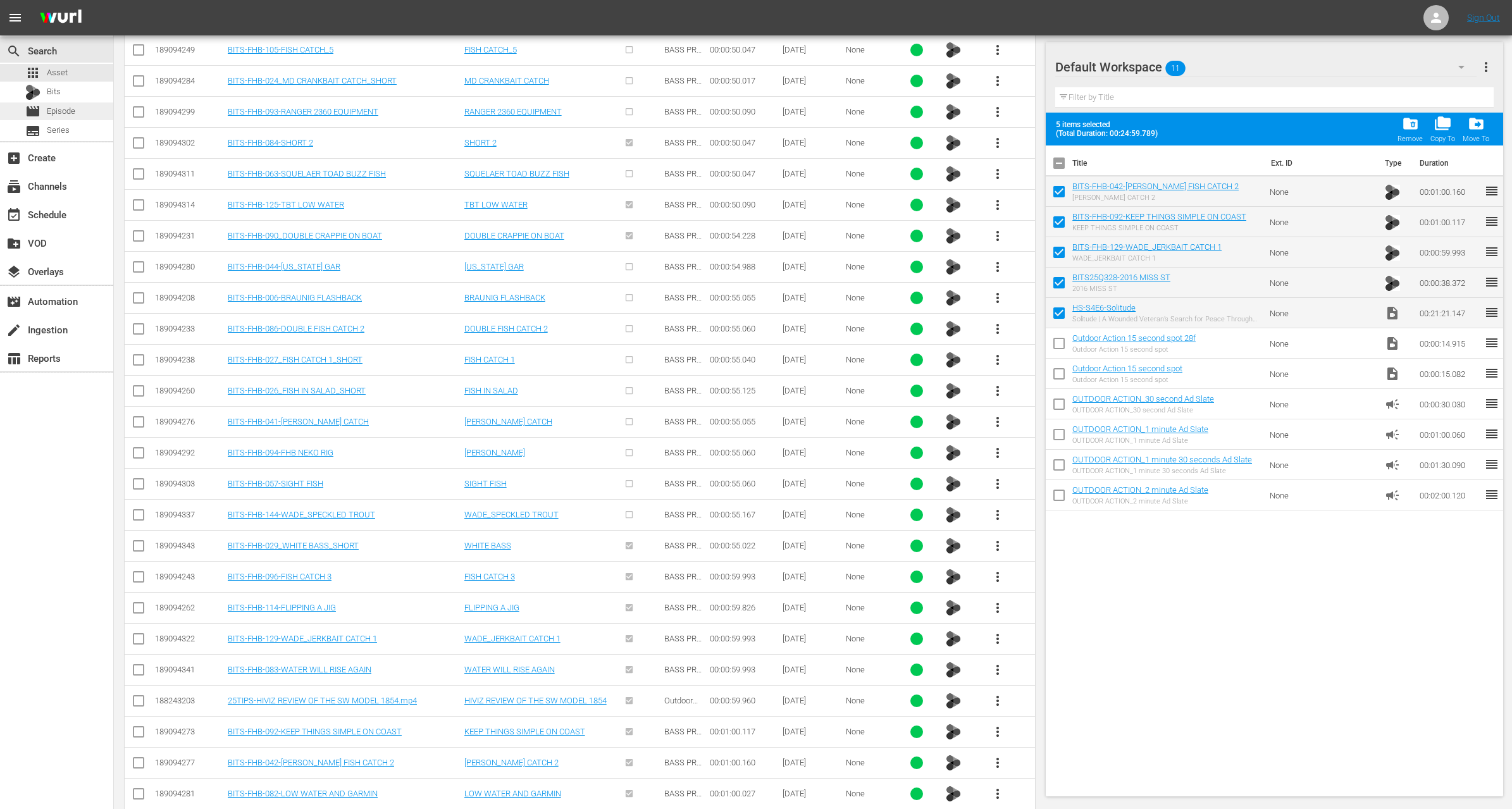
click at [58, 114] on span "Episode" at bounding box center [61, 111] width 29 height 13
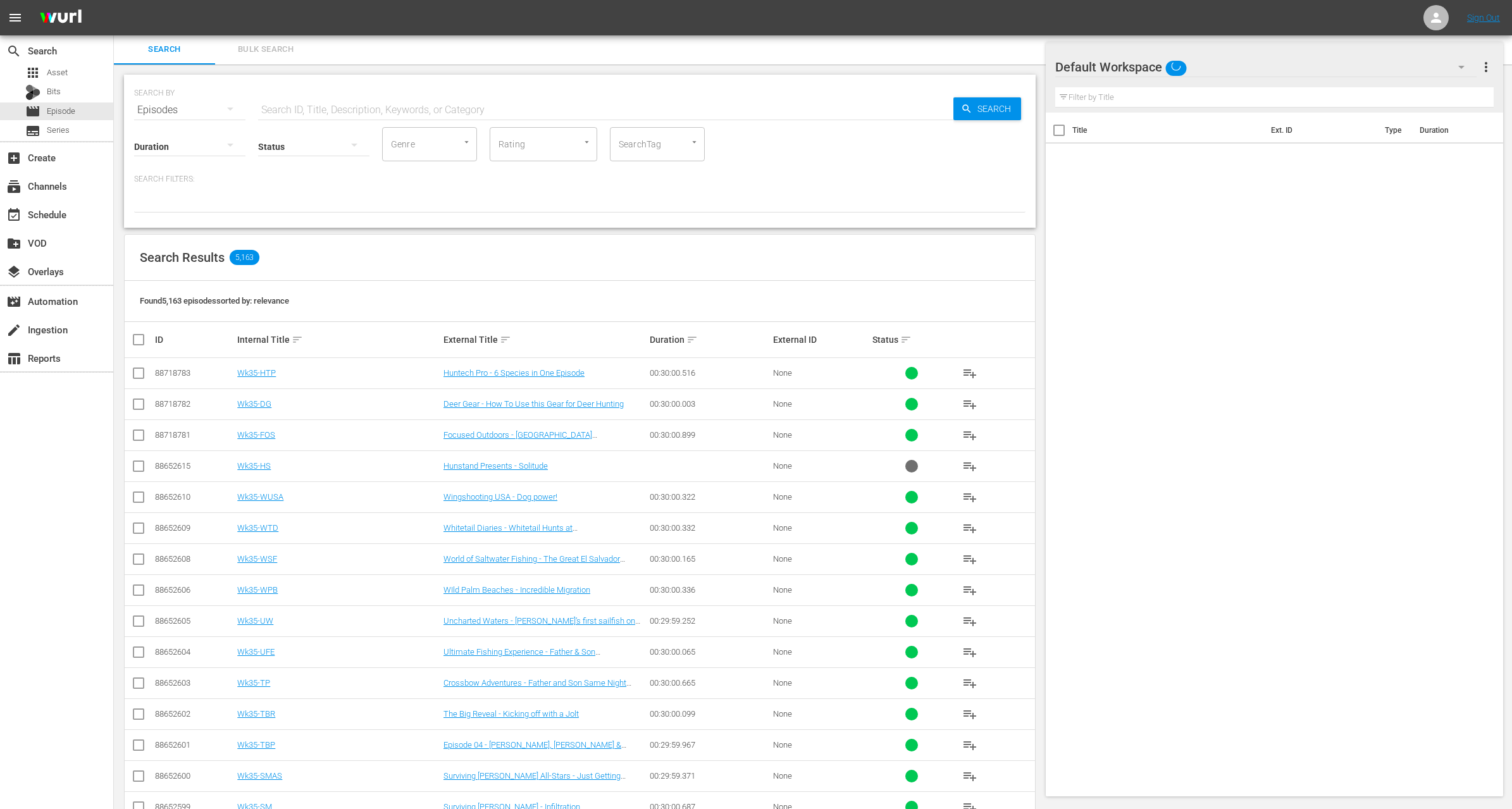
scroll to position [219, 0]
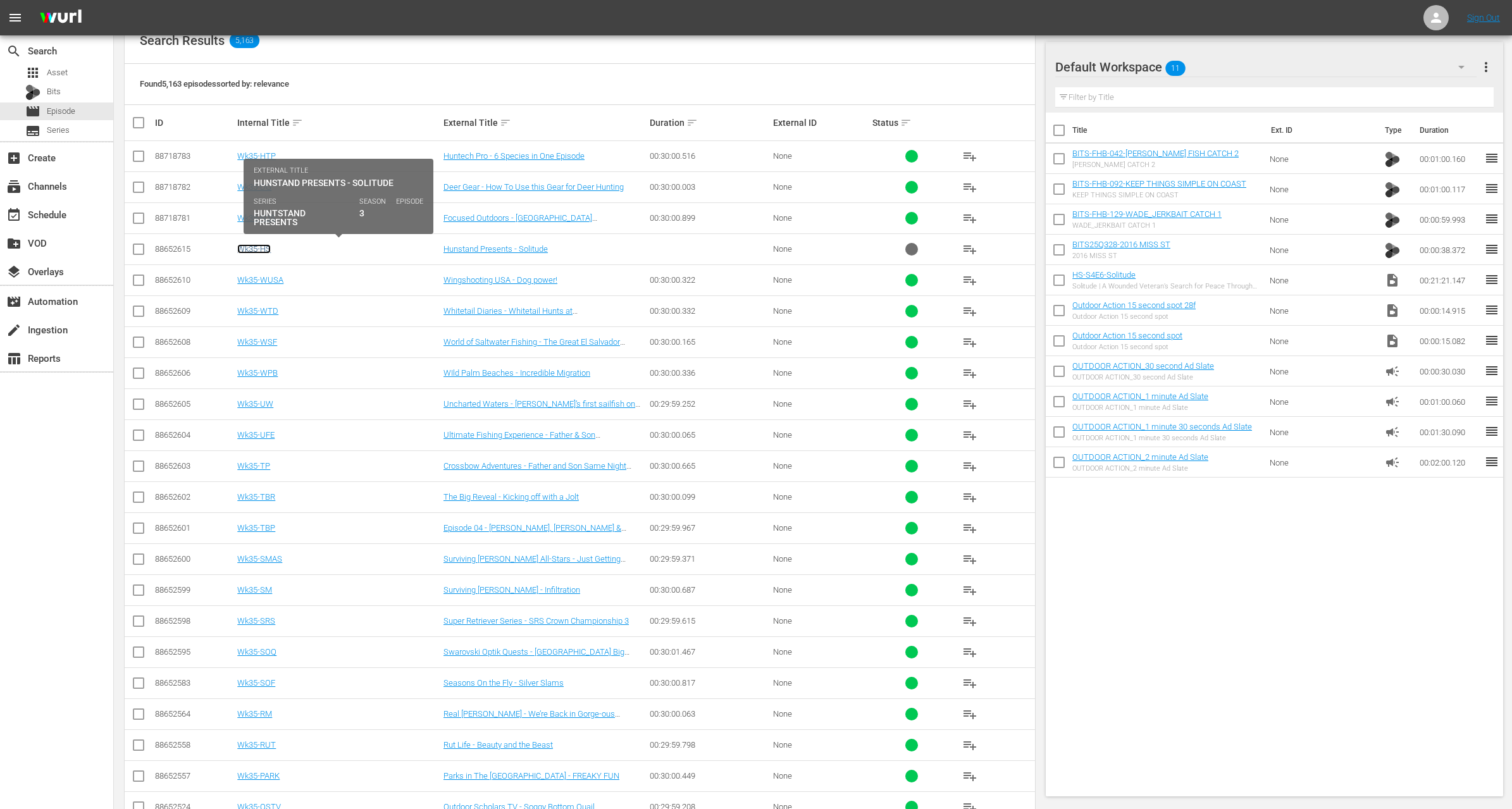
click at [266, 247] on link "Wk35-HS" at bounding box center [254, 249] width 34 height 10
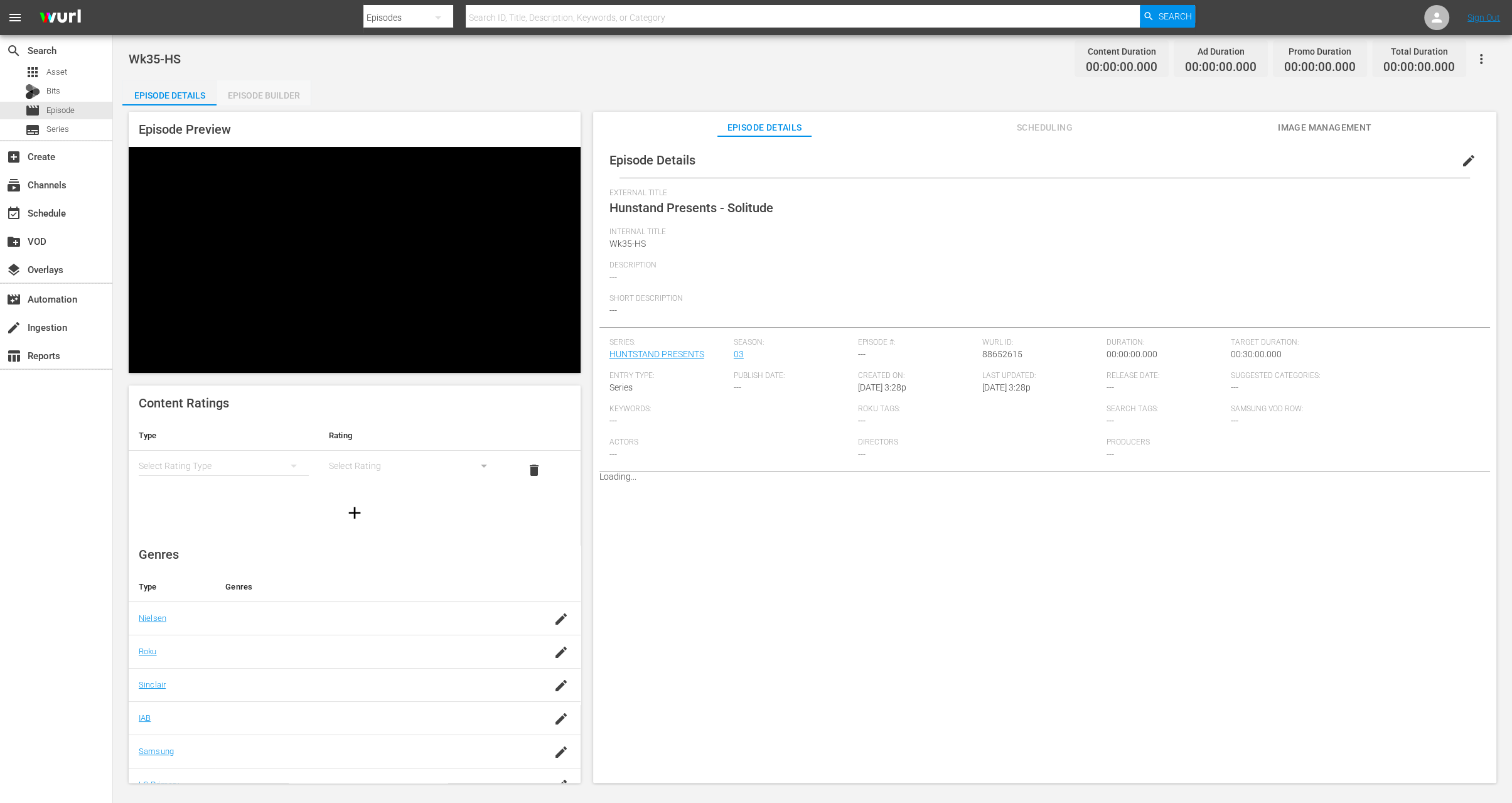
click at [277, 90] on div "Episode Builder" at bounding box center [263, 95] width 94 height 30
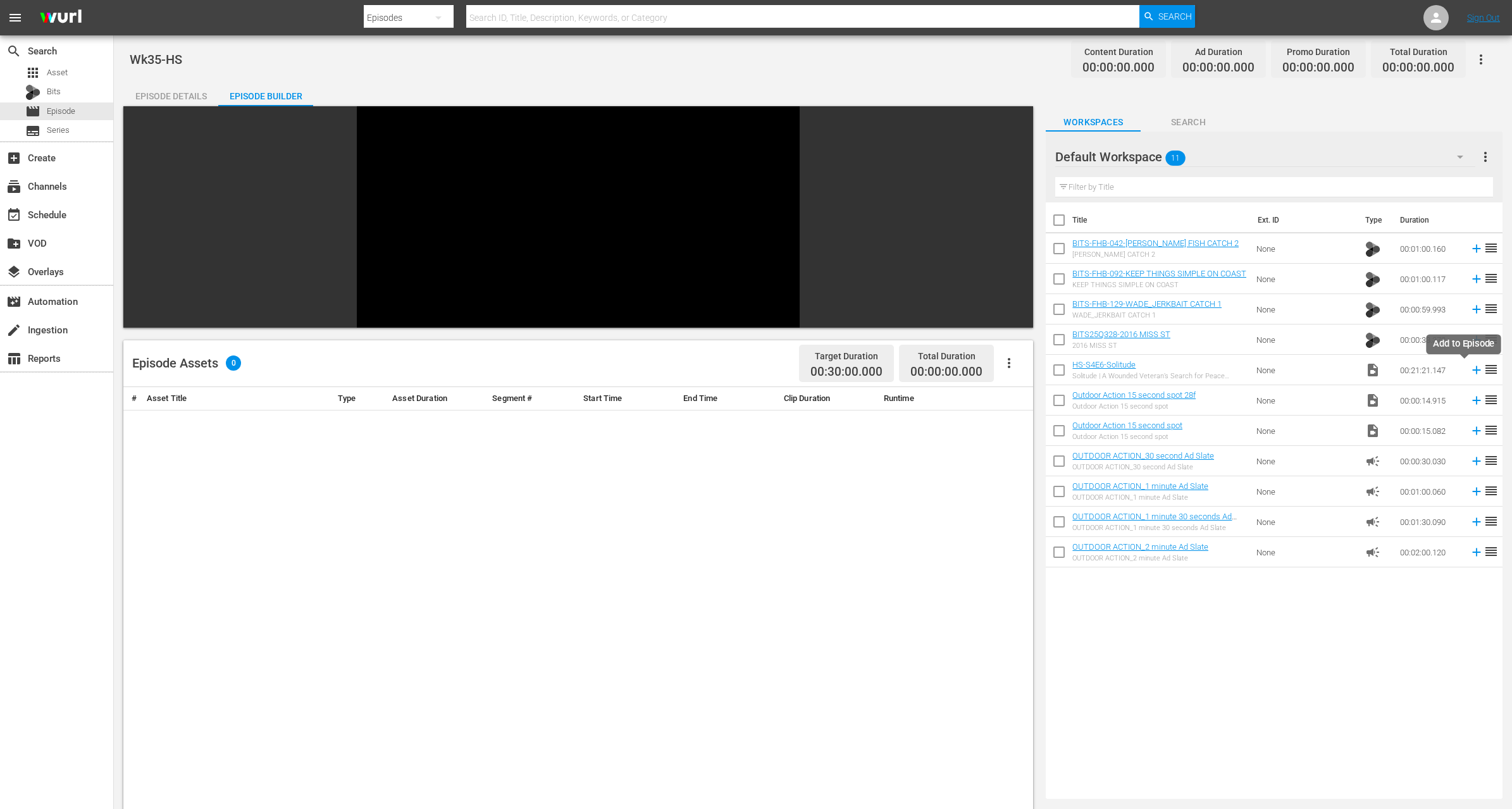
click at [1473, 368] on icon at bounding box center [1477, 371] width 8 height 8
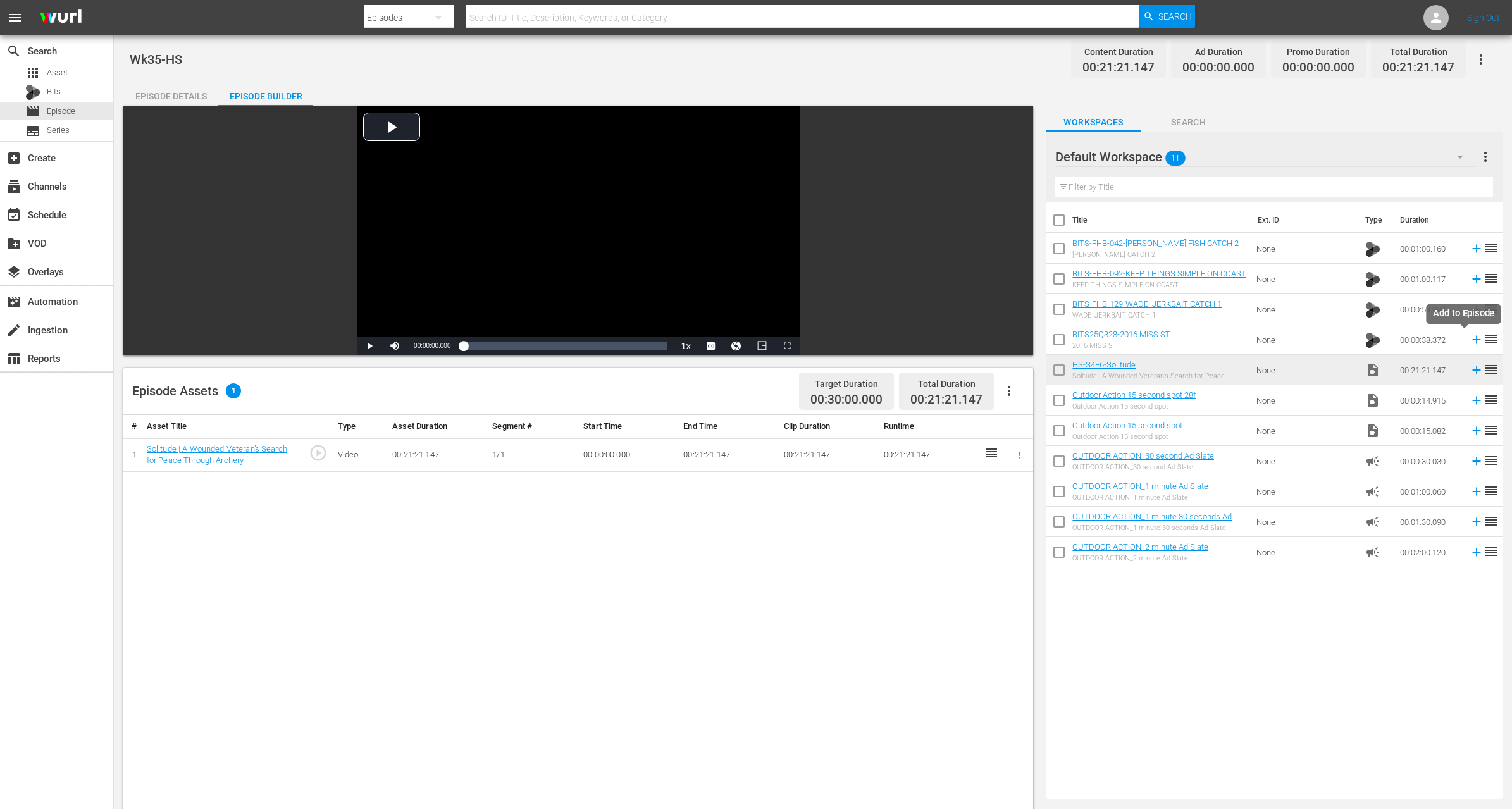
click at [1470, 337] on icon at bounding box center [1477, 340] width 14 height 14
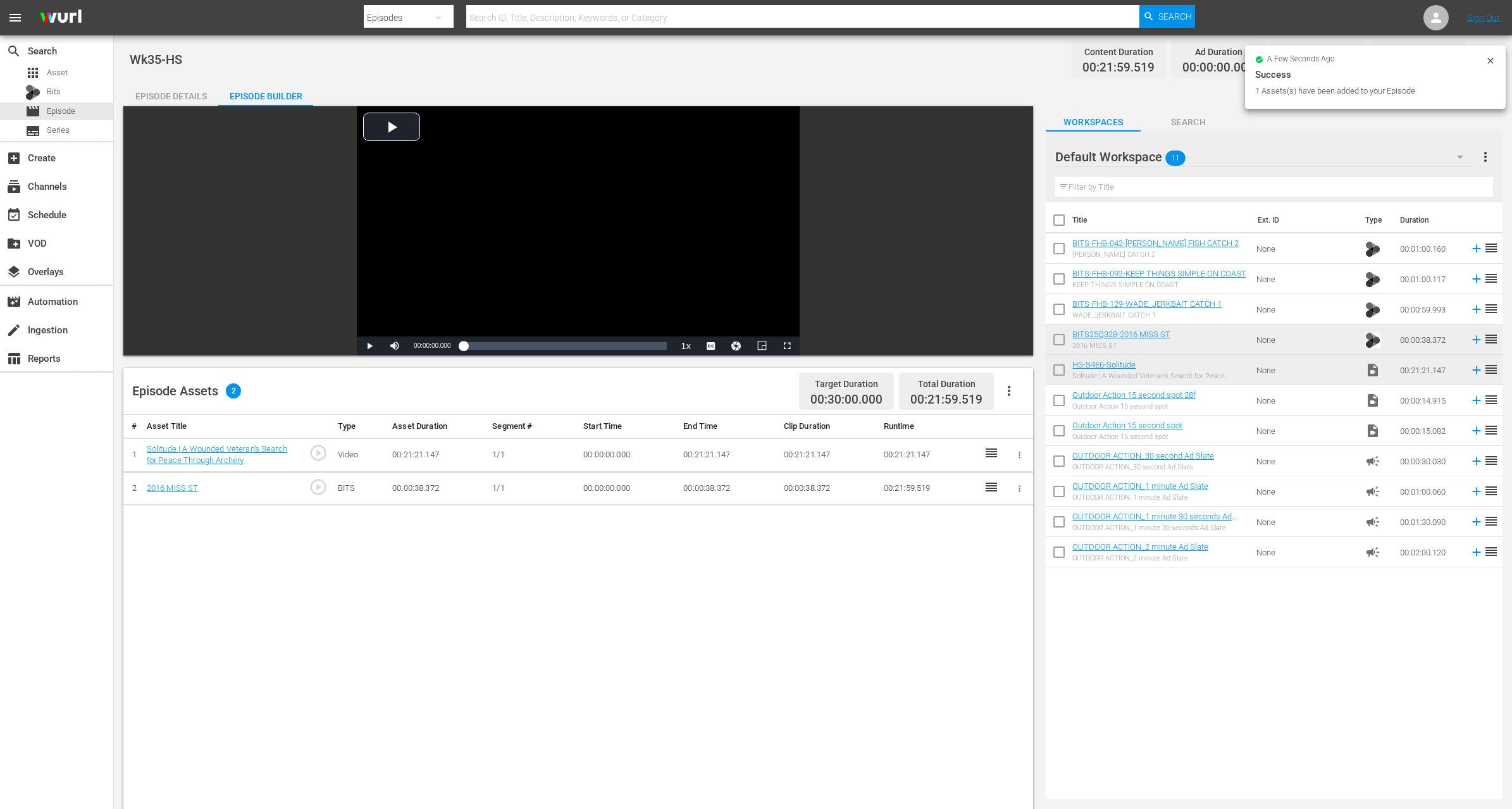
click at [1470, 310] on icon at bounding box center [1477, 310] width 14 height 14
click at [1470, 279] on icon at bounding box center [1477, 279] width 14 height 14
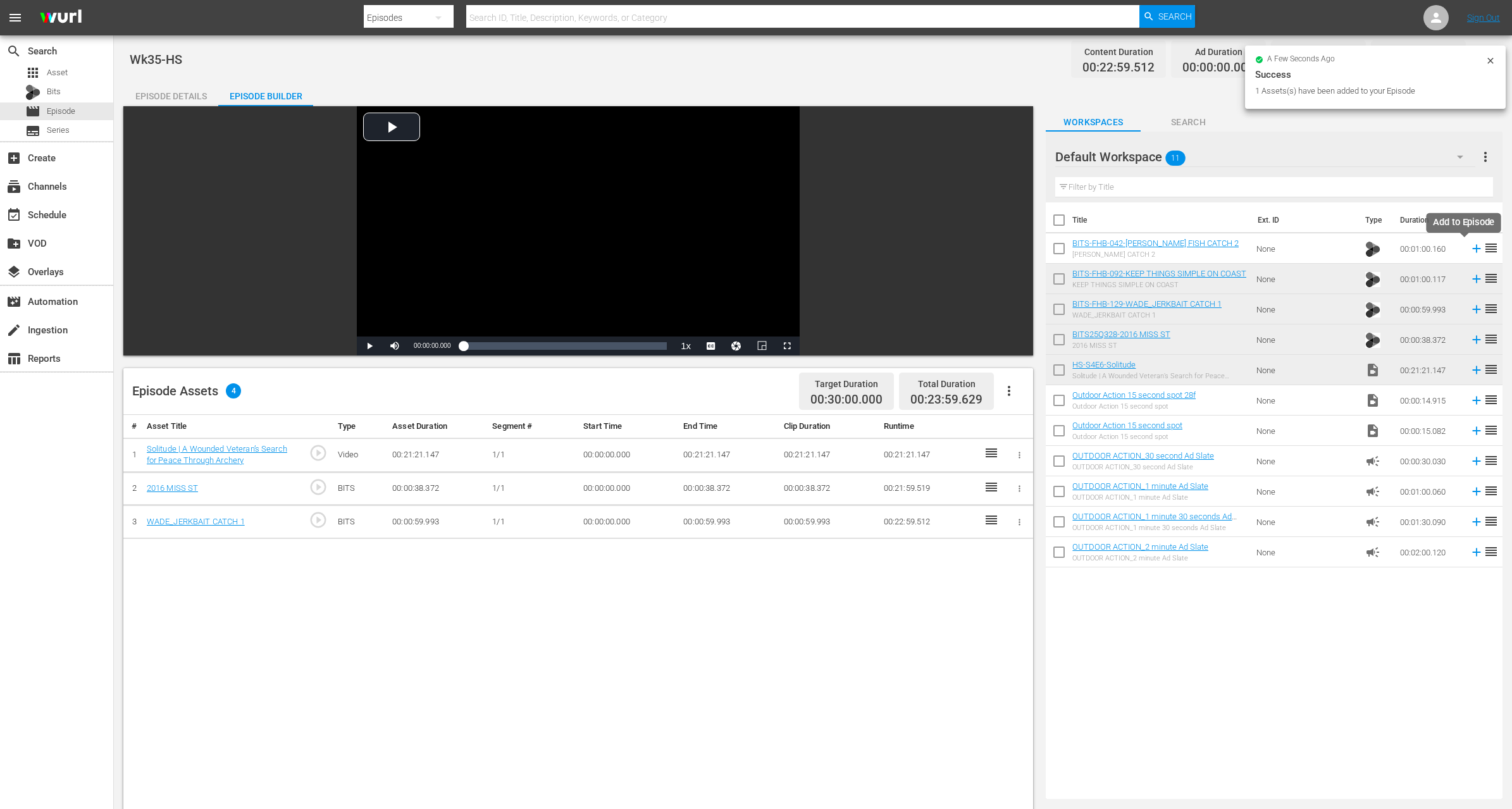
click at [1473, 248] on icon at bounding box center [1477, 249] width 8 height 8
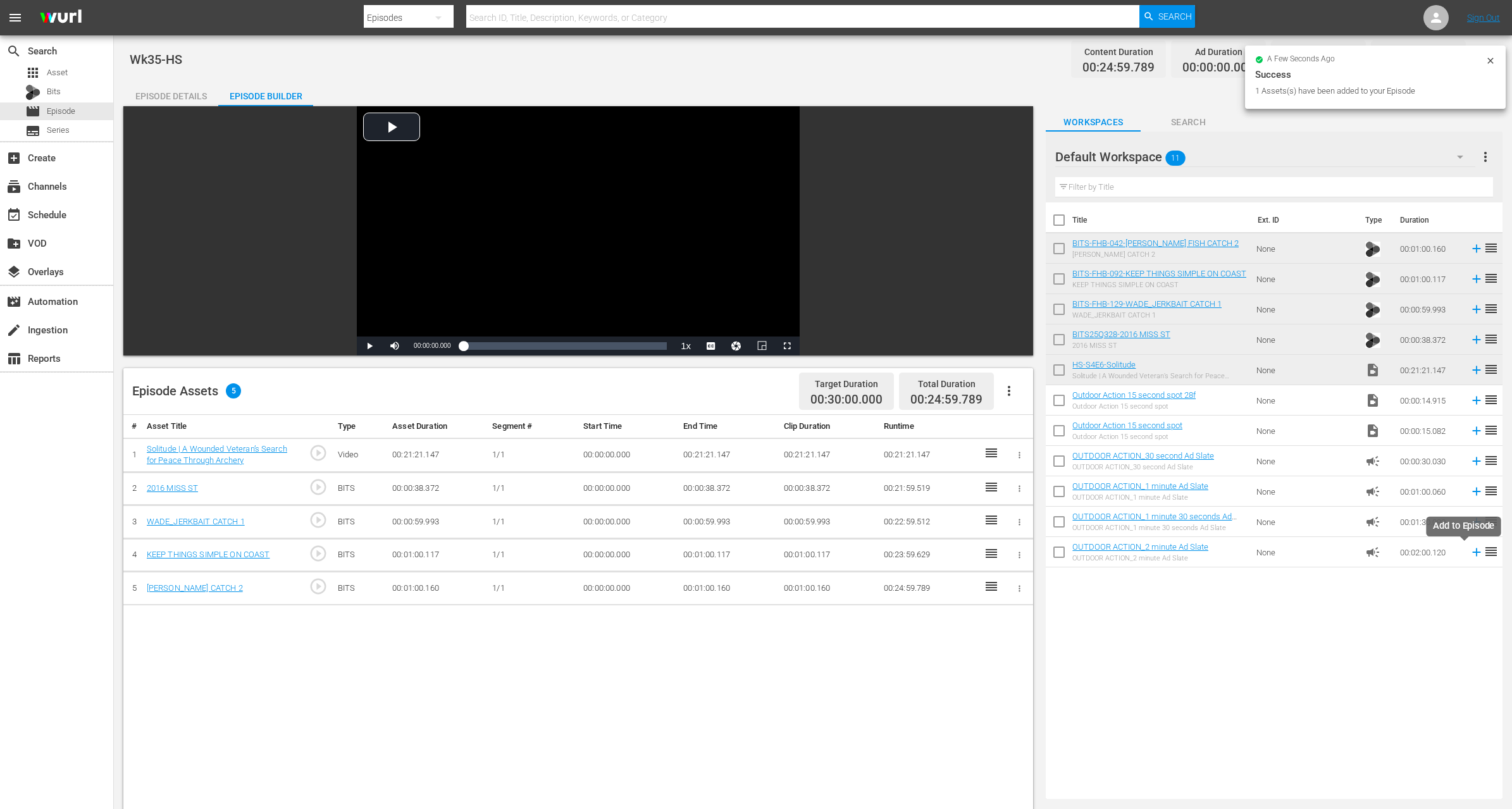
click at [1470, 548] on icon at bounding box center [1477, 552] width 14 height 14
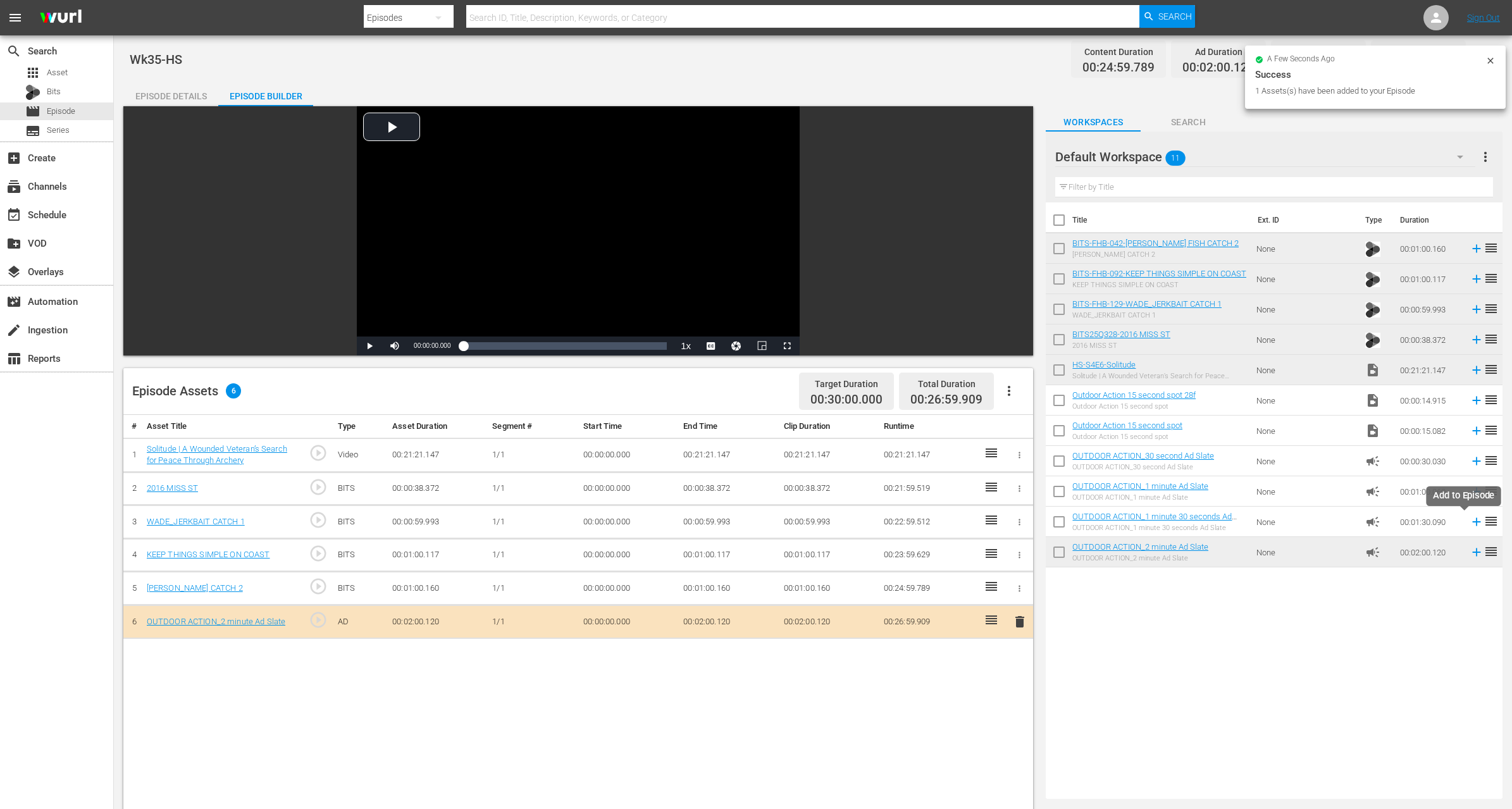
click at [1473, 521] on icon at bounding box center [1477, 523] width 8 height 8
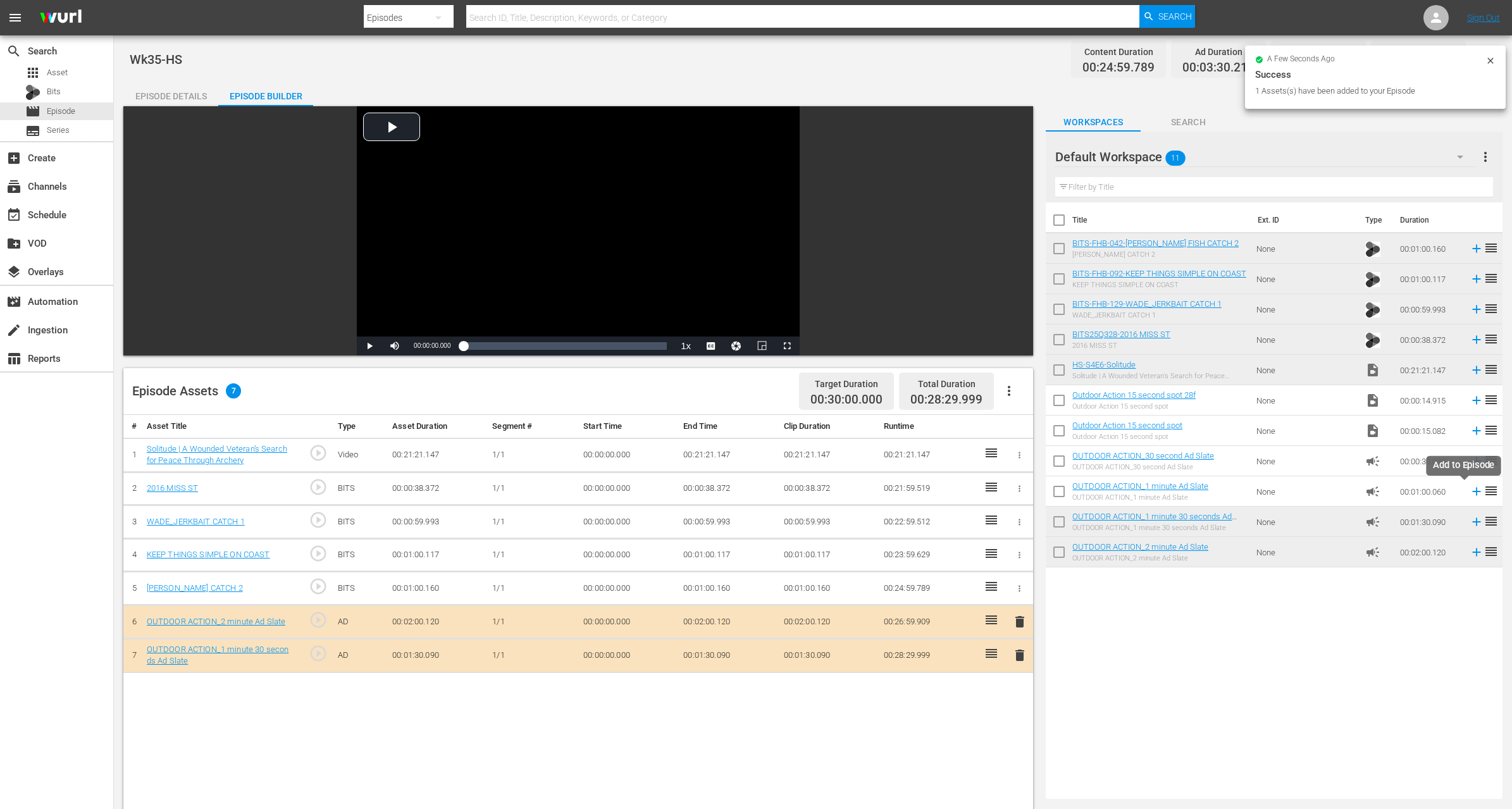
click at [1470, 489] on icon at bounding box center [1477, 492] width 14 height 14
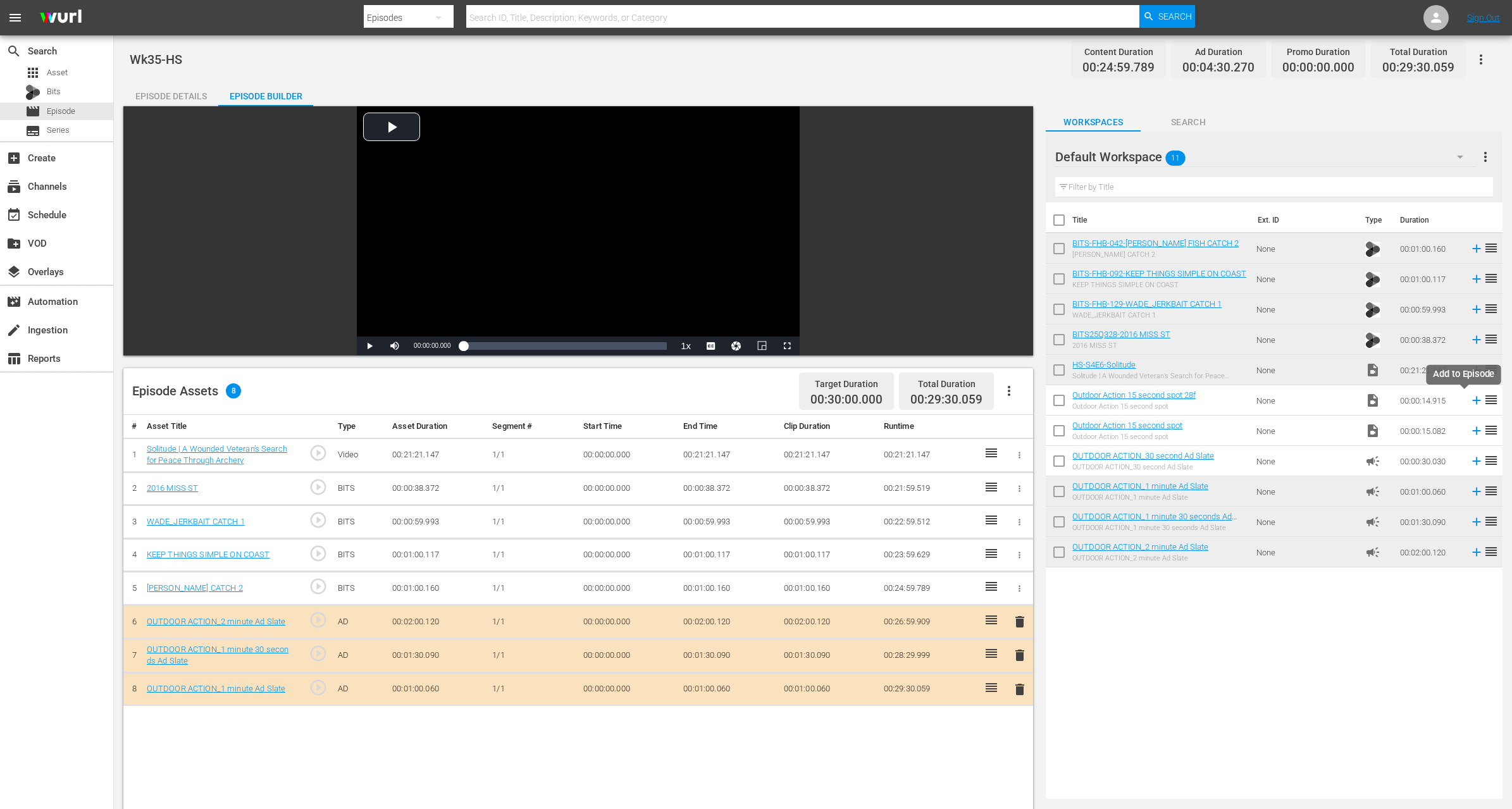
click at [1470, 399] on icon at bounding box center [1477, 401] width 14 height 14
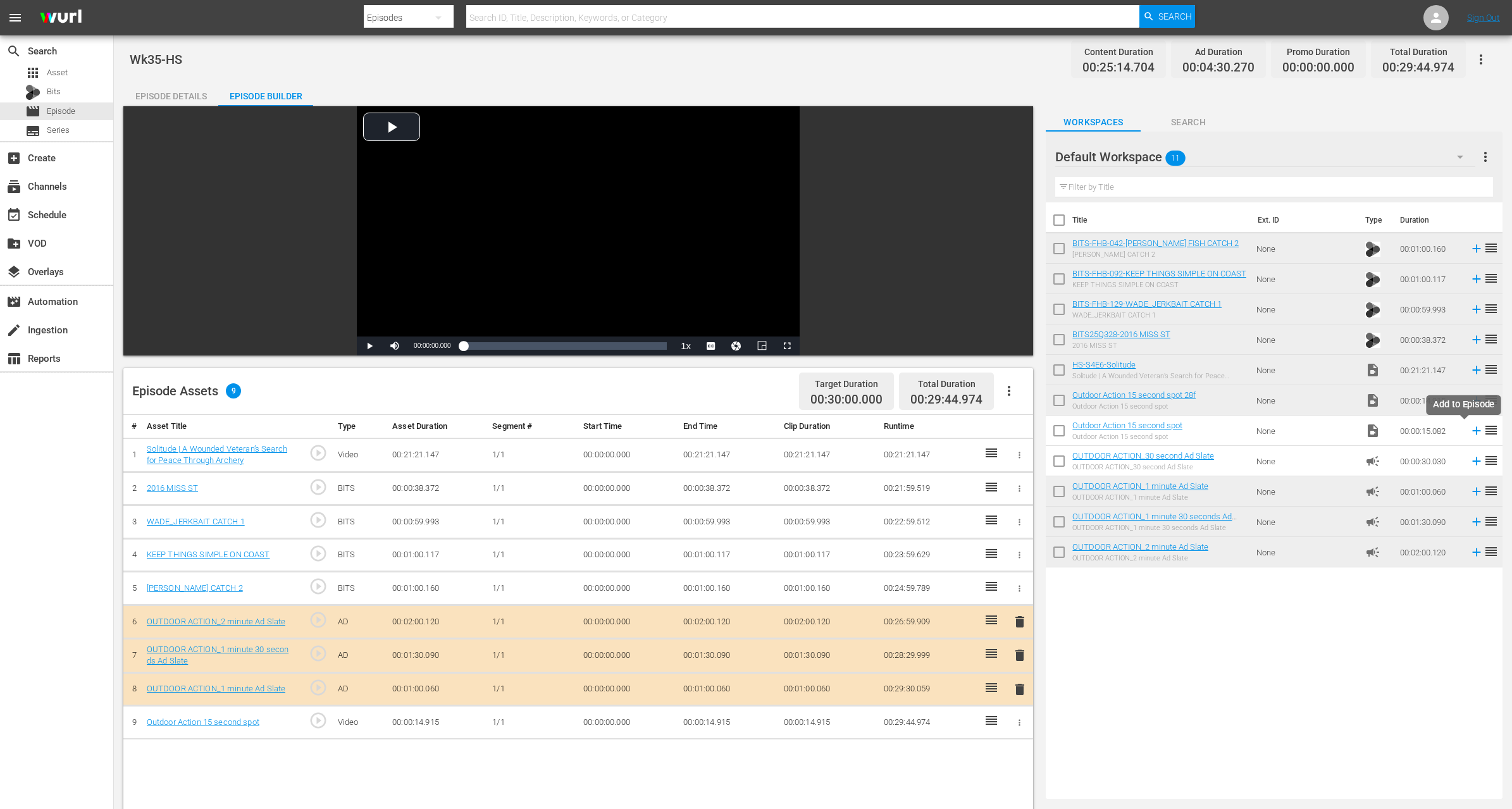
click at [1470, 429] on icon at bounding box center [1477, 431] width 14 height 14
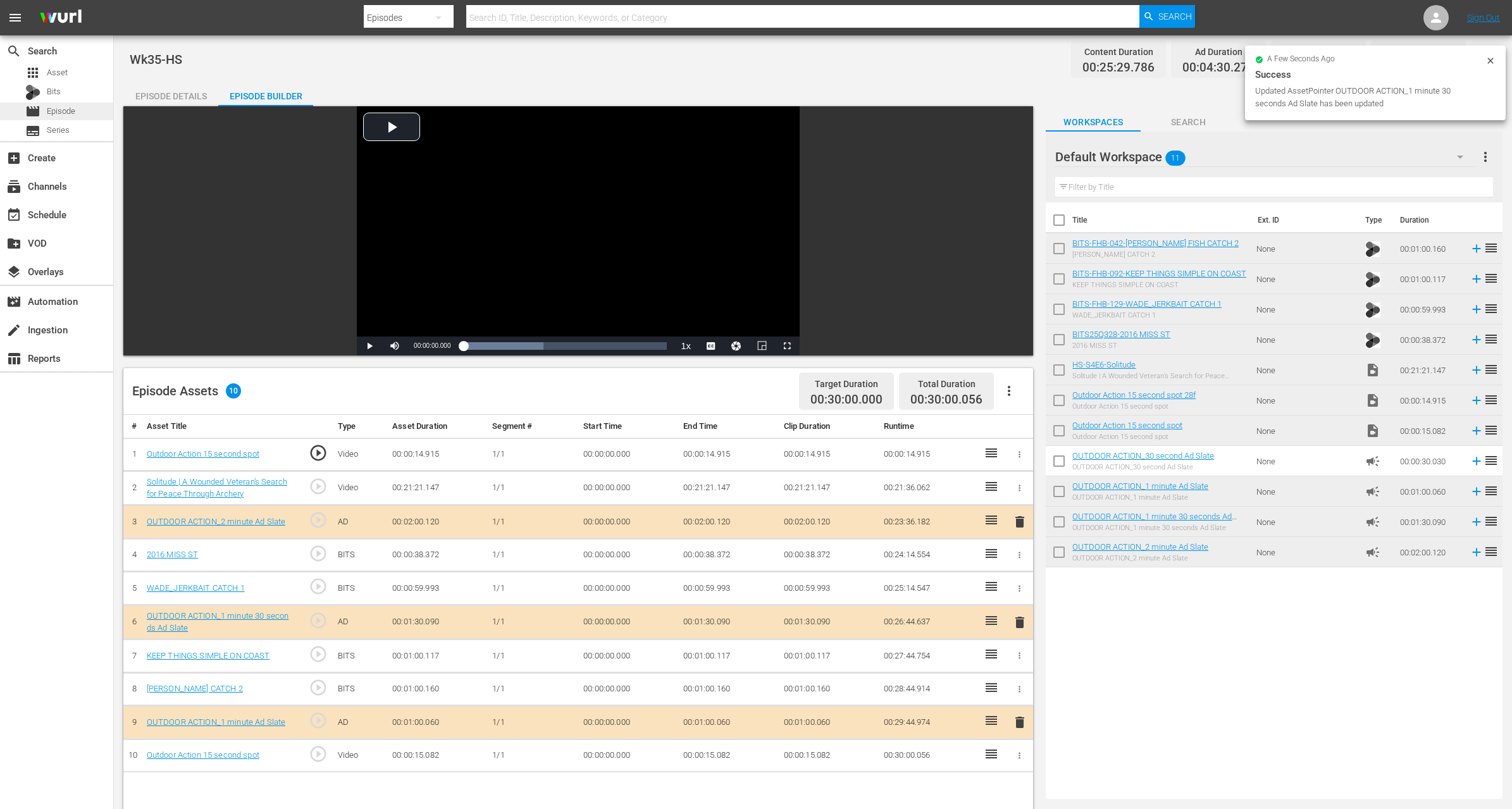
click at [54, 109] on span "Episode" at bounding box center [61, 111] width 29 height 13
